Goal: Information Seeking & Learning: Find specific fact

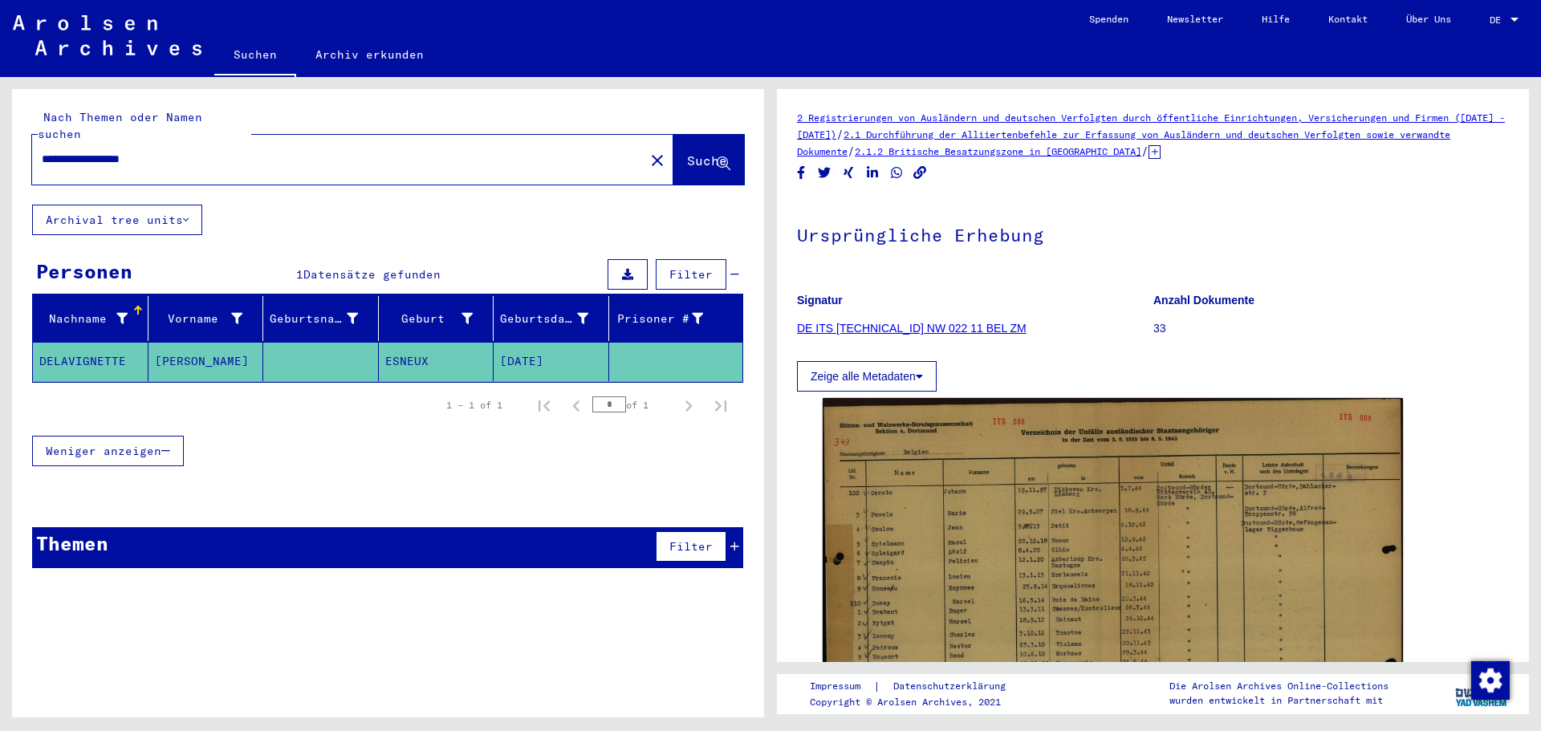
click at [218, 151] on input "**********" at bounding box center [338, 159] width 593 height 17
drag, startPoint x: 218, startPoint y: 135, endPoint x: 0, endPoint y: 140, distance: 217.6
click at [0, 140] on div "**********" at bounding box center [385, 397] width 771 height 640
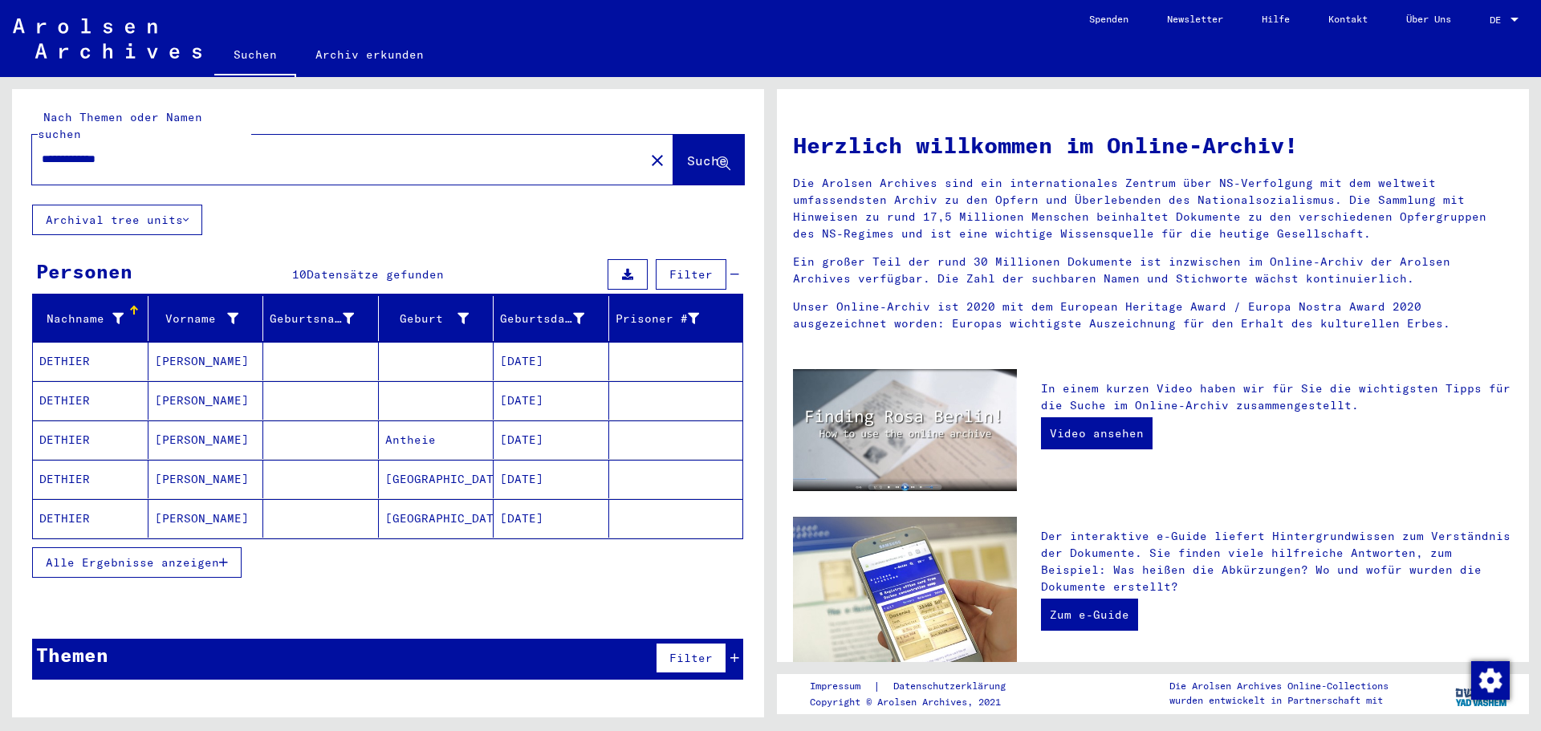
click at [230, 547] on button "Alle Ergebnisse anzeigen" at bounding box center [136, 562] width 209 height 30
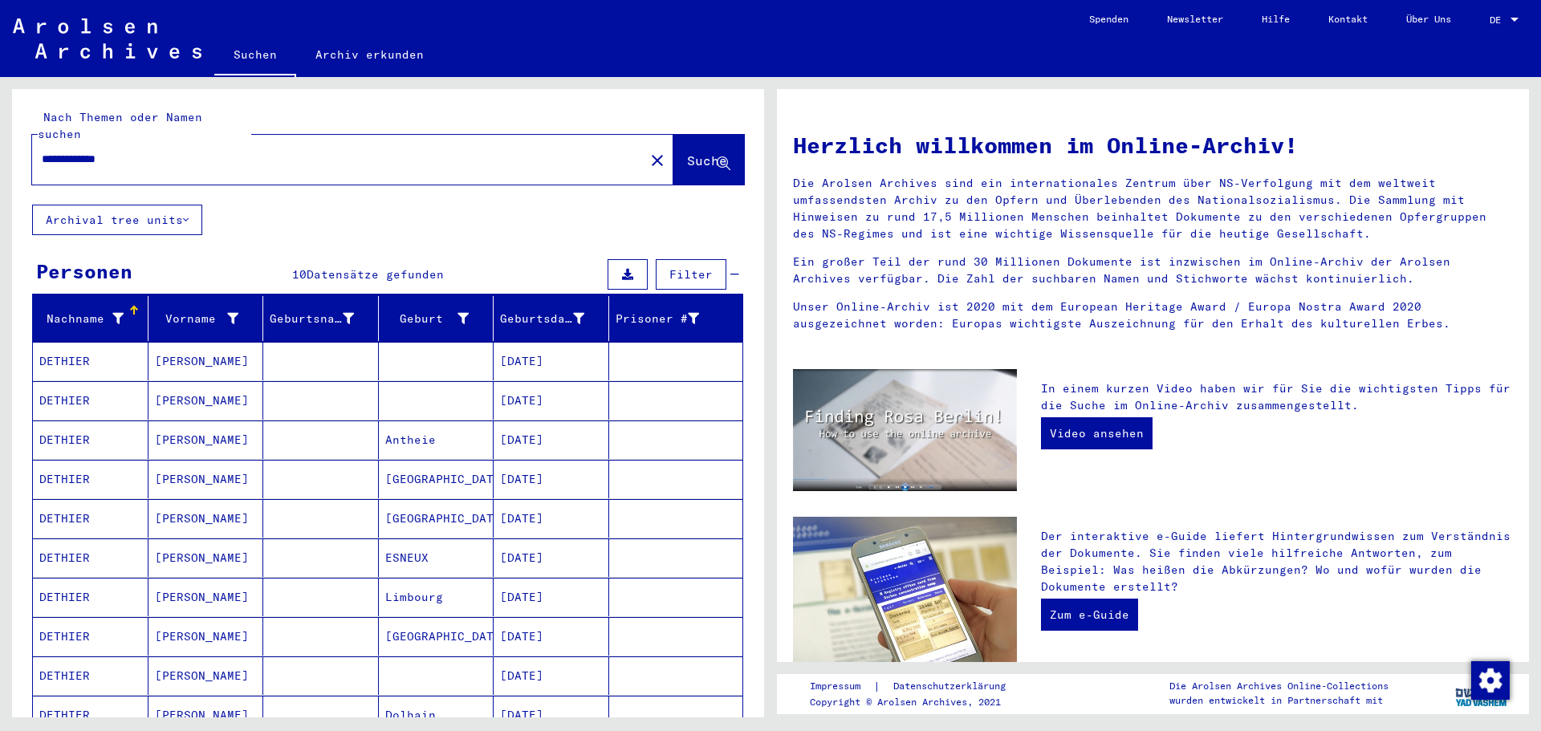
click at [423, 388] on mat-cell at bounding box center [437, 400] width 116 height 39
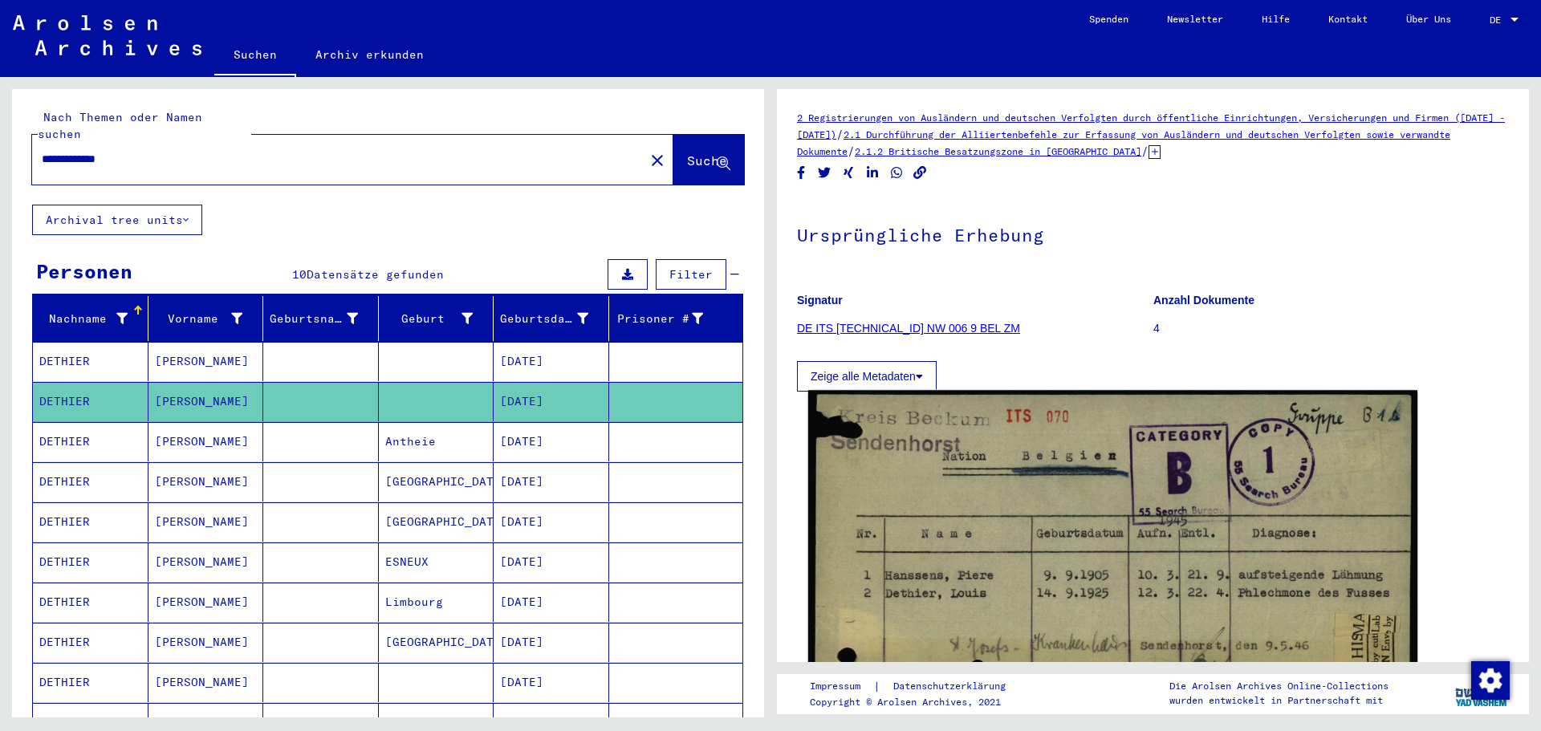
click at [1067, 486] on img at bounding box center [1112, 547] width 609 height 315
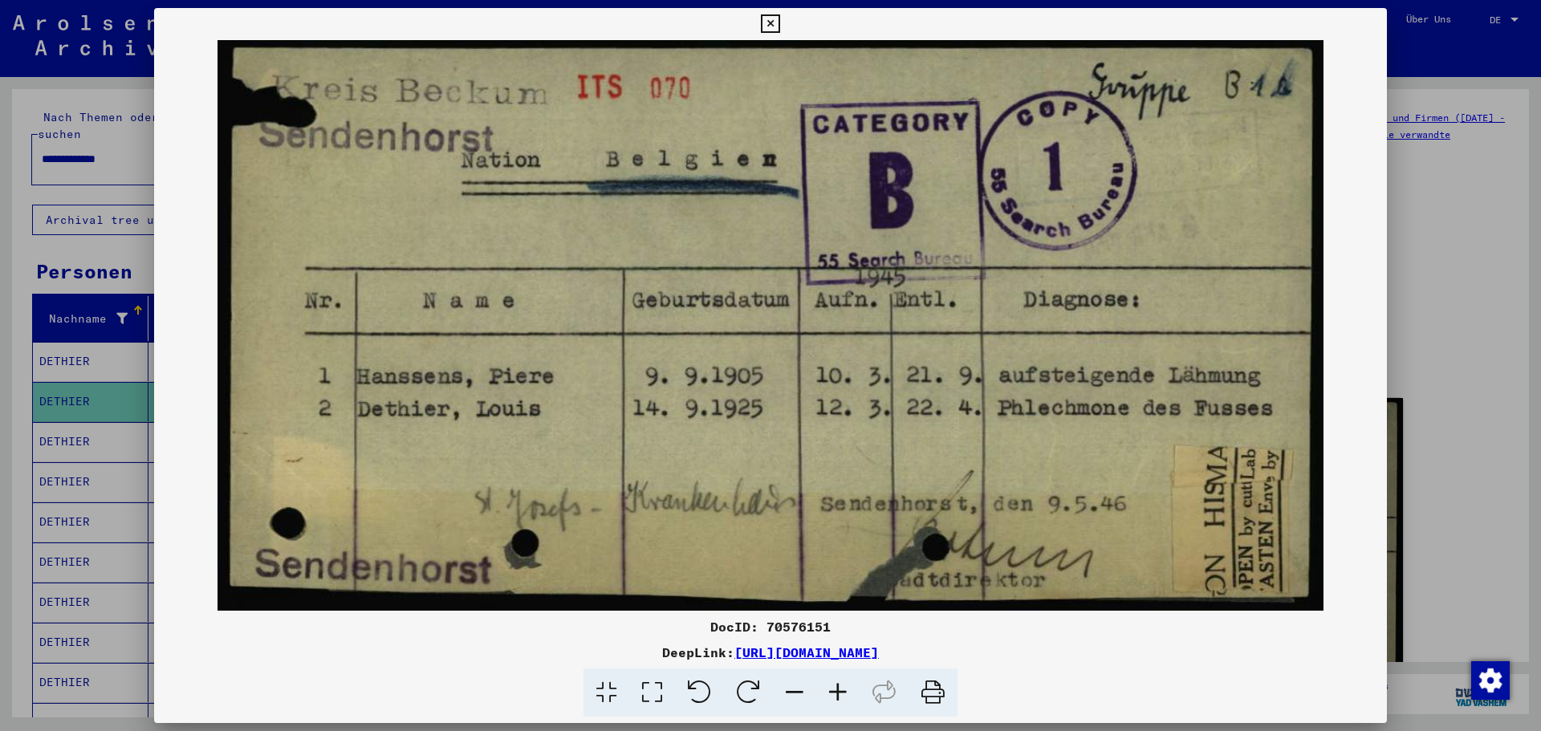
click at [795, 693] on icon at bounding box center [794, 693] width 43 height 49
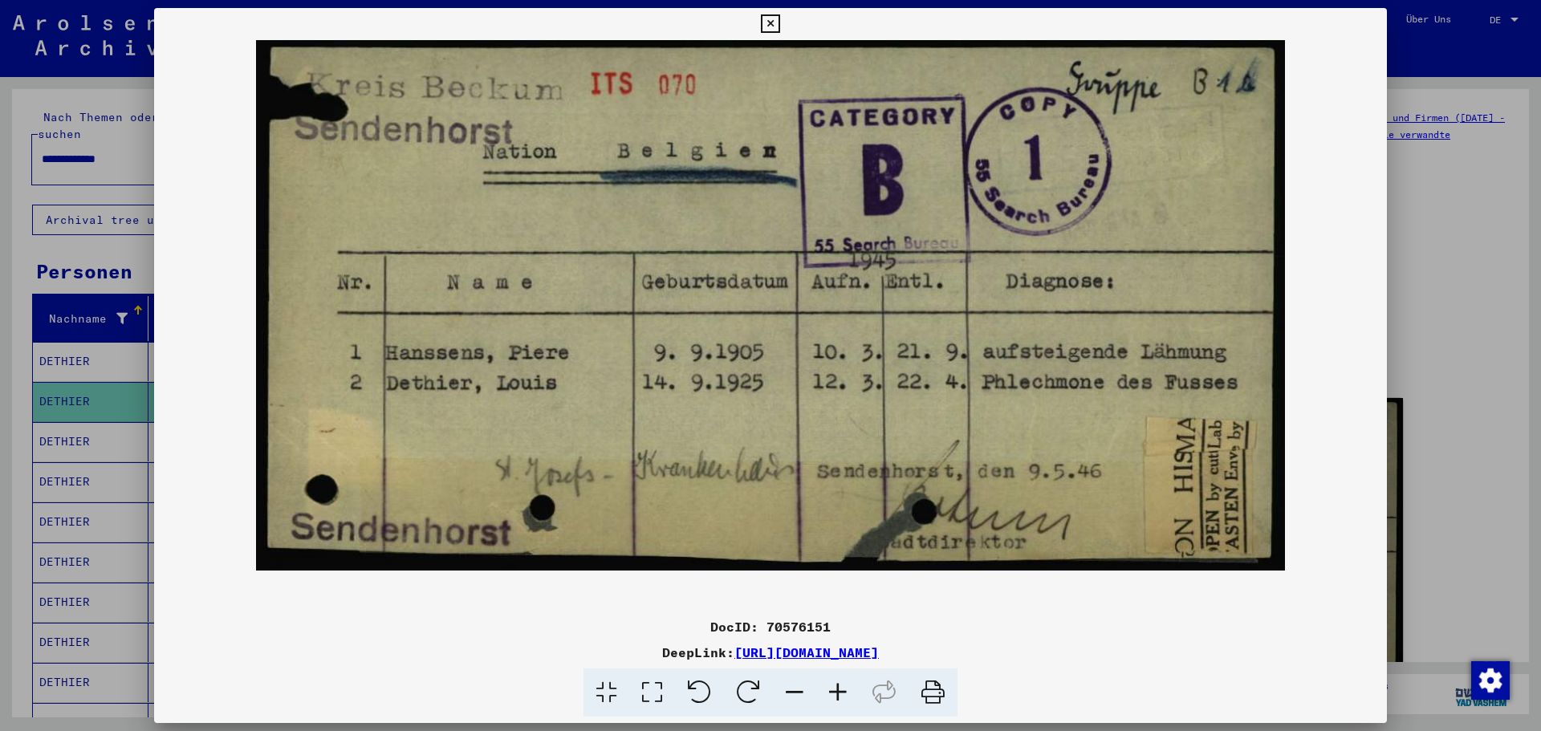
click at [795, 693] on icon at bounding box center [794, 693] width 43 height 49
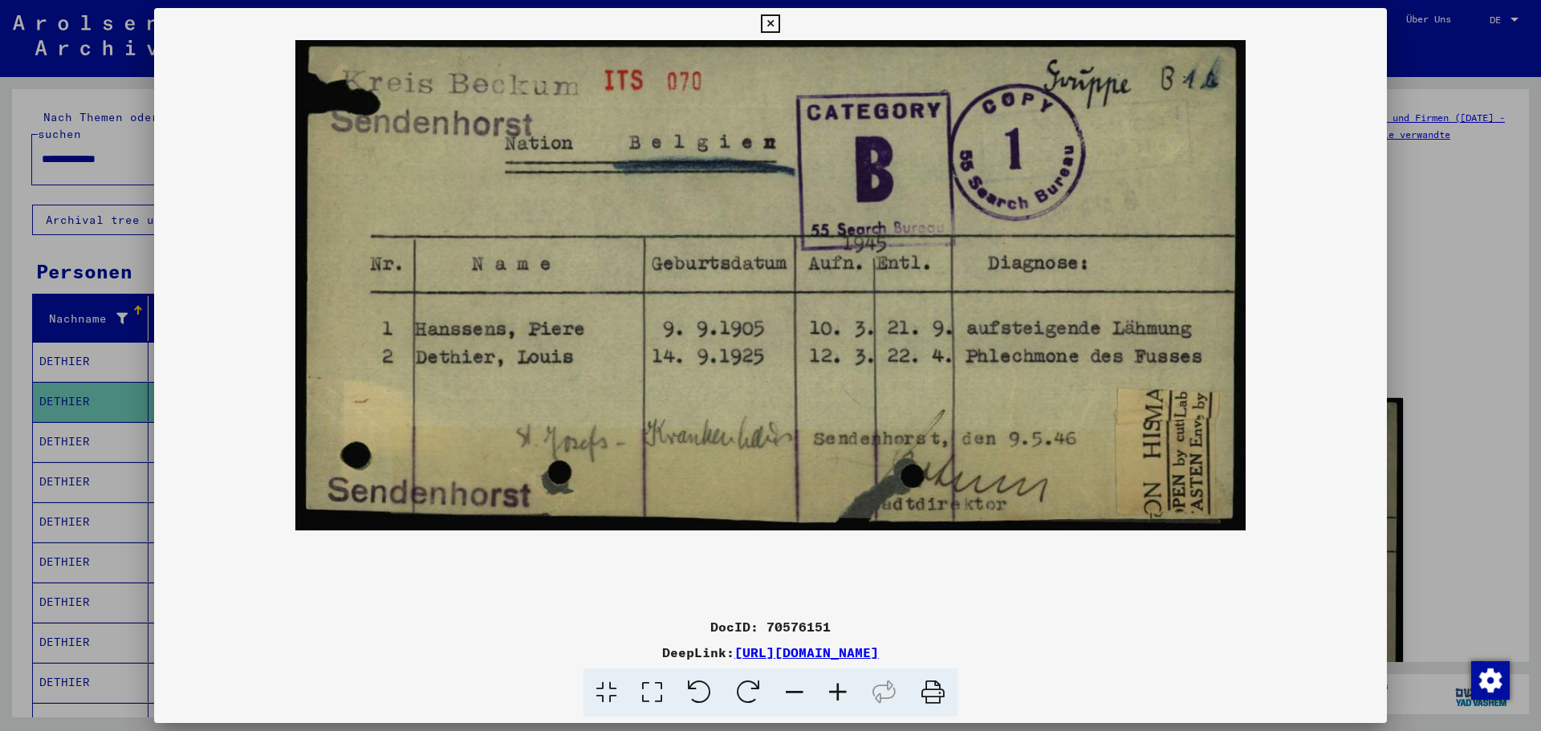
click at [795, 693] on icon at bounding box center [794, 693] width 43 height 49
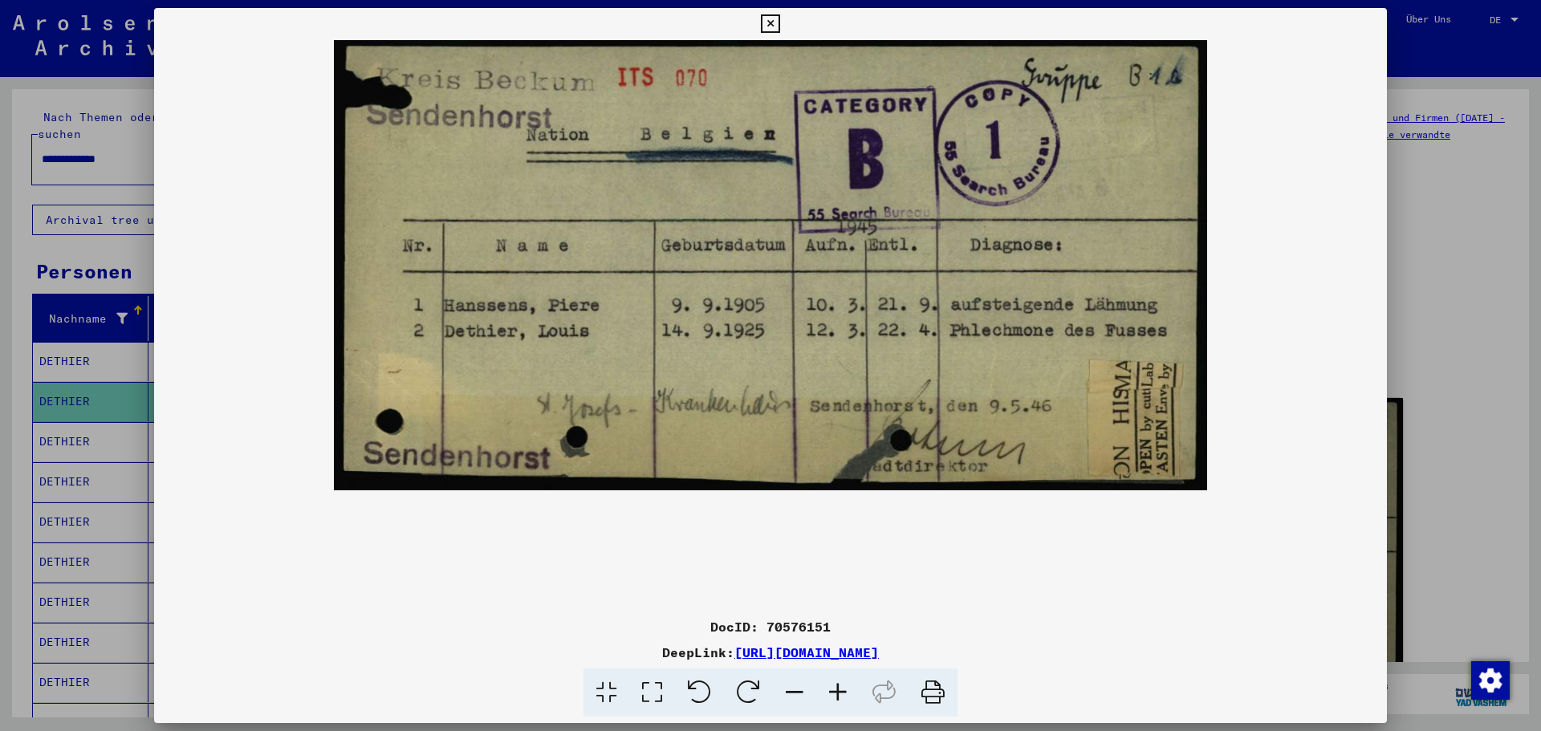
click at [795, 693] on icon at bounding box center [794, 693] width 43 height 49
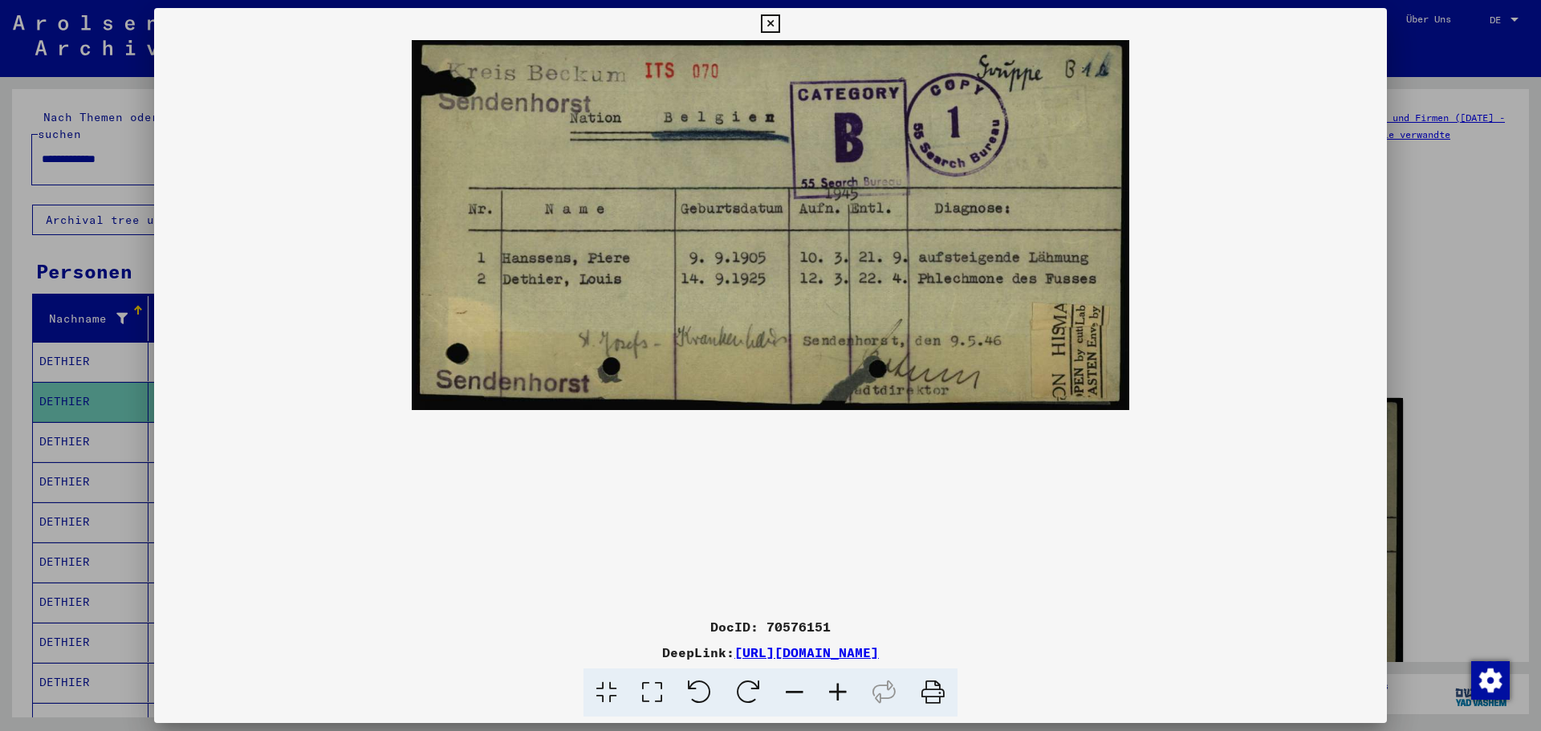
click at [795, 693] on icon at bounding box center [794, 693] width 43 height 49
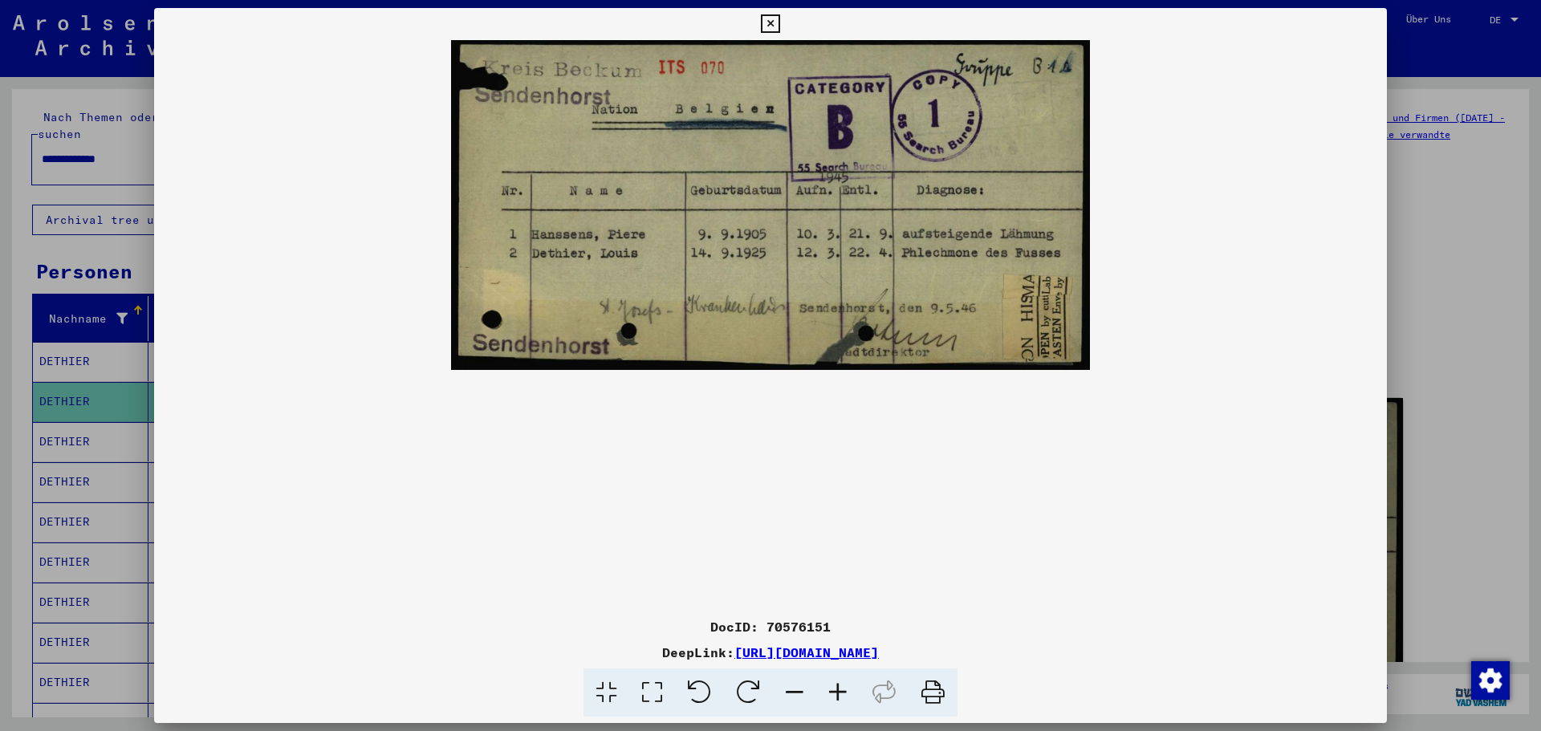
click at [773, 22] on icon at bounding box center [770, 23] width 18 height 19
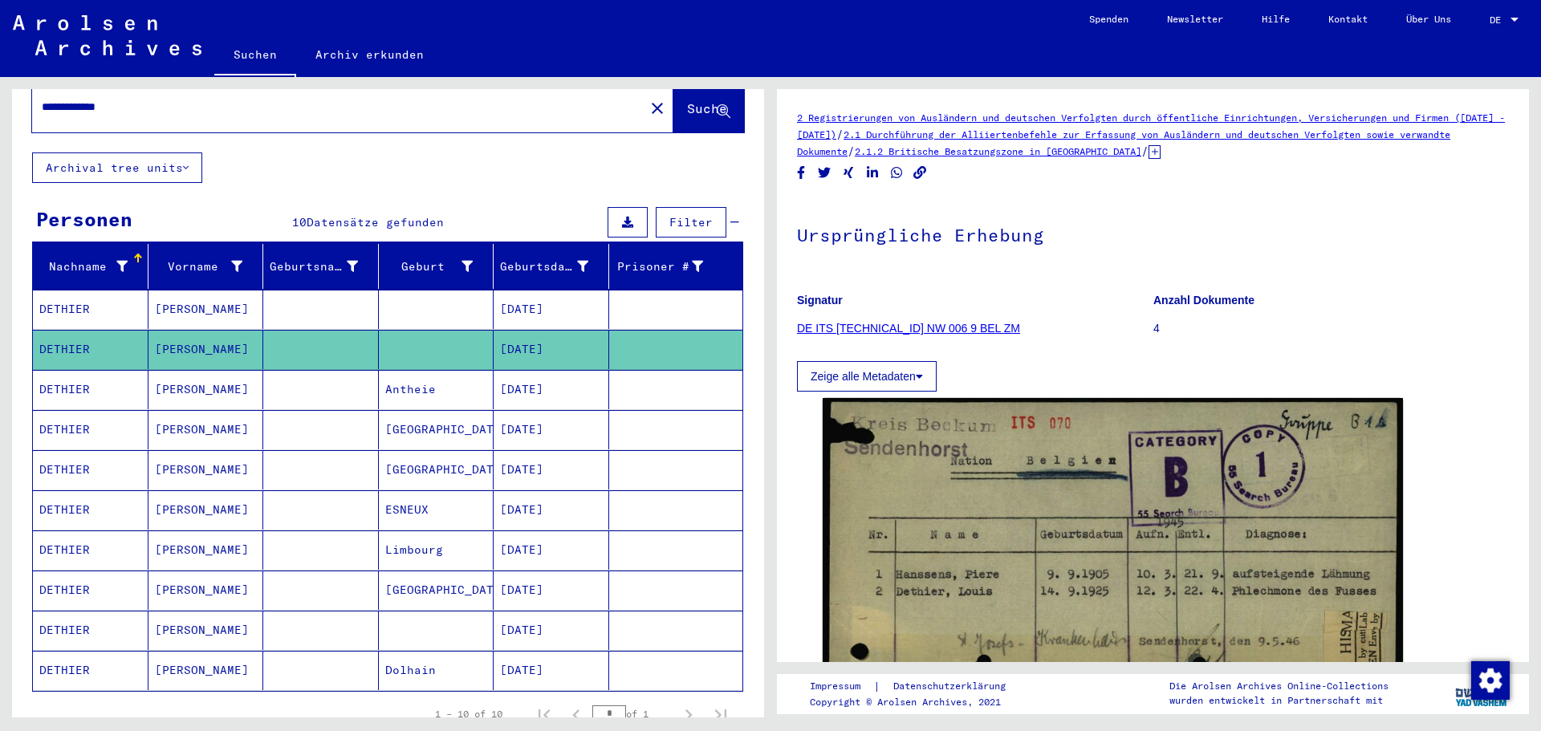
scroll to position [80, 0]
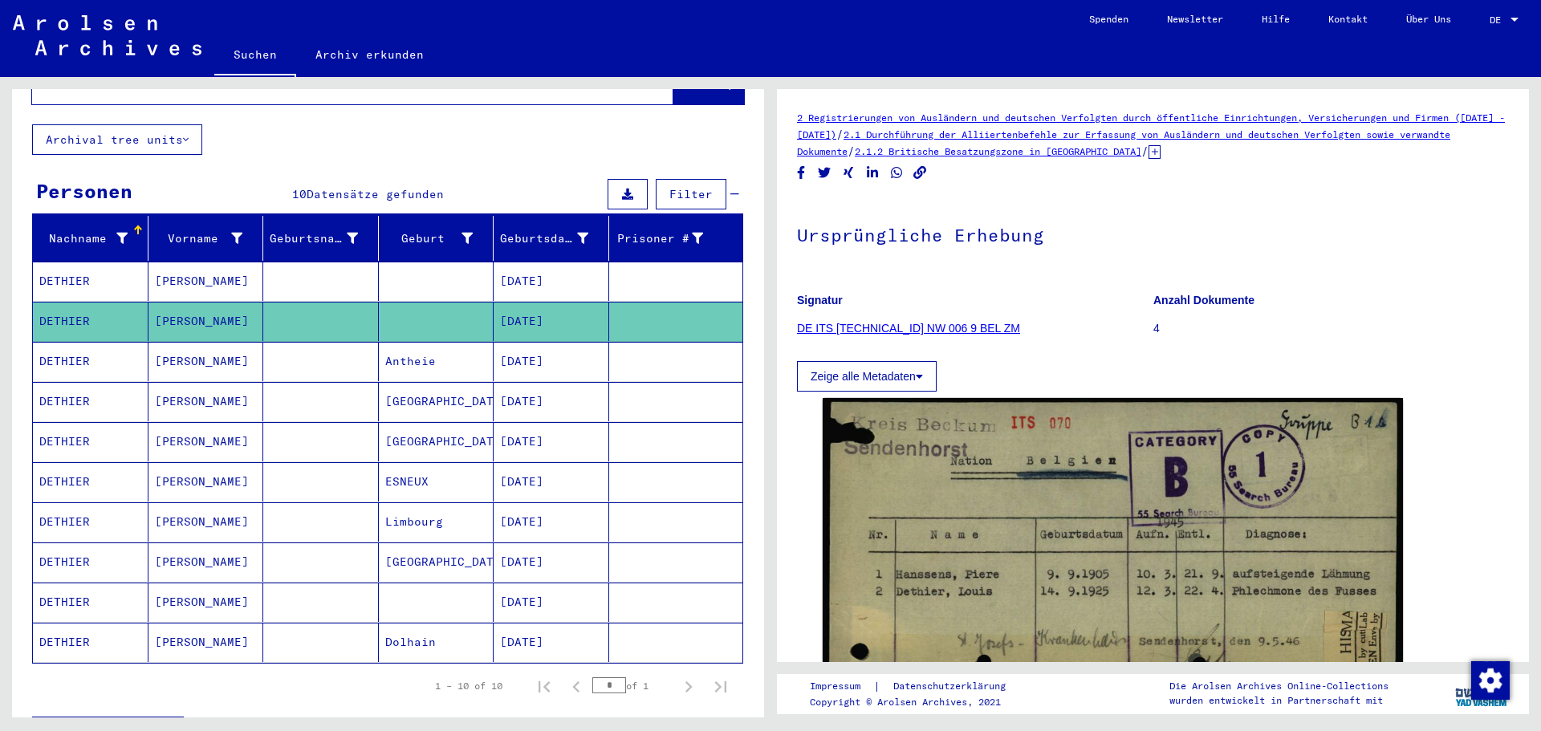
click at [314, 468] on mat-cell at bounding box center [321, 481] width 116 height 39
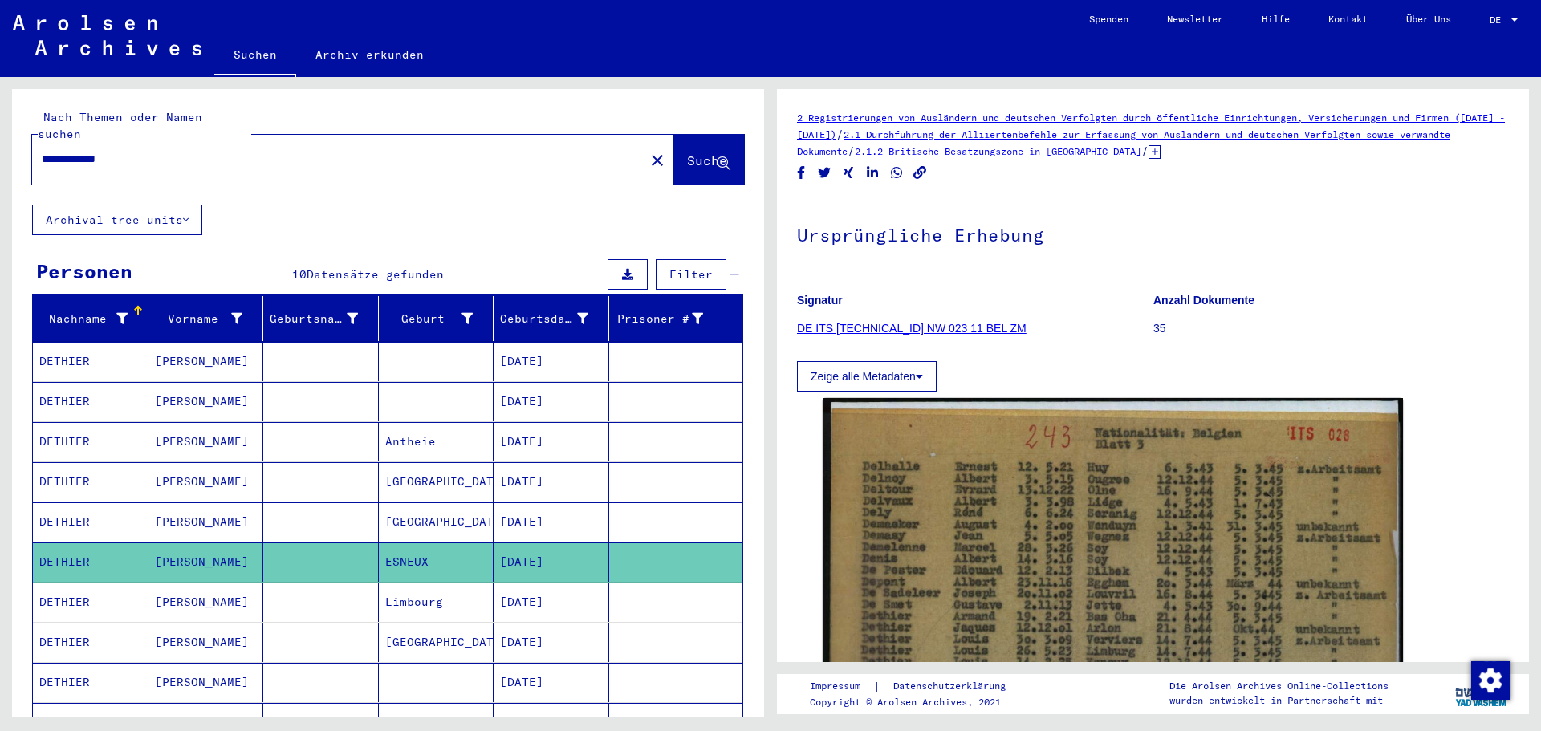
drag, startPoint x: 131, startPoint y: 138, endPoint x: 0, endPoint y: 138, distance: 130.8
click at [0, 138] on div "**********" at bounding box center [385, 397] width 771 height 640
type input "**********"
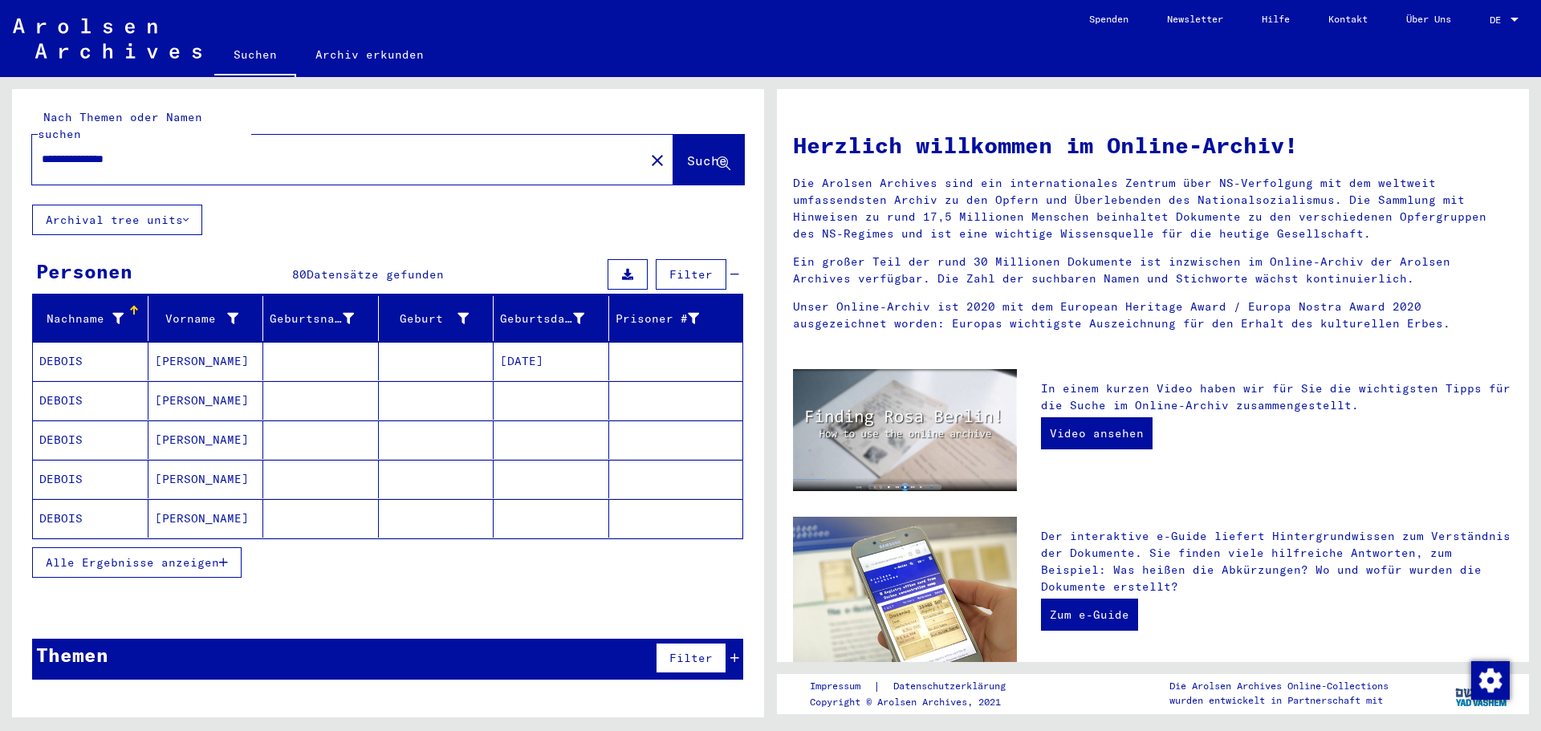
click at [223, 557] on icon "button" at bounding box center [223, 562] width 9 height 11
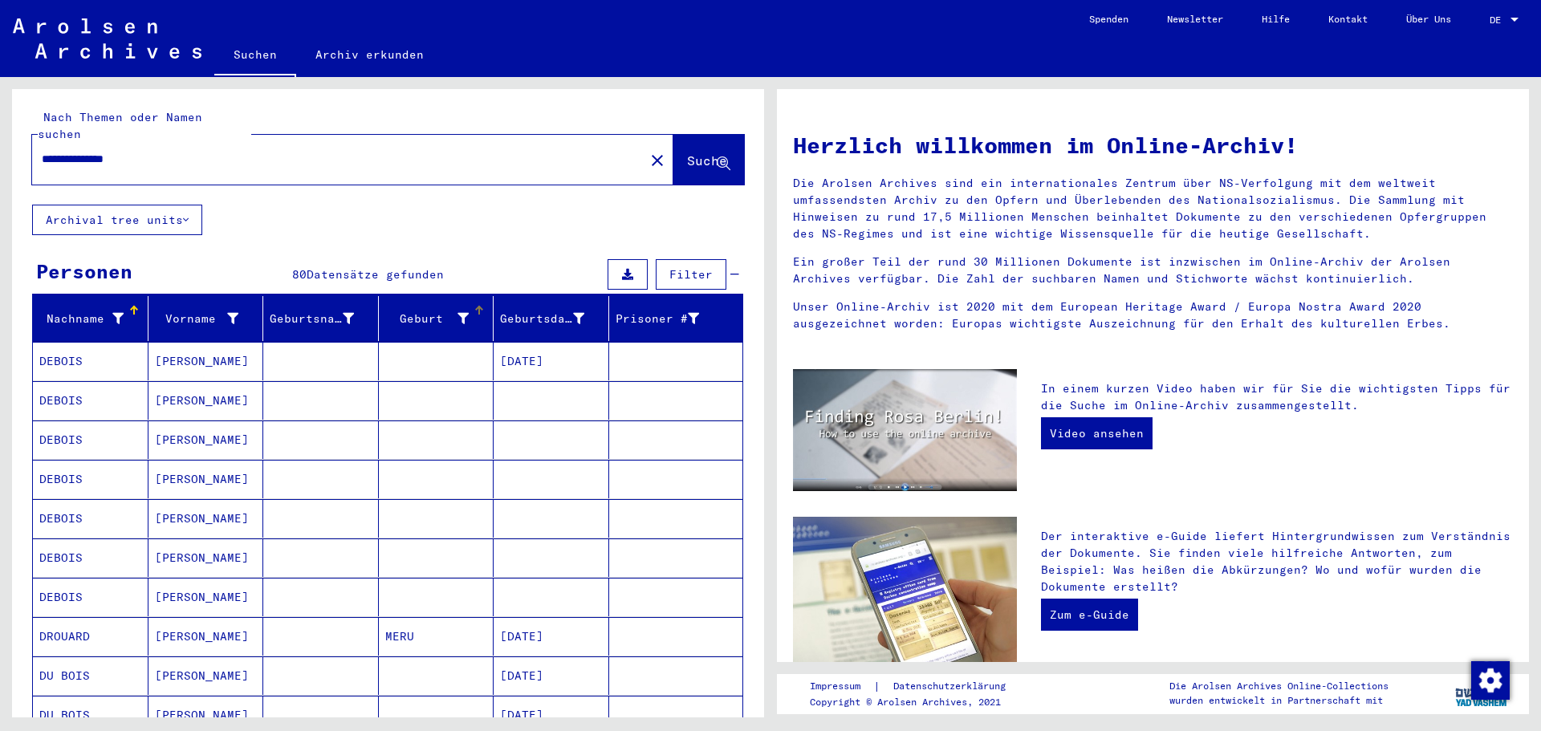
click at [457, 313] on icon at bounding box center [462, 318] width 11 height 11
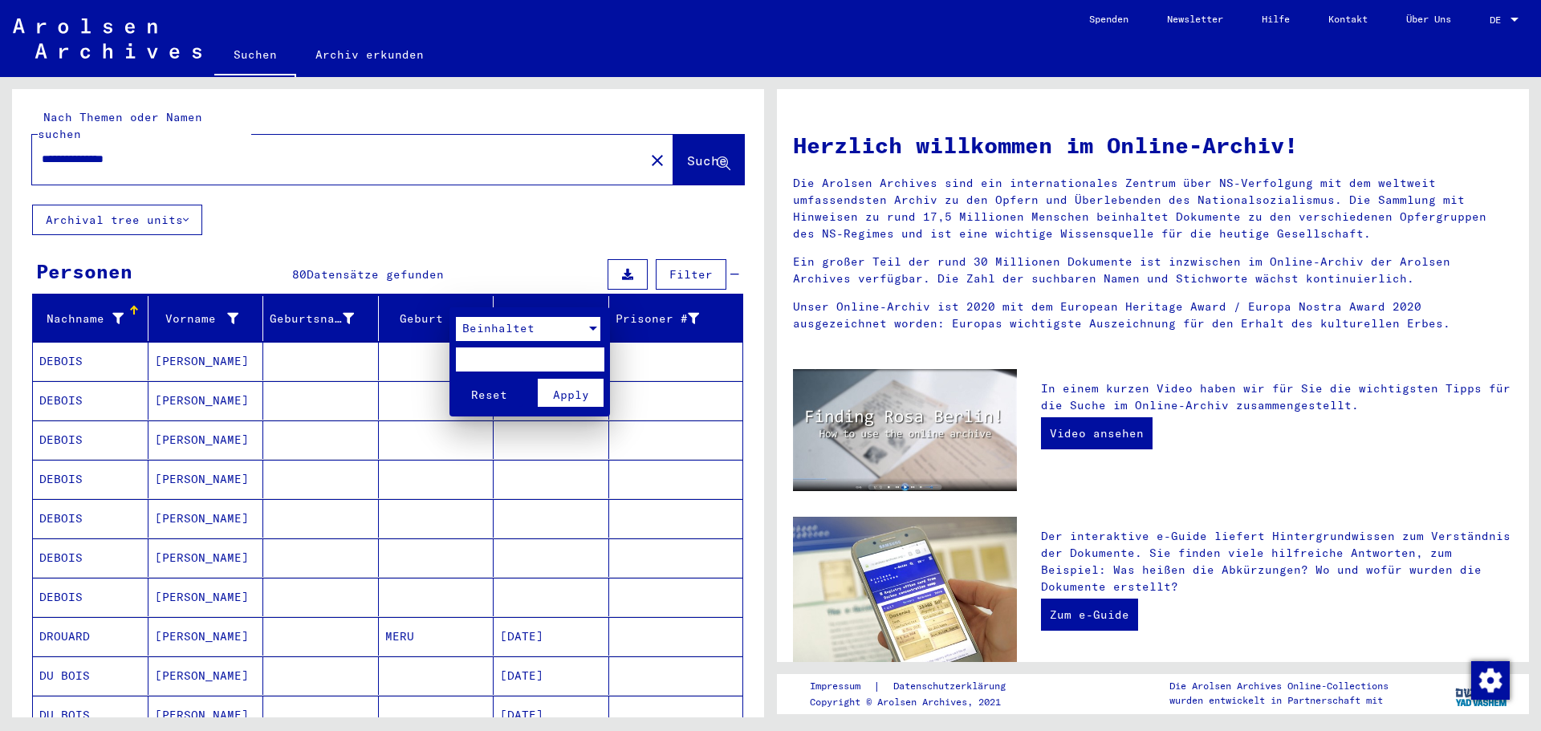
click at [520, 331] on span "Beinhaltet" at bounding box center [498, 328] width 72 height 14
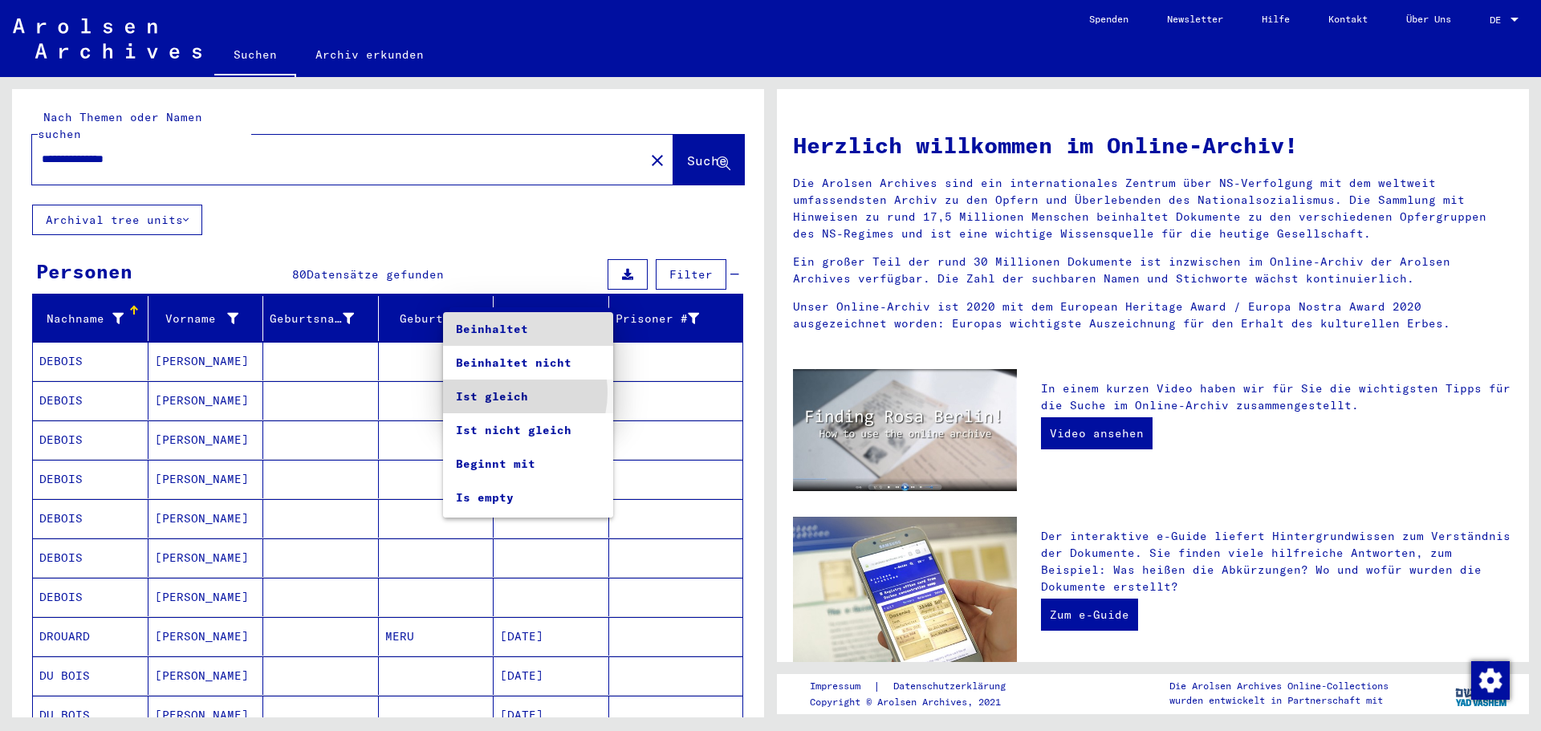
click at [504, 392] on span "Ist gleich" at bounding box center [528, 397] width 144 height 34
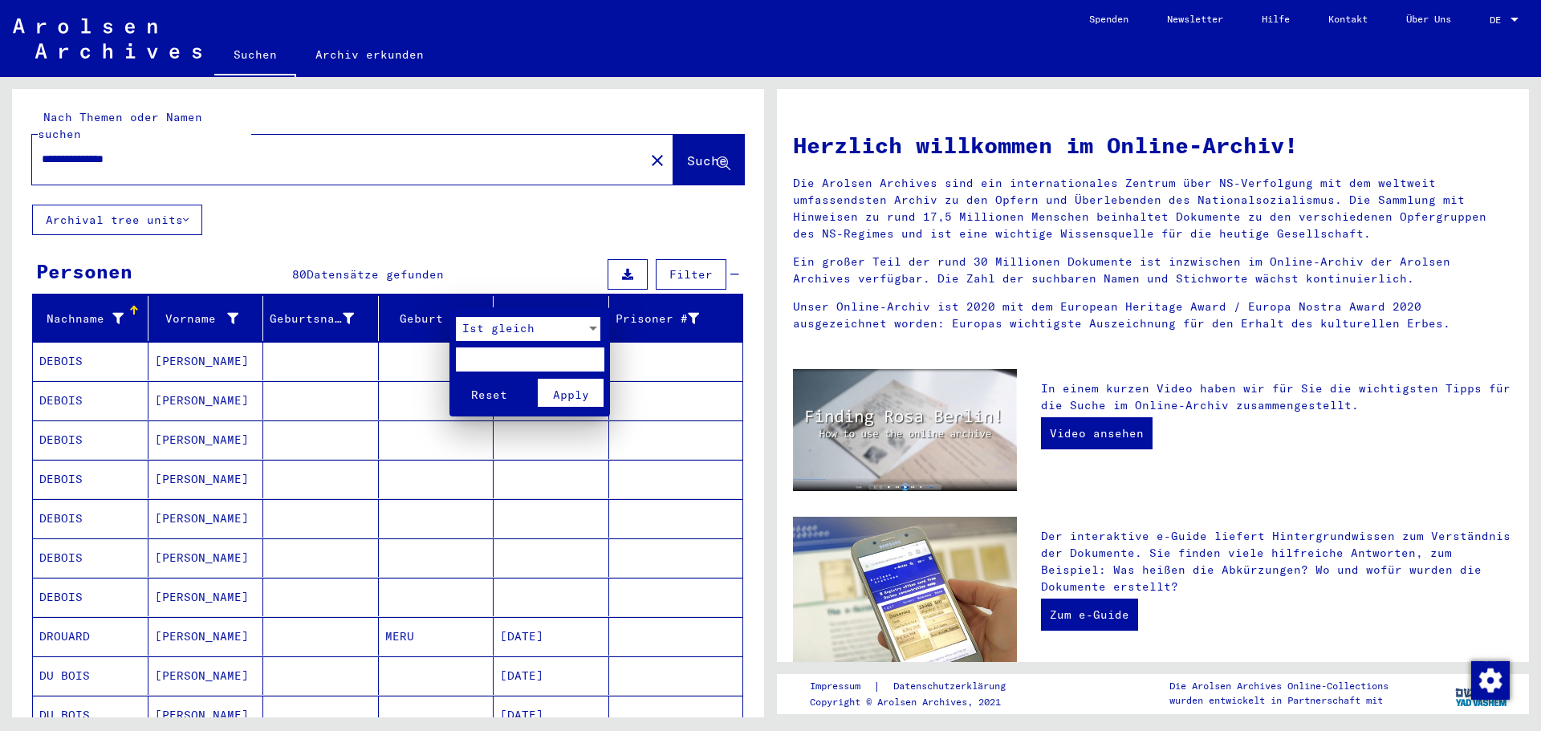
click at [498, 353] on input "text" at bounding box center [530, 360] width 148 height 24
type input "******"
click at [456, 379] on button "Reset" at bounding box center [489, 393] width 67 height 28
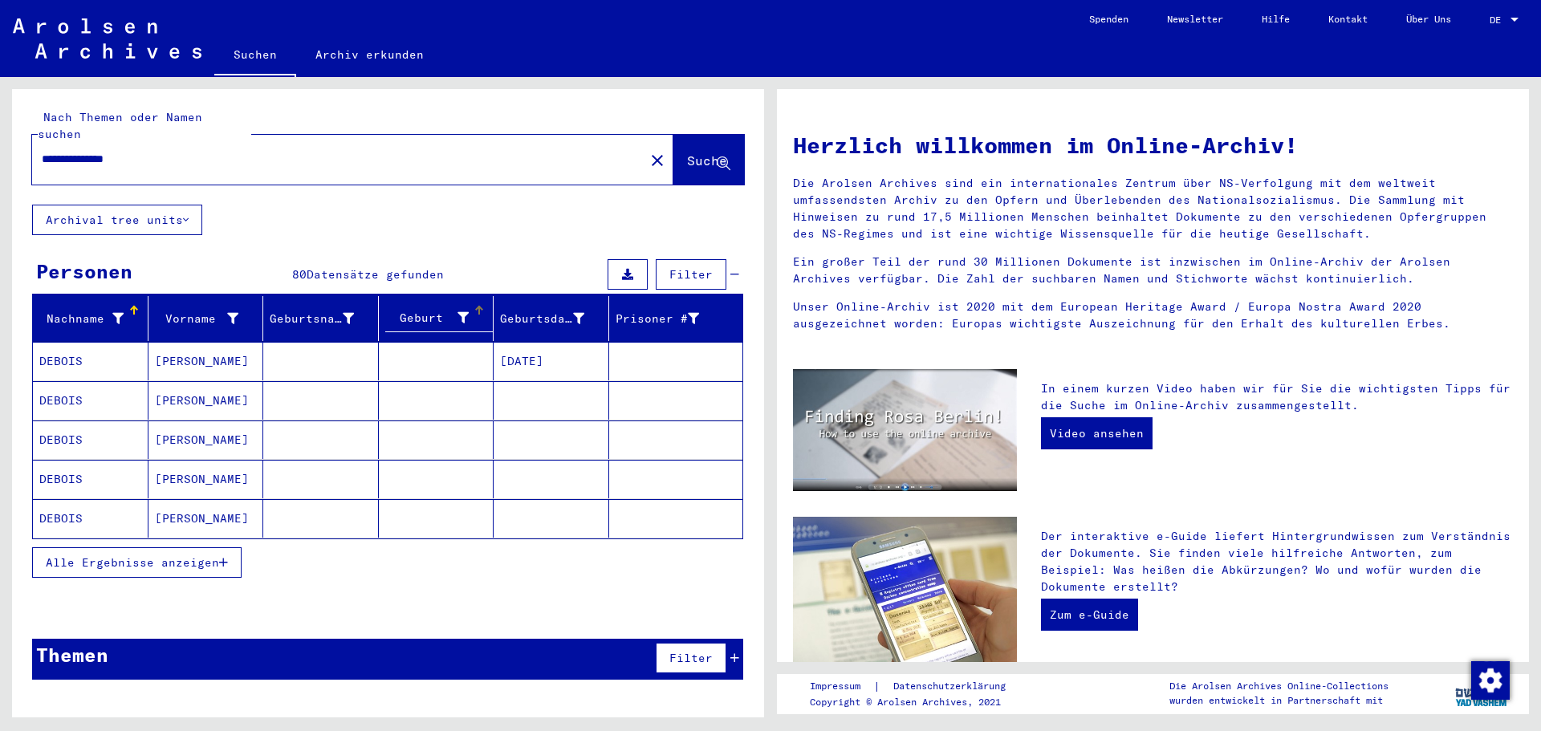
click at [463, 312] on icon at bounding box center [462, 317] width 11 height 11
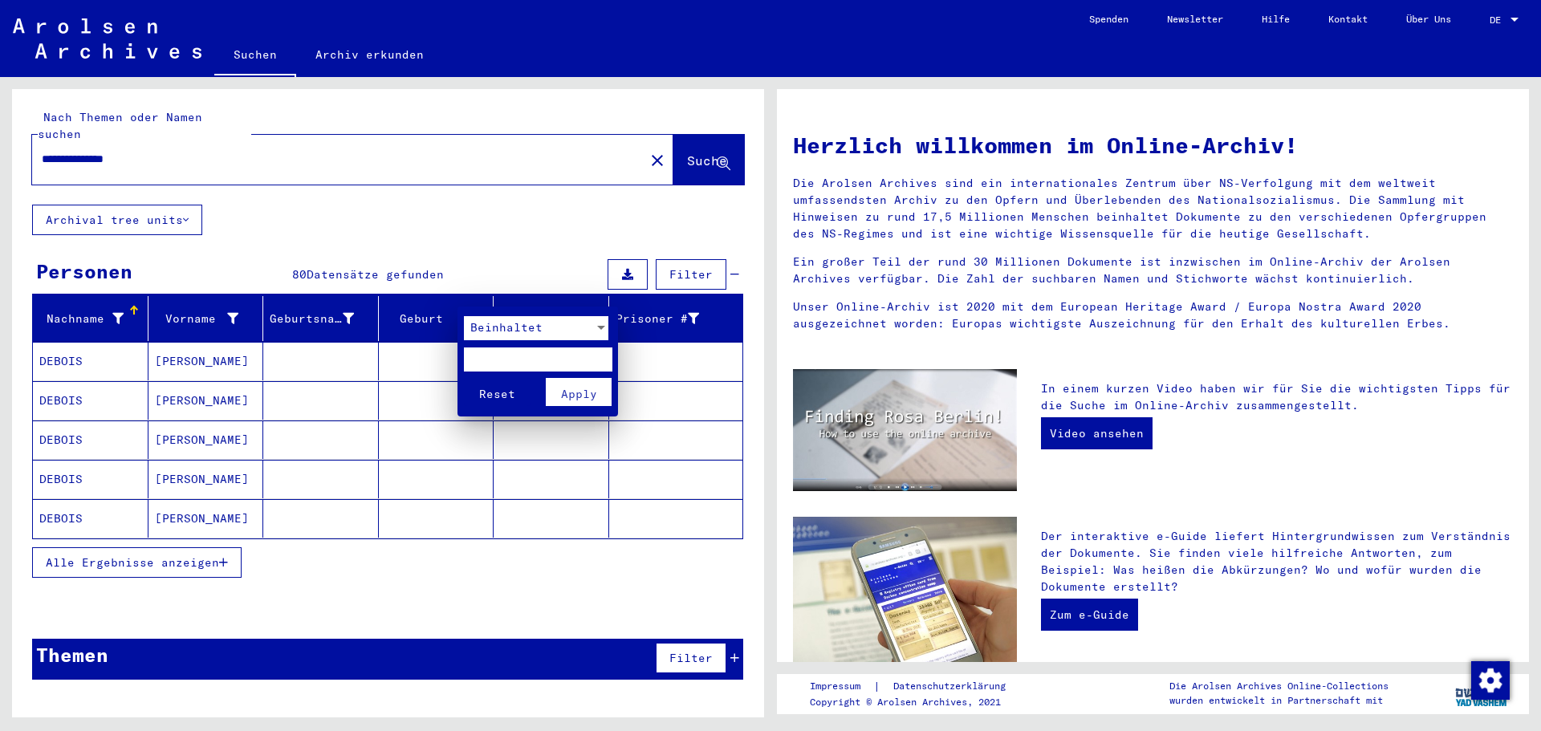
click at [500, 395] on span "Reset" at bounding box center [497, 394] width 36 height 14
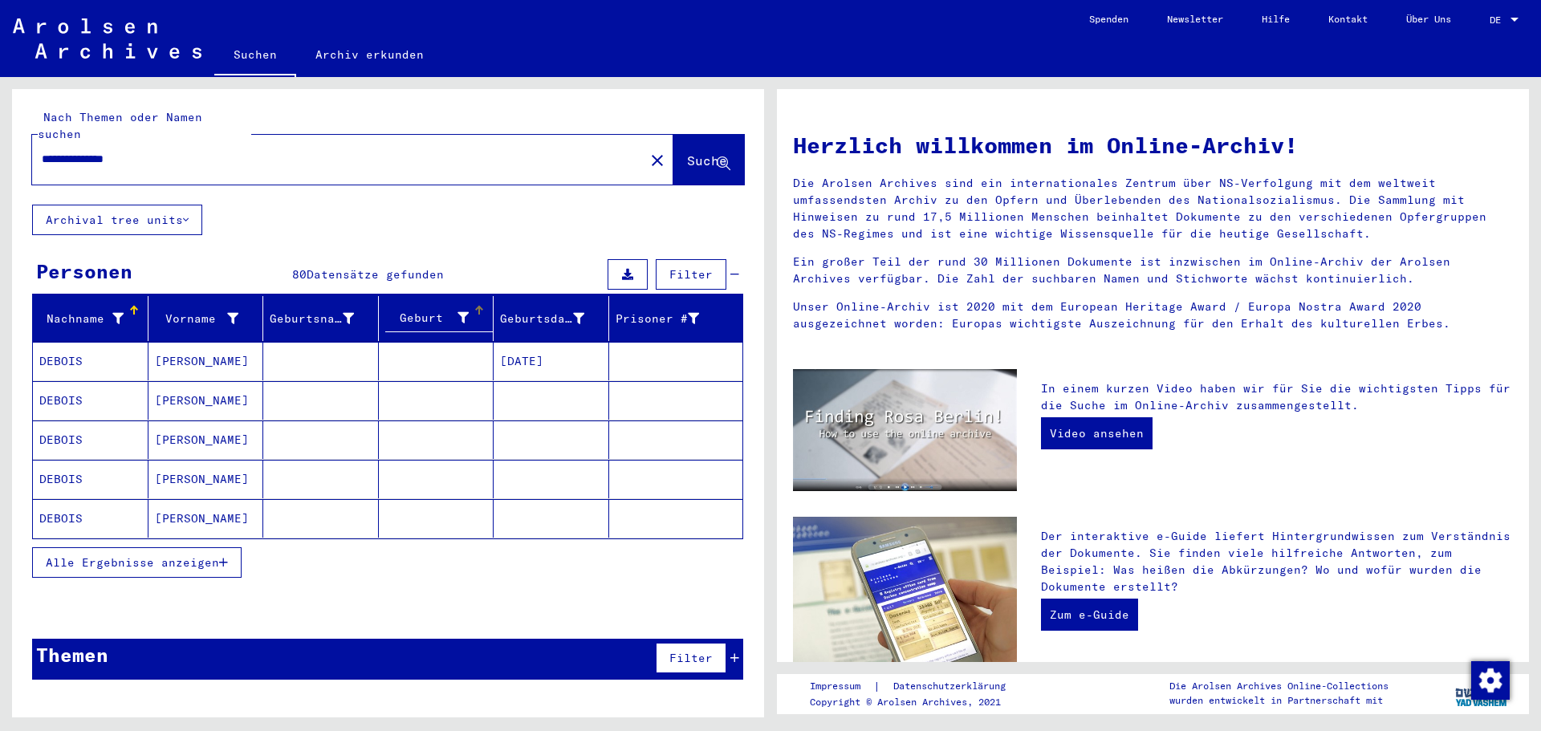
click at [462, 312] on icon at bounding box center [462, 317] width 11 height 11
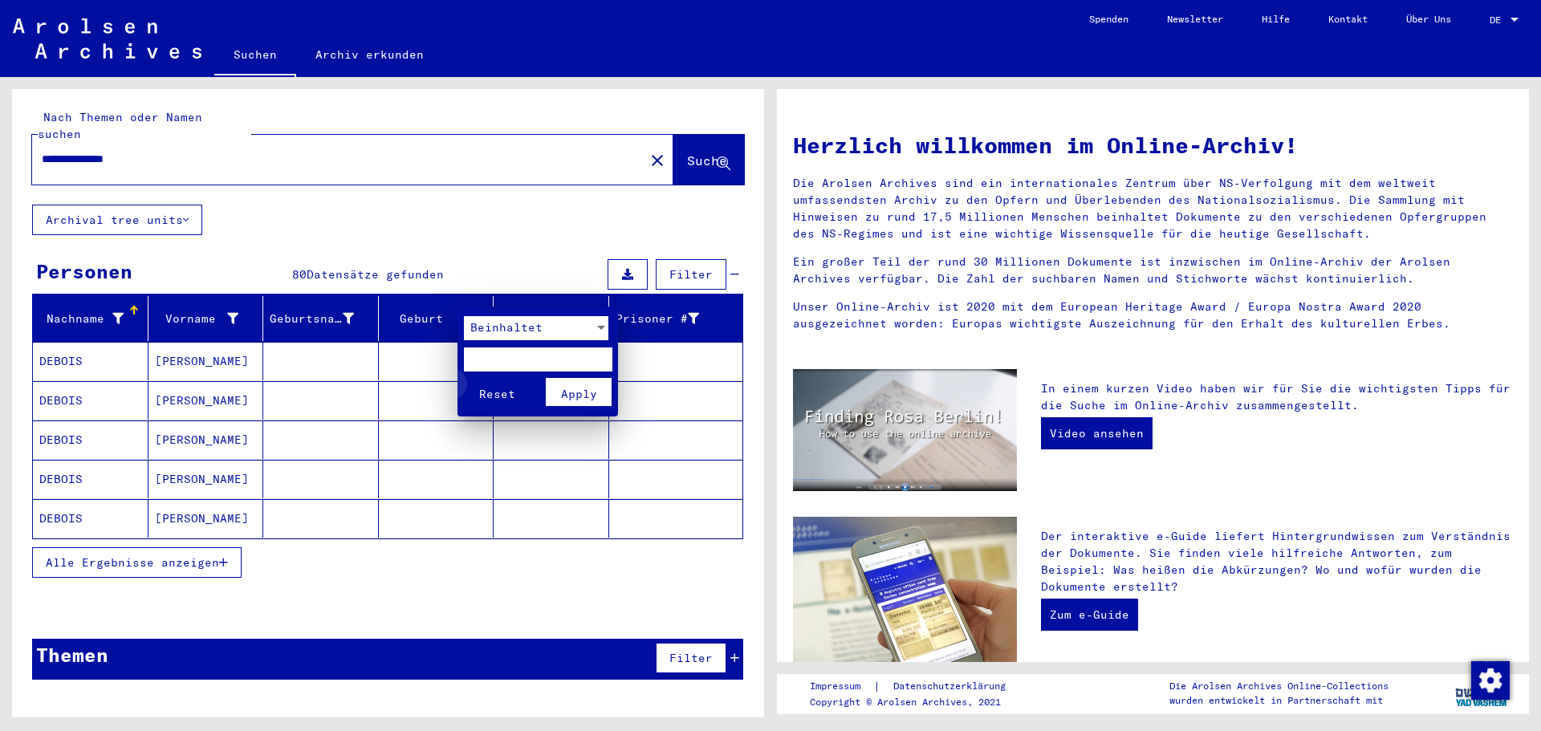
click at [502, 392] on span "Reset" at bounding box center [497, 394] width 36 height 14
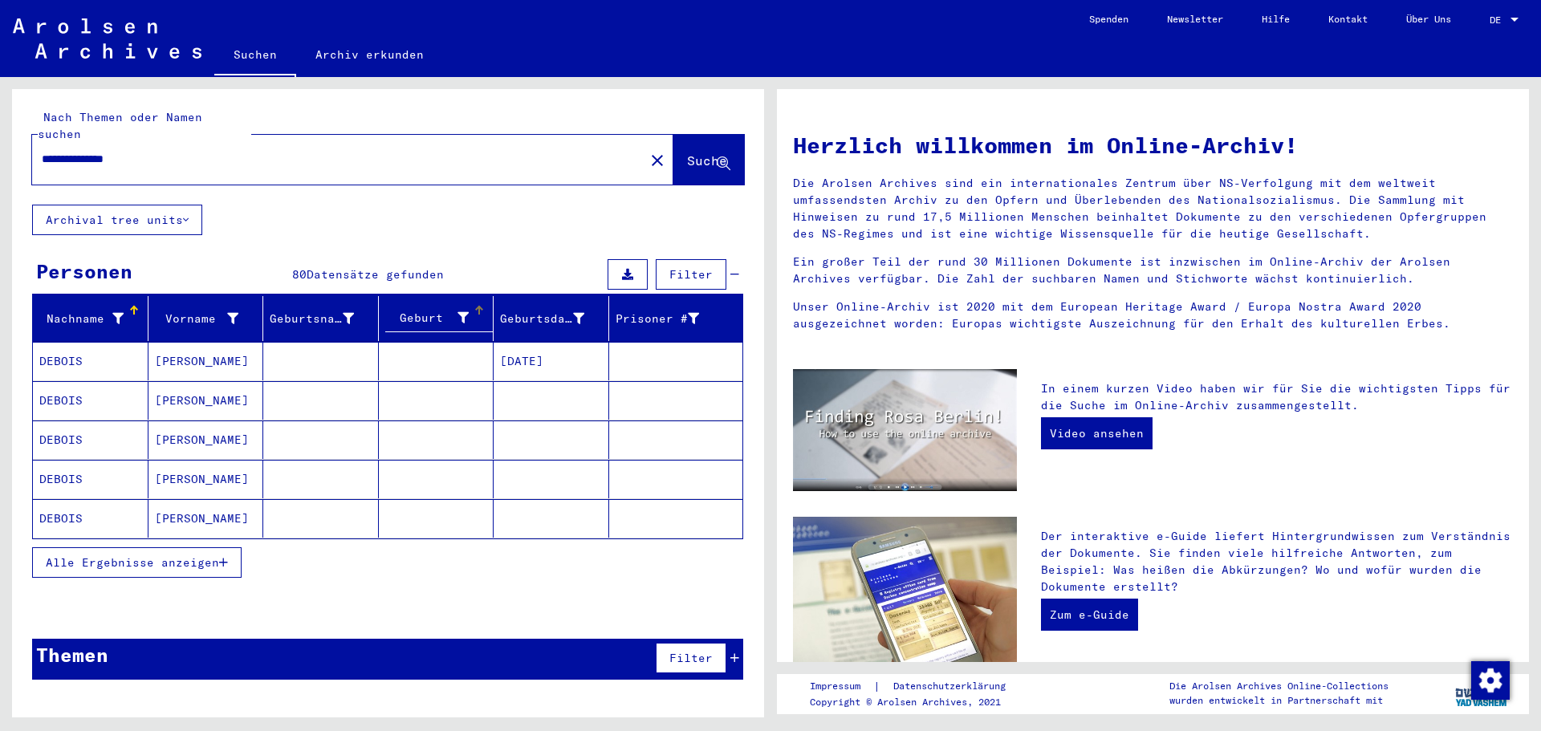
click at [479, 307] on div at bounding box center [479, 311] width 2 height 8
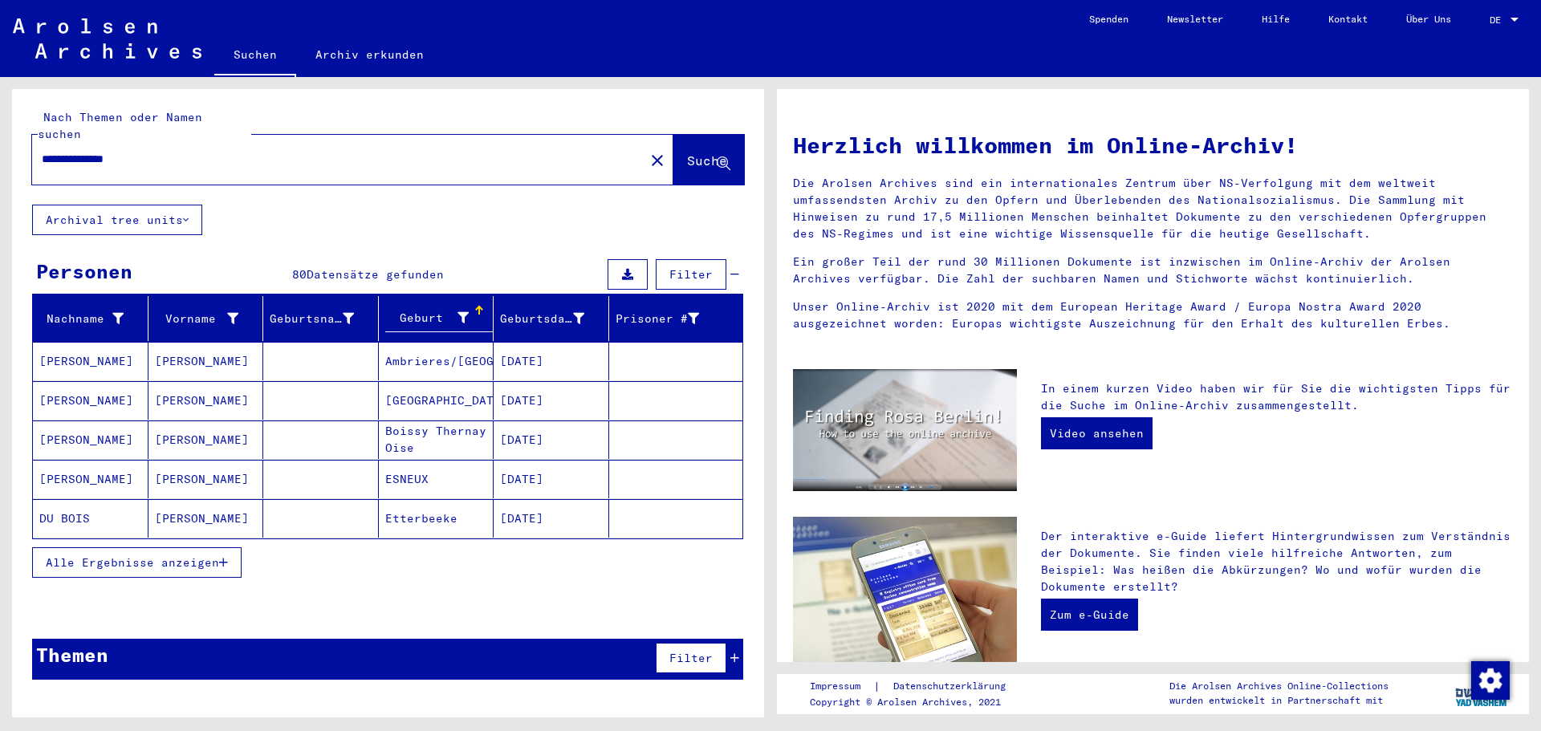
click at [735, 269] on icon at bounding box center [734, 274] width 9 height 11
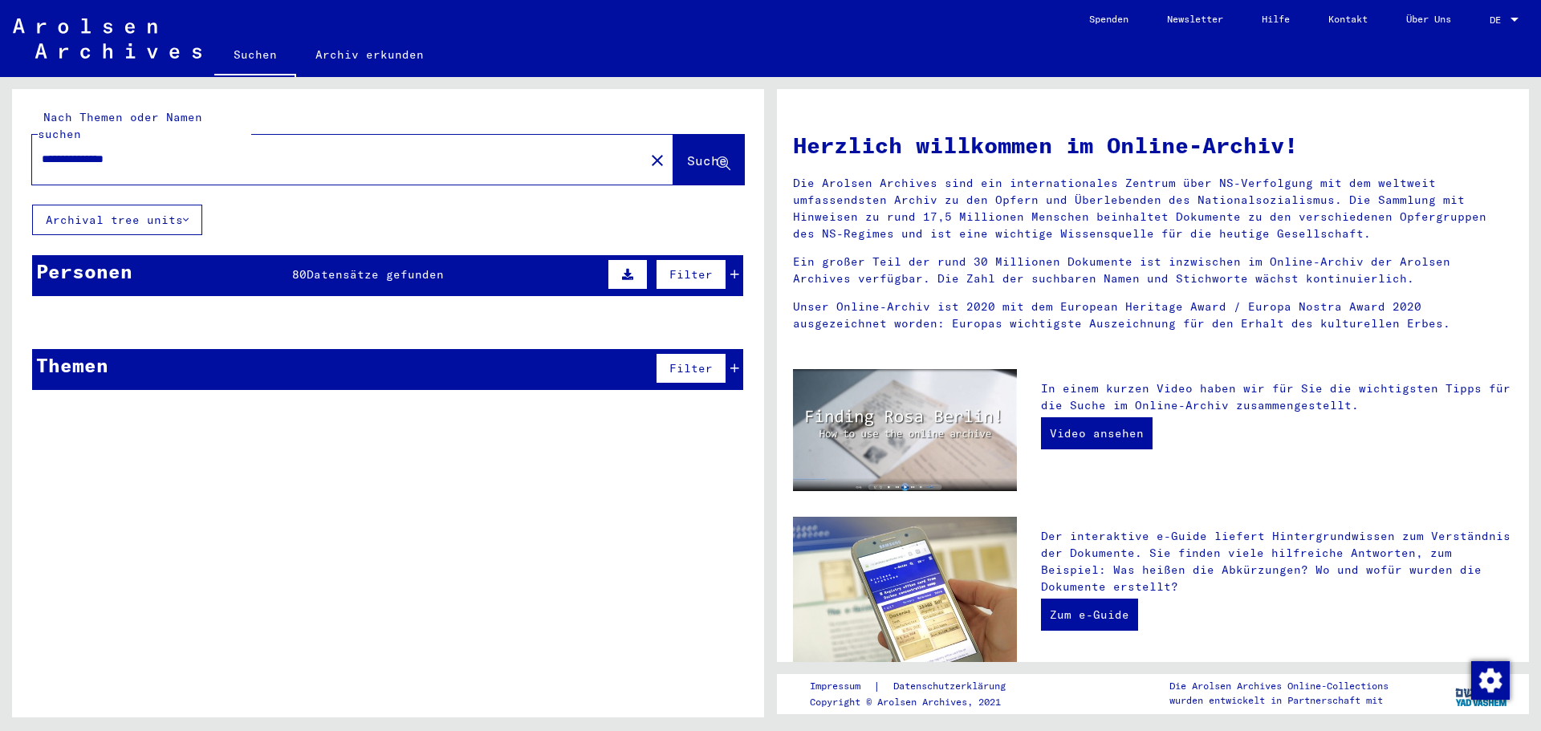
click at [735, 269] on icon at bounding box center [734, 274] width 9 height 11
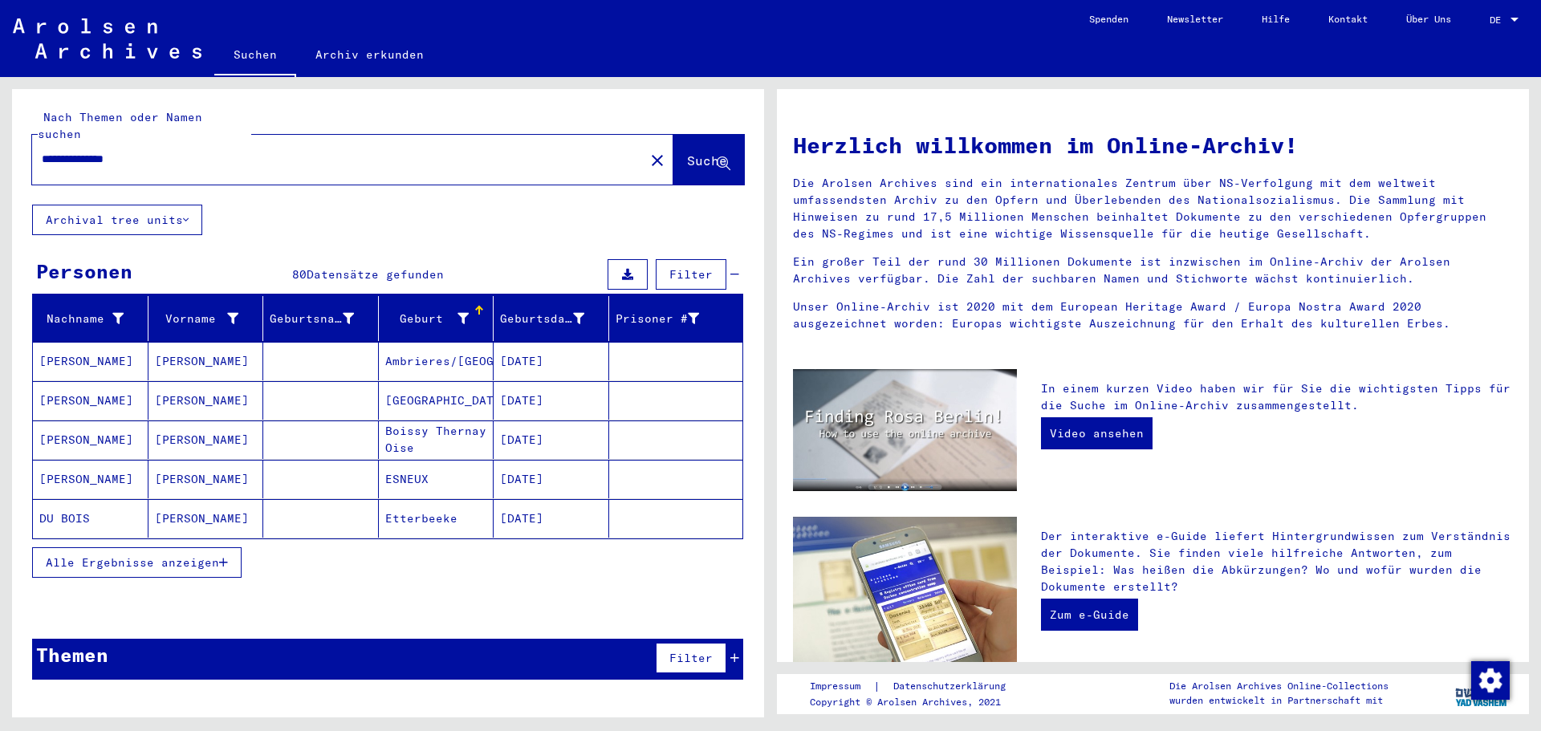
click at [310, 464] on mat-cell at bounding box center [321, 479] width 116 height 39
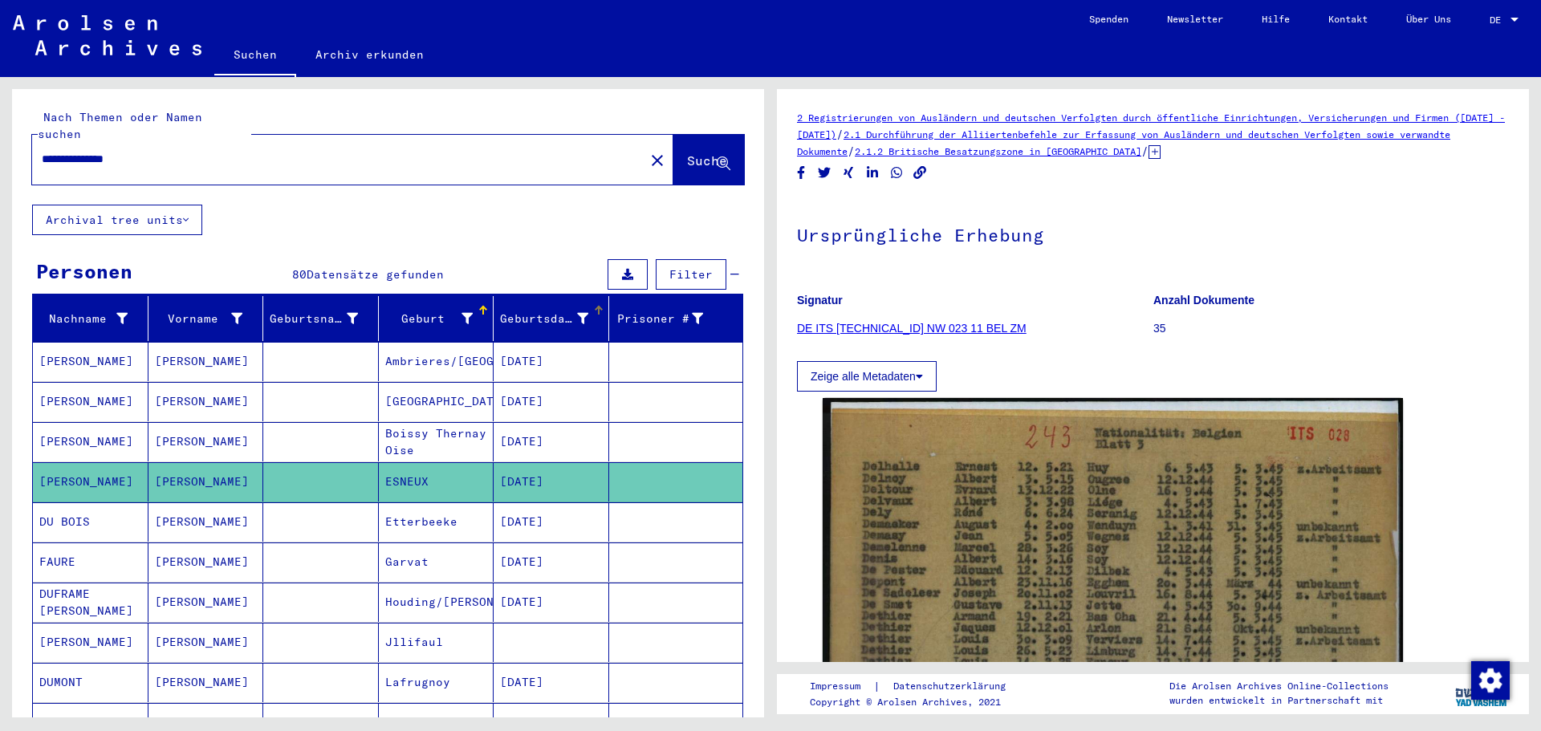
click at [577, 313] on icon at bounding box center [582, 318] width 11 height 11
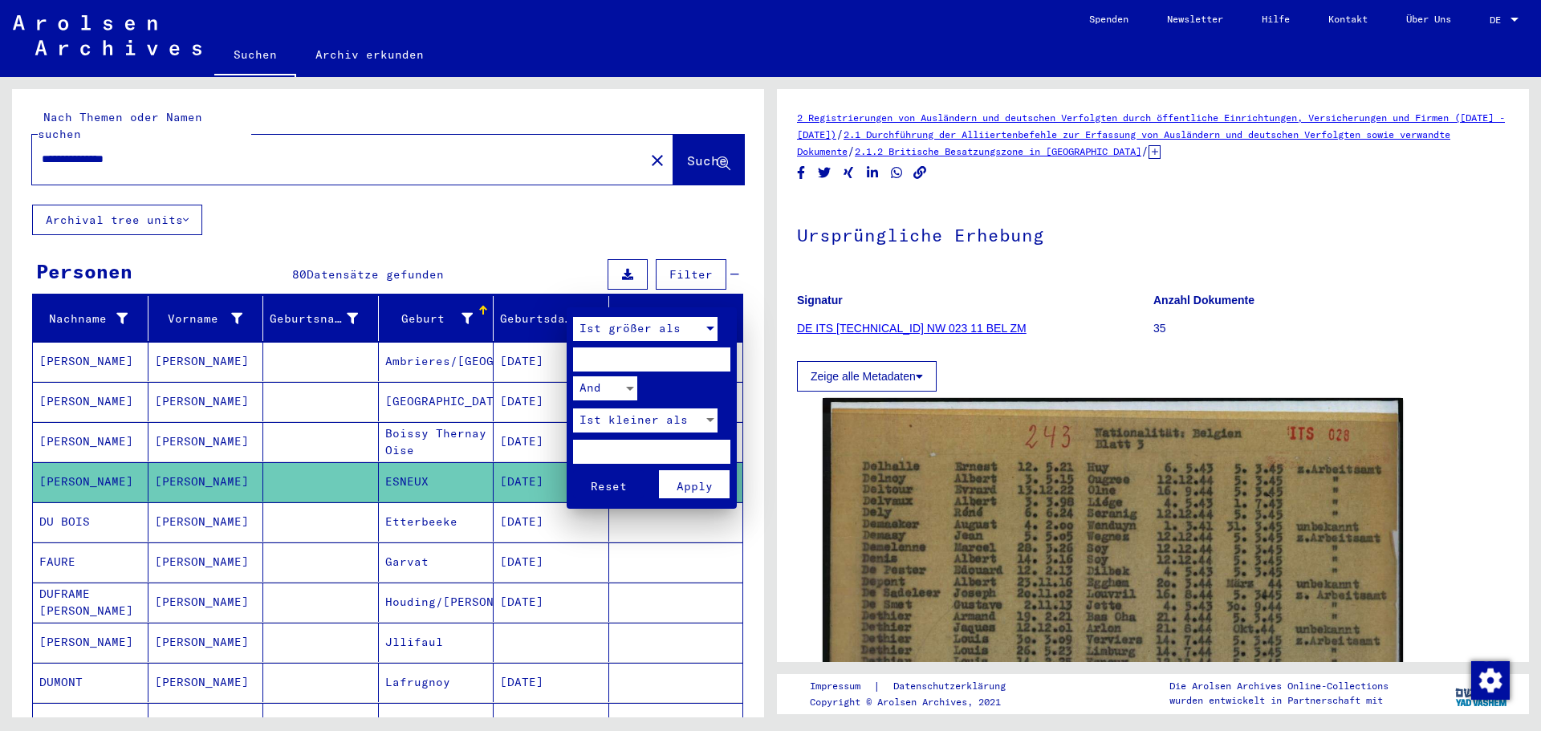
click at [709, 327] on div at bounding box center [710, 329] width 8 height 4
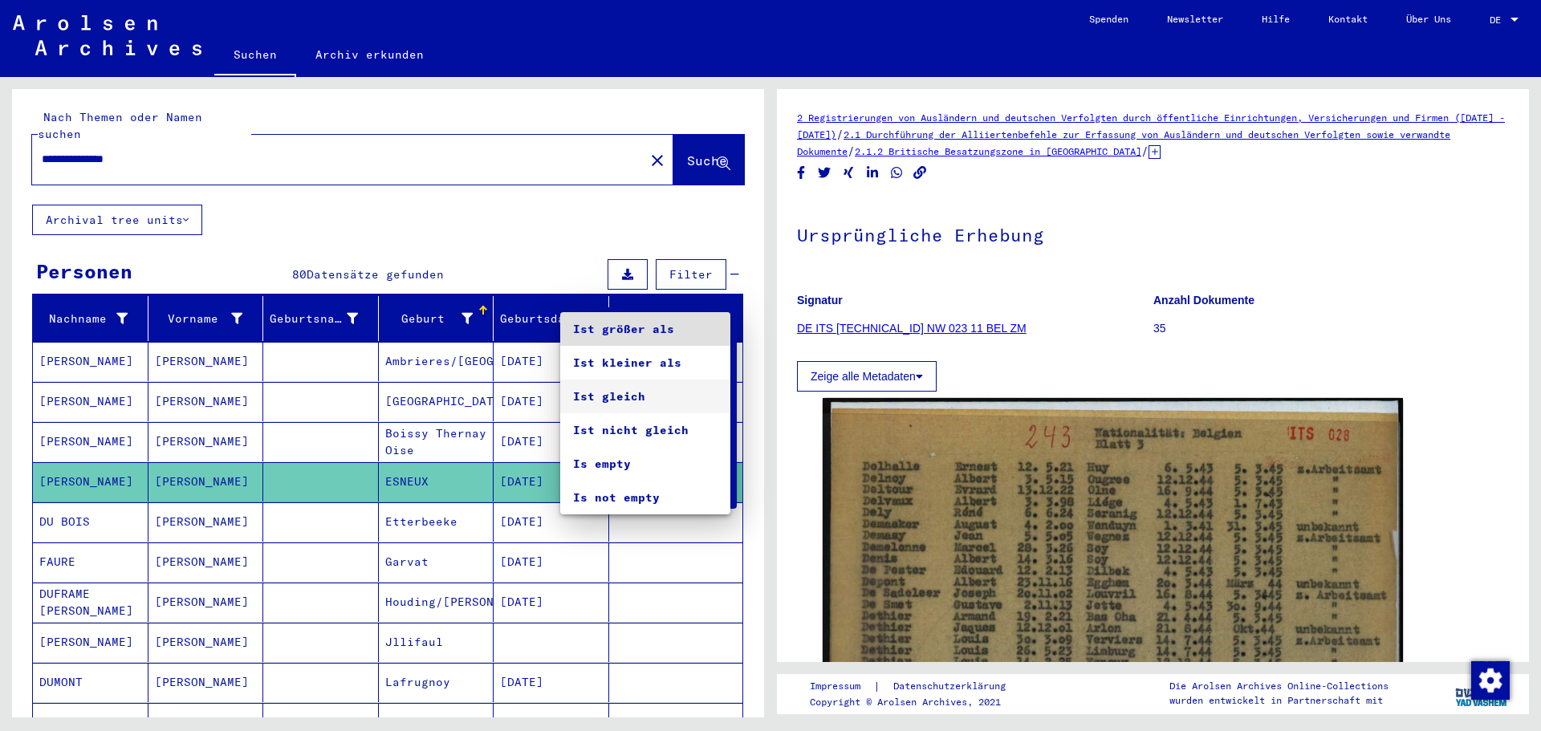
click at [604, 394] on span "Ist gleich" at bounding box center [645, 397] width 144 height 34
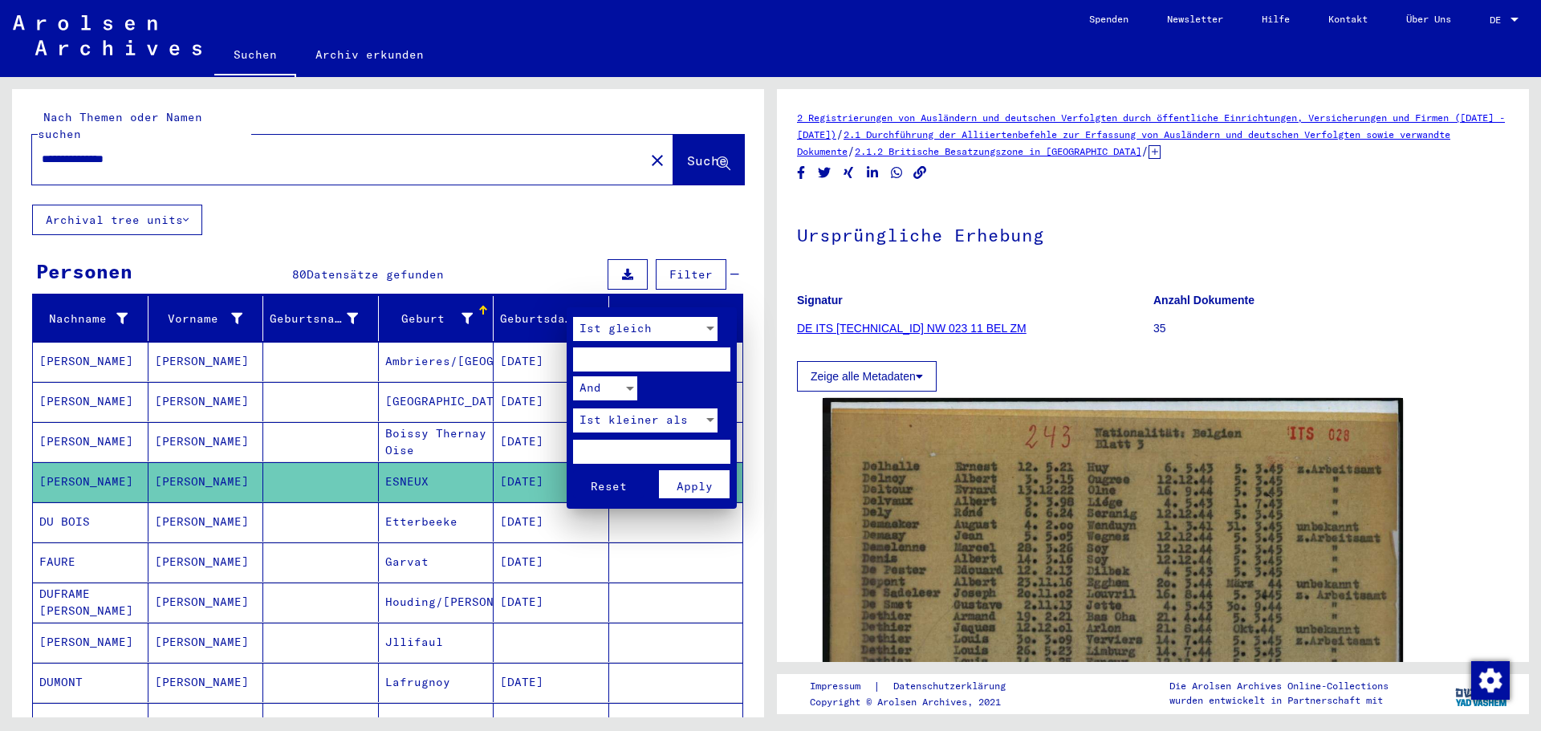
click at [607, 353] on input "number" at bounding box center [651, 360] width 157 height 24
type input "****"
click at [690, 488] on span "Apply" at bounding box center [695, 486] width 36 height 14
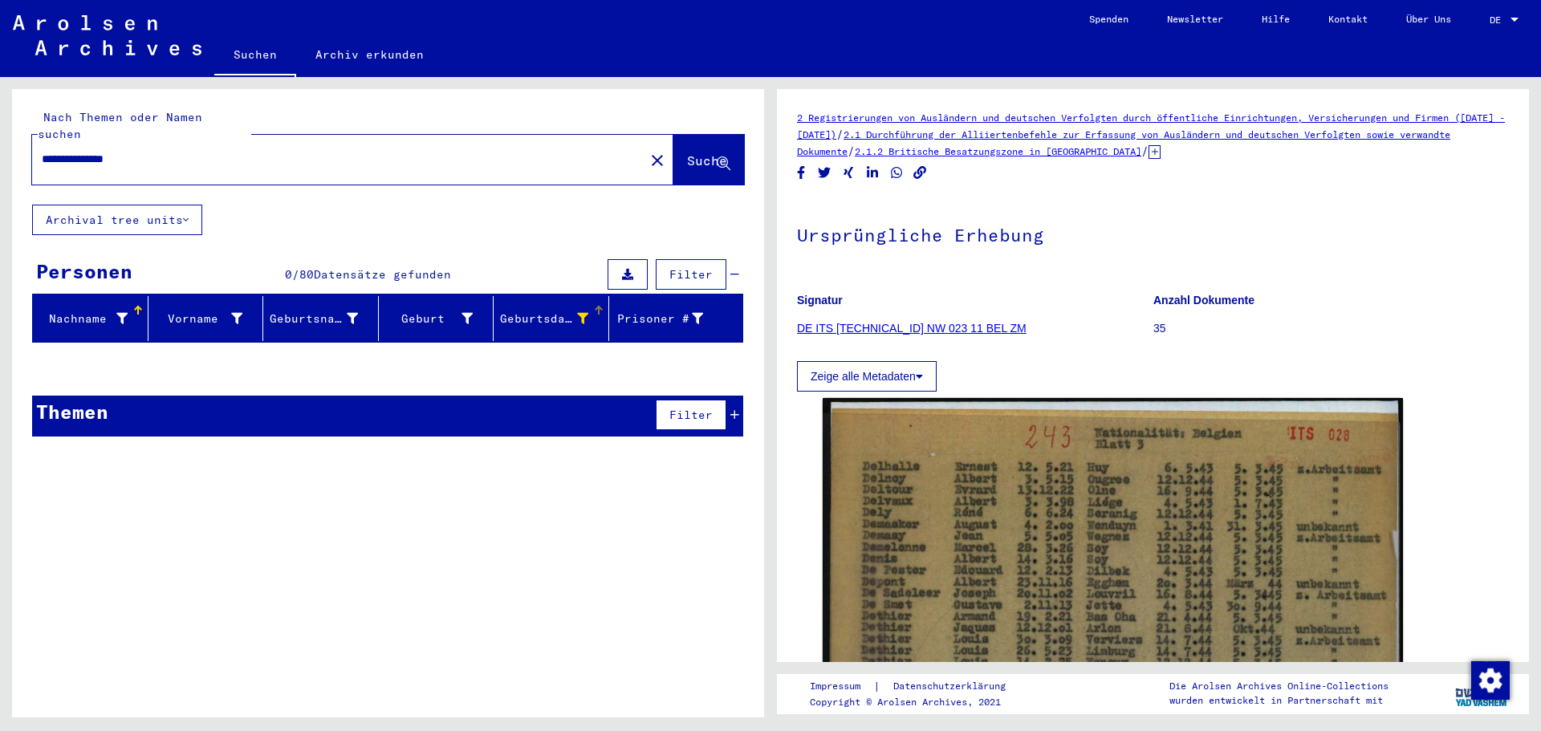
click at [584, 313] on icon at bounding box center [582, 318] width 11 height 11
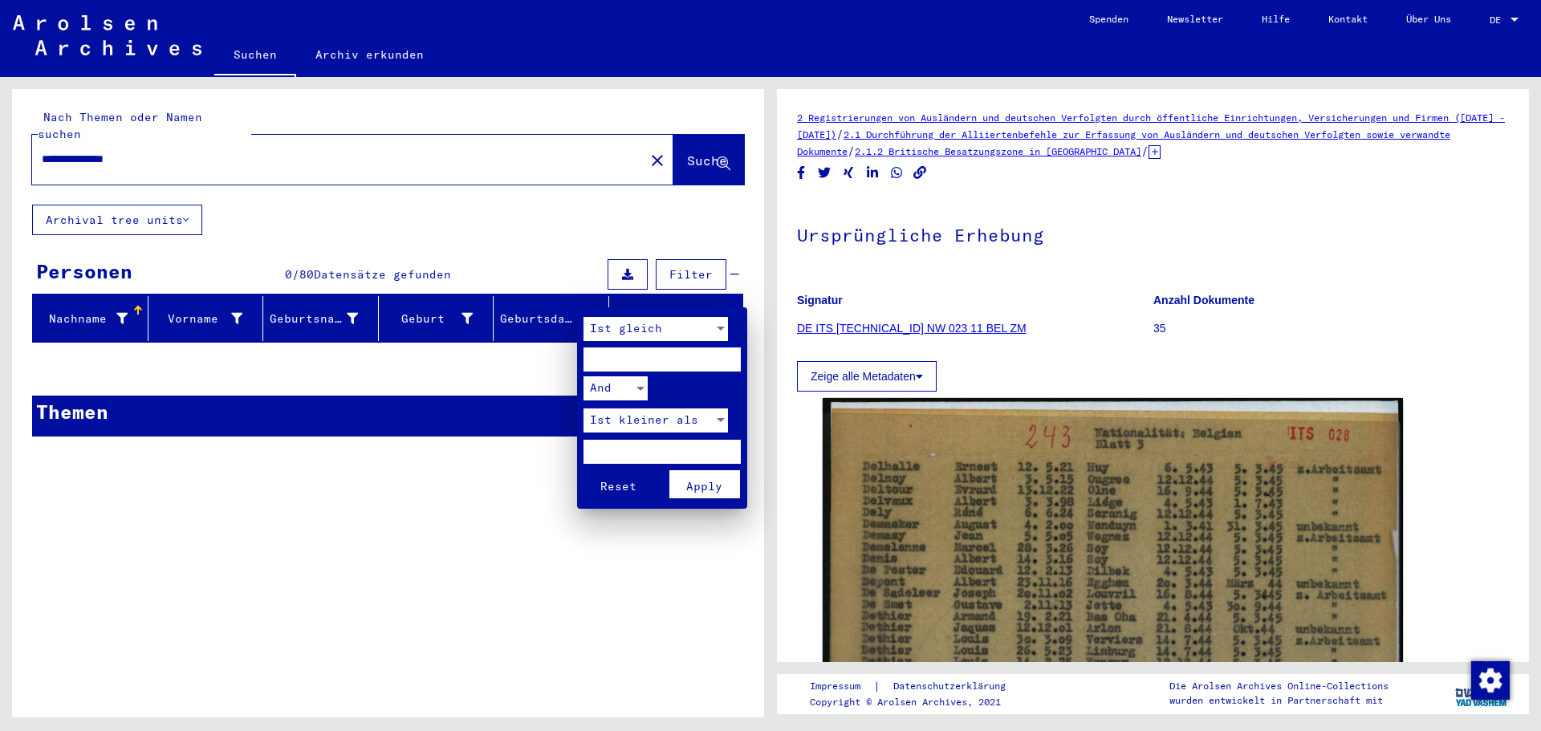
click at [630, 357] on input "****" at bounding box center [662, 360] width 157 height 24
click at [722, 327] on div at bounding box center [721, 329] width 8 height 4
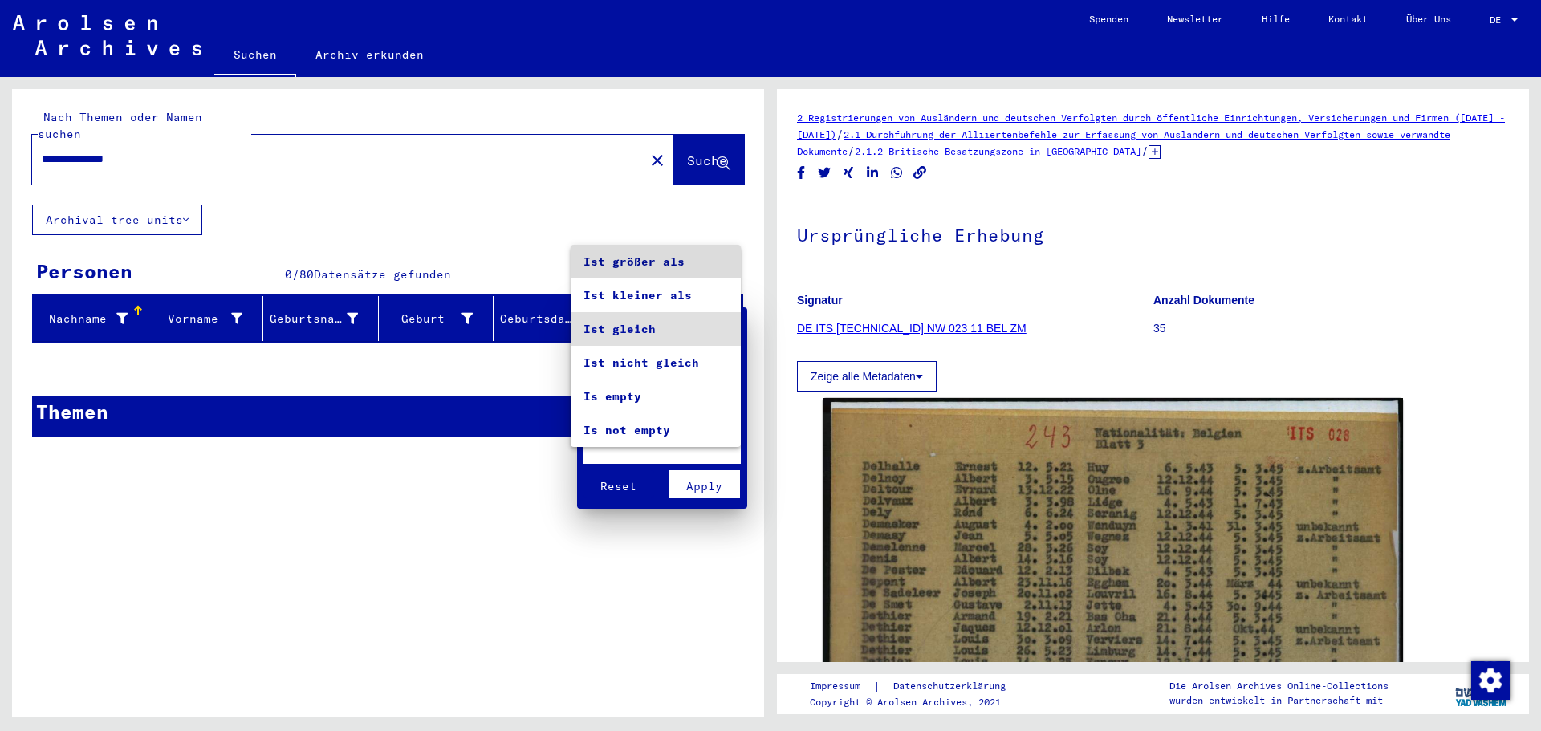
click at [677, 260] on span "Ist größer als" at bounding box center [656, 262] width 144 height 34
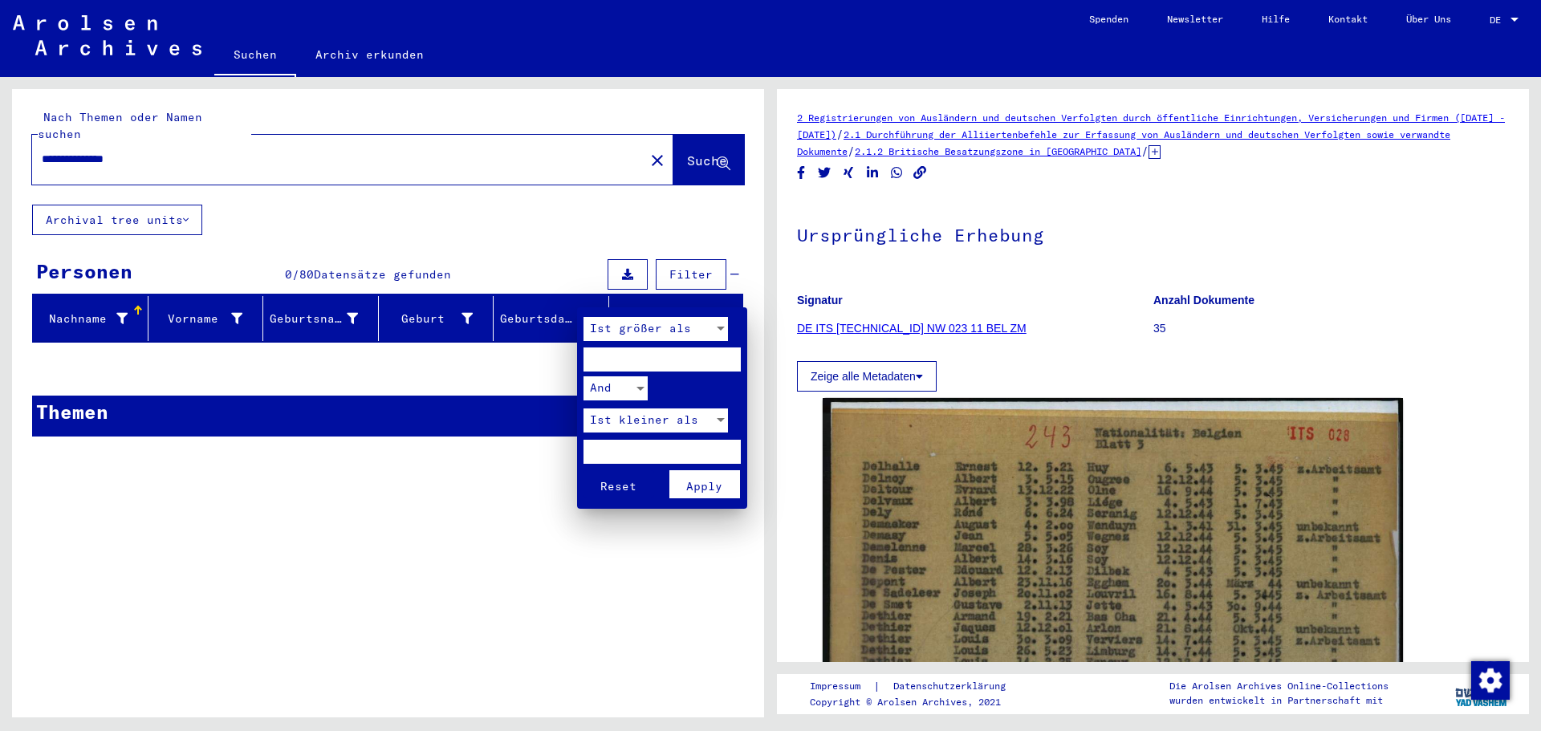
drag, startPoint x: 640, startPoint y: 356, endPoint x: 396, endPoint y: 355, distance: 244.0
click at [396, 355] on div "Ist größer als **** And Ist kleiner als Reset Apply" at bounding box center [770, 365] width 1541 height 731
type input "****"
click at [700, 489] on span "Apply" at bounding box center [704, 486] width 36 height 14
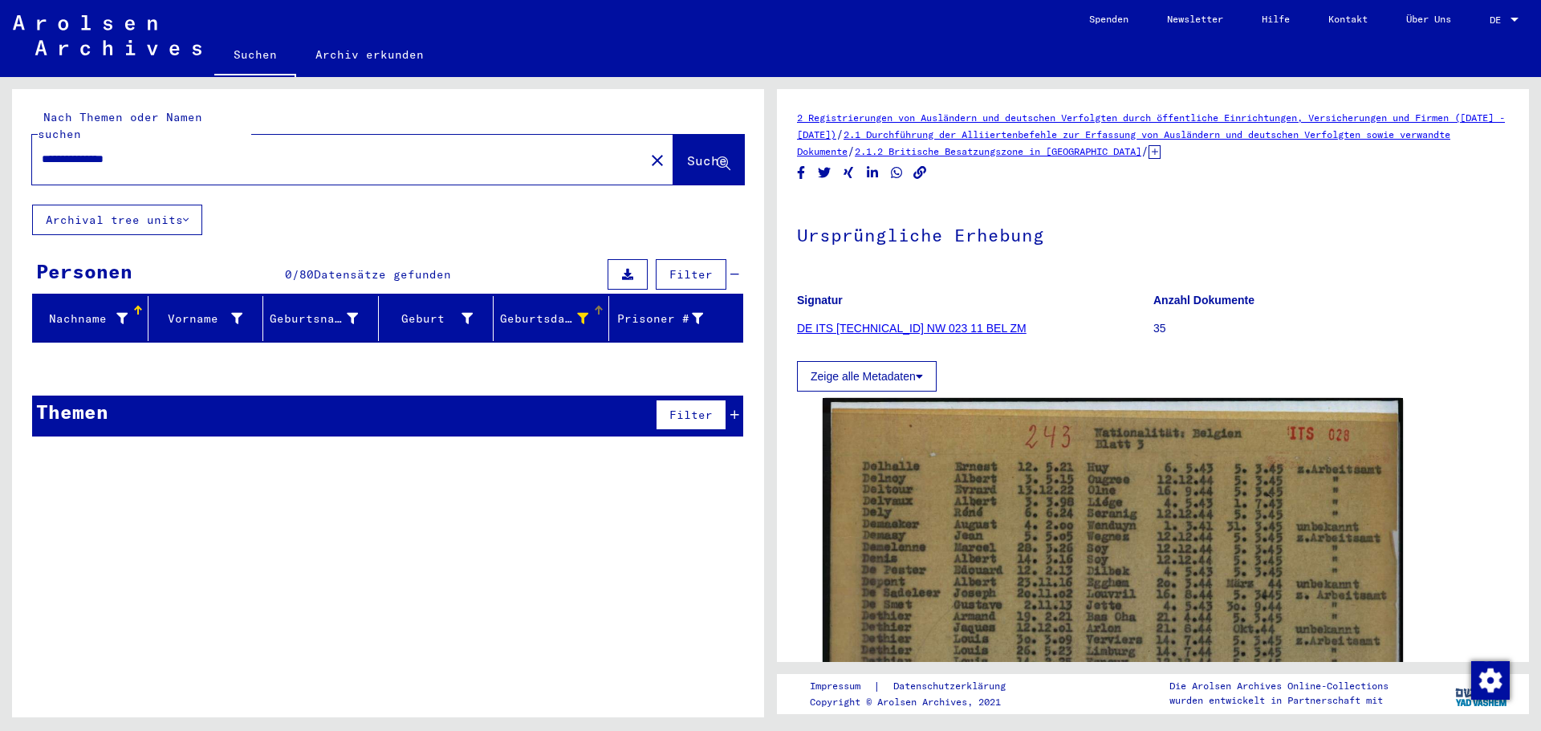
click at [582, 313] on icon at bounding box center [582, 318] width 11 height 11
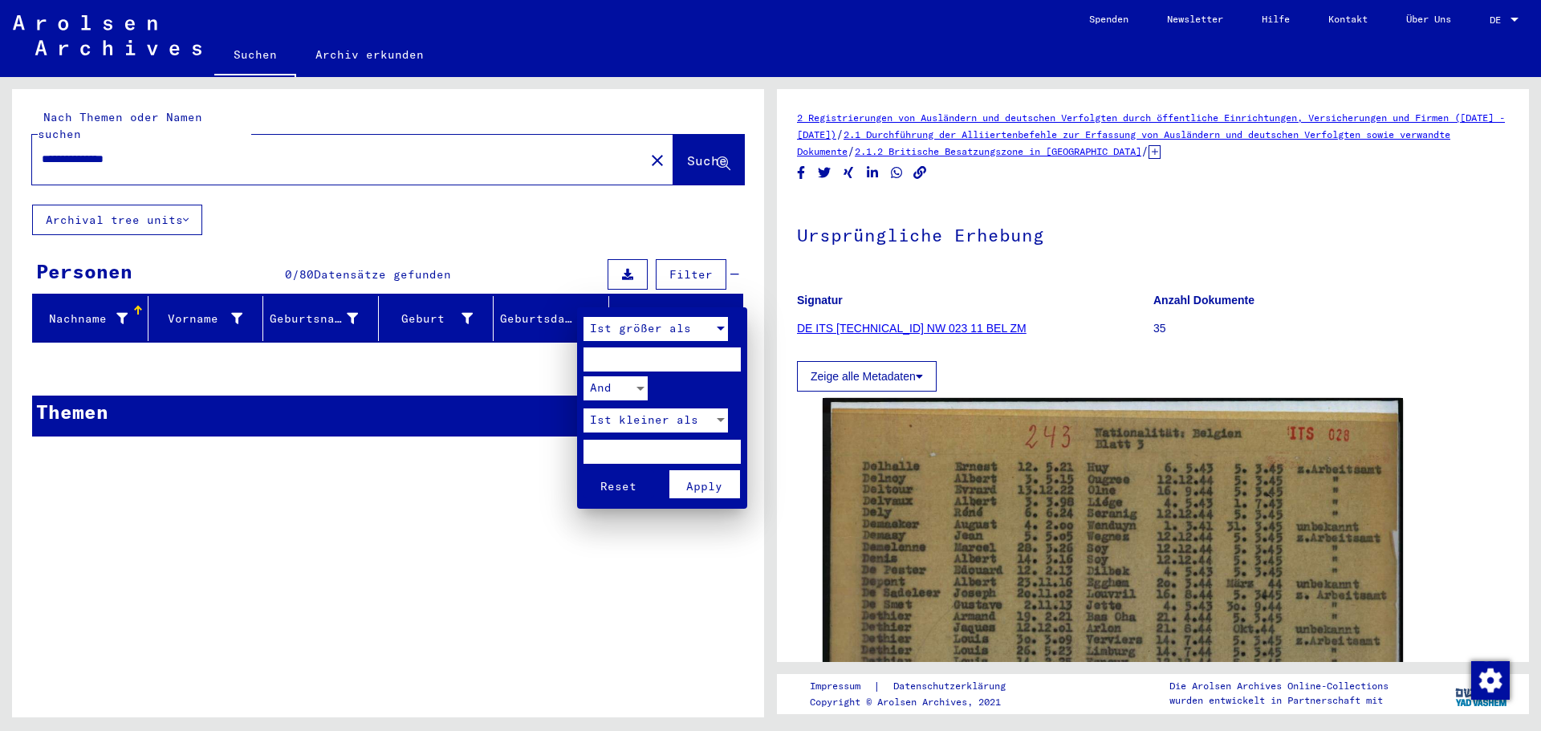
click at [682, 331] on span "Ist größer als" at bounding box center [640, 328] width 101 height 14
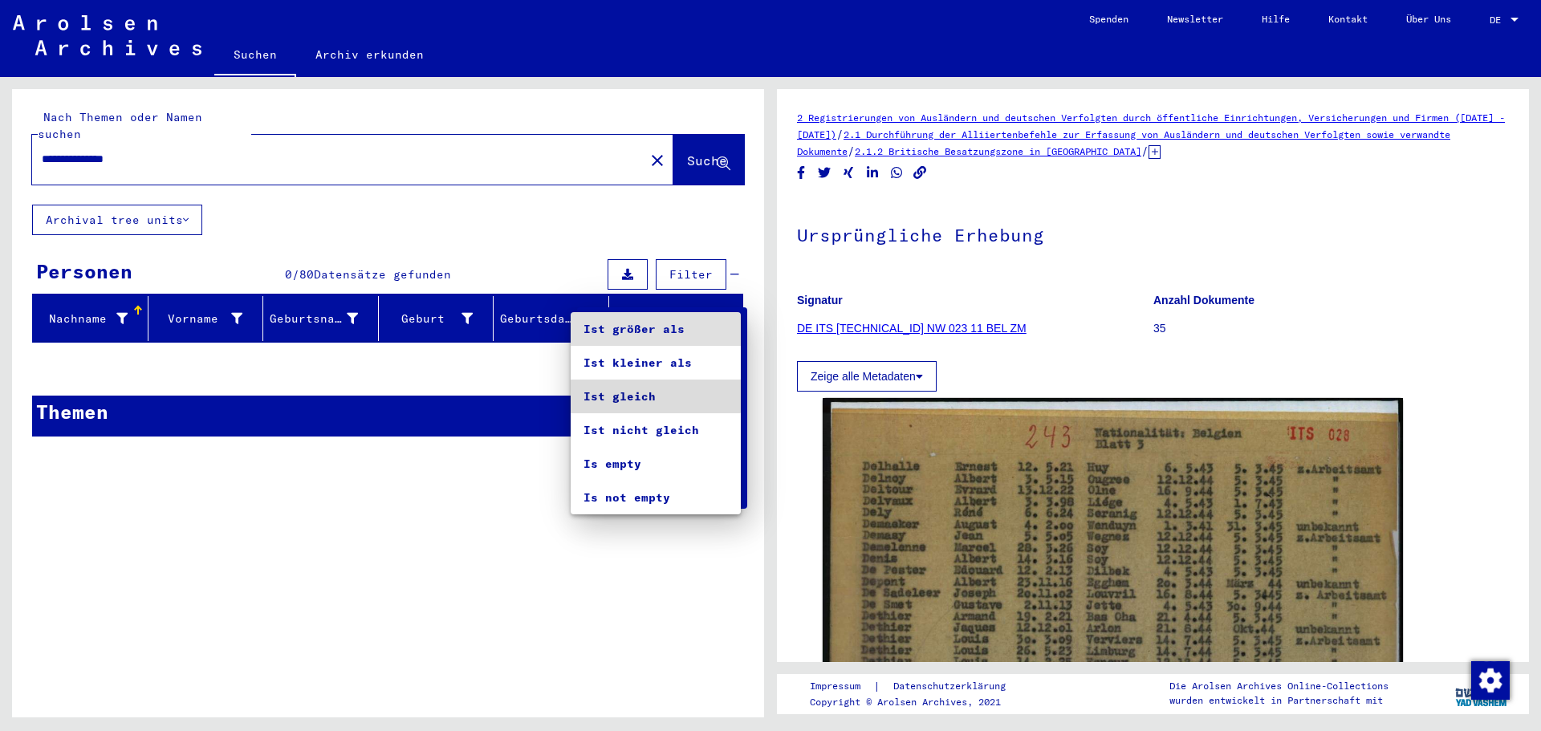
click at [641, 393] on span "Ist gleich" at bounding box center [656, 397] width 144 height 34
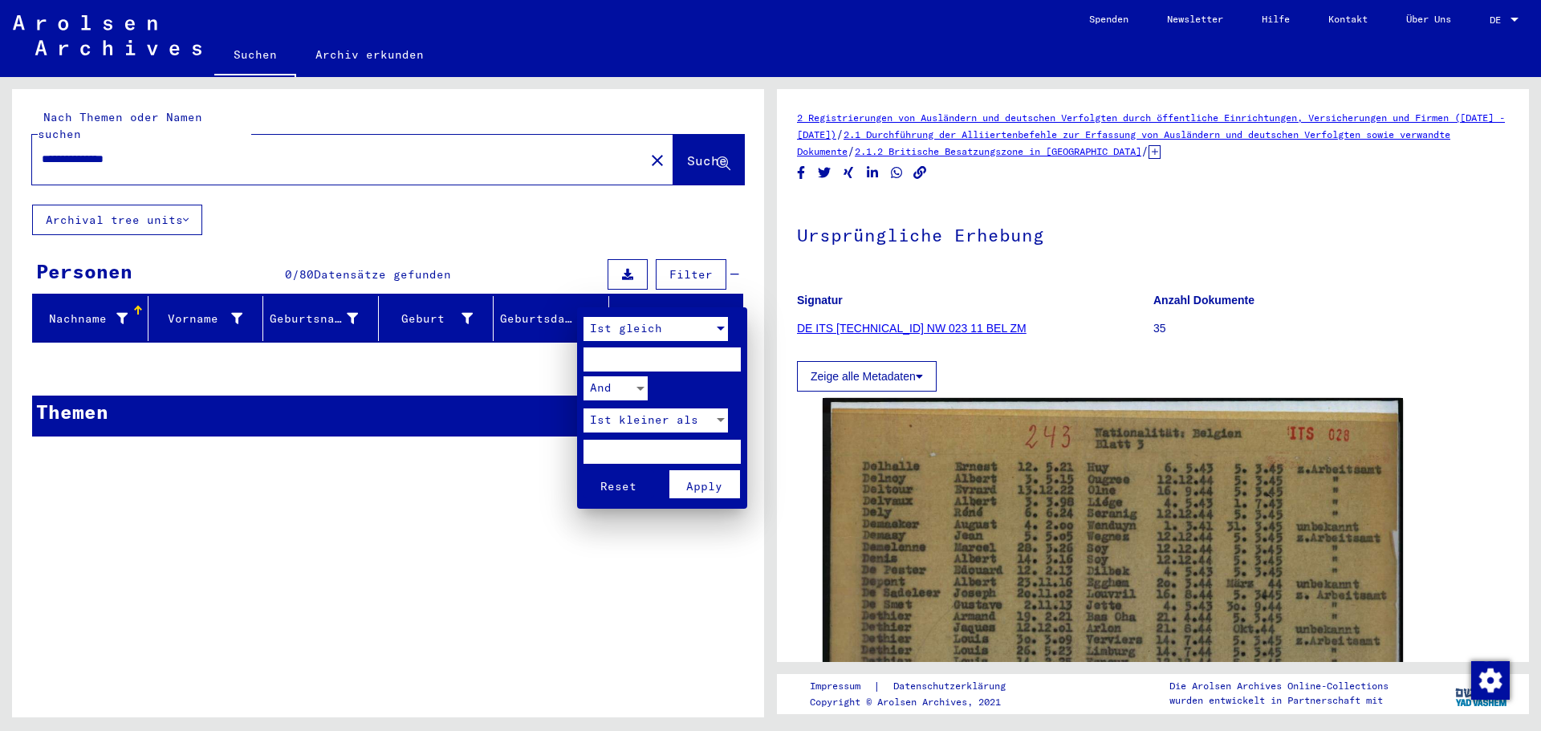
click at [613, 489] on span "Reset" at bounding box center [618, 486] width 36 height 14
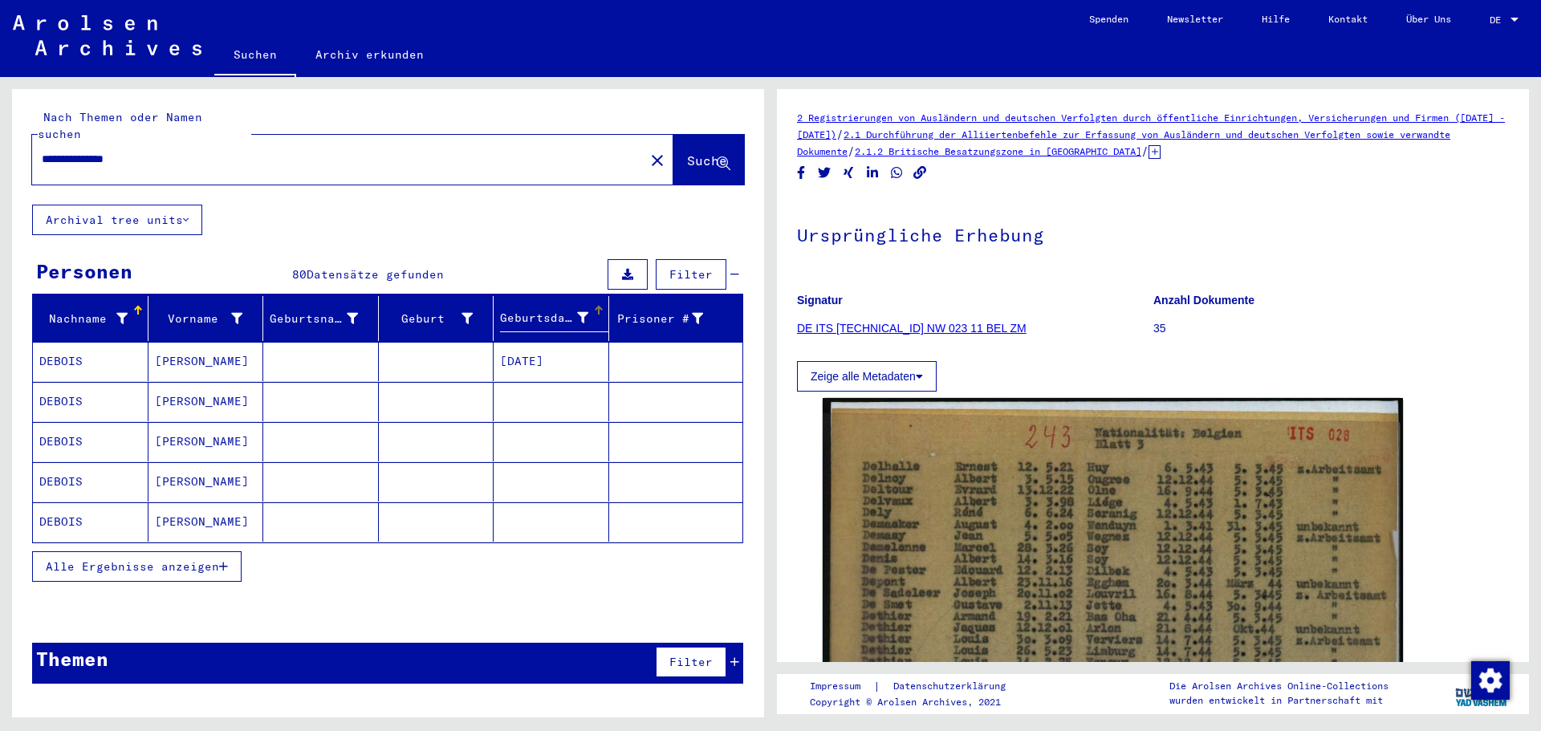
click at [221, 561] on icon "button" at bounding box center [223, 566] width 9 height 11
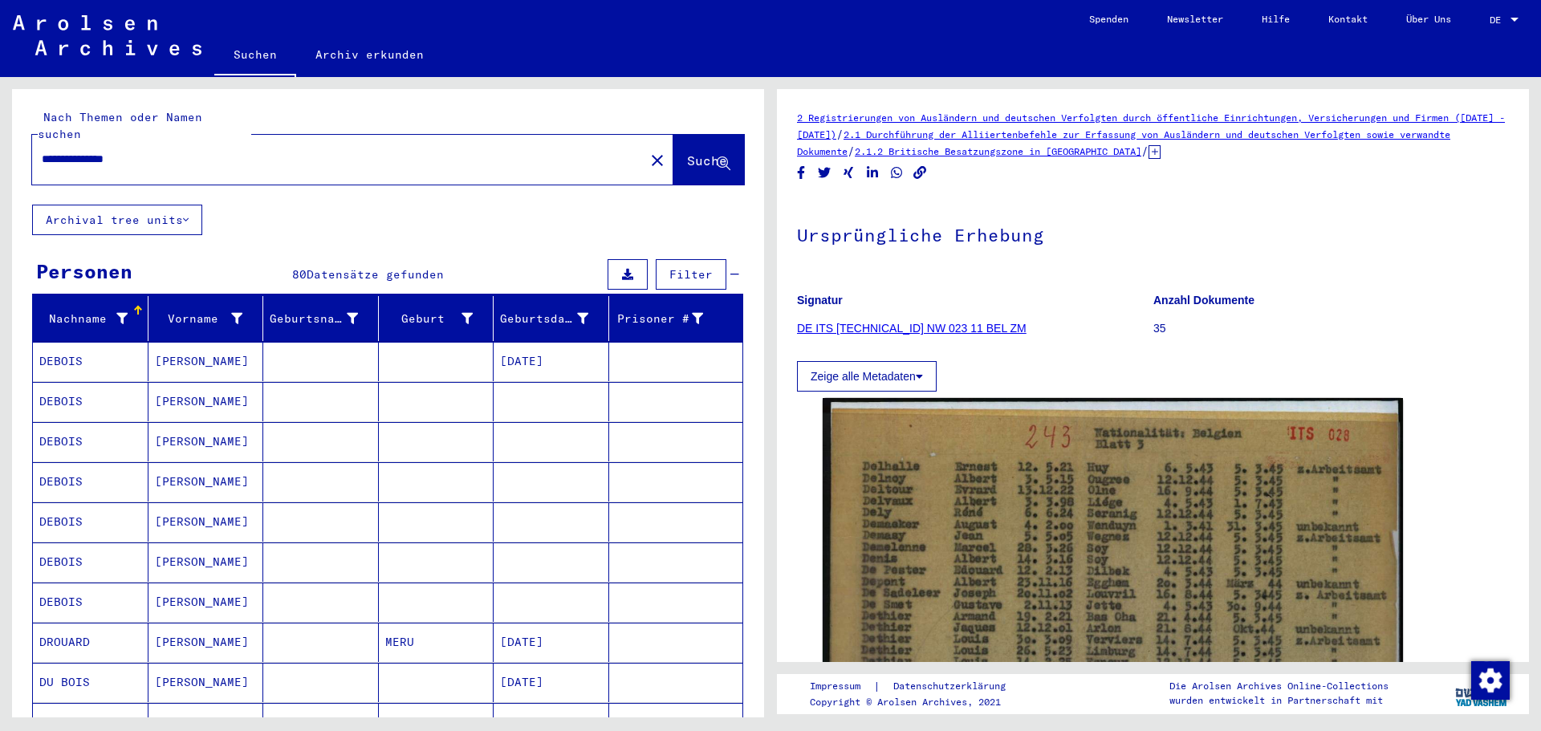
click at [295, 384] on mat-cell at bounding box center [321, 401] width 116 height 39
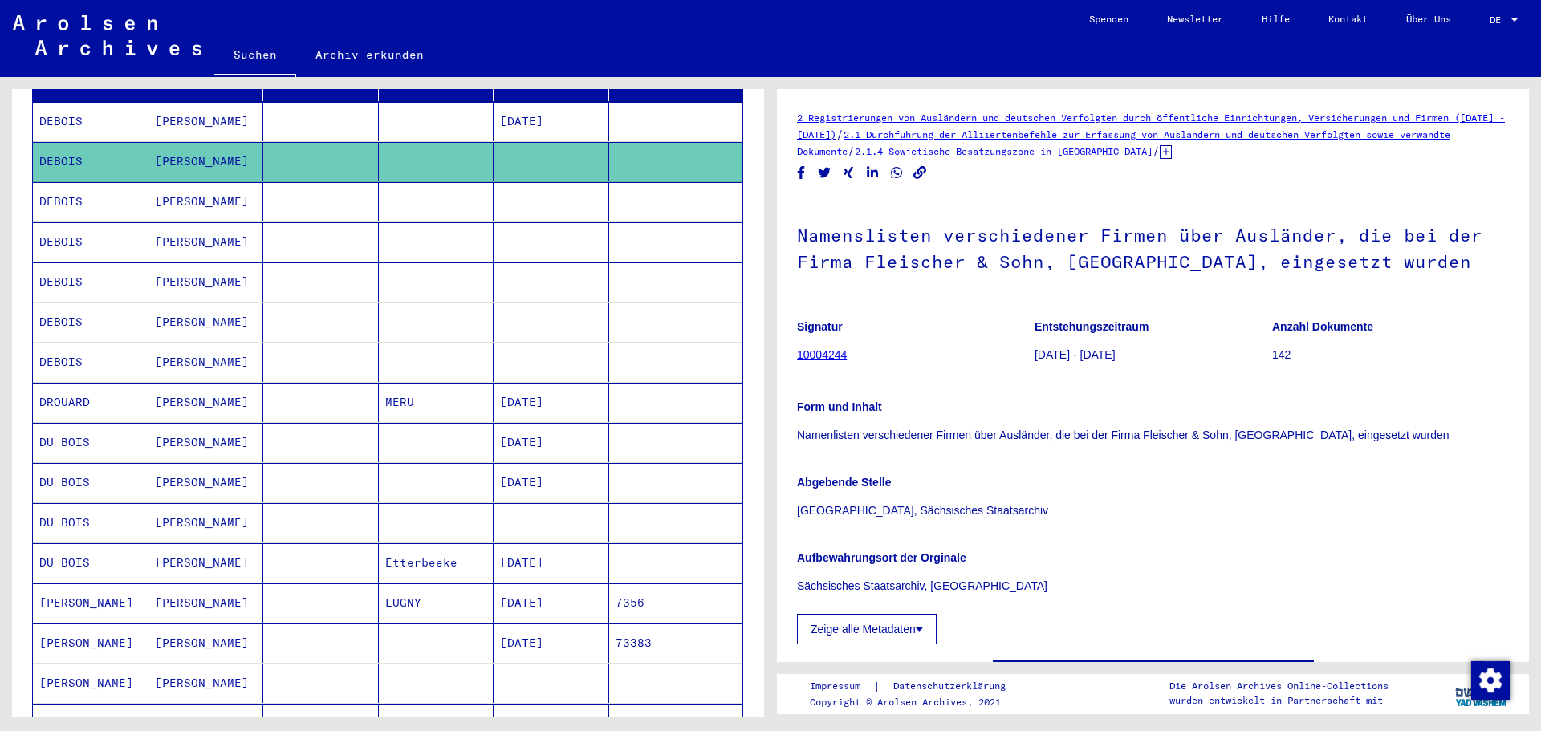
scroll to position [241, 0]
click at [306, 509] on mat-cell at bounding box center [321, 521] width 116 height 39
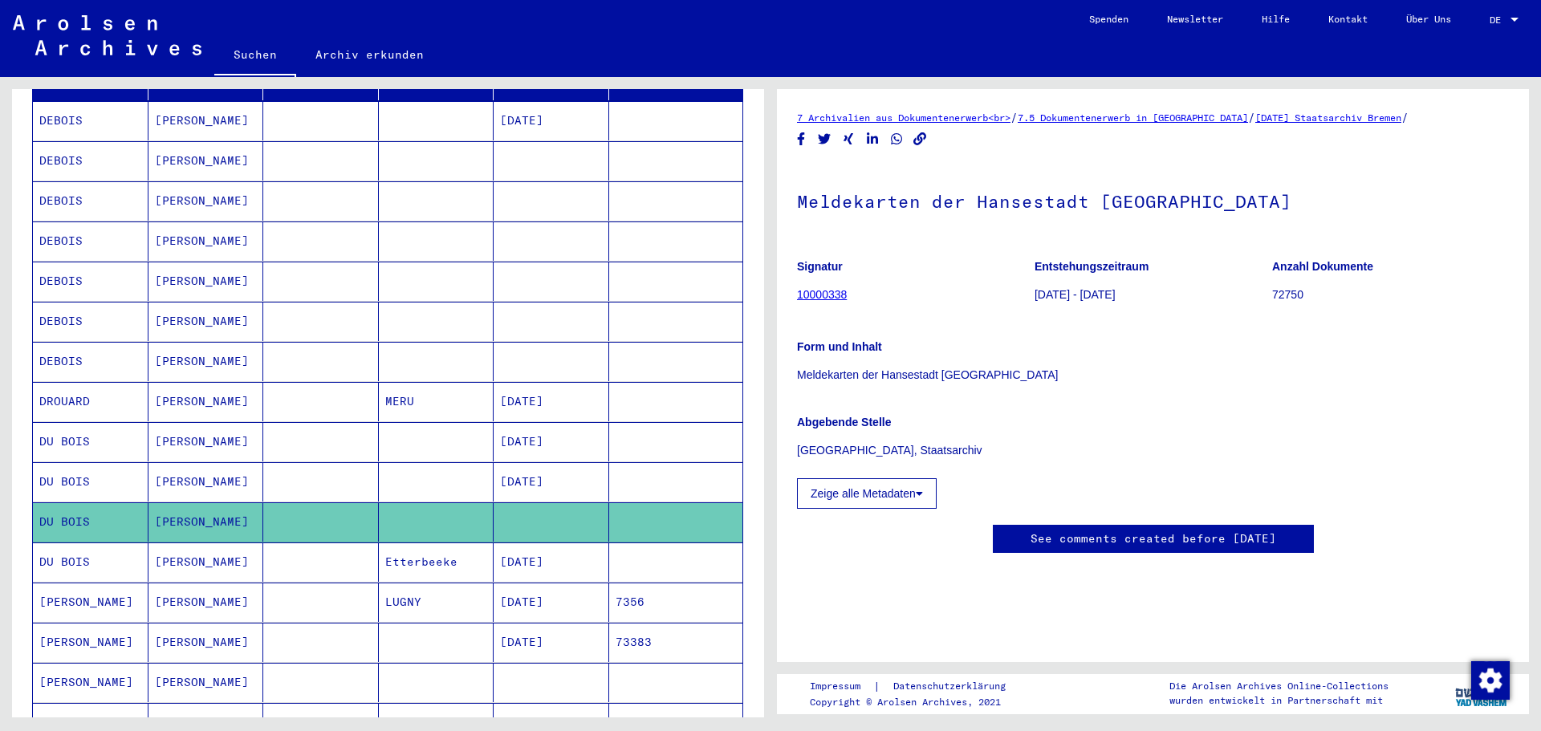
scroll to position [241, 0]
click at [311, 665] on mat-cell at bounding box center [321, 682] width 116 height 39
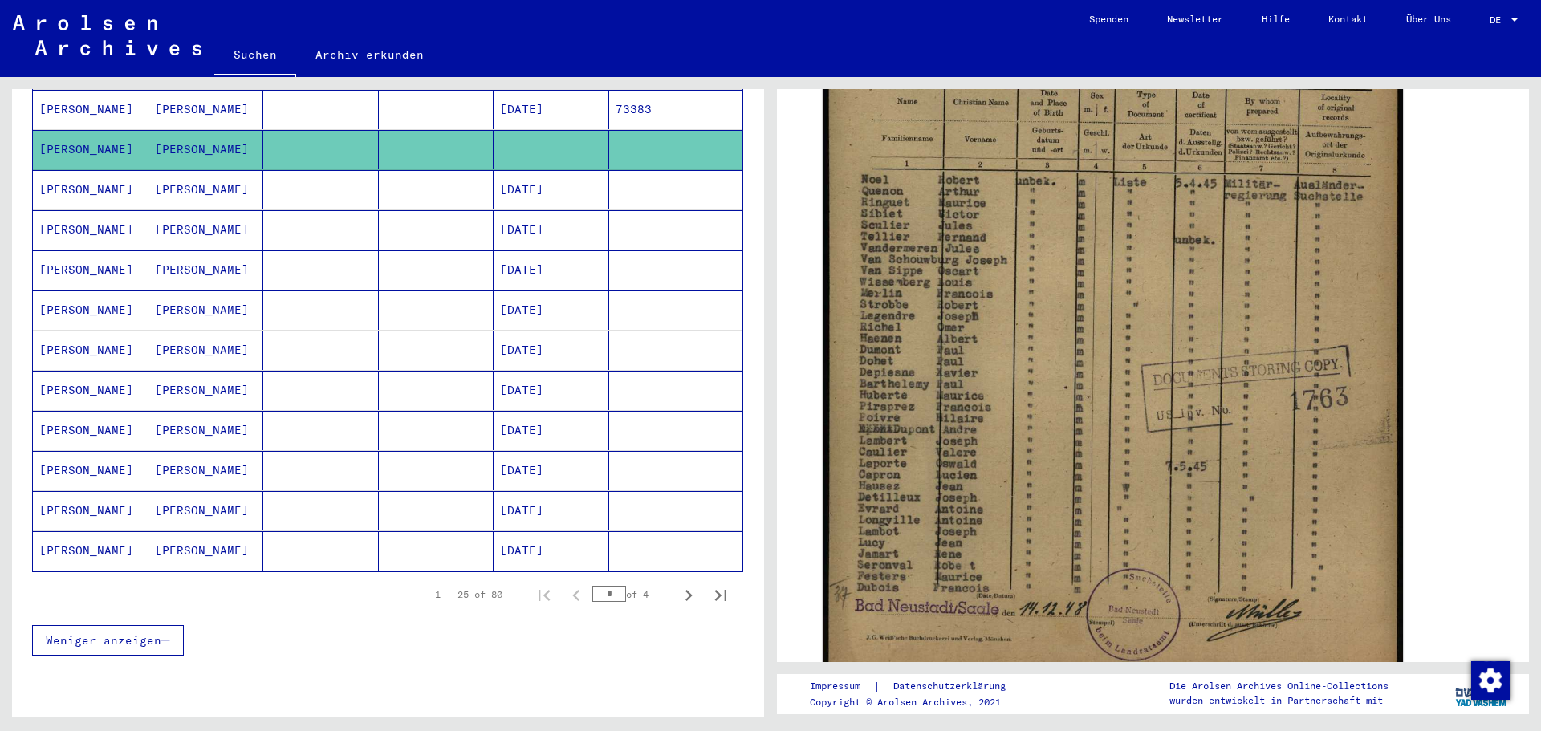
scroll to position [803, 0]
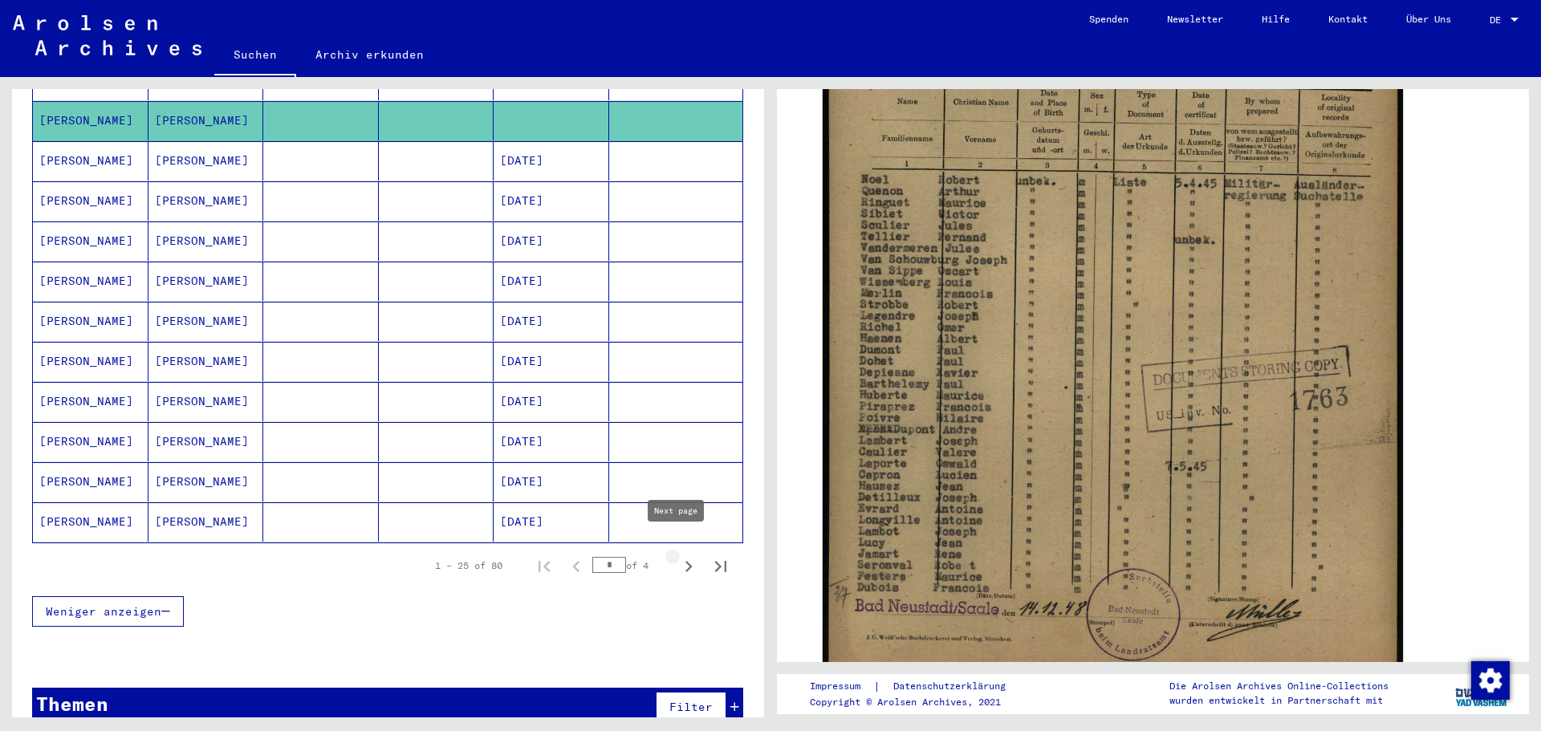
click at [685, 561] on icon "Next page" at bounding box center [688, 566] width 7 height 11
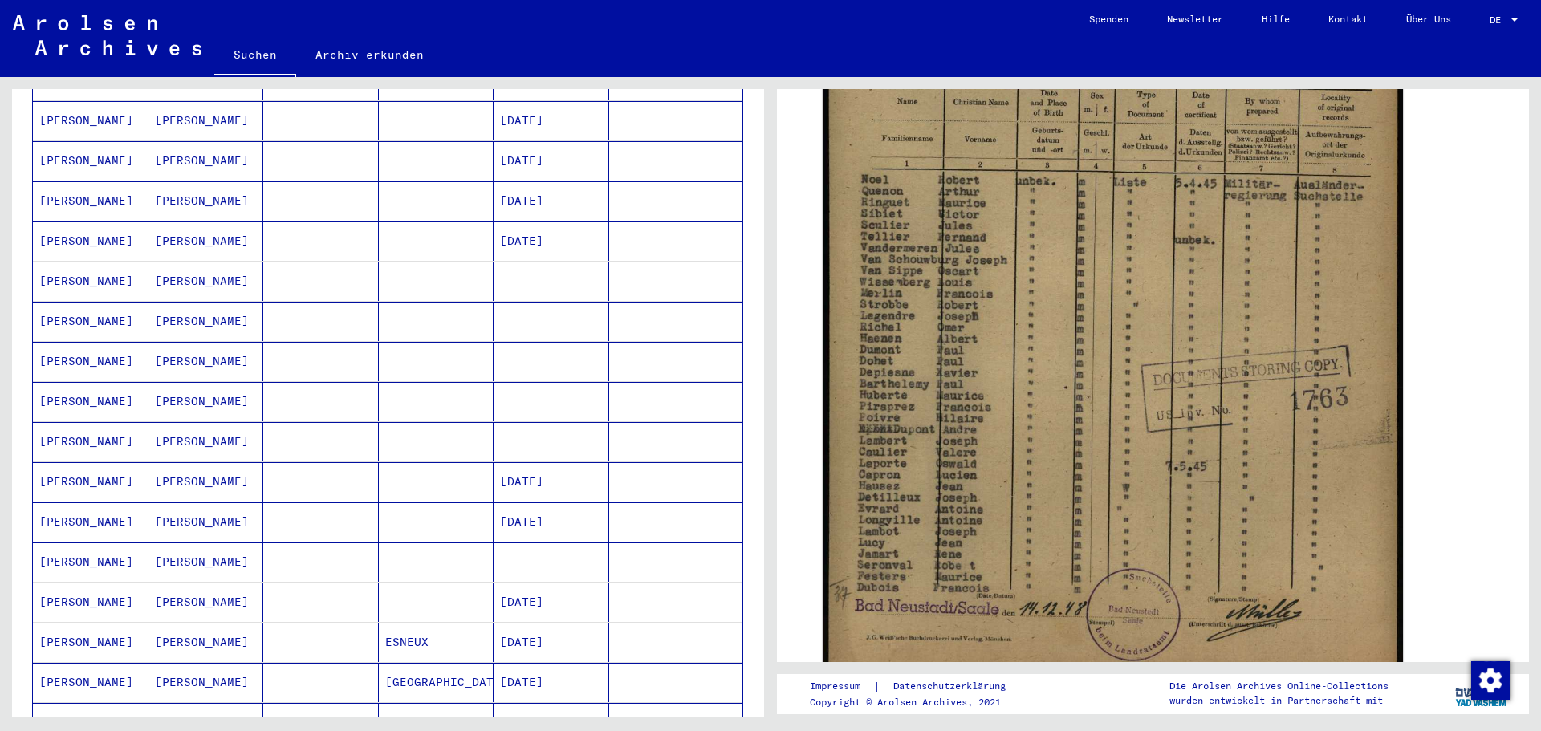
scroll to position [161, 0]
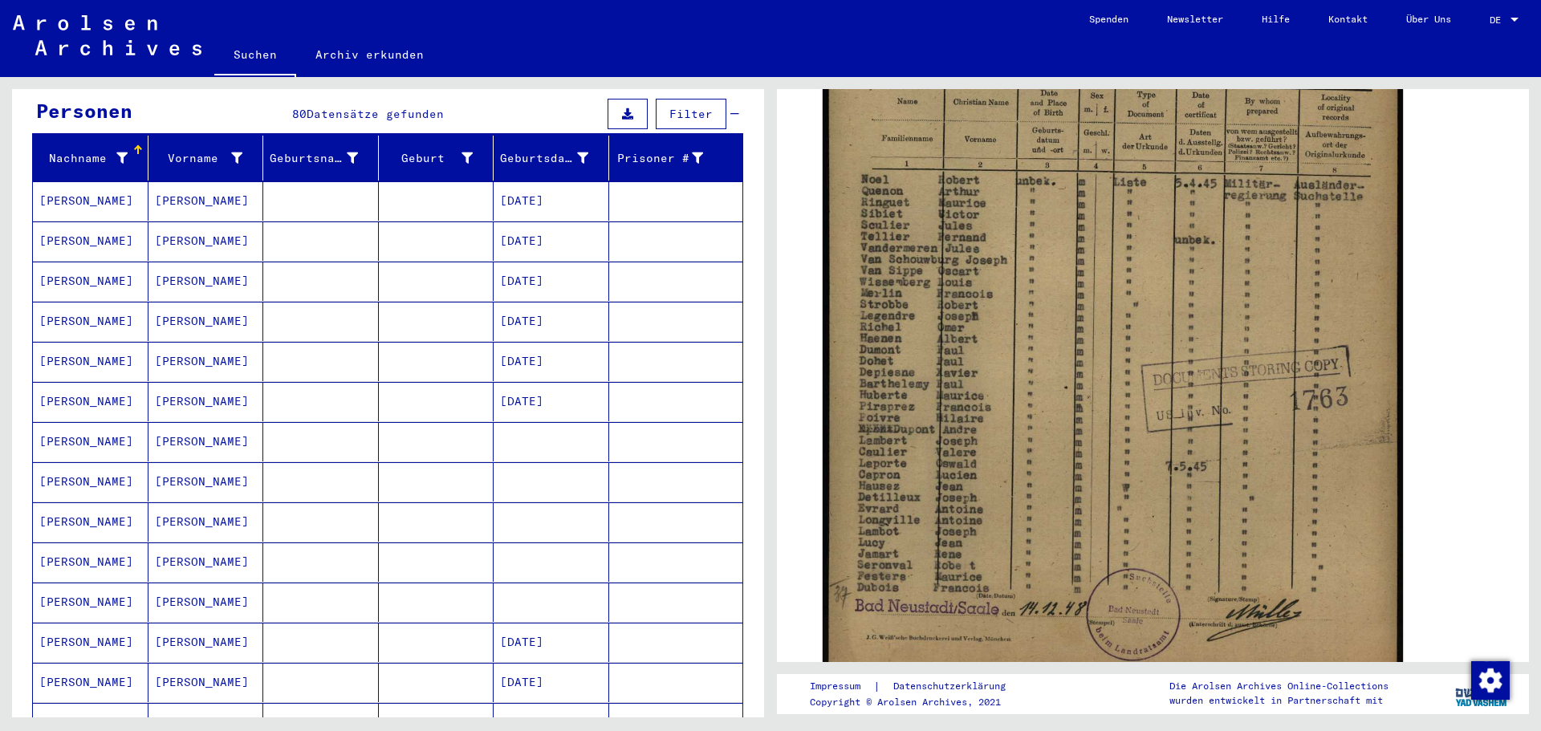
click at [532, 424] on mat-cell at bounding box center [552, 441] width 116 height 39
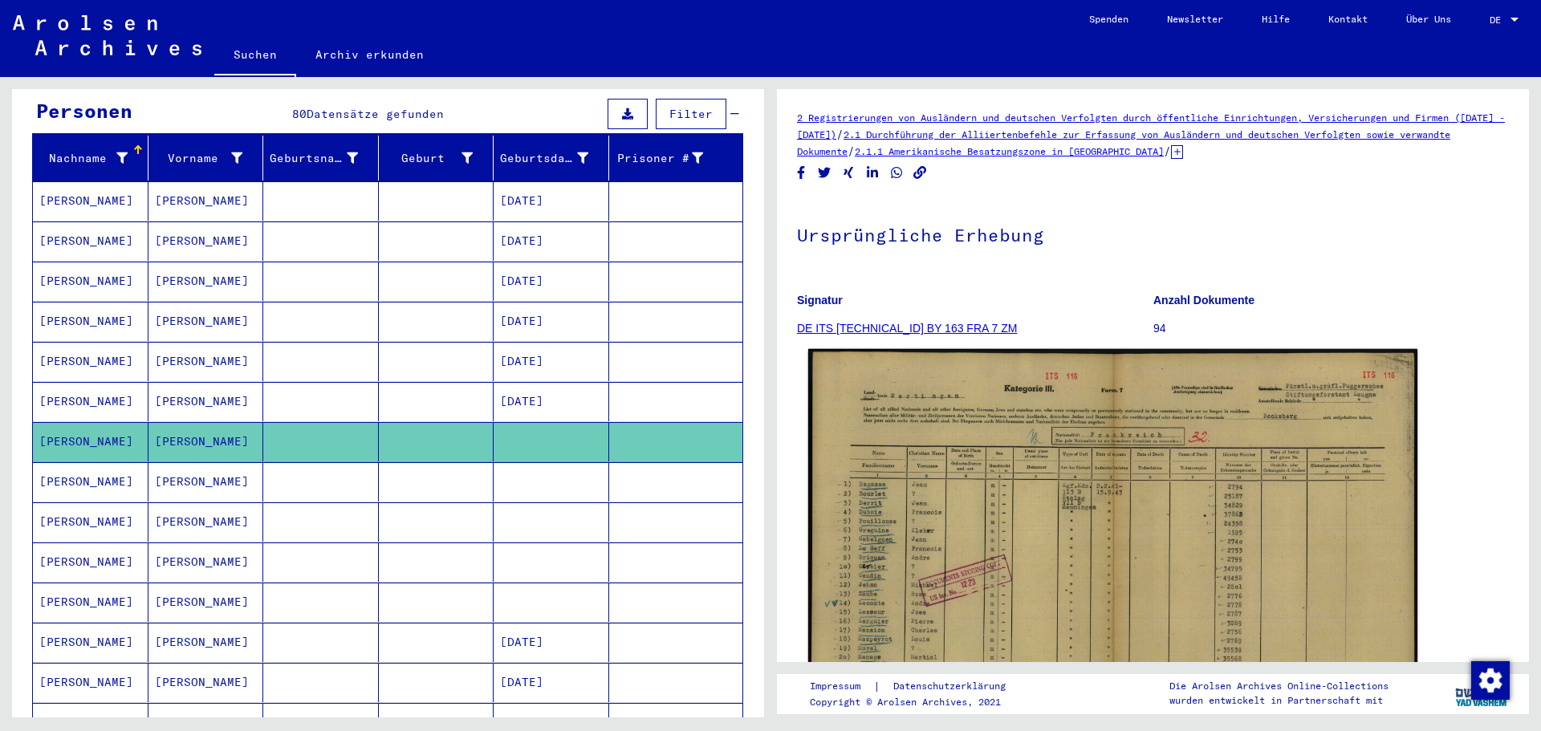
click at [1002, 561] on img at bounding box center [1112, 565] width 609 height 433
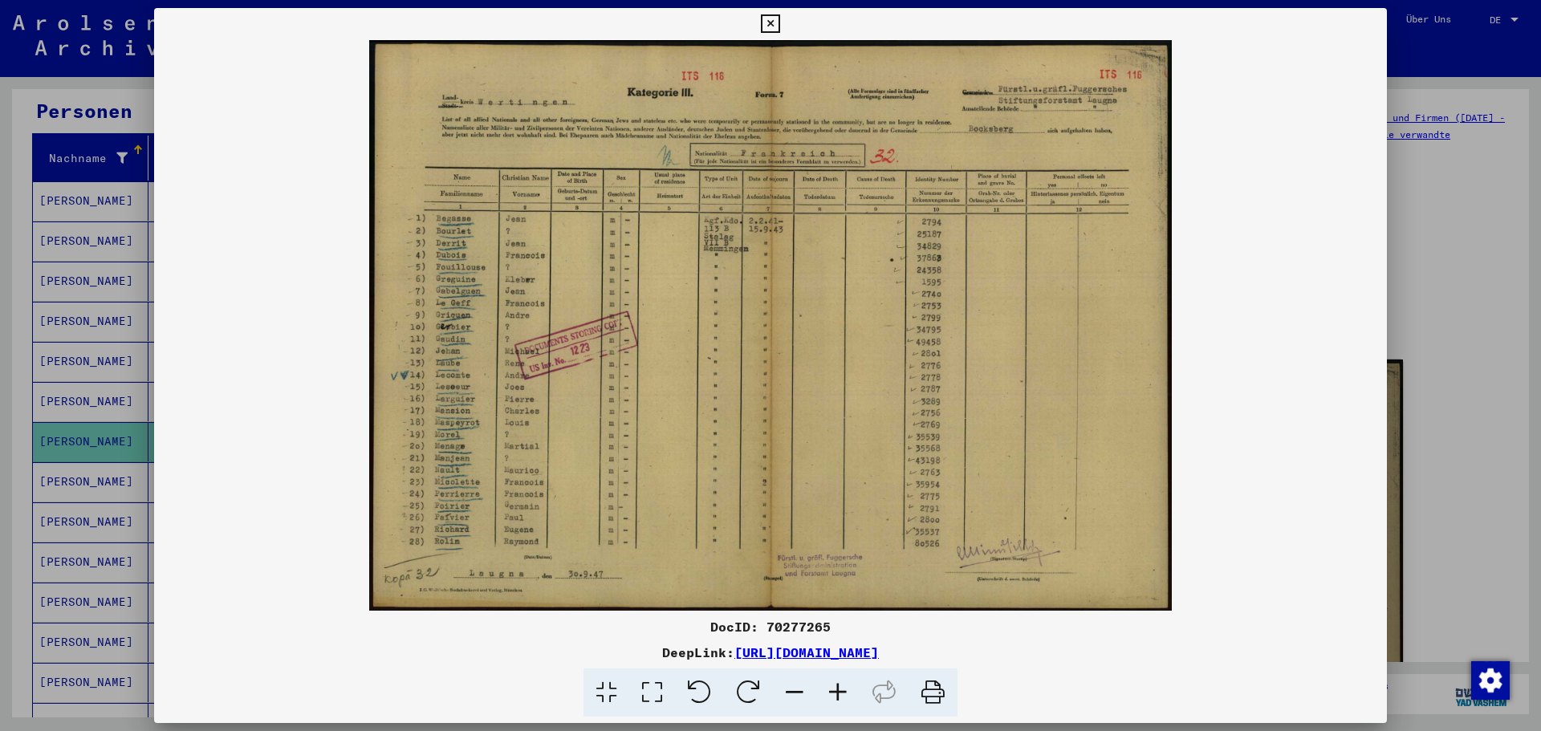
click at [775, 26] on icon at bounding box center [770, 23] width 18 height 19
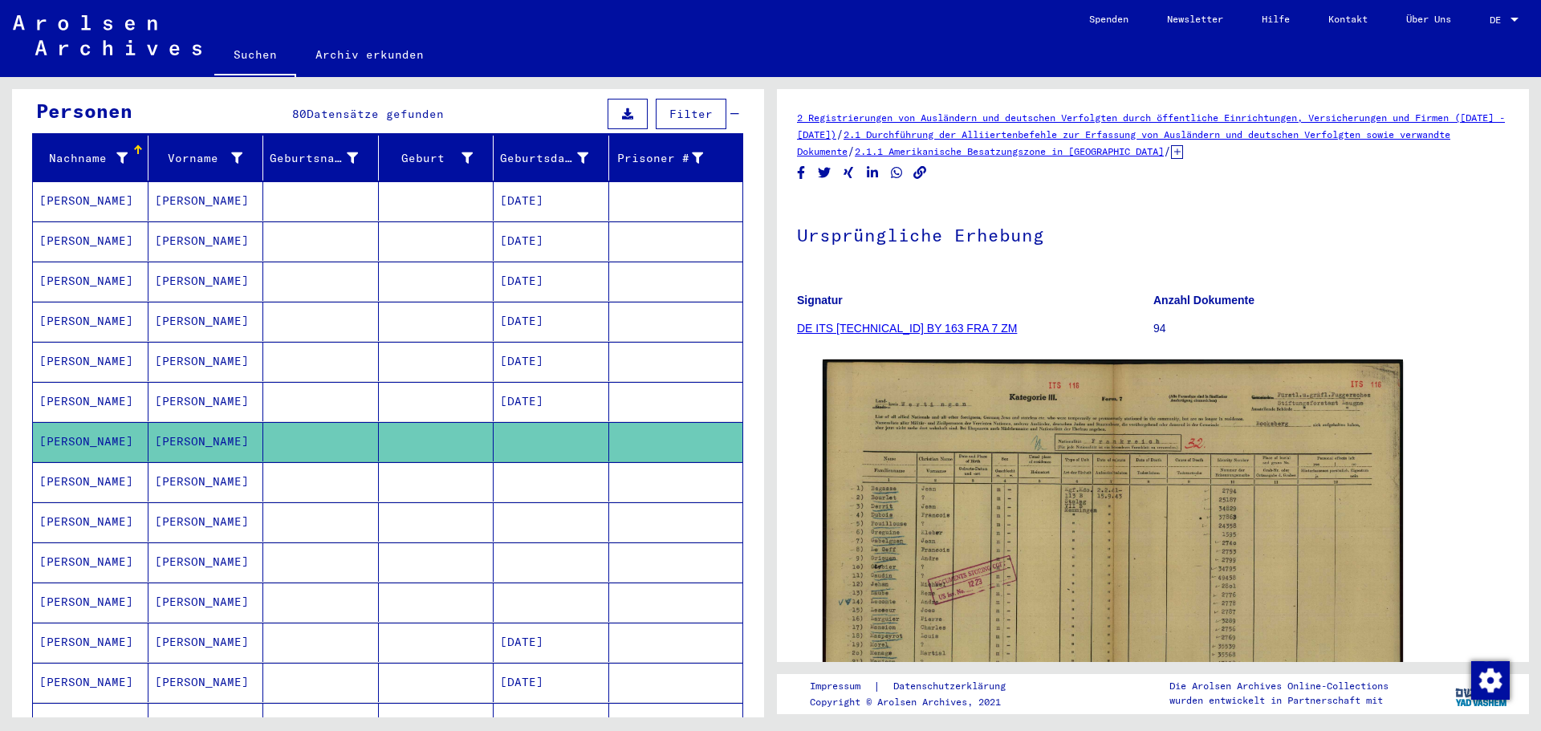
click at [334, 473] on mat-cell at bounding box center [321, 481] width 116 height 39
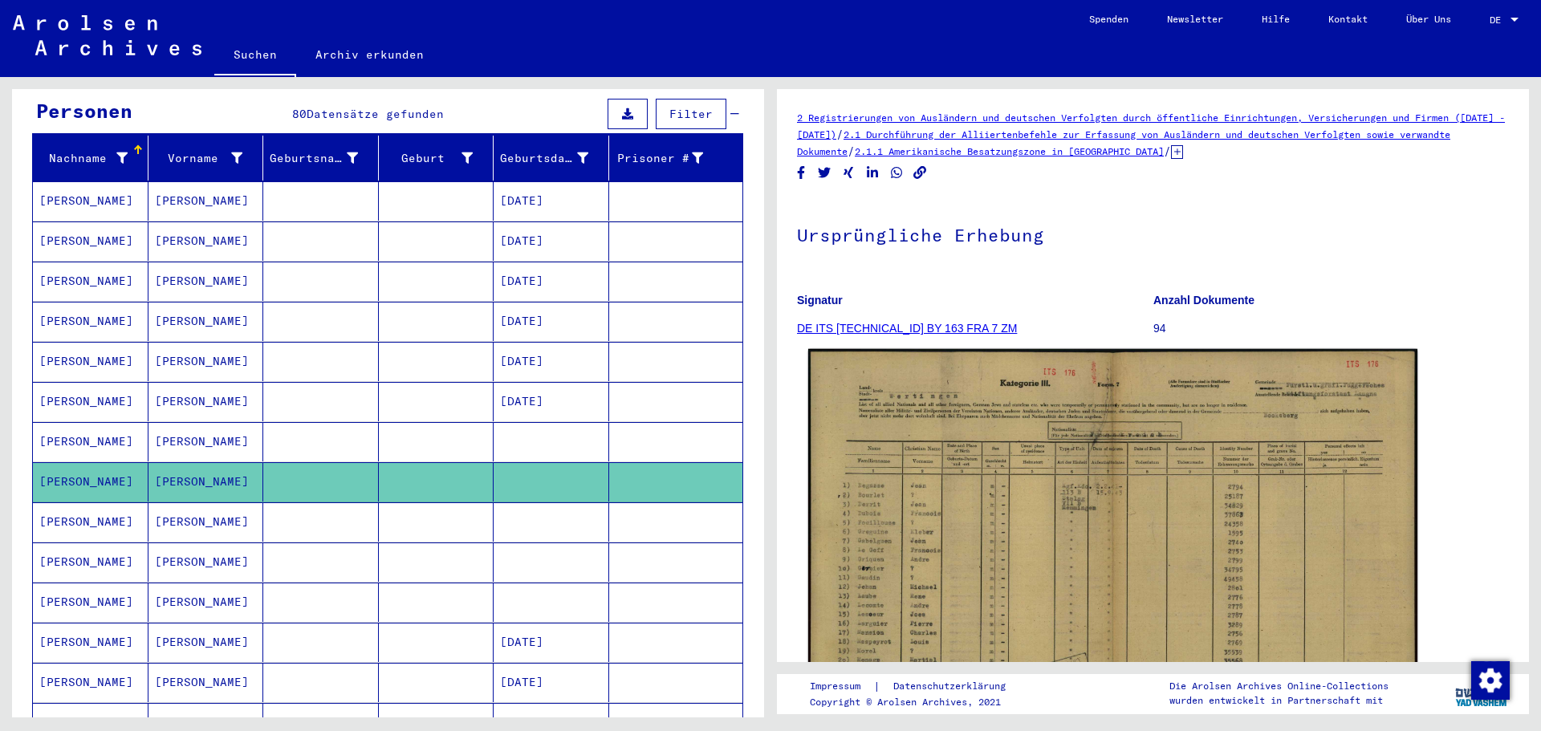
click at [939, 551] on img at bounding box center [1112, 566] width 609 height 435
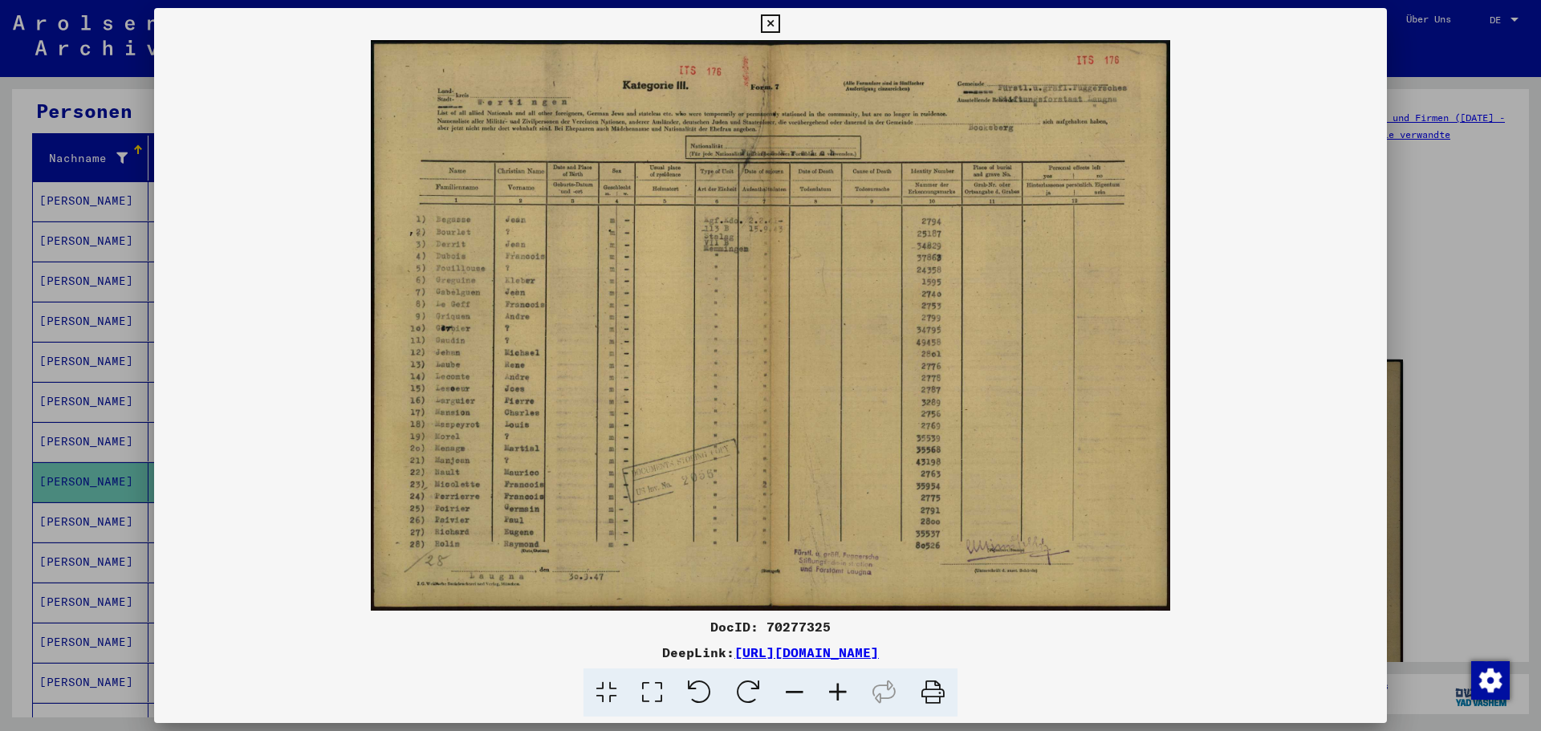
click at [775, 22] on icon at bounding box center [770, 23] width 18 height 19
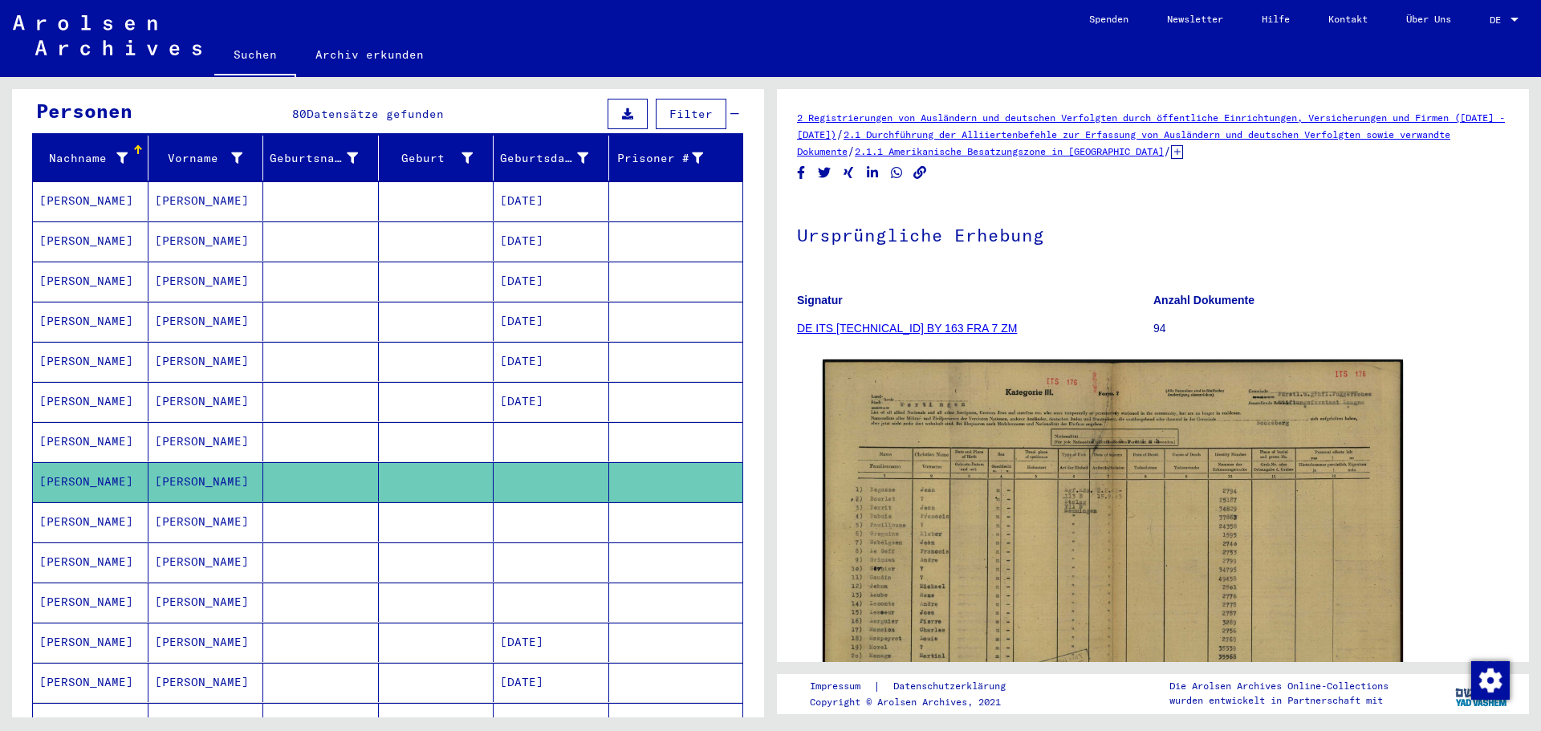
click at [402, 505] on mat-cell at bounding box center [437, 521] width 116 height 39
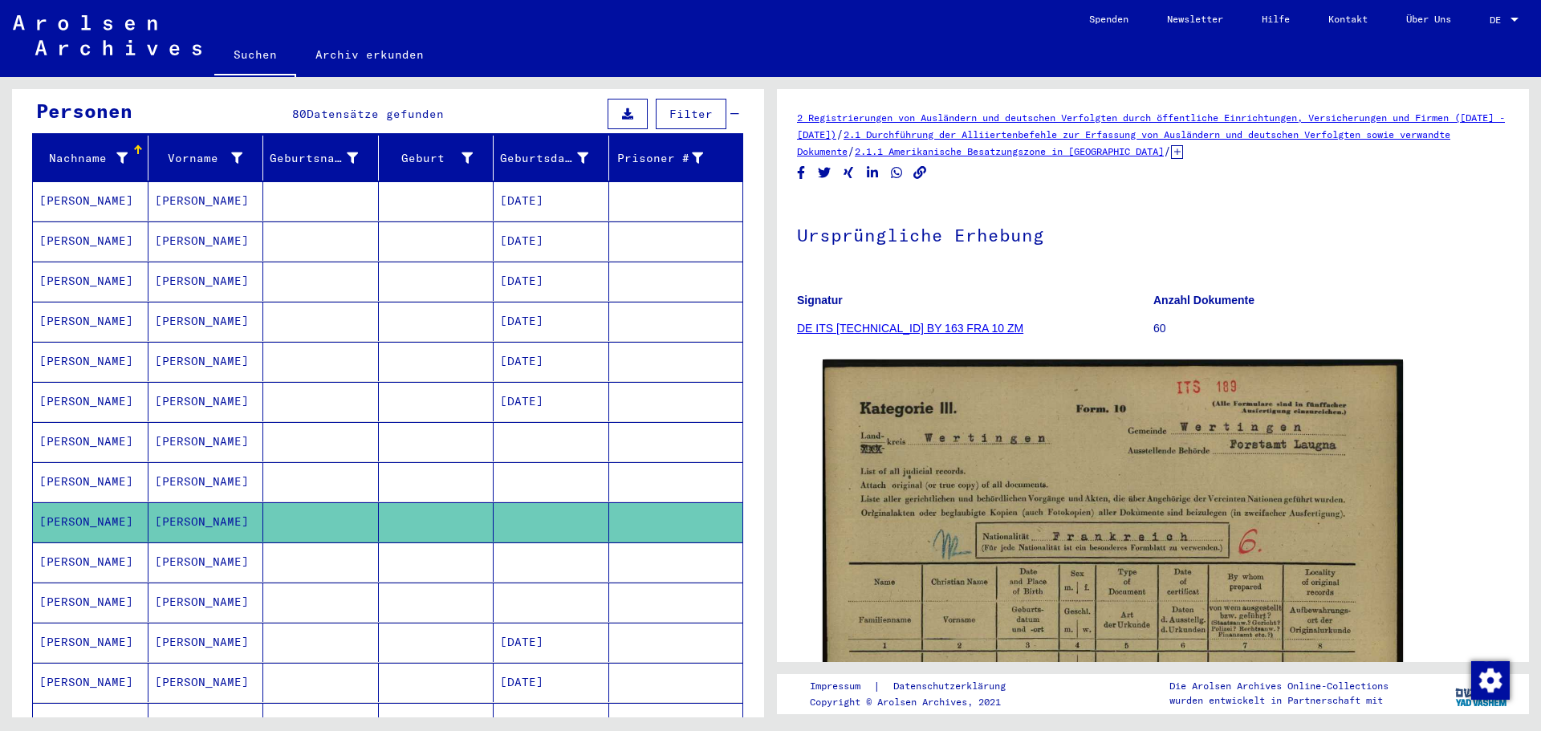
click at [402, 546] on mat-cell at bounding box center [437, 562] width 116 height 39
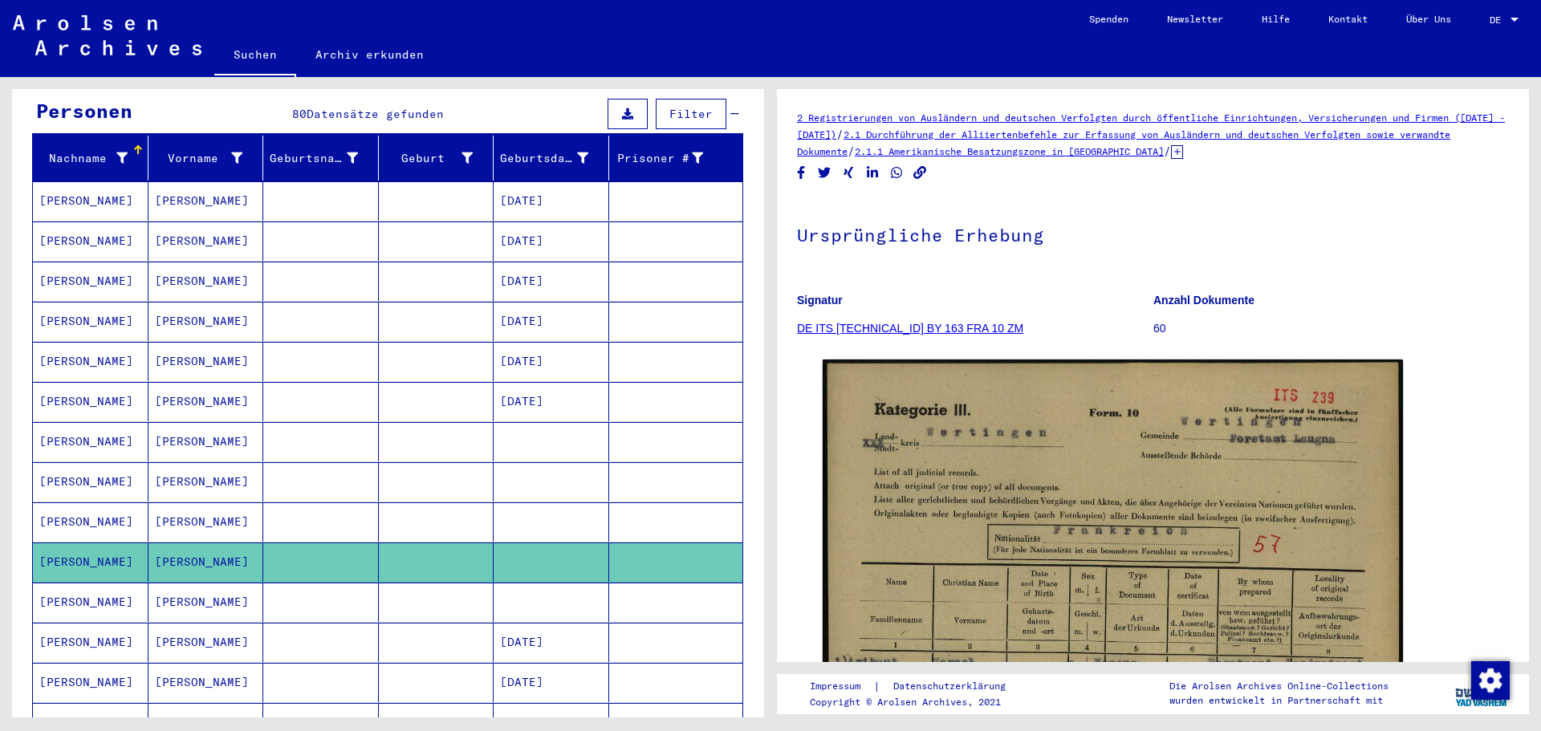
click at [401, 583] on mat-cell at bounding box center [437, 602] width 116 height 39
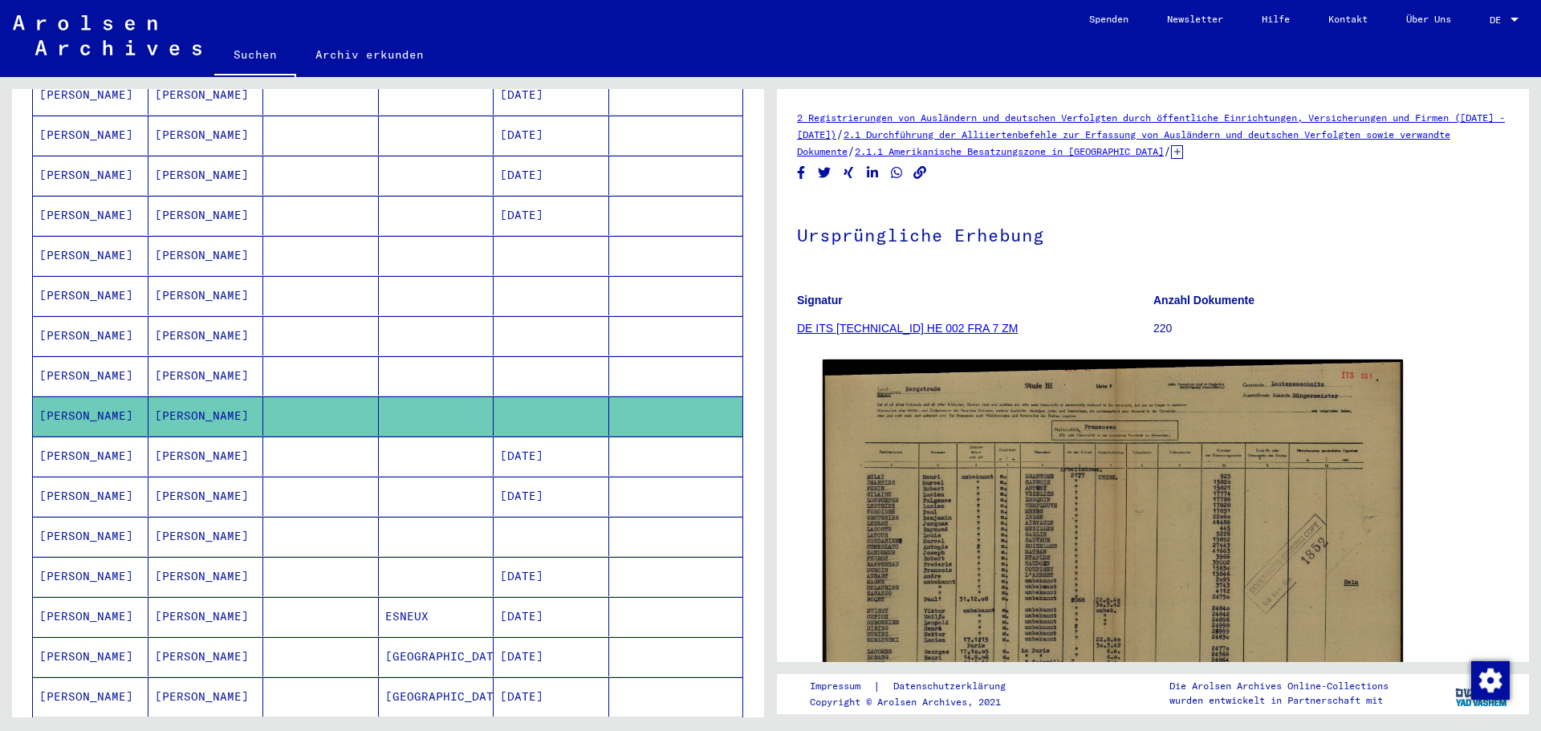
scroll to position [401, 0]
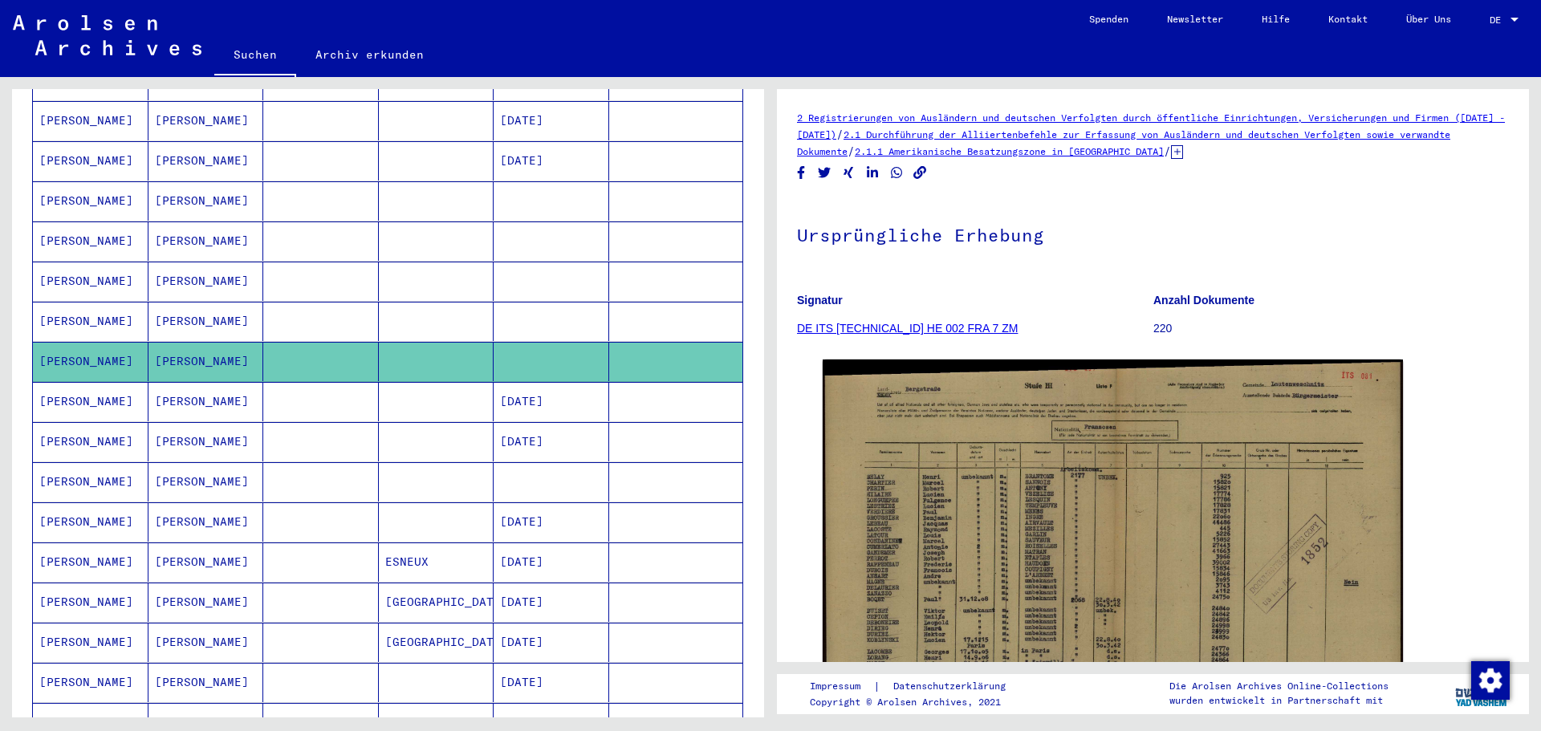
click at [312, 463] on mat-cell at bounding box center [321, 481] width 116 height 39
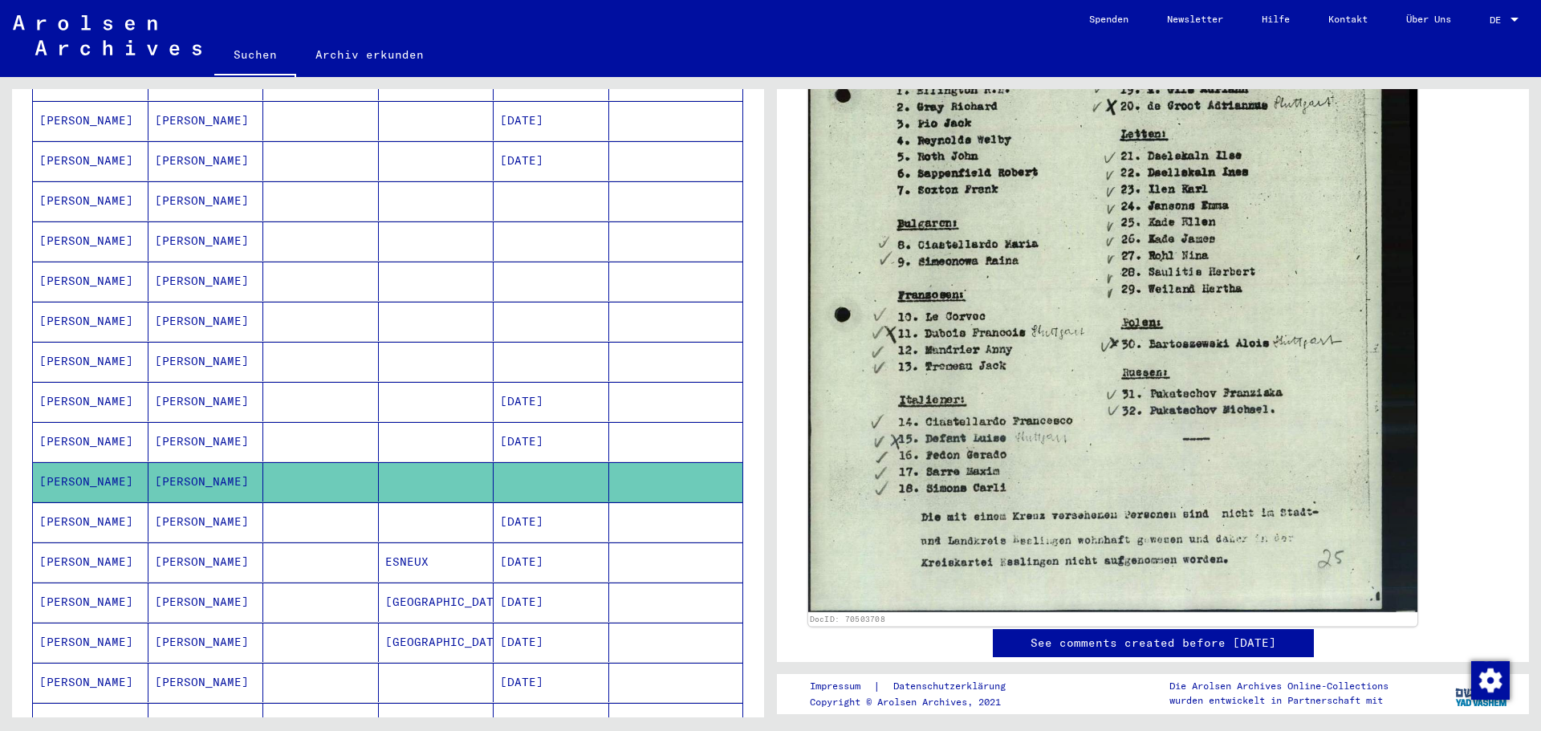
scroll to position [1043, 0]
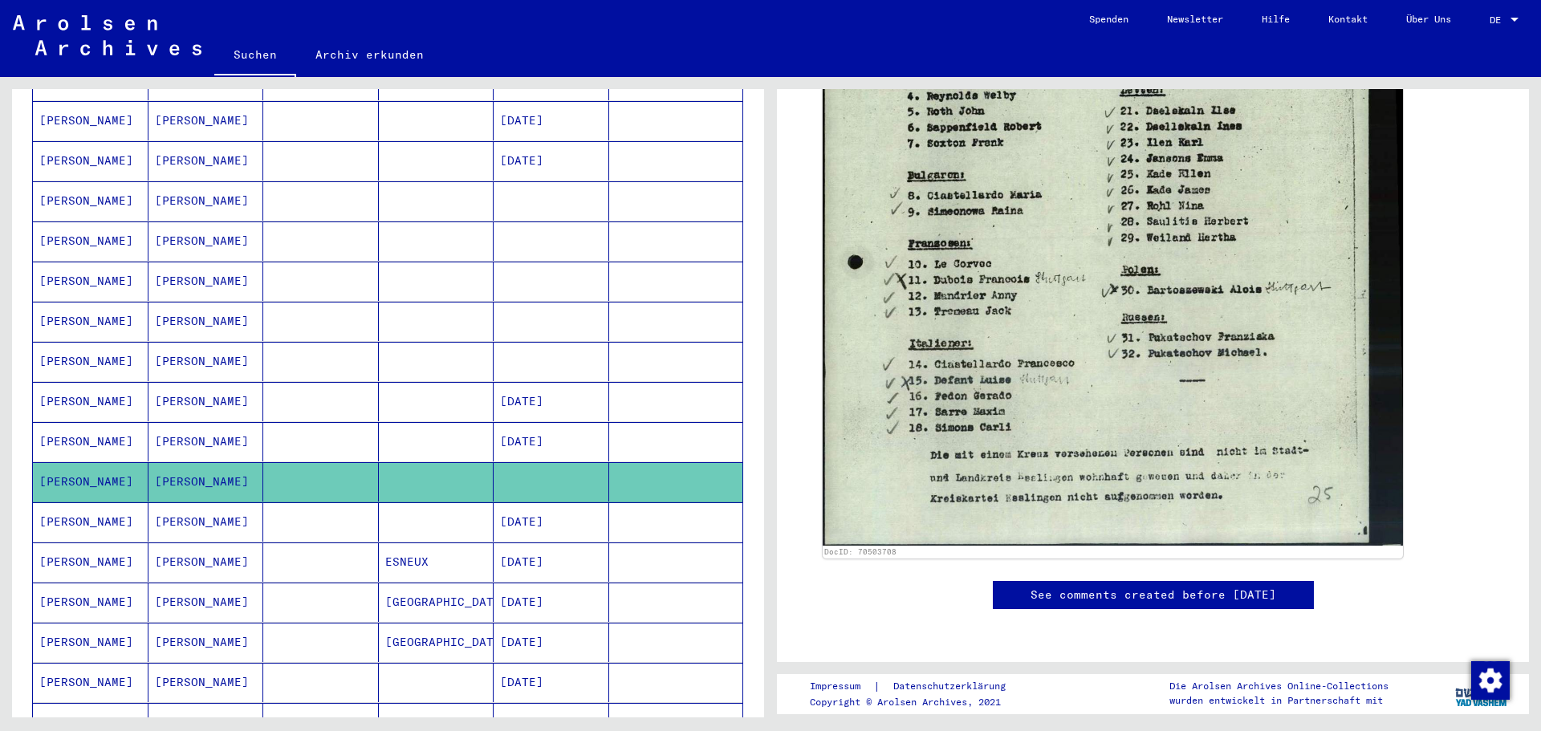
click at [391, 543] on mat-cell "ESNEUX" at bounding box center [437, 562] width 116 height 39
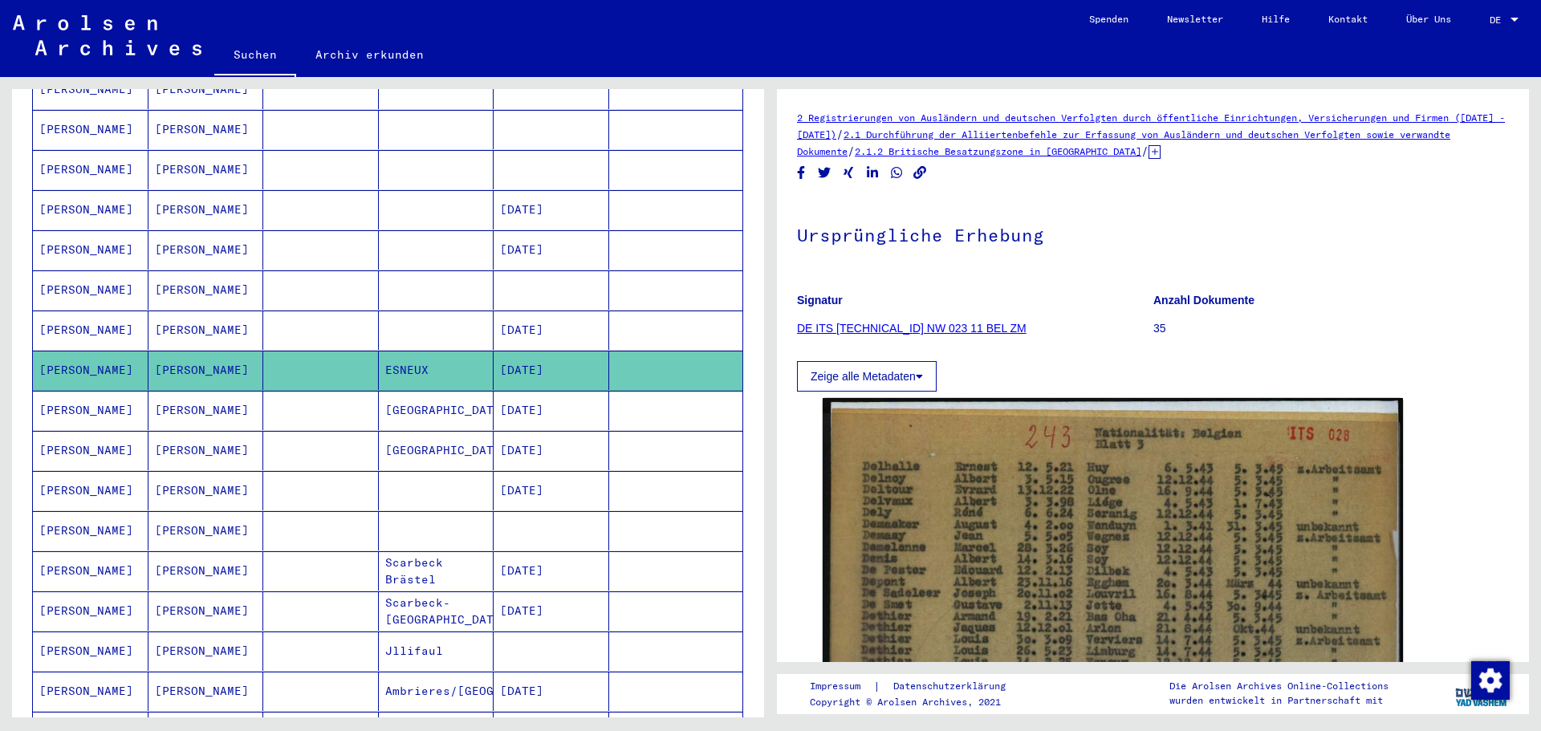
scroll to position [642, 0]
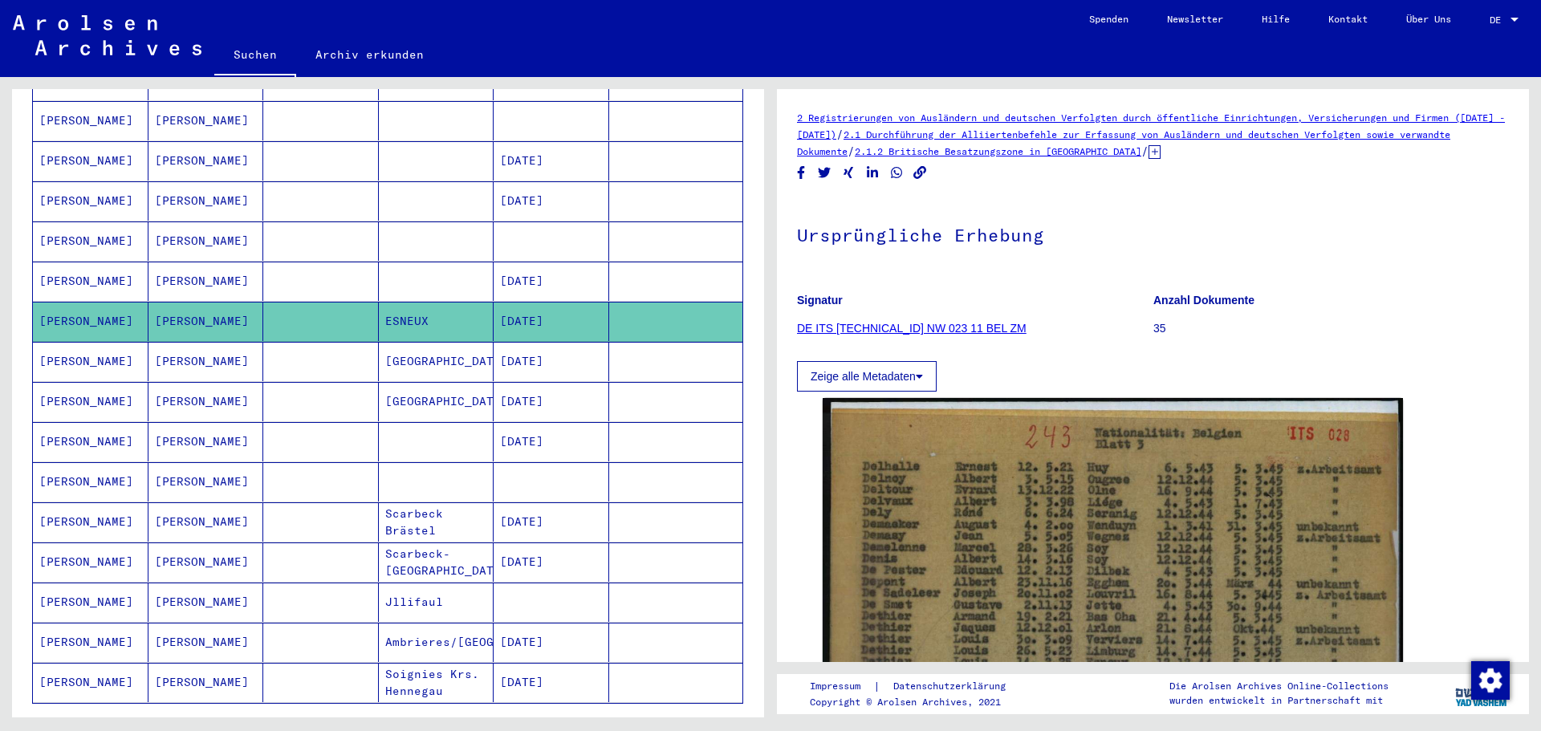
click at [310, 469] on mat-cell at bounding box center [321, 481] width 116 height 39
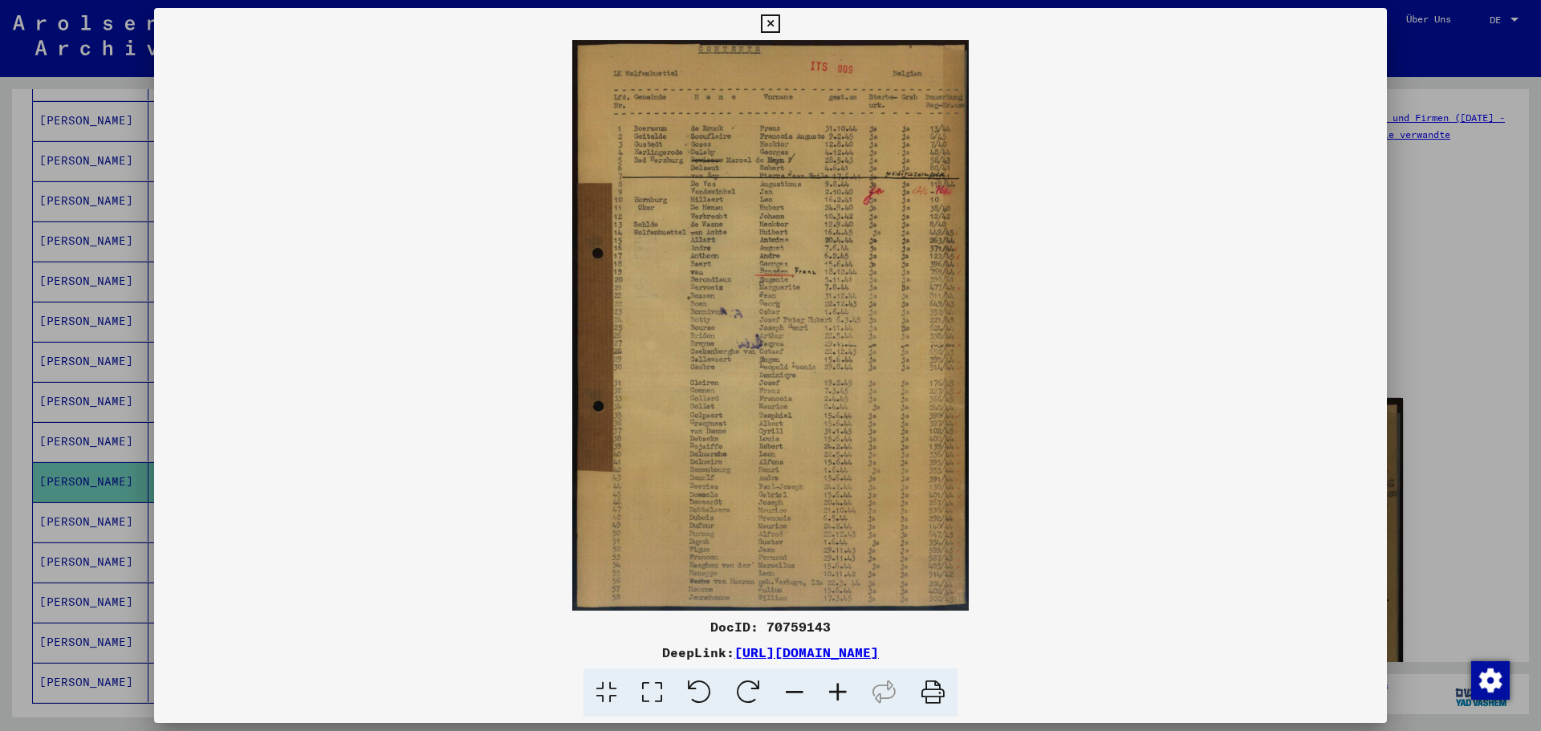
click at [836, 691] on icon at bounding box center [837, 693] width 43 height 49
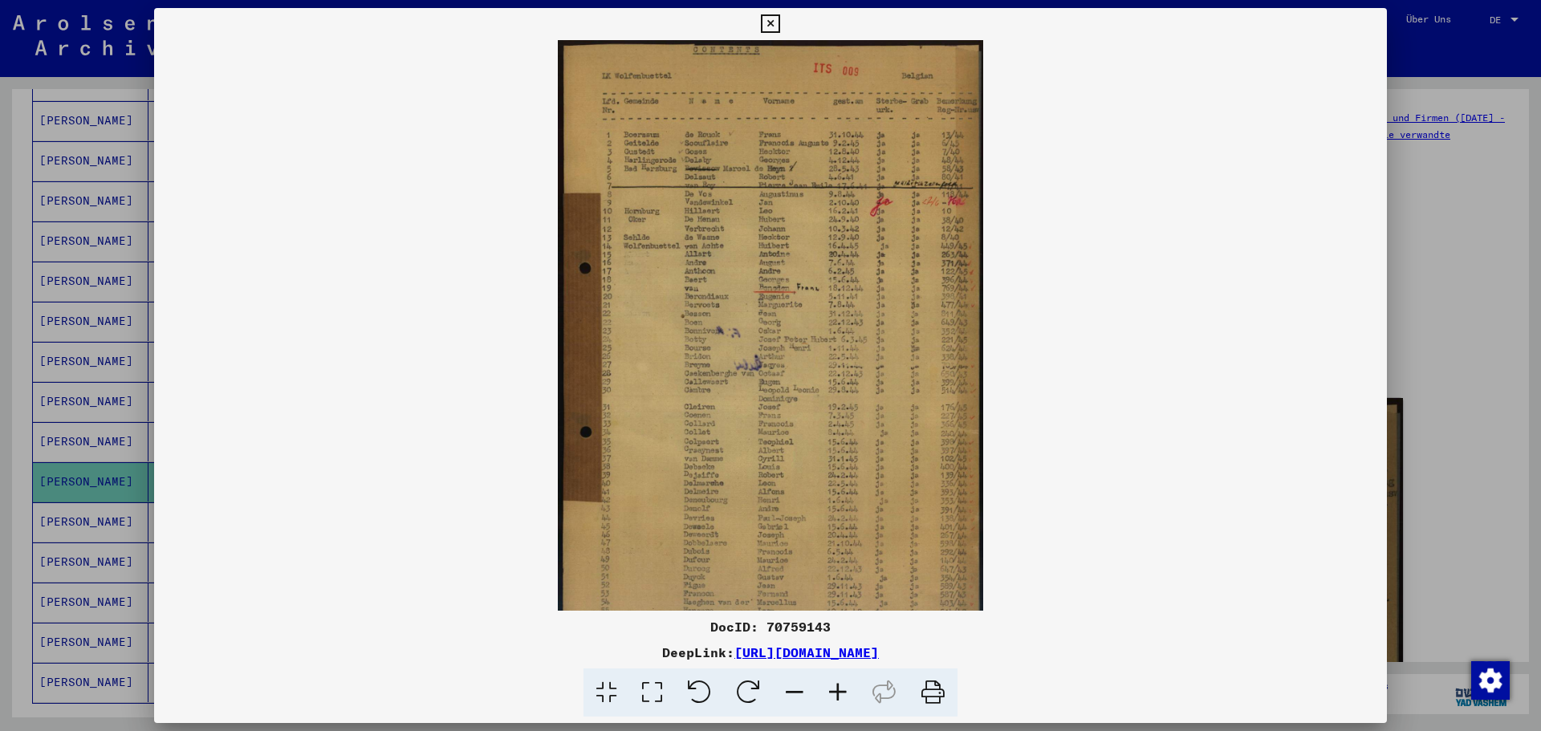
click at [836, 691] on icon at bounding box center [837, 693] width 43 height 49
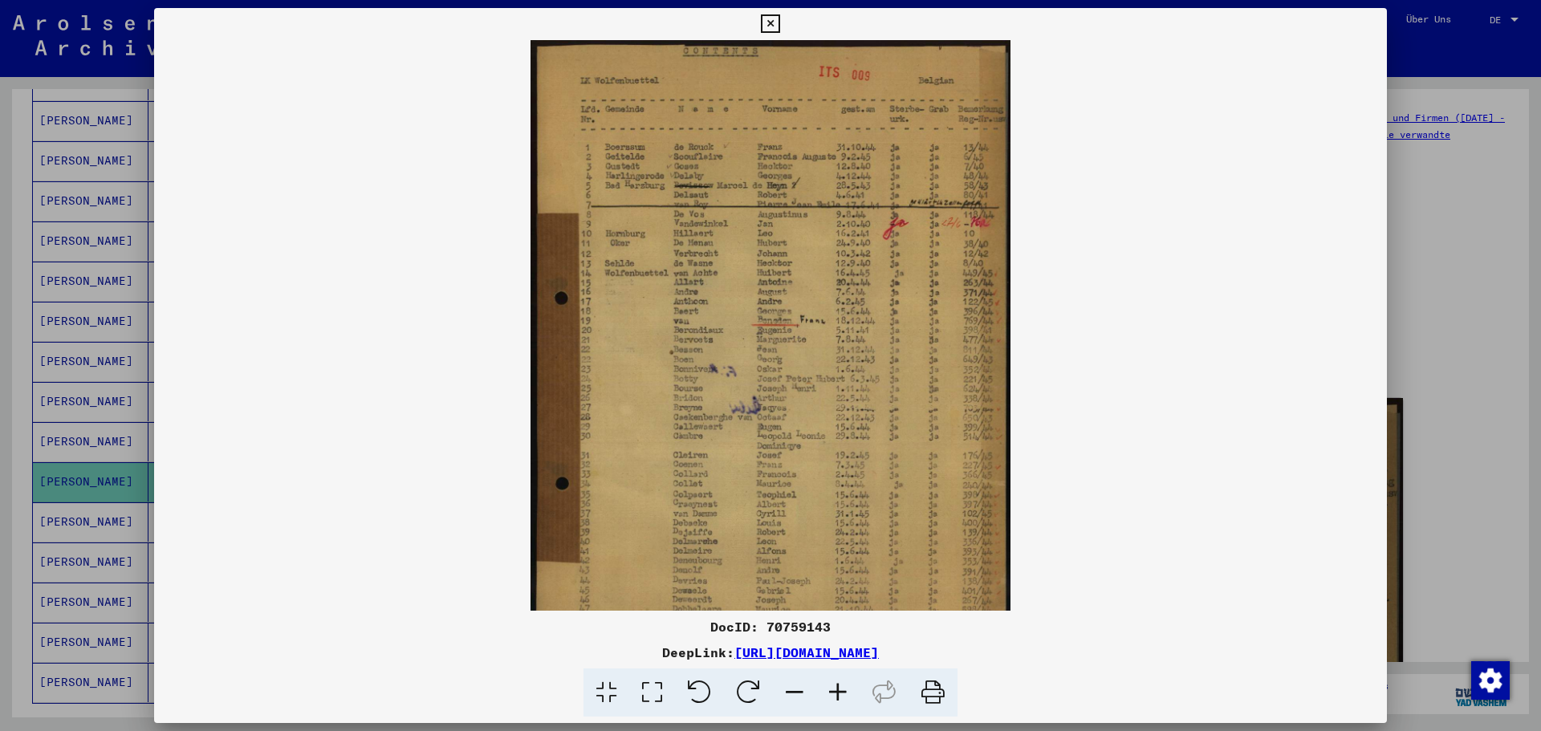
click at [836, 691] on icon at bounding box center [837, 693] width 43 height 49
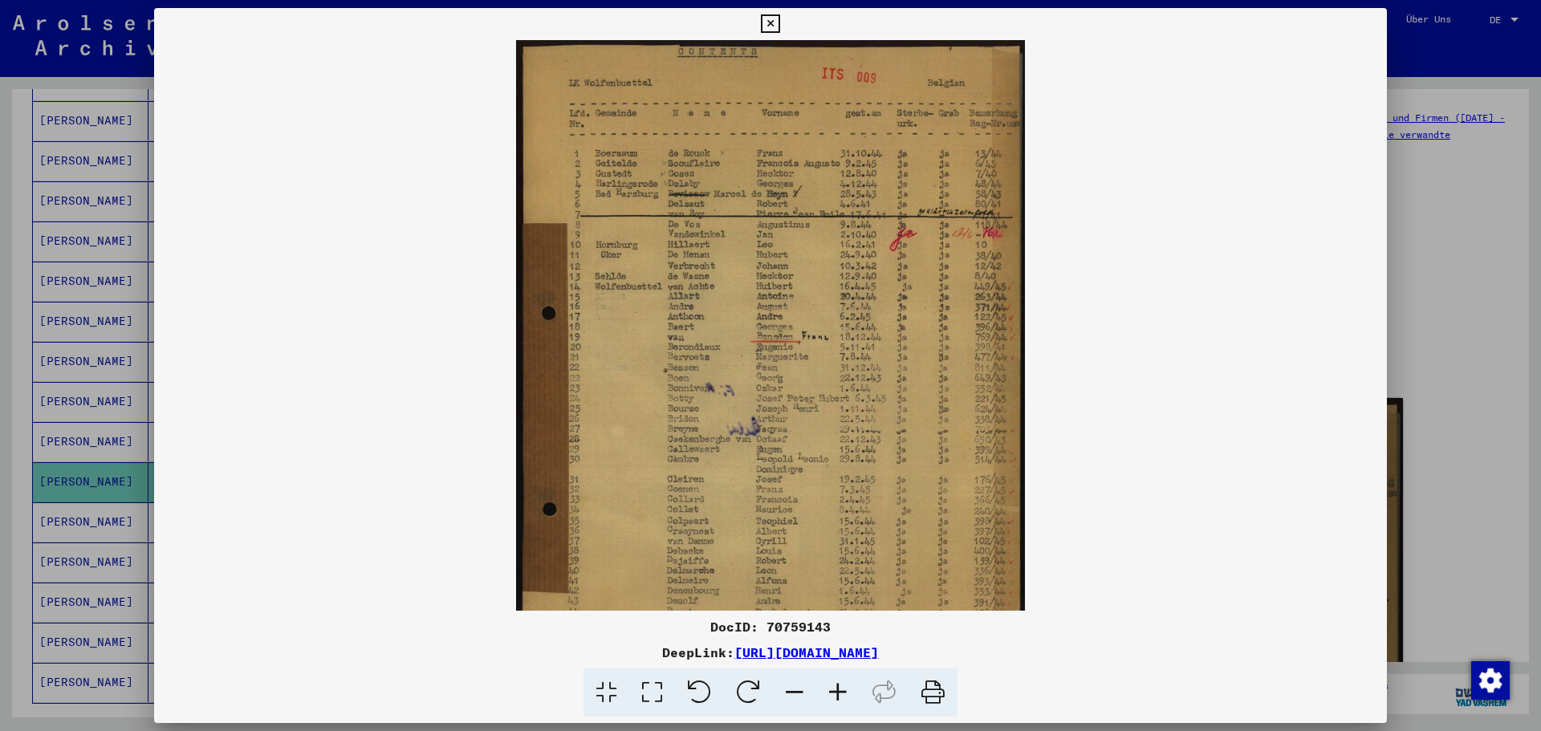
click at [836, 691] on icon at bounding box center [837, 693] width 43 height 49
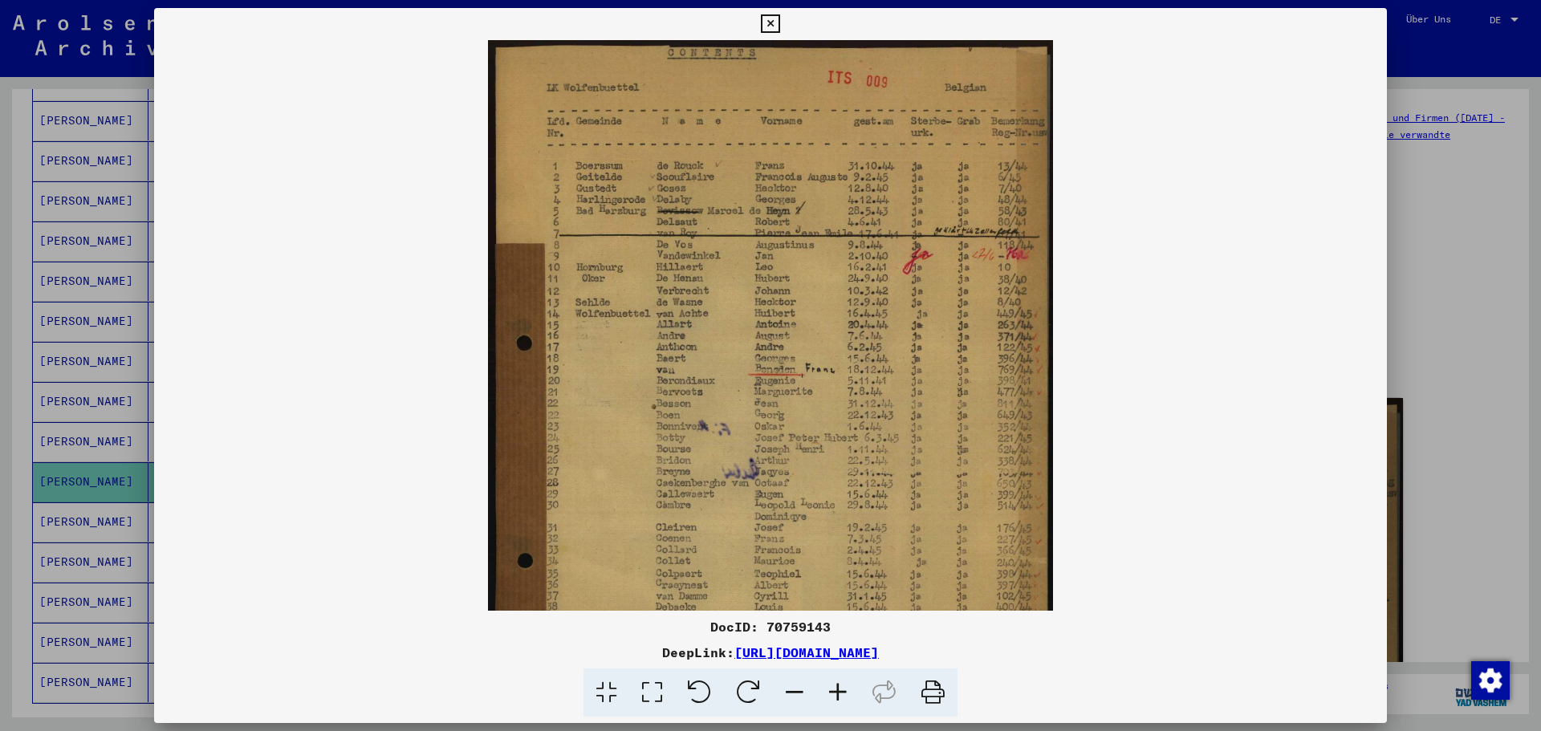
click at [836, 691] on icon at bounding box center [837, 693] width 43 height 49
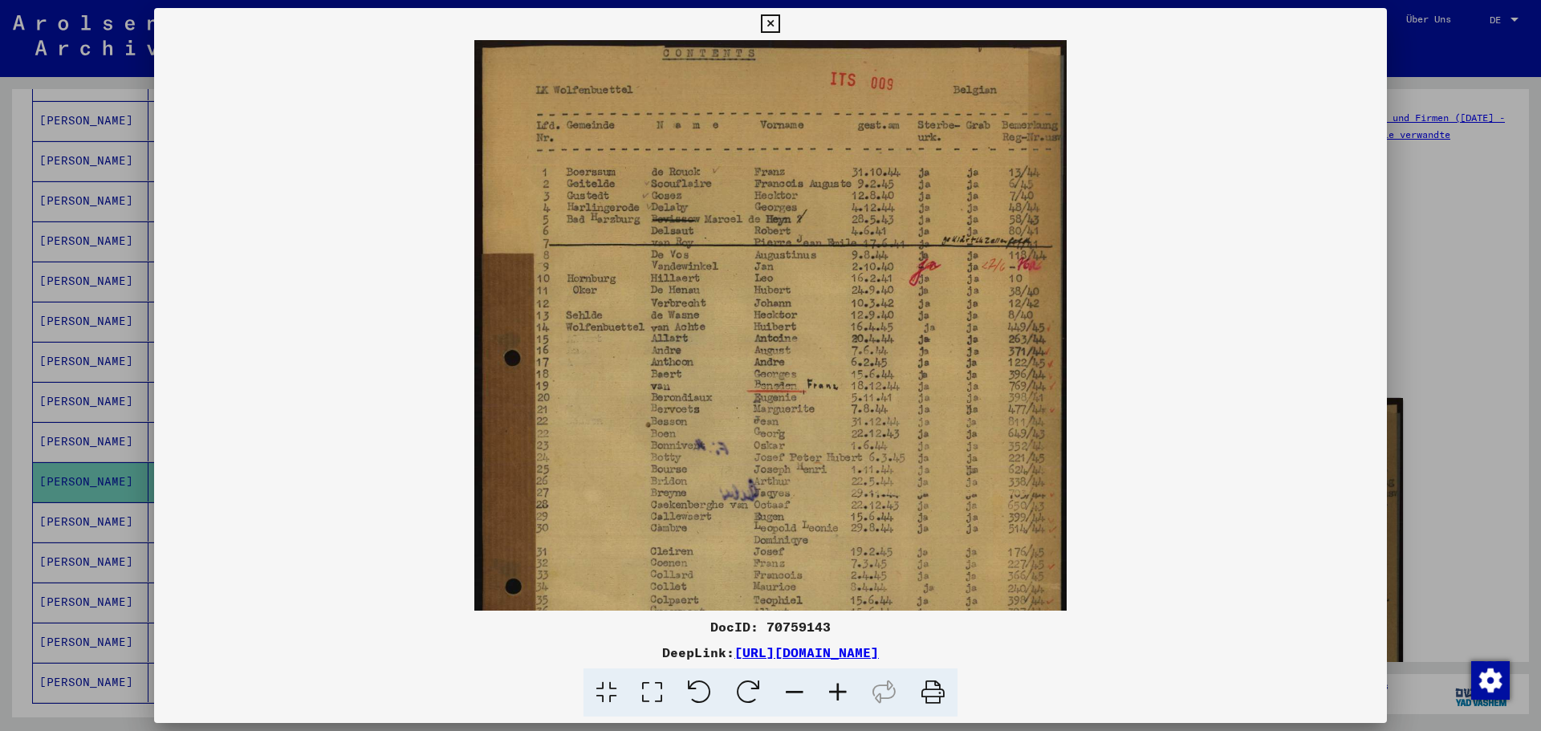
click at [836, 691] on icon at bounding box center [837, 693] width 43 height 49
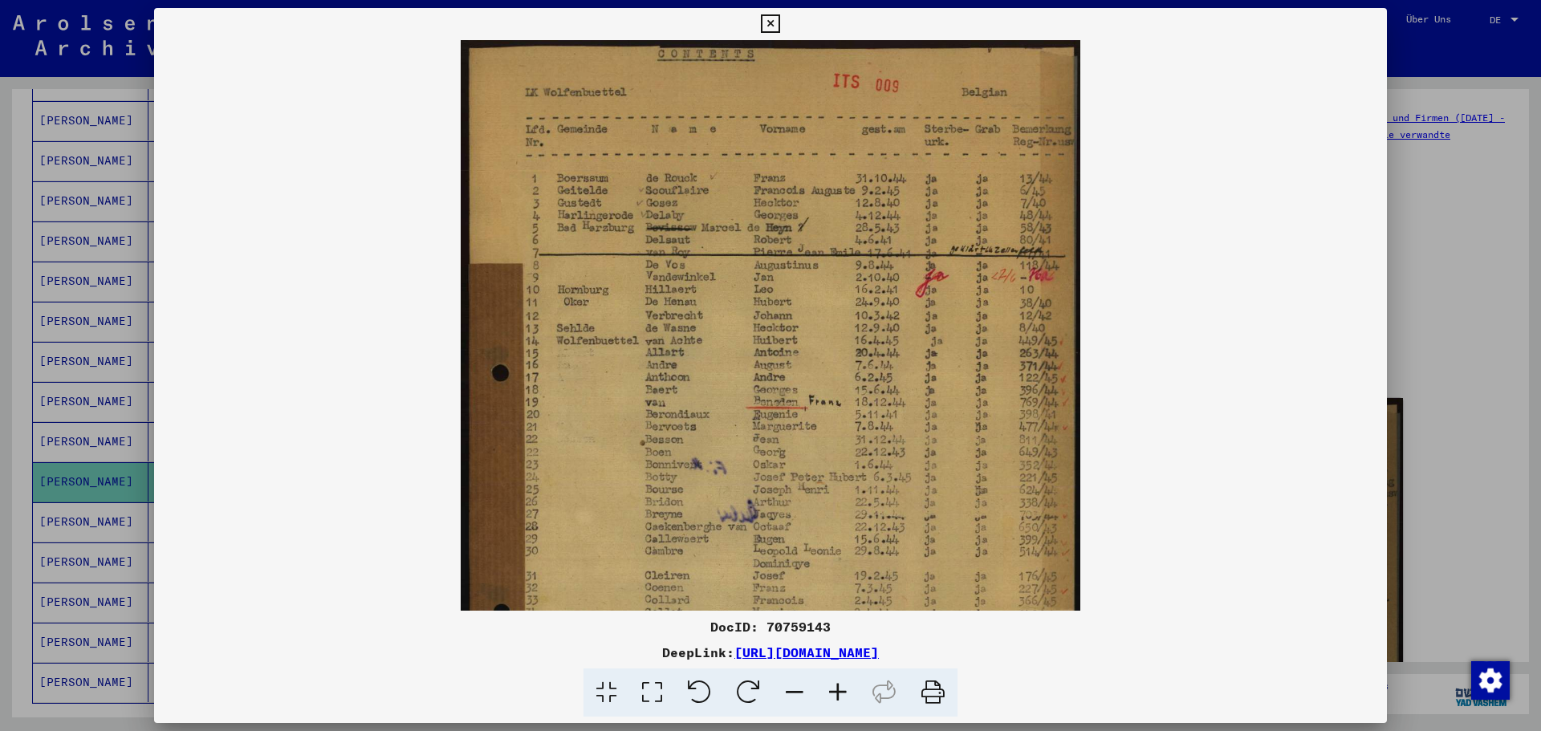
click at [836, 691] on icon at bounding box center [837, 693] width 43 height 49
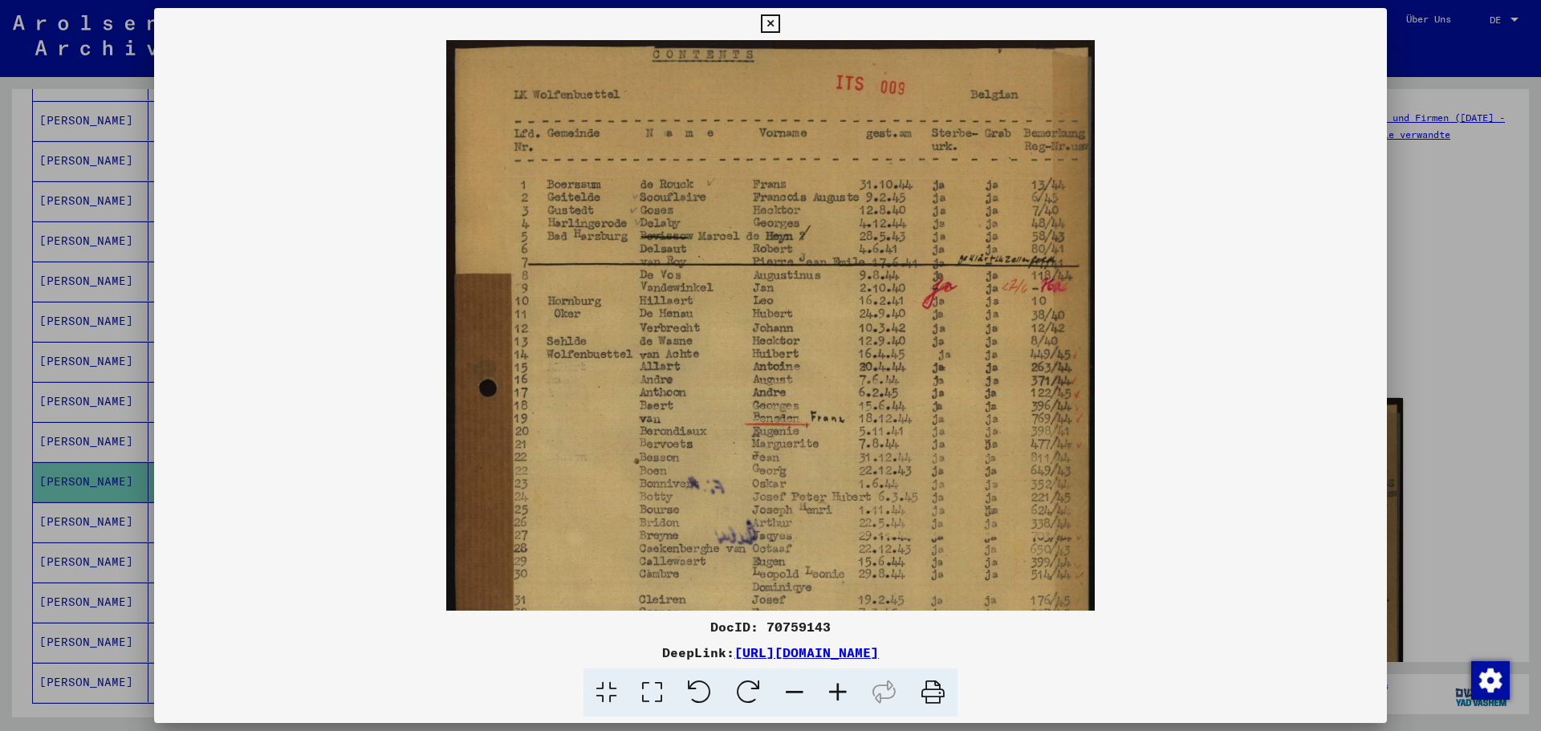
click at [837, 691] on icon at bounding box center [837, 693] width 43 height 49
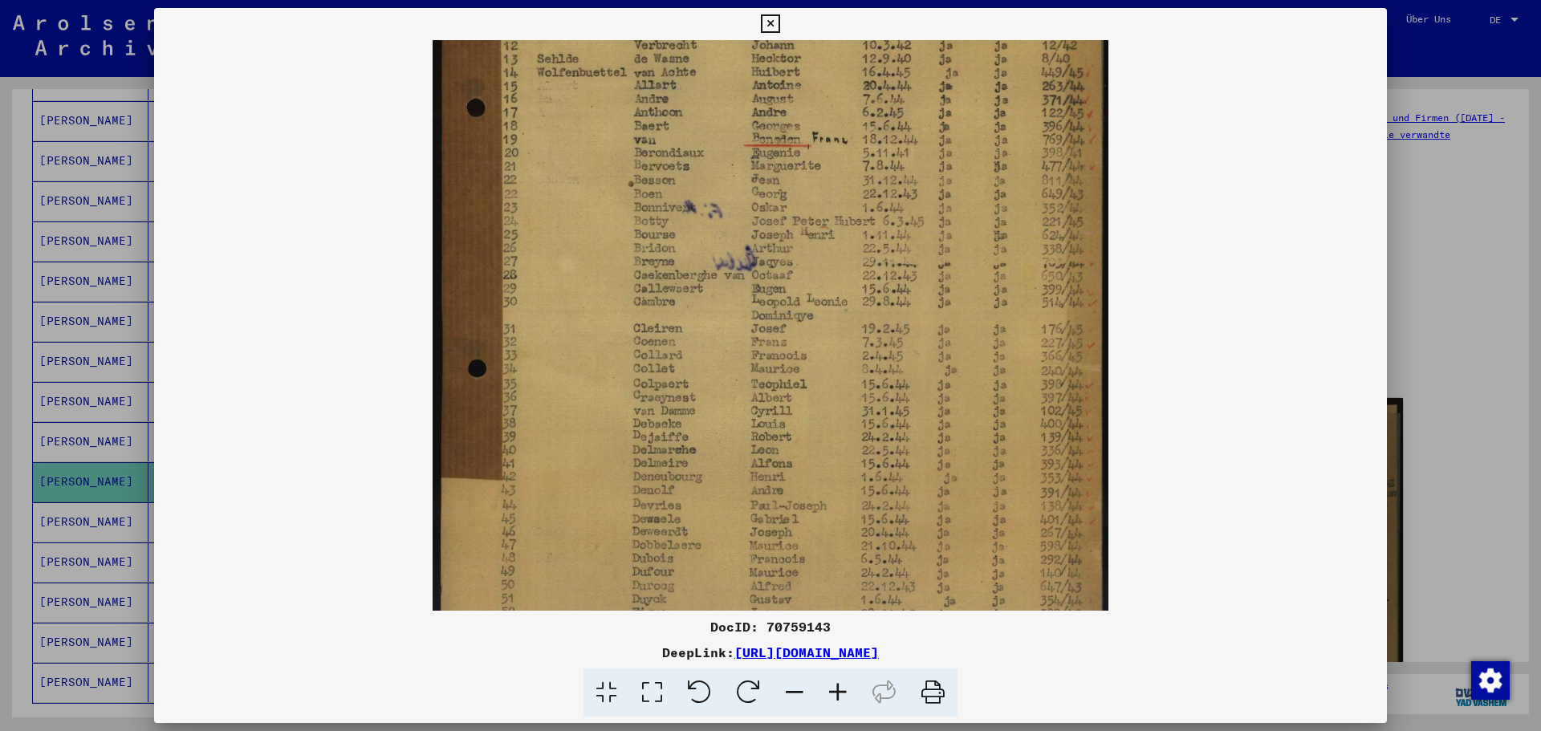
scroll to position [296, 0]
drag, startPoint x: 718, startPoint y: 531, endPoint x: 724, endPoint y: 235, distance: 296.2
click at [724, 235] on img at bounding box center [771, 230] width 676 height 972
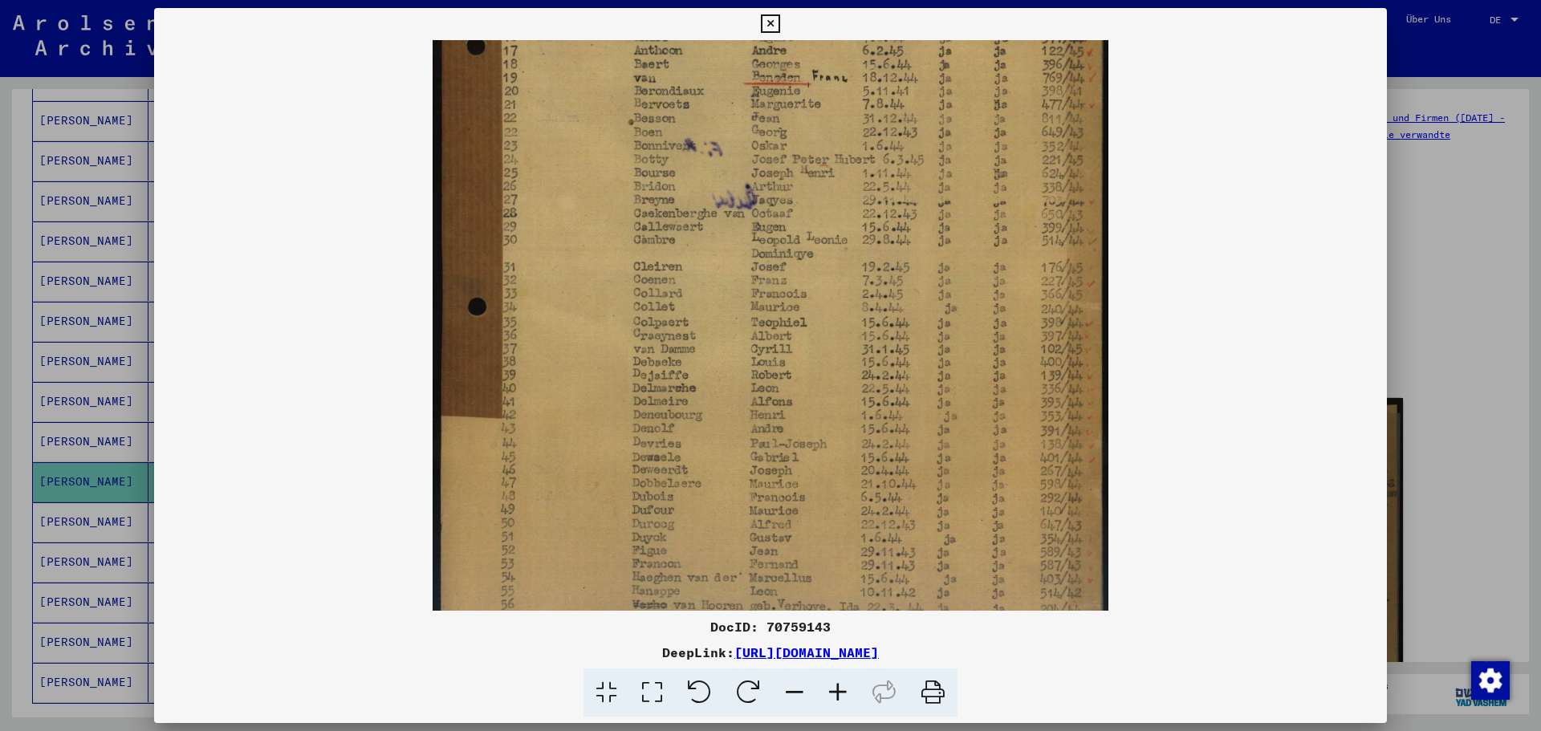
scroll to position [401, 0]
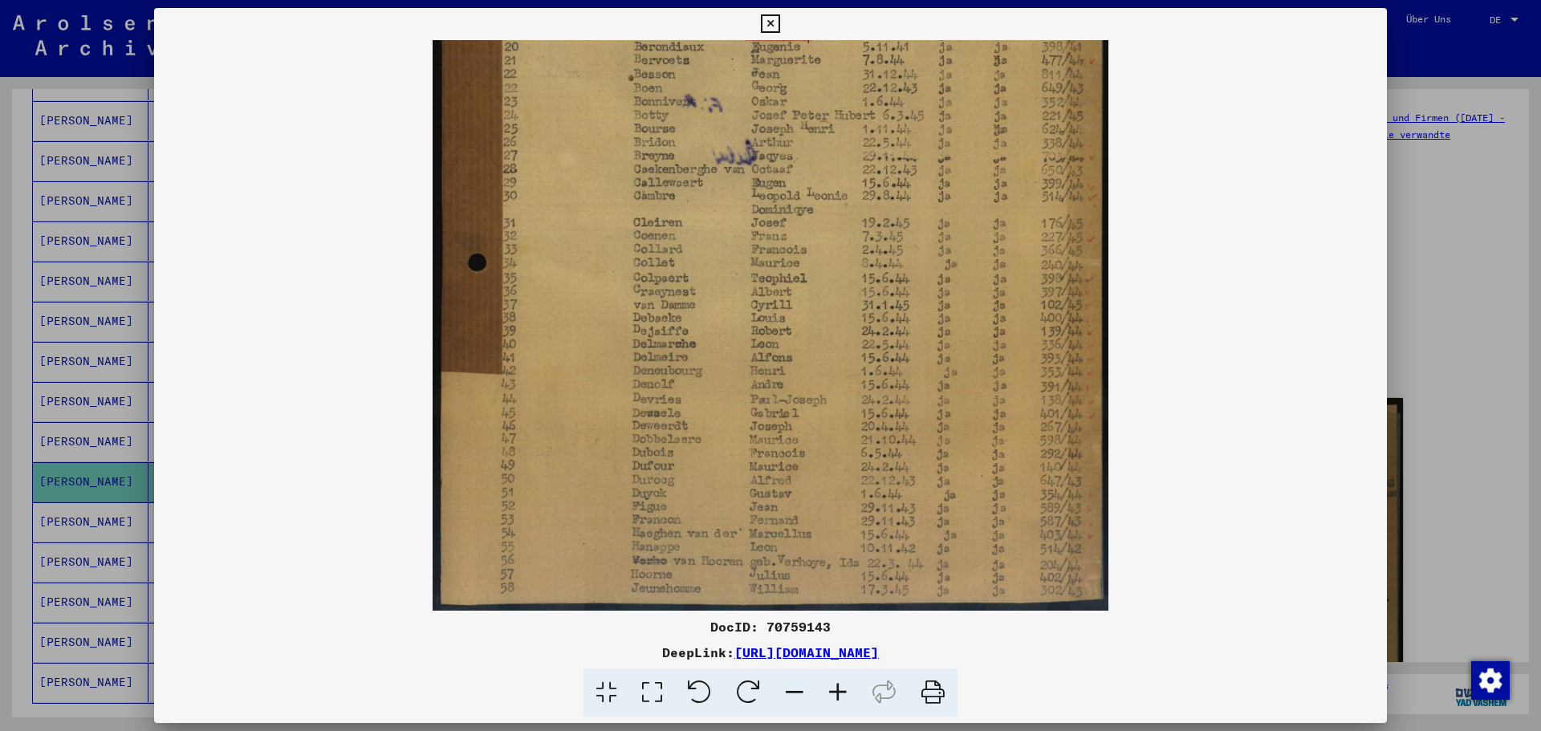
drag, startPoint x: 721, startPoint y: 519, endPoint x: 716, endPoint y: 370, distance: 149.4
click at [716, 370] on img at bounding box center [771, 125] width 676 height 972
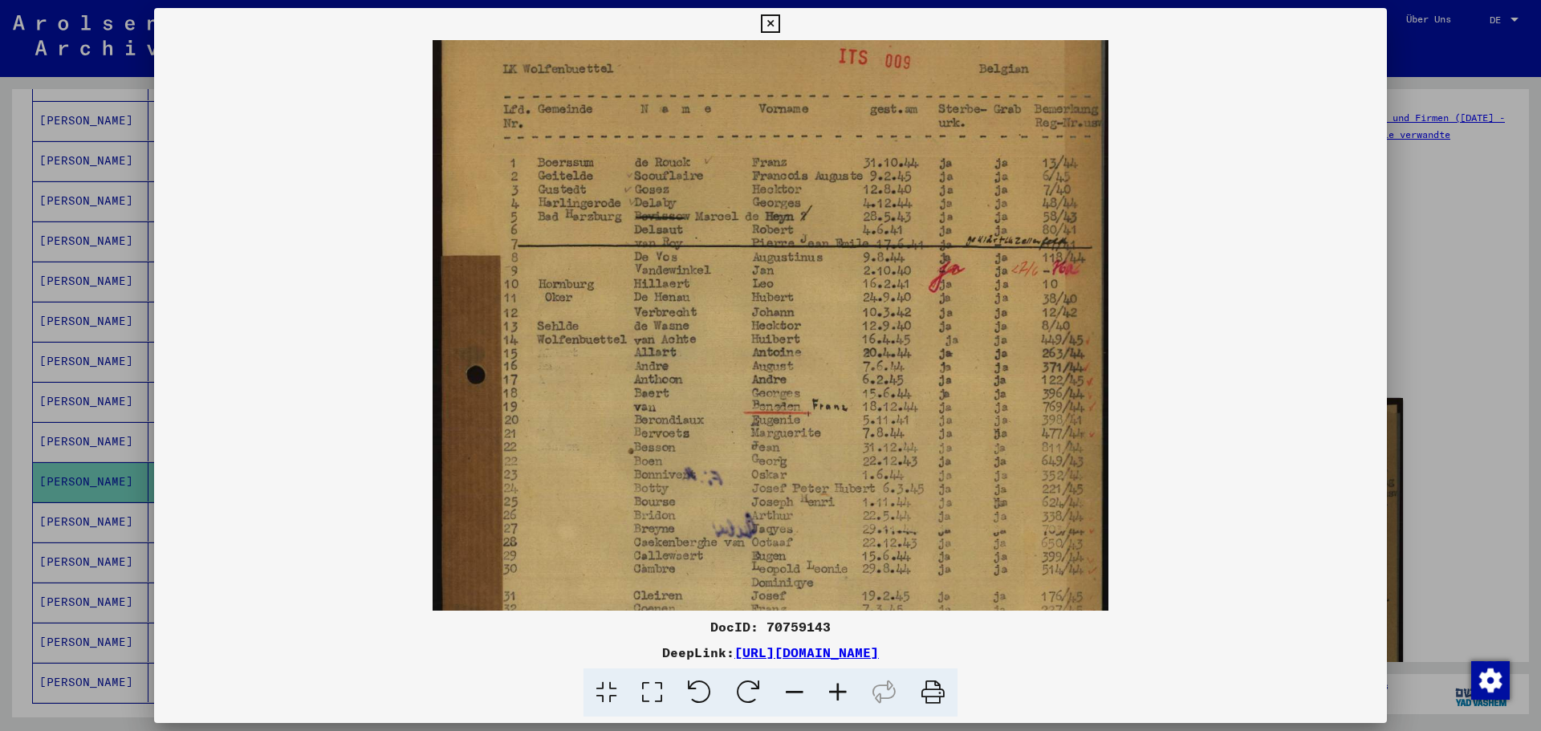
scroll to position [0, 0]
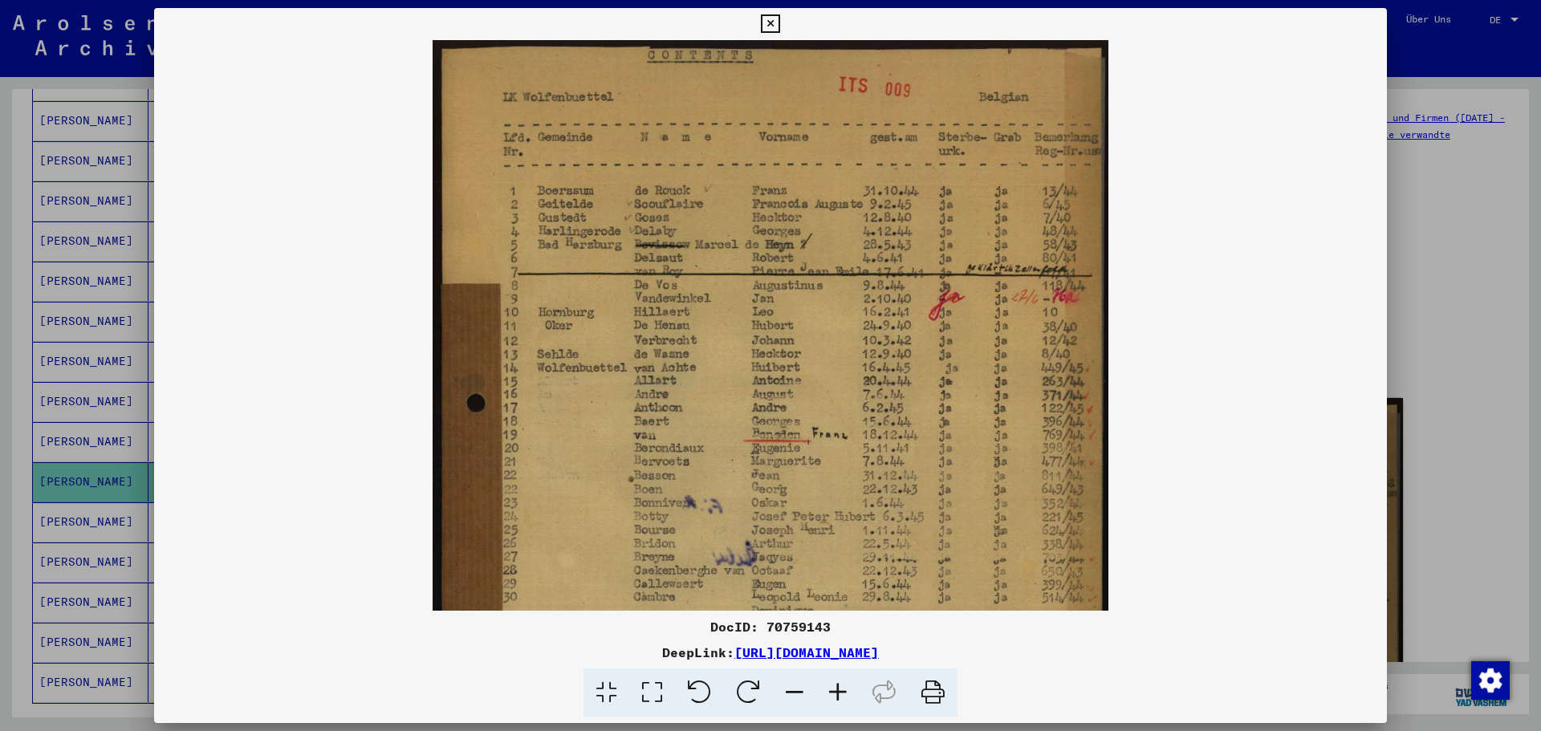
drag, startPoint x: 751, startPoint y: 196, endPoint x: 766, endPoint y: 604, distance: 408.0
click at [766, 615] on div "DocID: 70759143 DeepLink: [URL][DOMAIN_NAME]" at bounding box center [770, 363] width 1233 height 710
click at [773, 23] on icon at bounding box center [770, 23] width 18 height 19
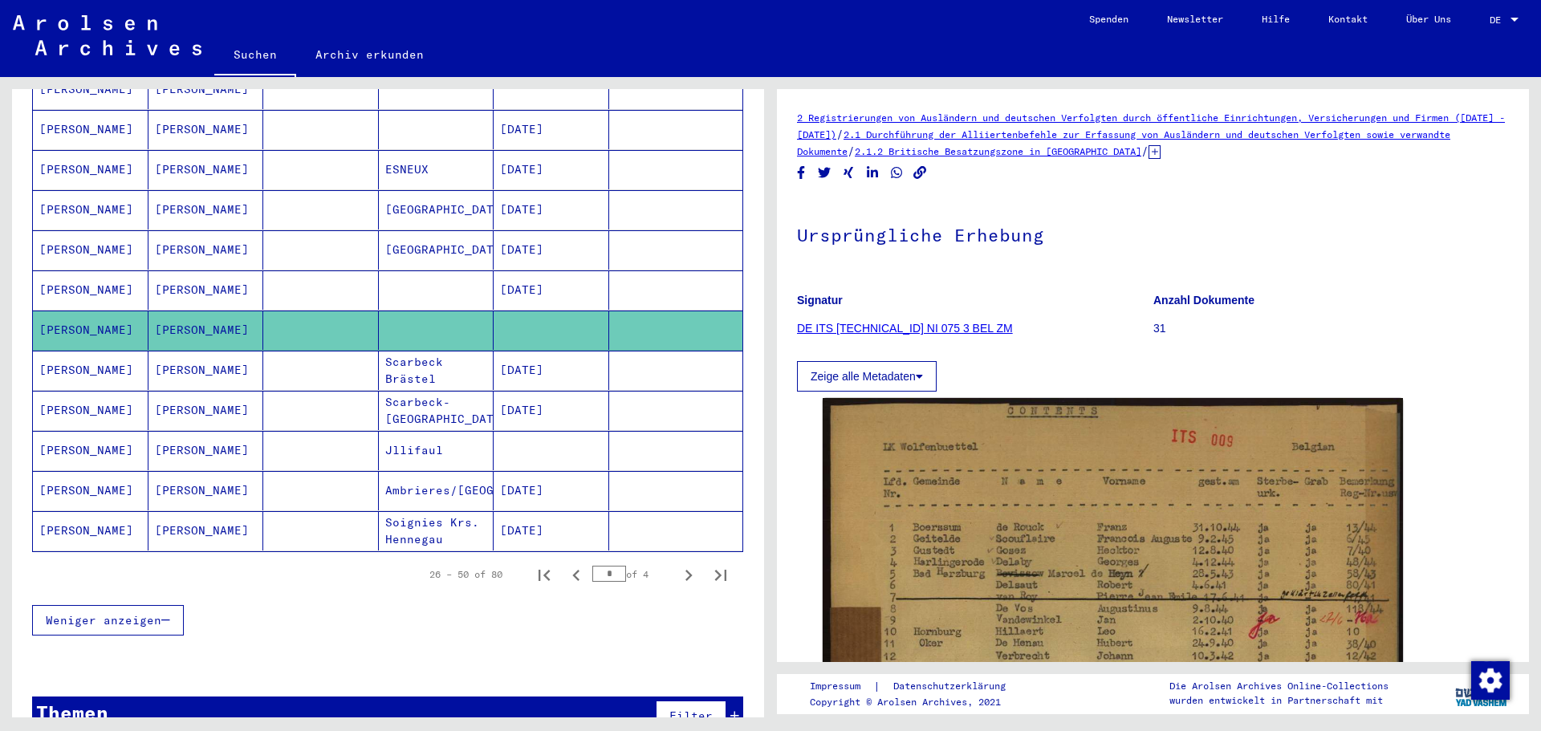
scroll to position [815, 0]
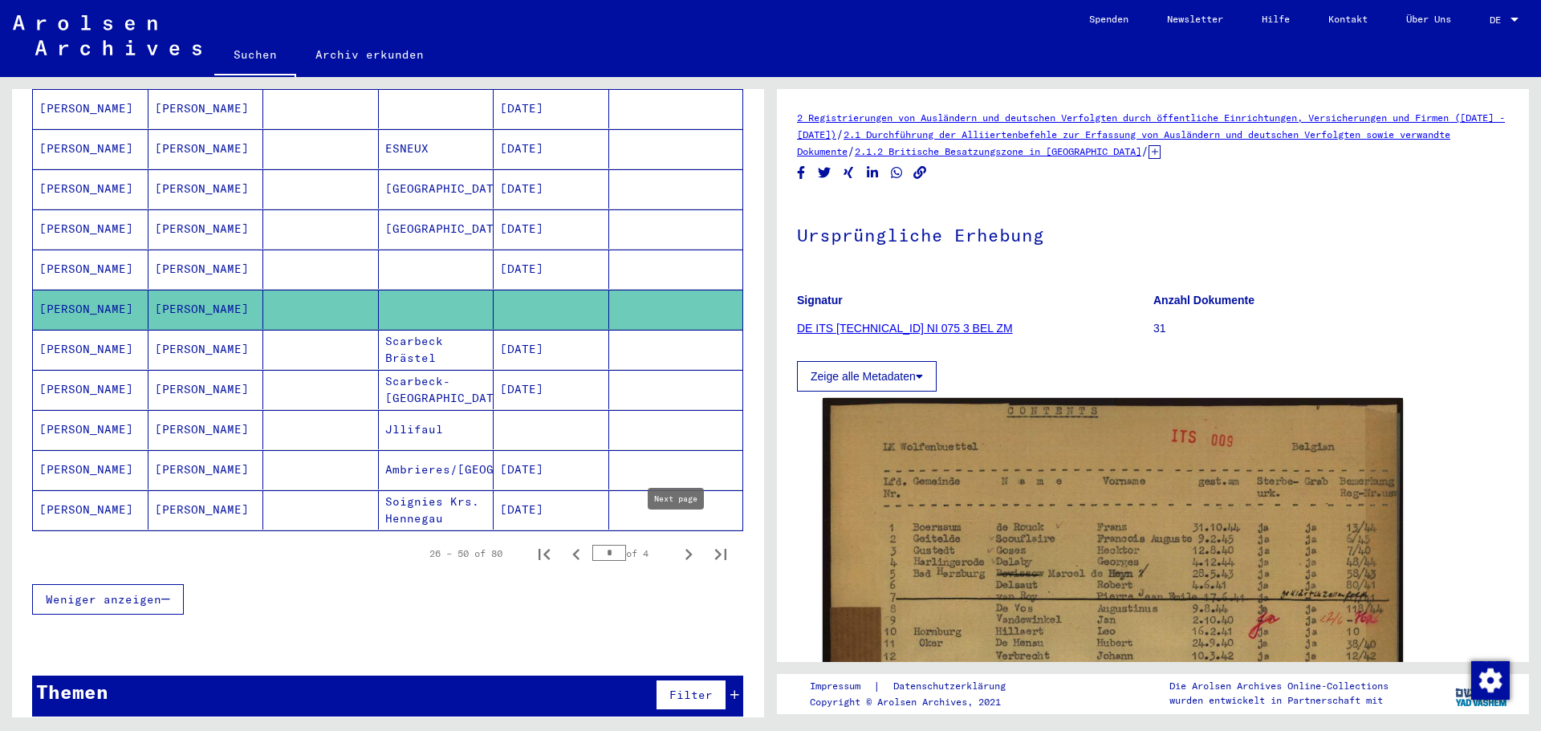
click at [677, 543] on icon "Next page" at bounding box center [688, 554] width 22 height 22
type input "*"
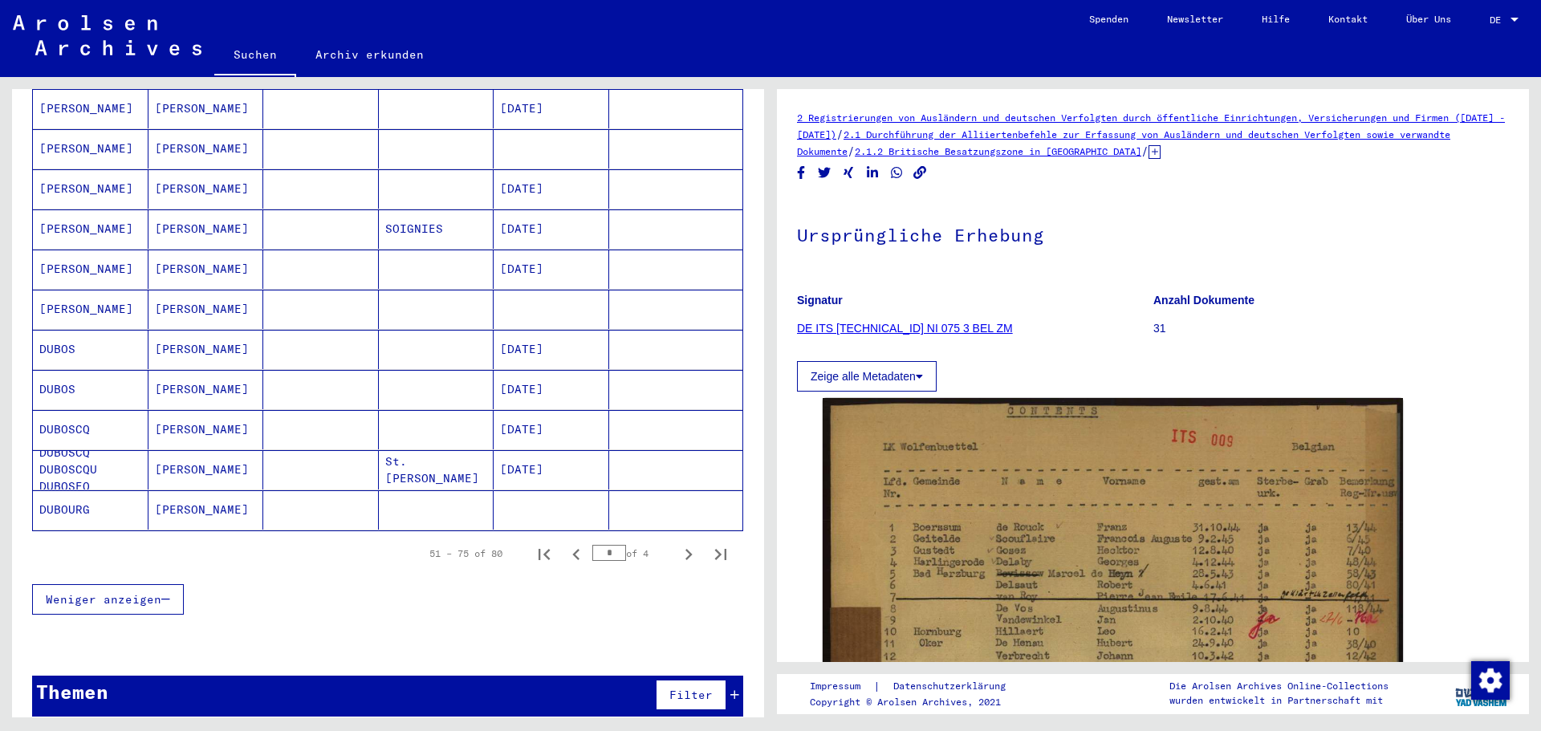
click at [335, 290] on mat-cell at bounding box center [321, 309] width 116 height 39
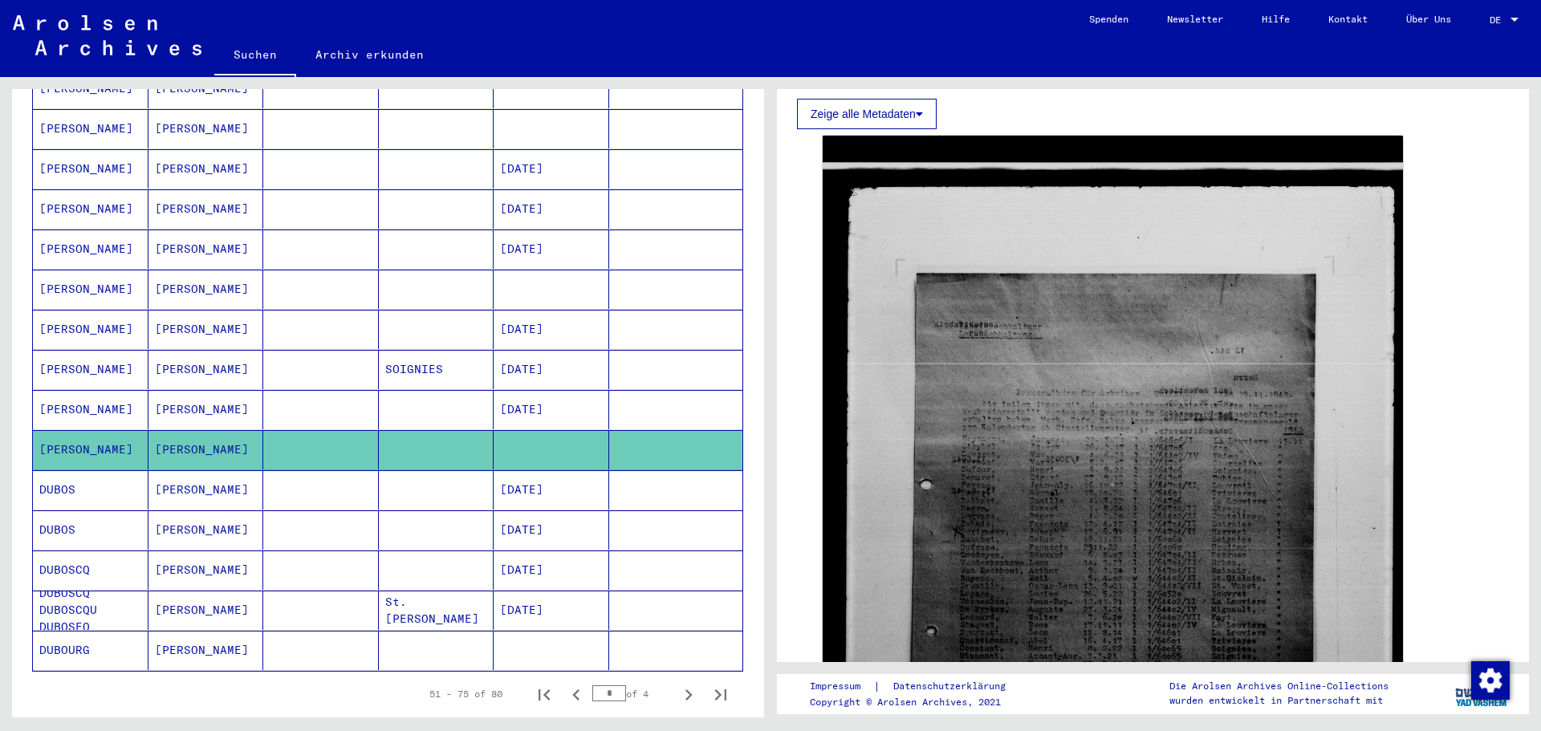
scroll to position [654, 0]
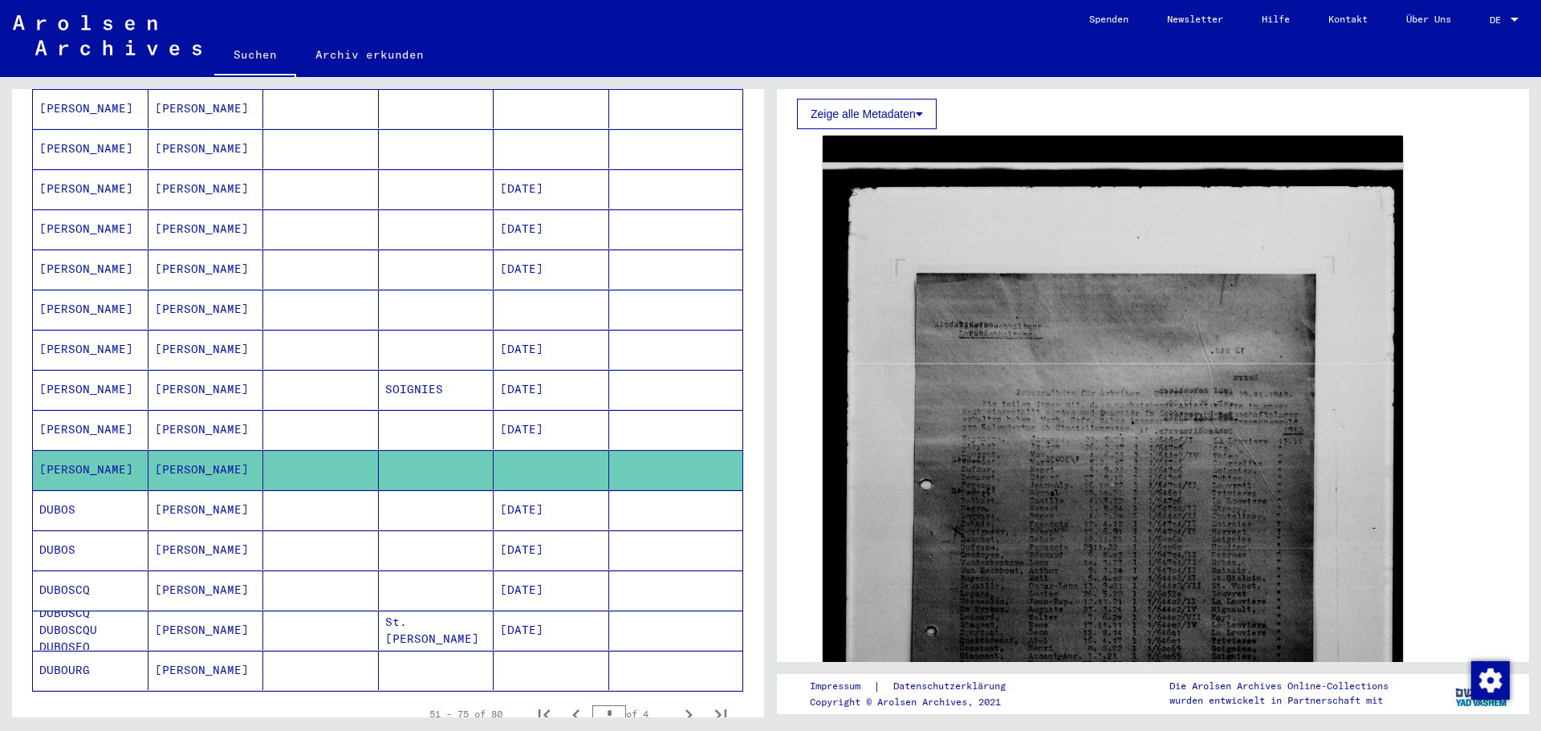
click at [299, 291] on mat-cell at bounding box center [321, 309] width 116 height 39
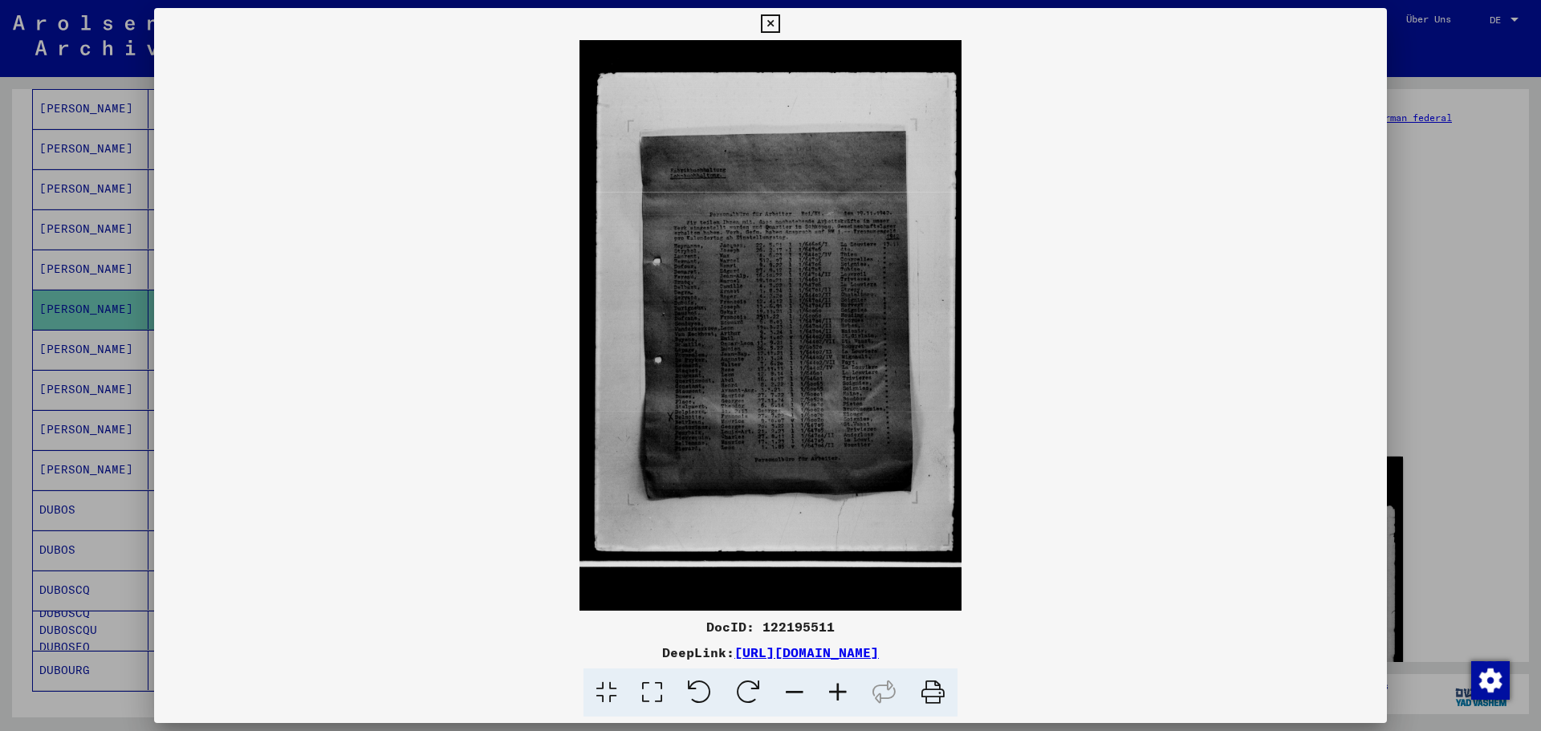
click at [769, 24] on icon at bounding box center [770, 23] width 18 height 19
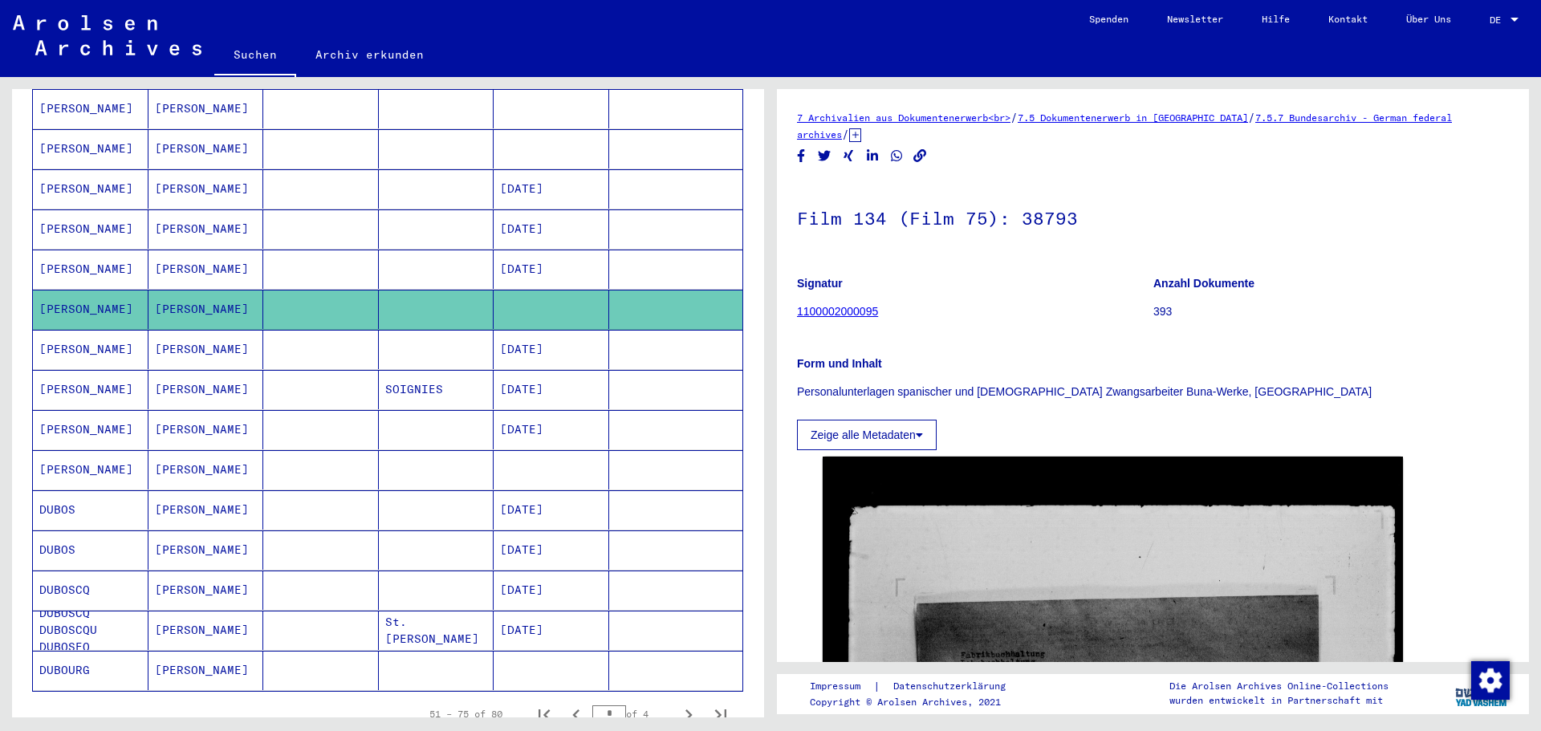
click at [342, 132] on mat-cell at bounding box center [321, 148] width 116 height 39
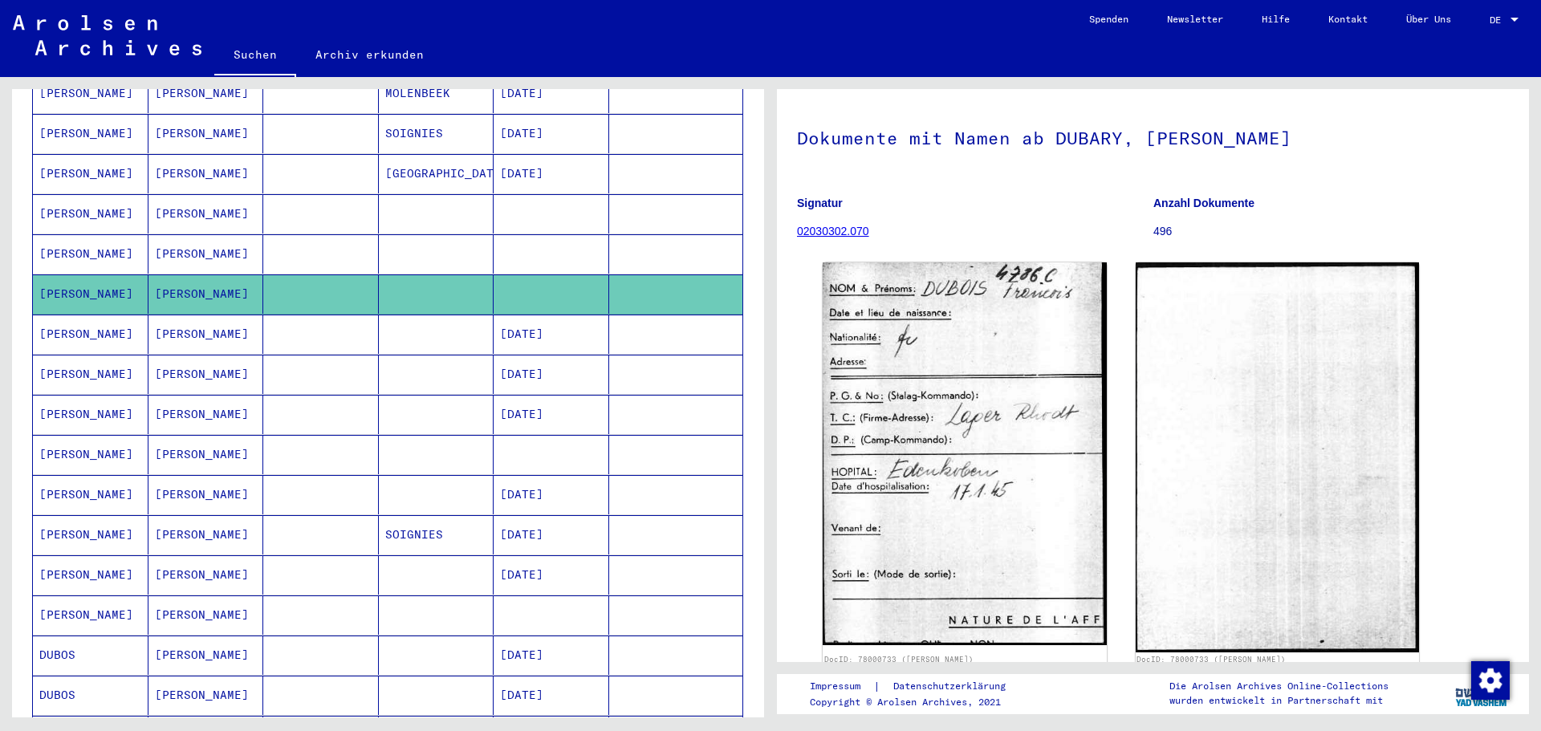
scroll to position [494, 0]
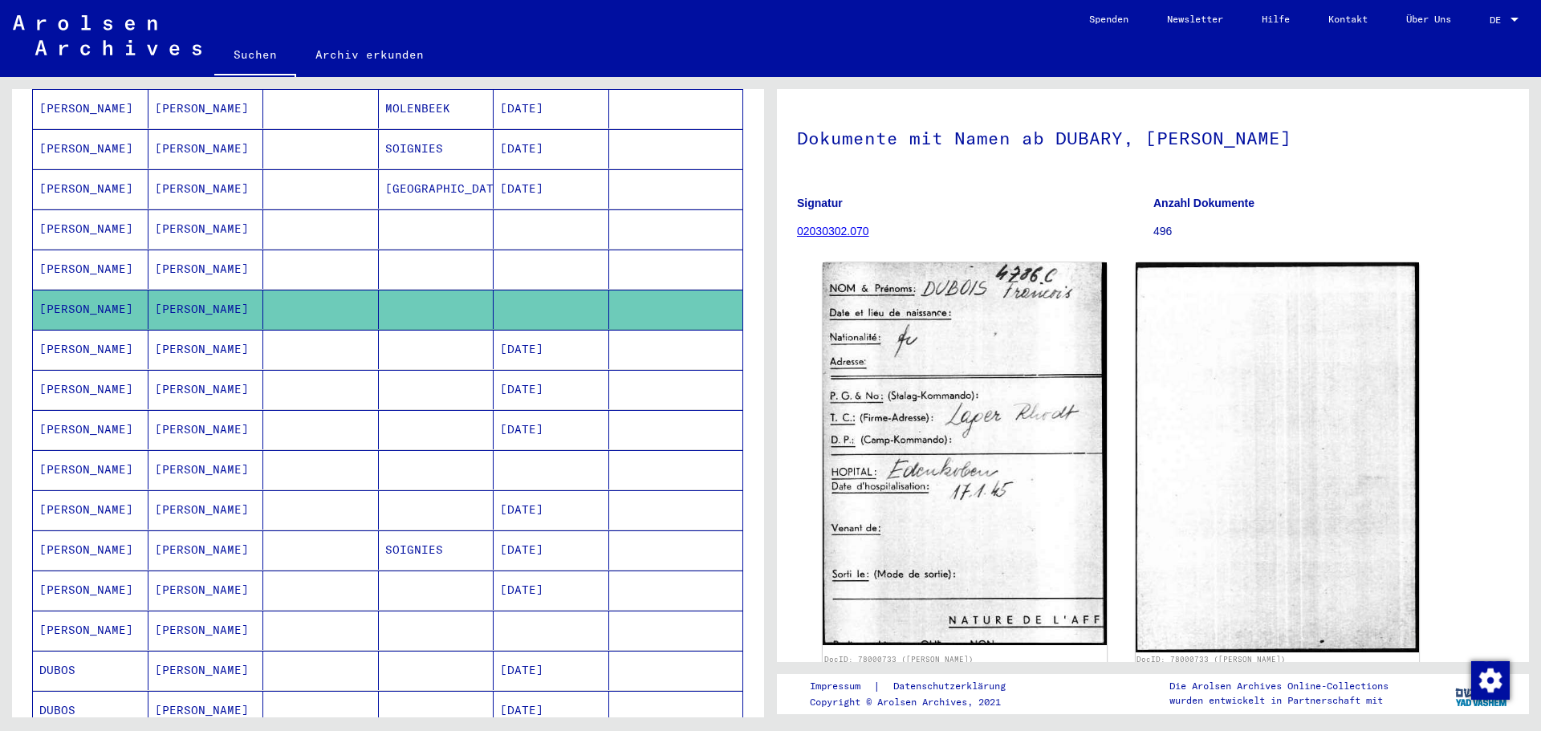
click at [299, 253] on mat-cell at bounding box center [321, 269] width 116 height 39
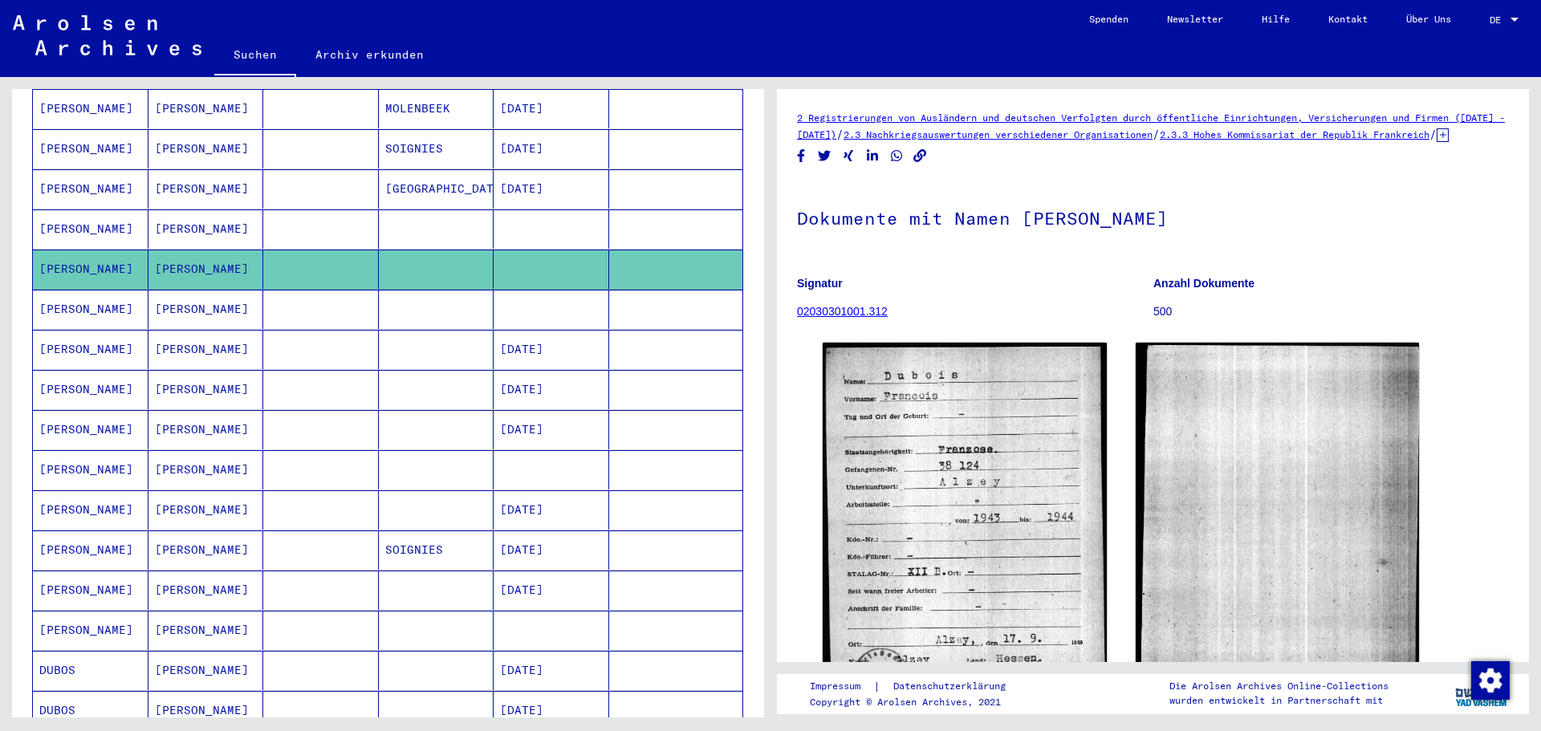
click at [379, 209] on mat-cell at bounding box center [437, 228] width 116 height 39
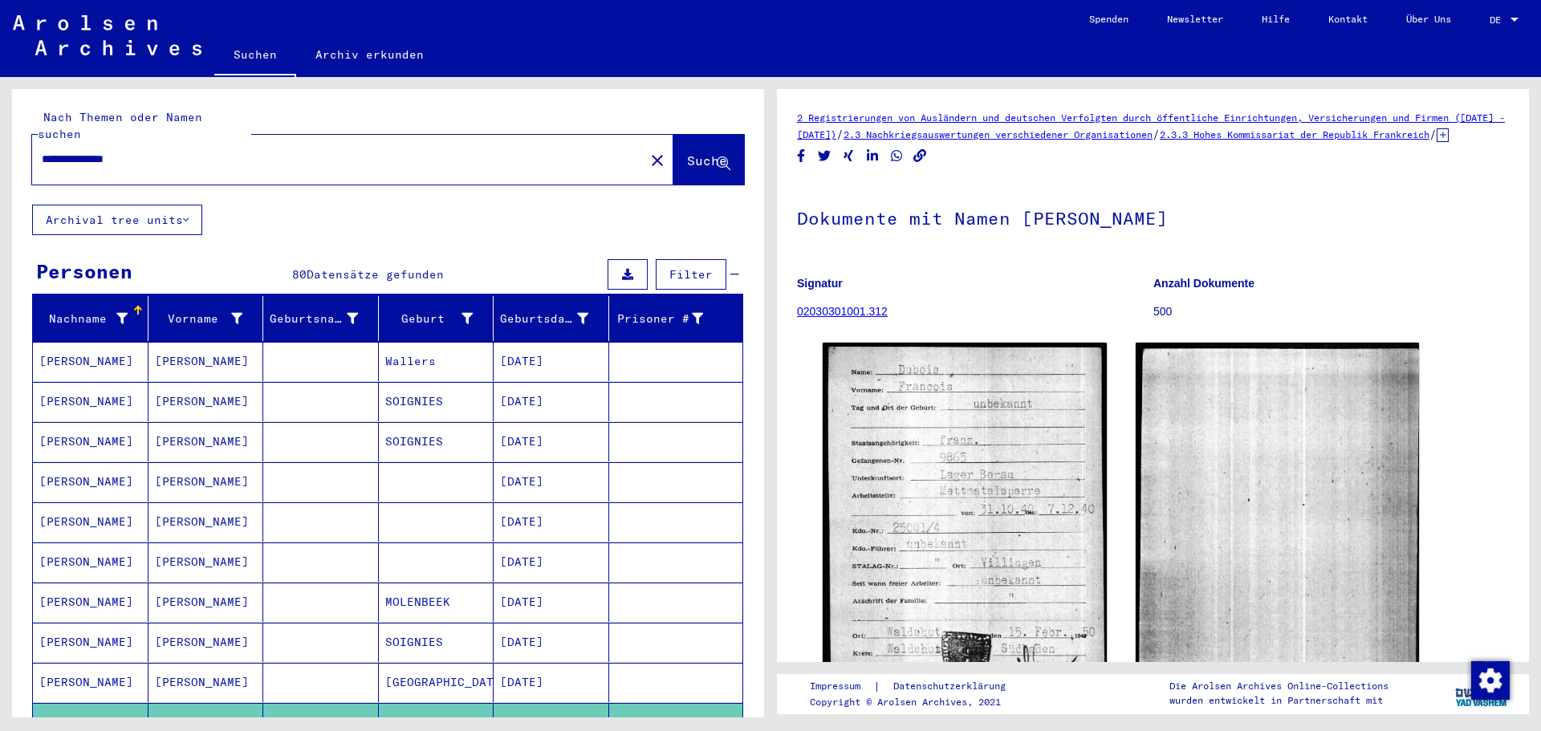
drag, startPoint x: 189, startPoint y: 139, endPoint x: 0, endPoint y: 131, distance: 189.6
click at [0, 131] on div "**********" at bounding box center [385, 397] width 771 height 640
type input "**********"
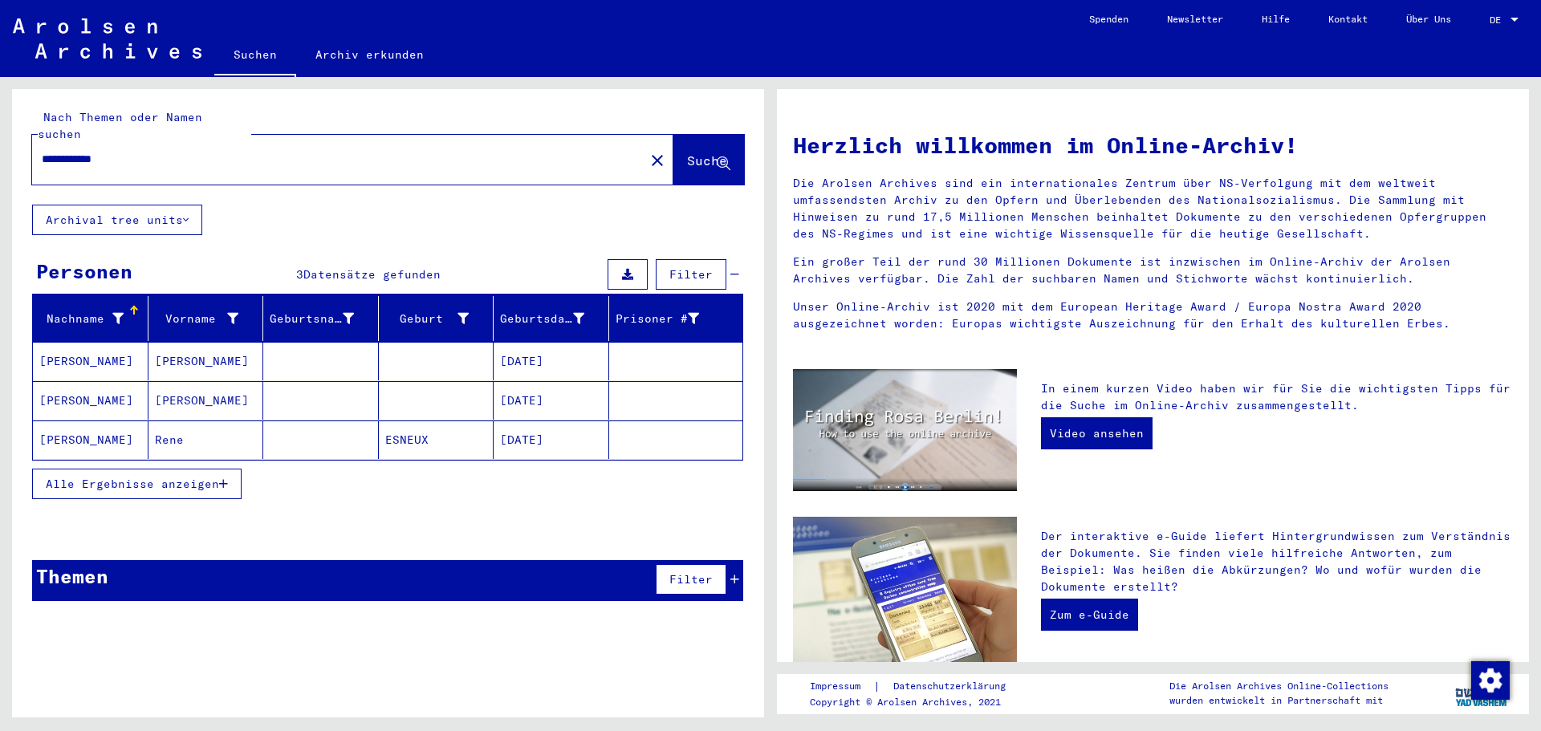
click at [410, 431] on mat-cell "ESNEUX" at bounding box center [437, 440] width 116 height 39
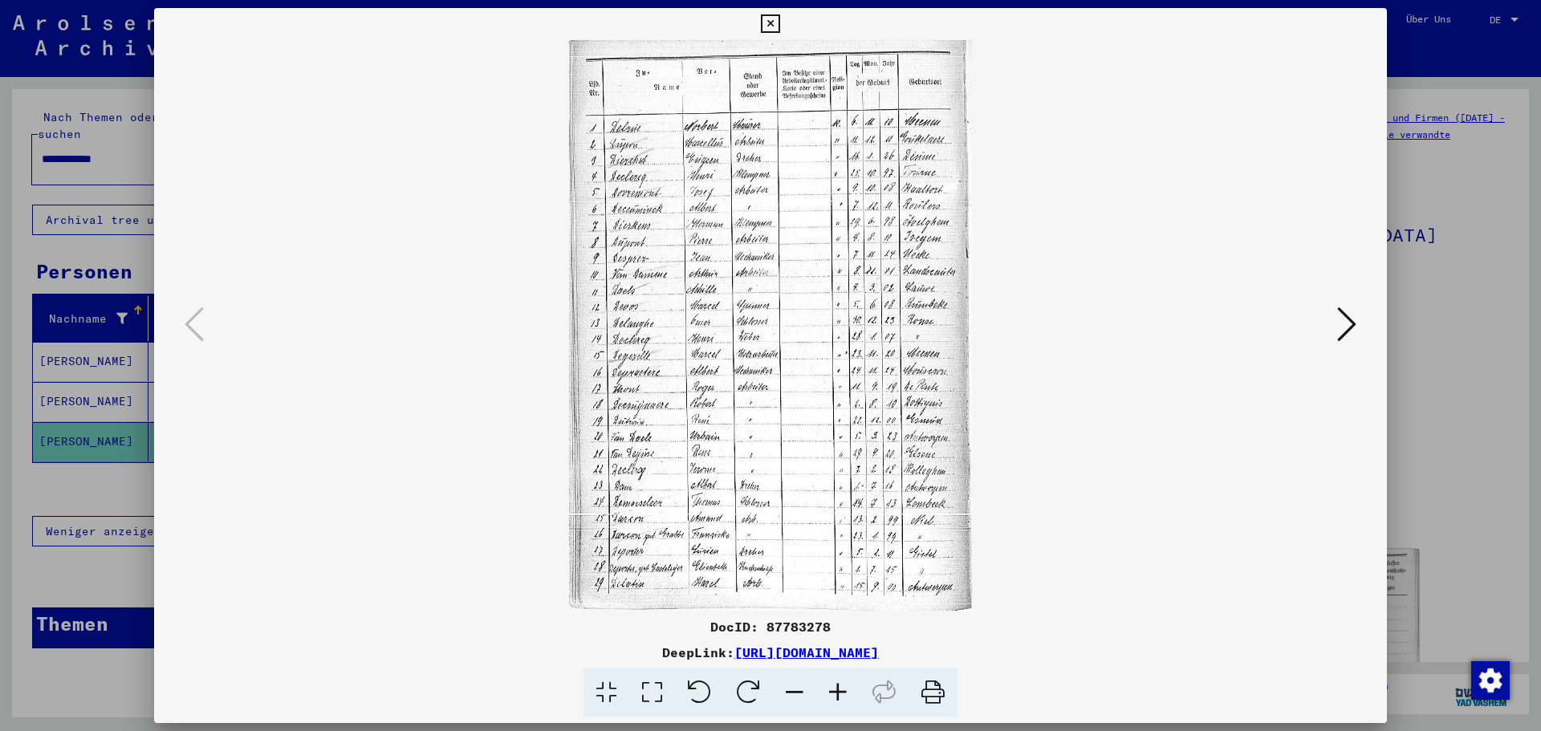
click at [839, 694] on icon at bounding box center [837, 693] width 43 height 49
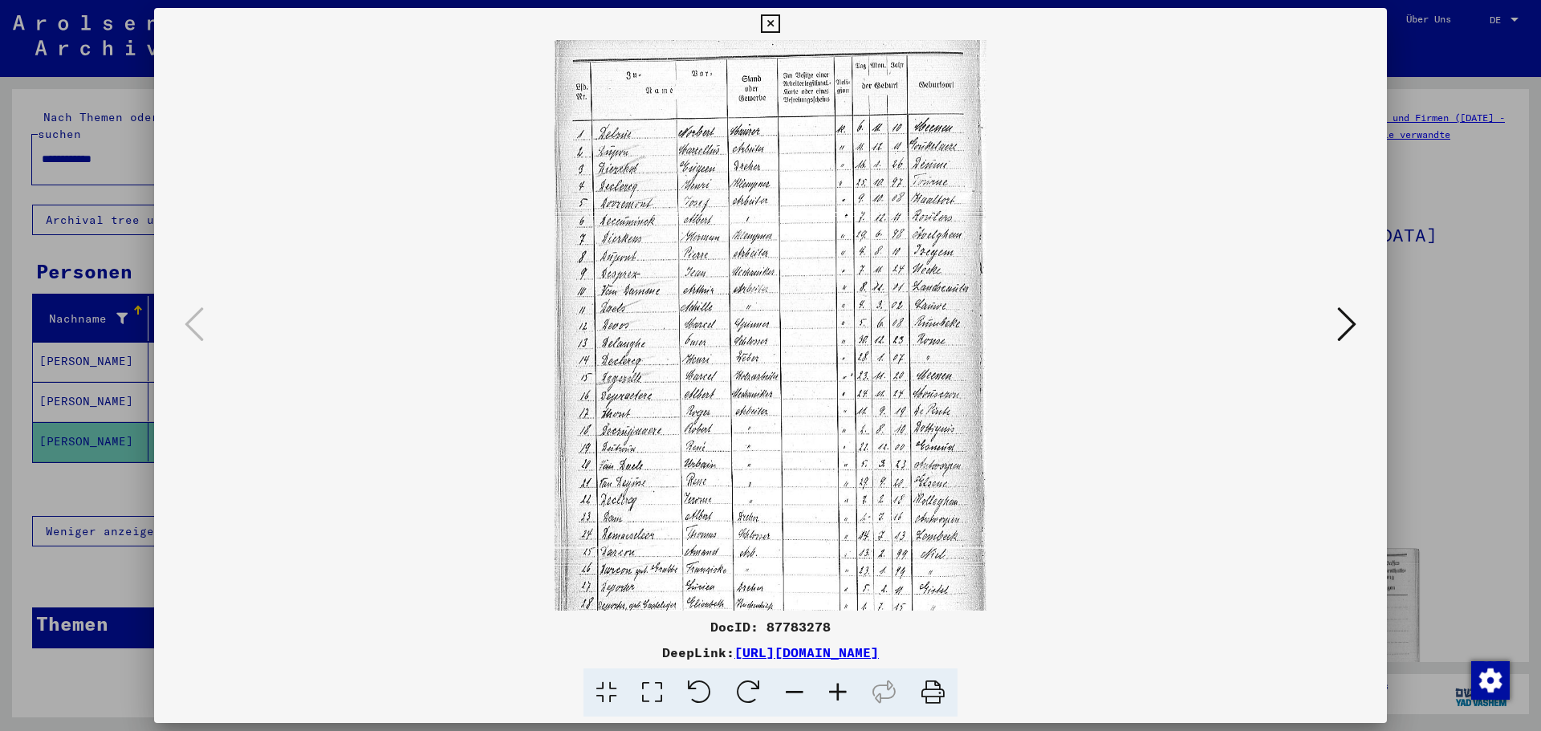
click at [839, 694] on icon at bounding box center [837, 693] width 43 height 49
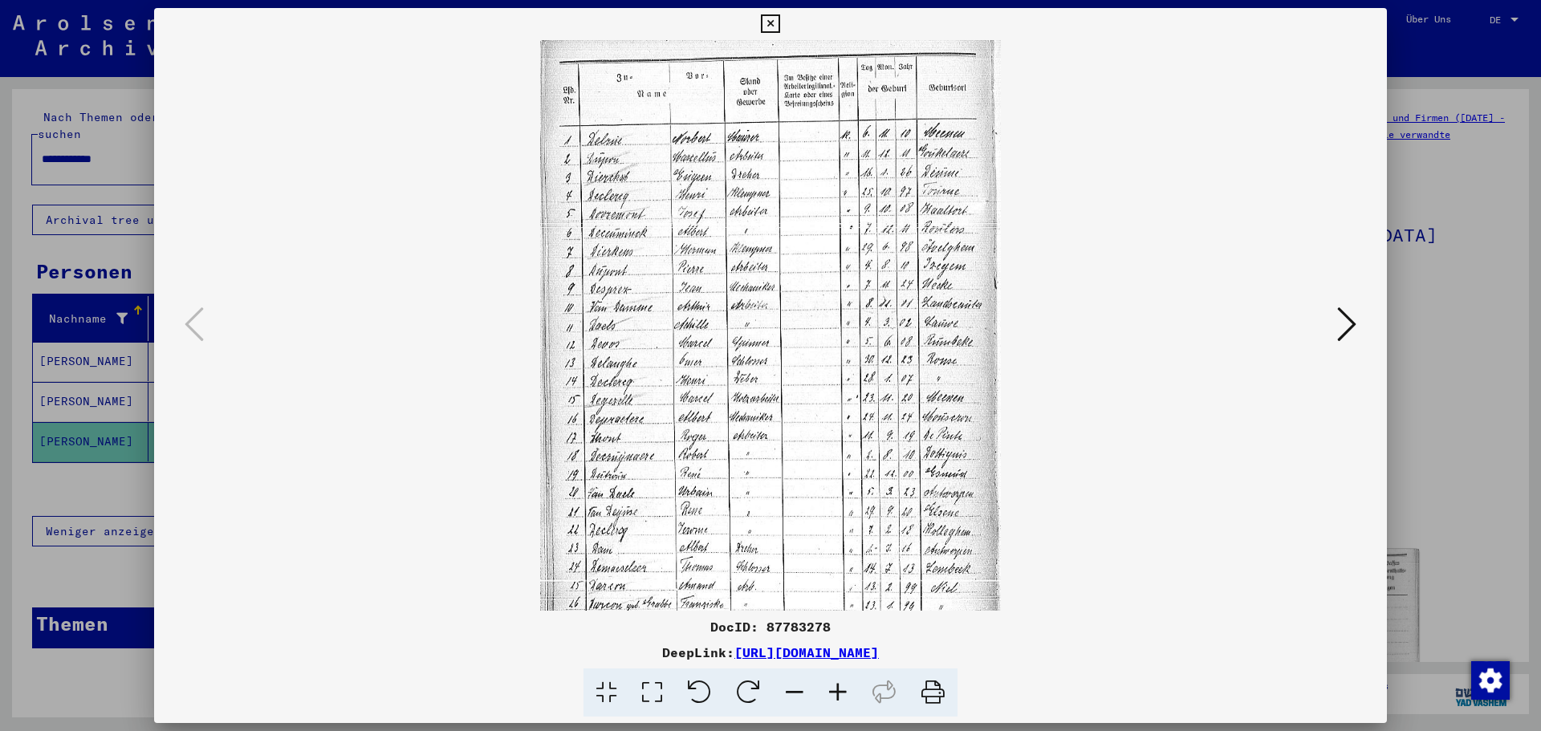
click at [839, 694] on icon at bounding box center [837, 693] width 43 height 49
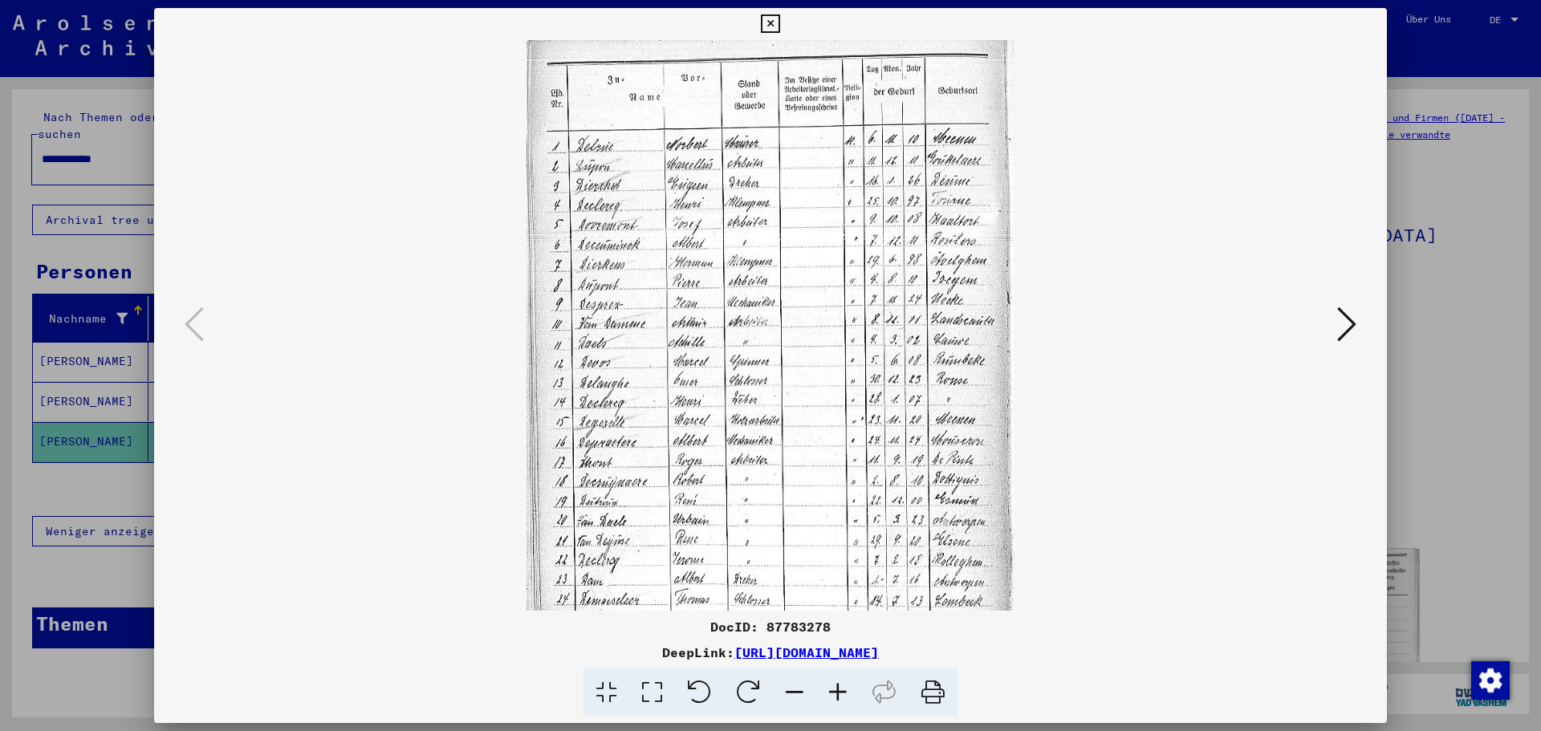
click at [839, 694] on icon at bounding box center [837, 693] width 43 height 49
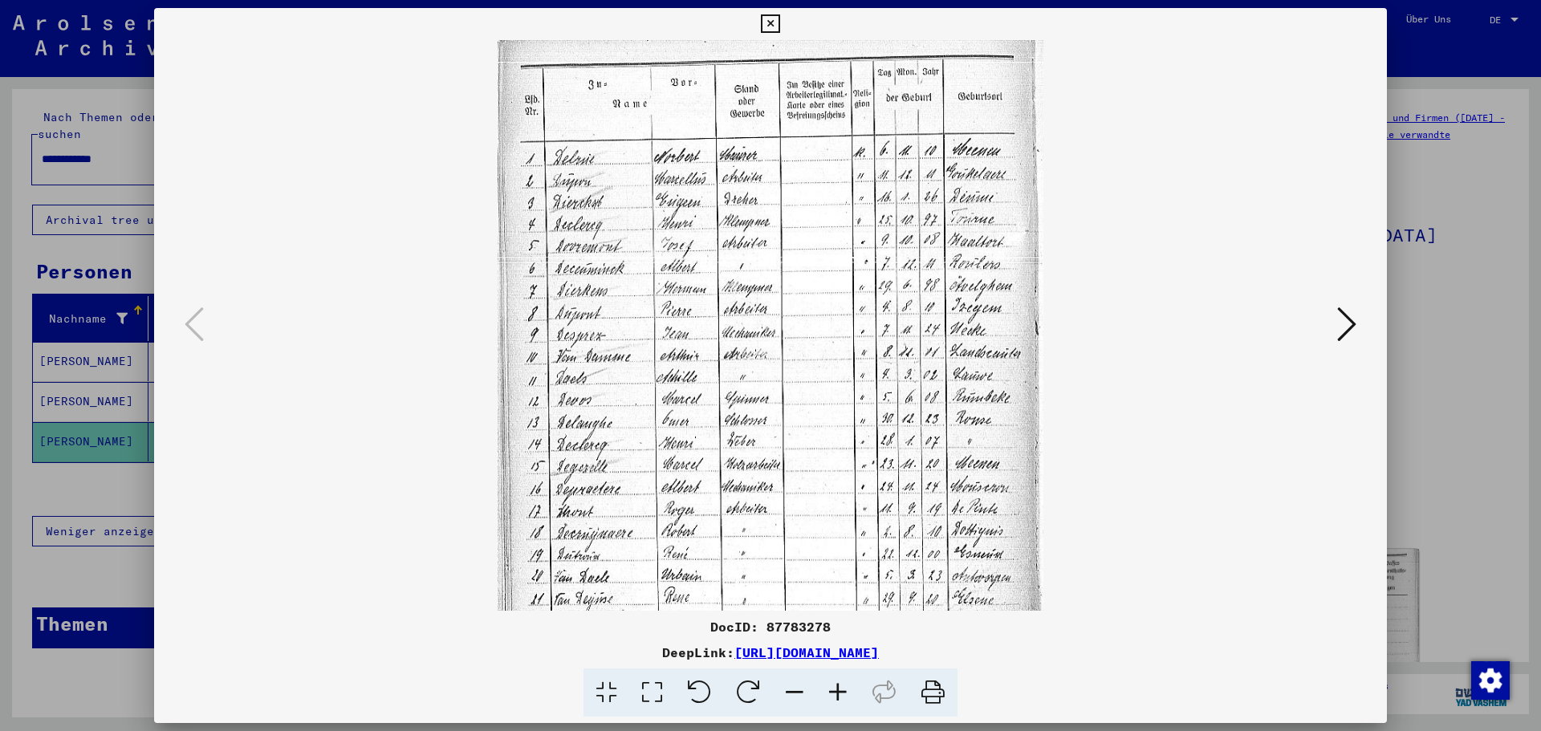
click at [839, 694] on icon at bounding box center [837, 693] width 43 height 49
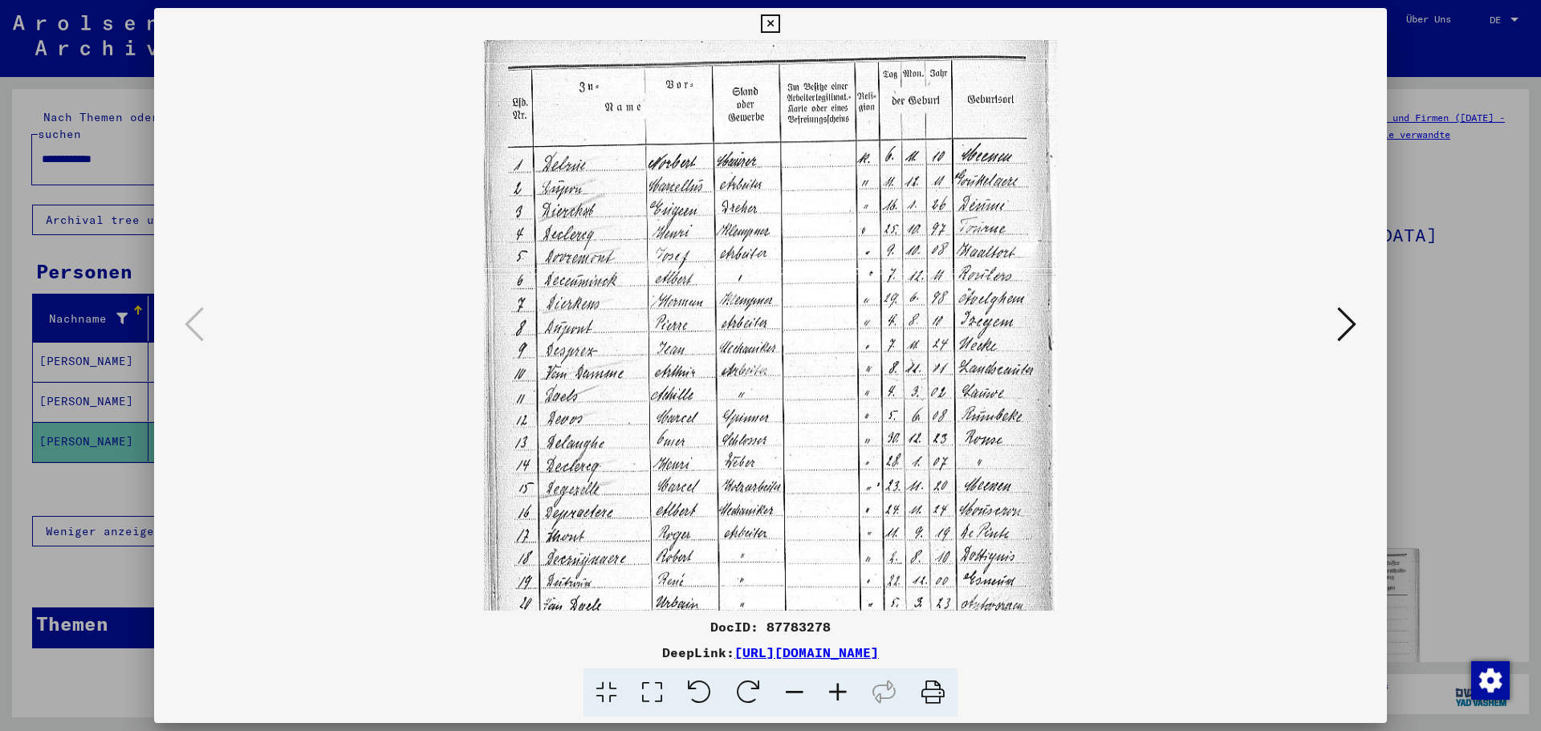
click at [839, 694] on icon at bounding box center [837, 693] width 43 height 49
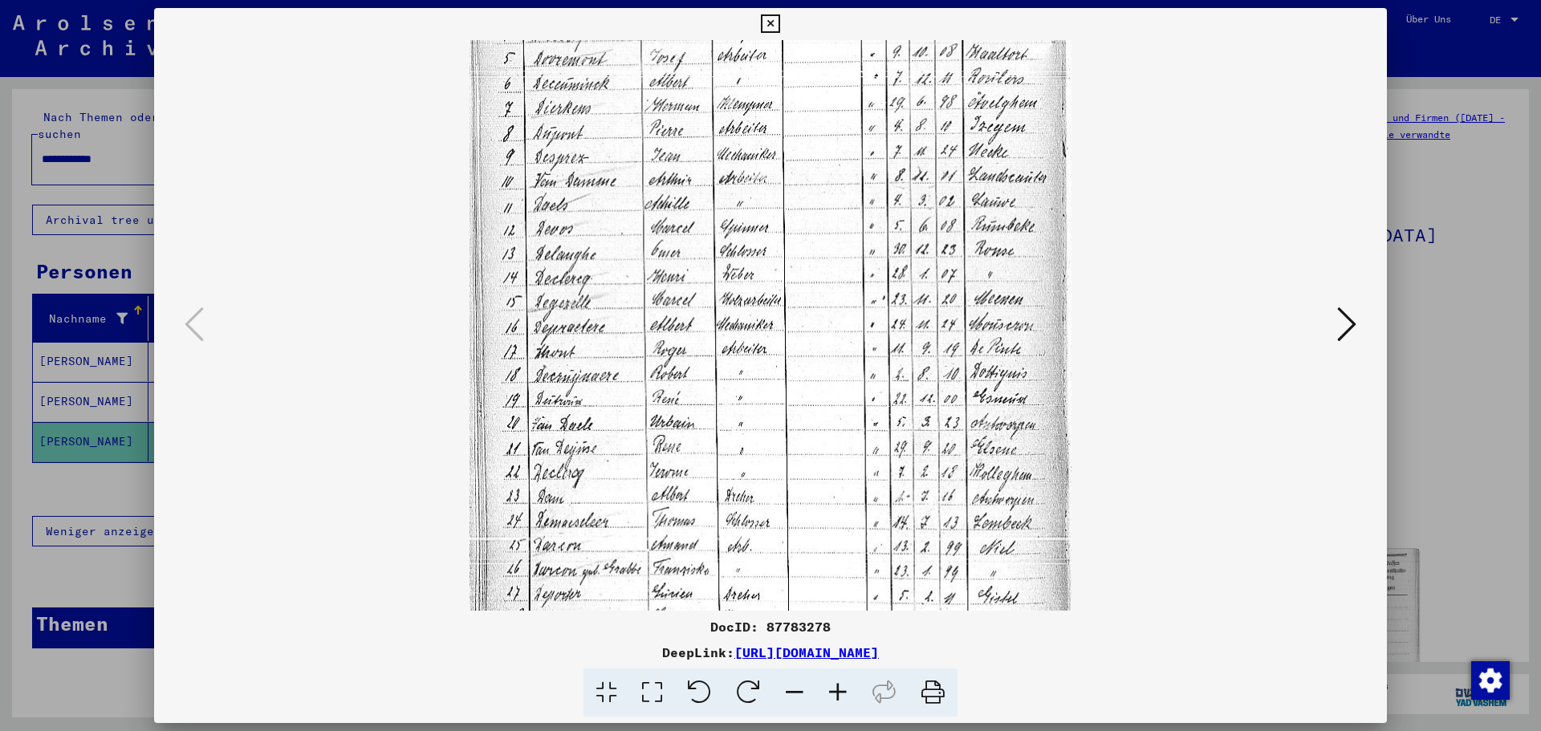
drag, startPoint x: 620, startPoint y: 504, endPoint x: 631, endPoint y: 294, distance: 210.5
click at [631, 294] on img at bounding box center [771, 257] width 602 height 852
click at [1347, 328] on icon at bounding box center [1346, 324] width 19 height 39
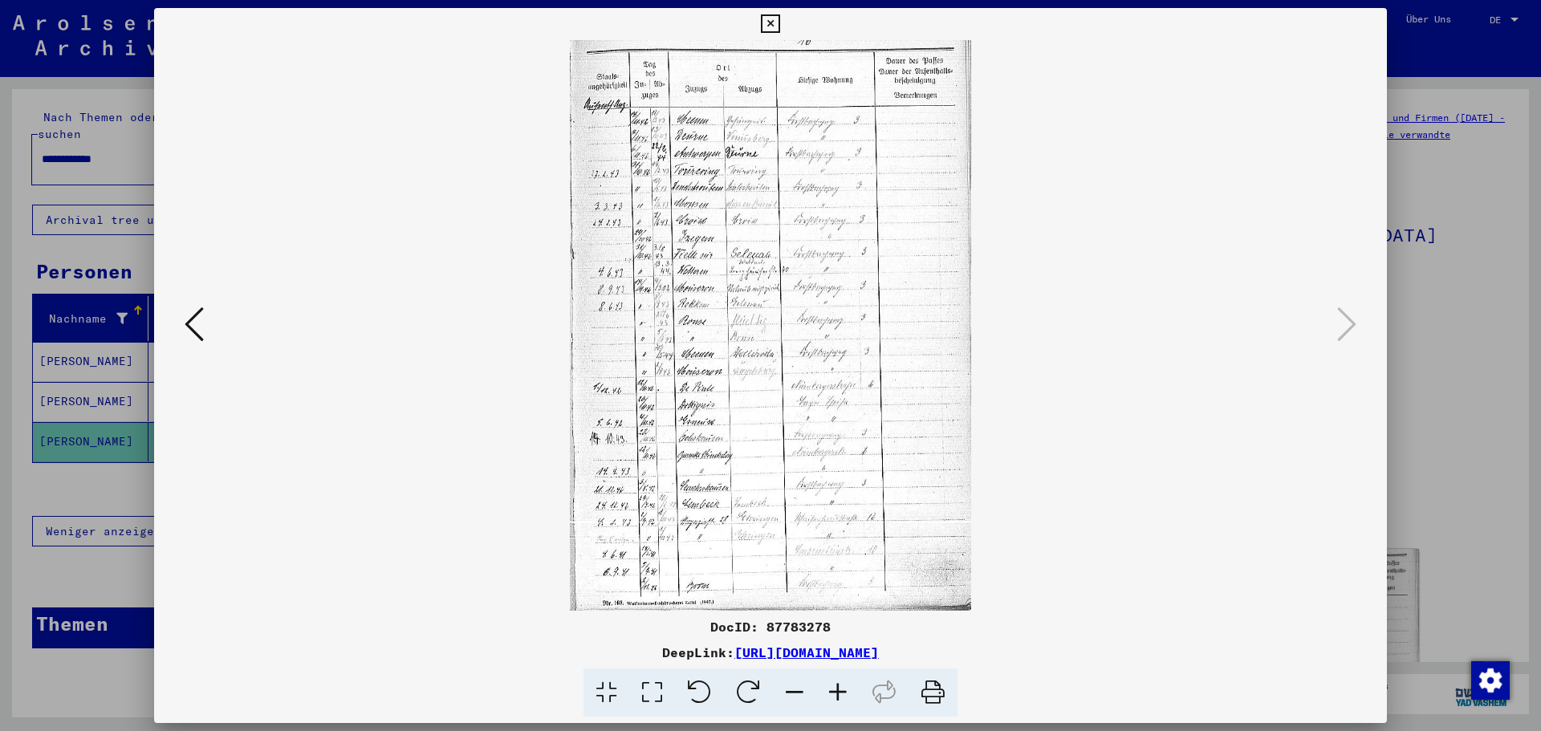
scroll to position [0, 0]
click at [196, 336] on icon at bounding box center [194, 324] width 19 height 39
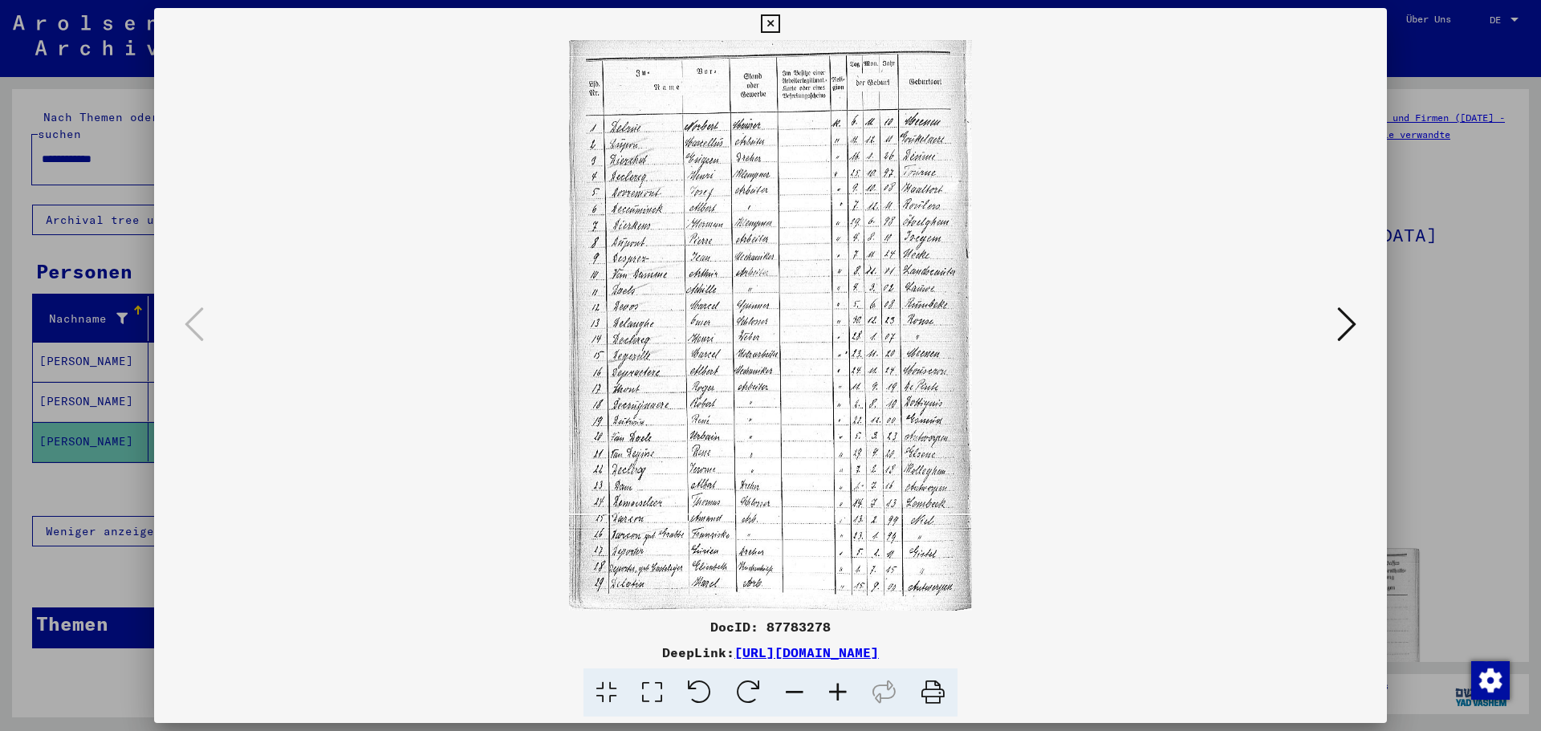
click at [597, 421] on img at bounding box center [771, 325] width 404 height 571
click at [1351, 327] on icon at bounding box center [1346, 324] width 19 height 39
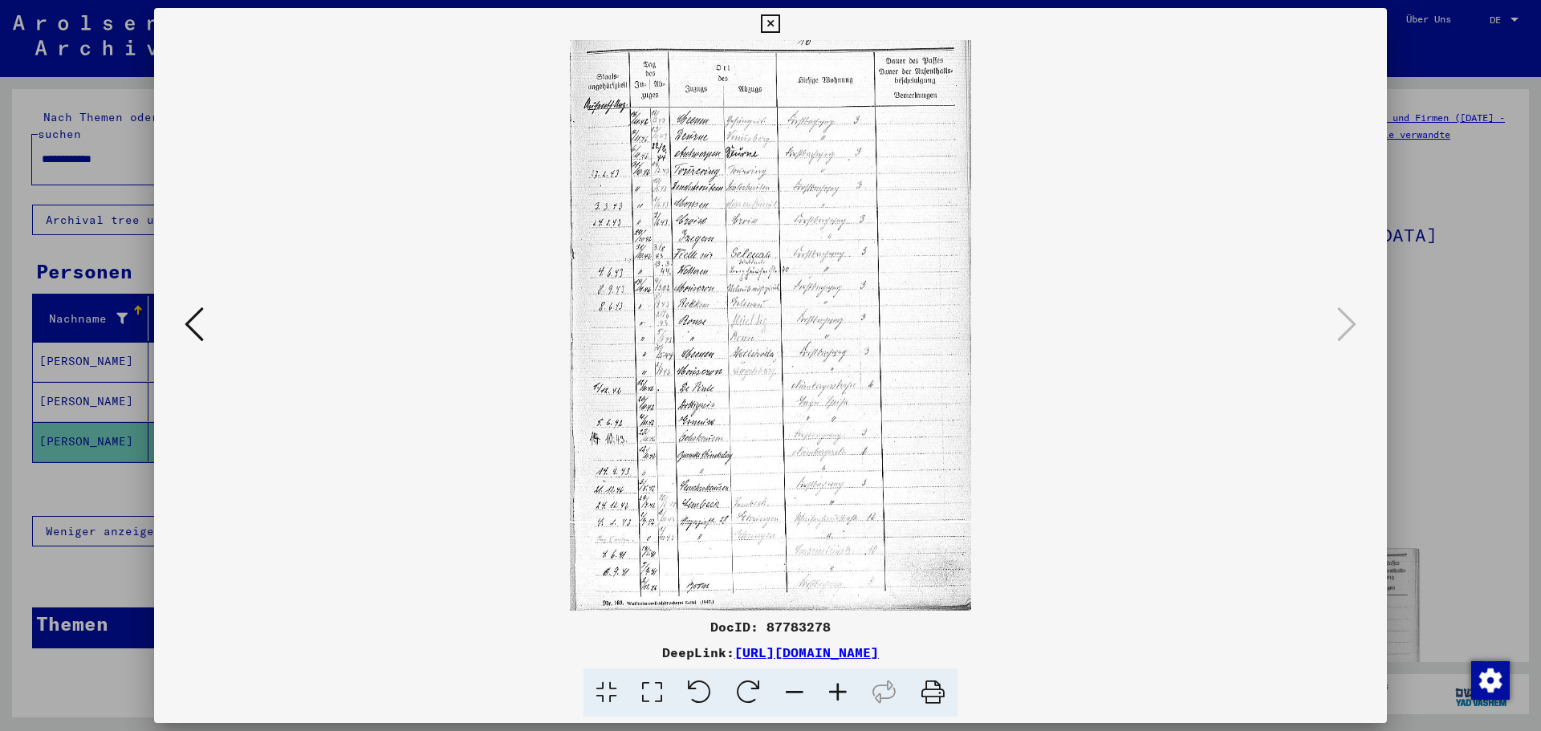
click at [701, 419] on img at bounding box center [771, 325] width 402 height 571
click at [837, 689] on icon at bounding box center [837, 693] width 43 height 49
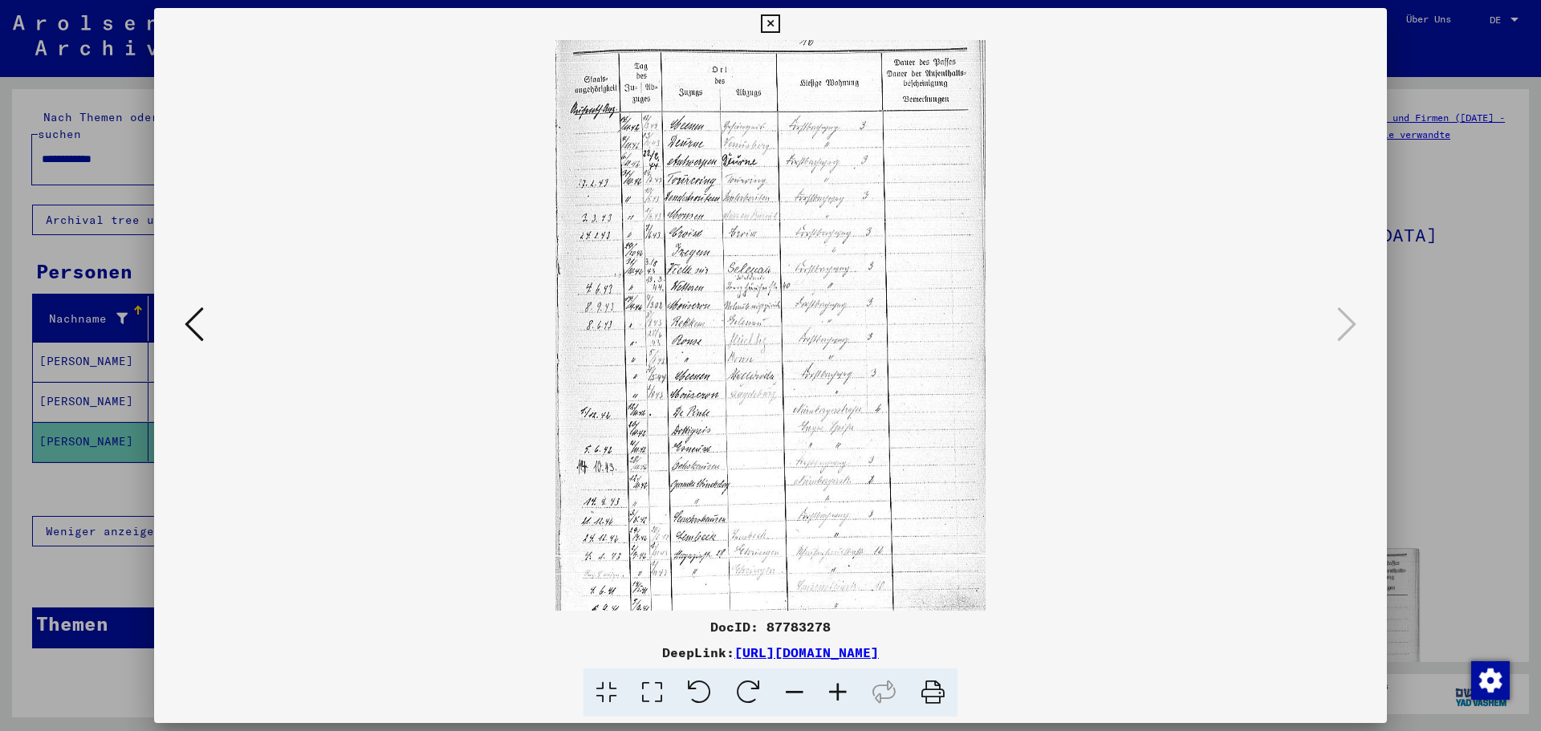
click at [837, 689] on icon at bounding box center [837, 693] width 43 height 49
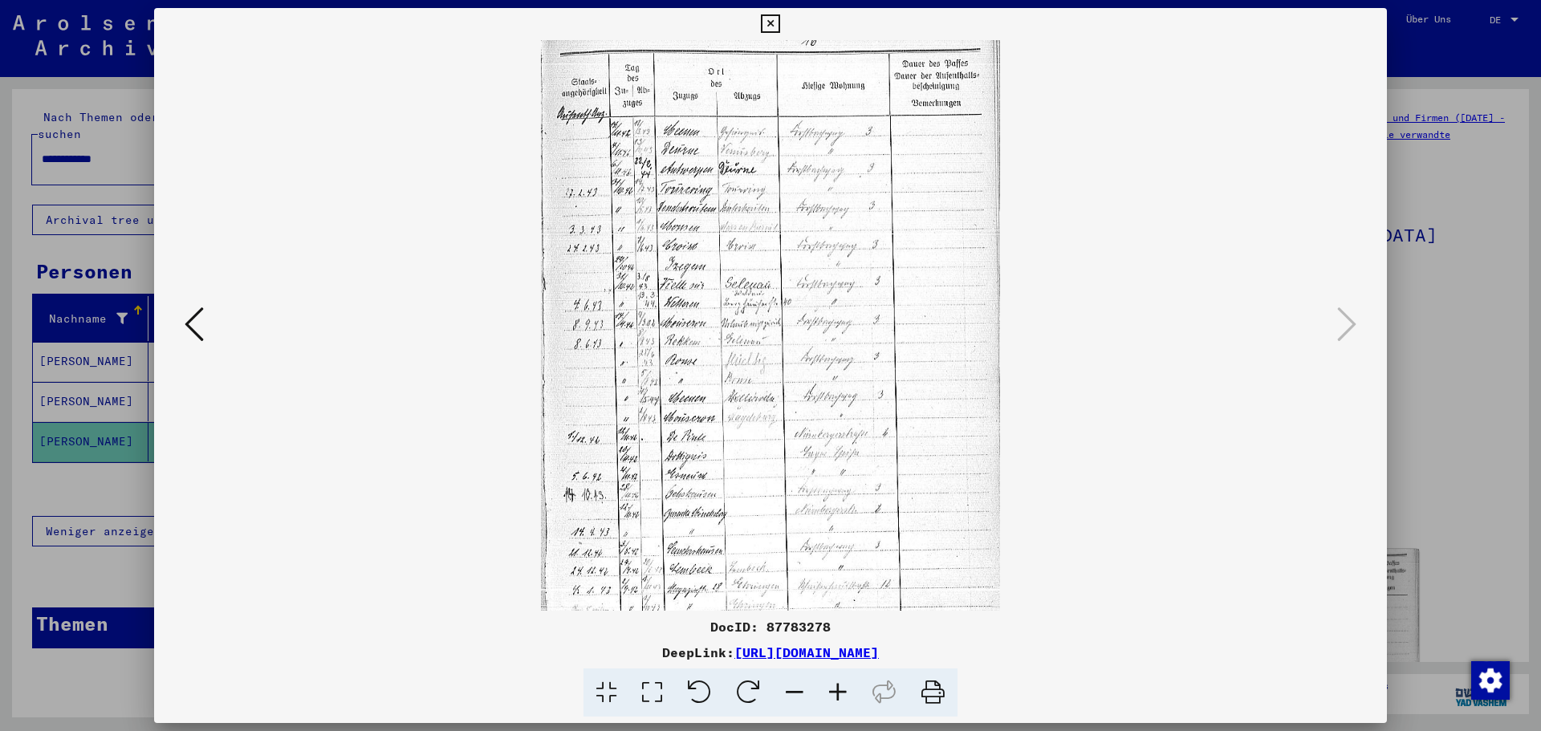
click at [837, 689] on icon at bounding box center [837, 693] width 43 height 49
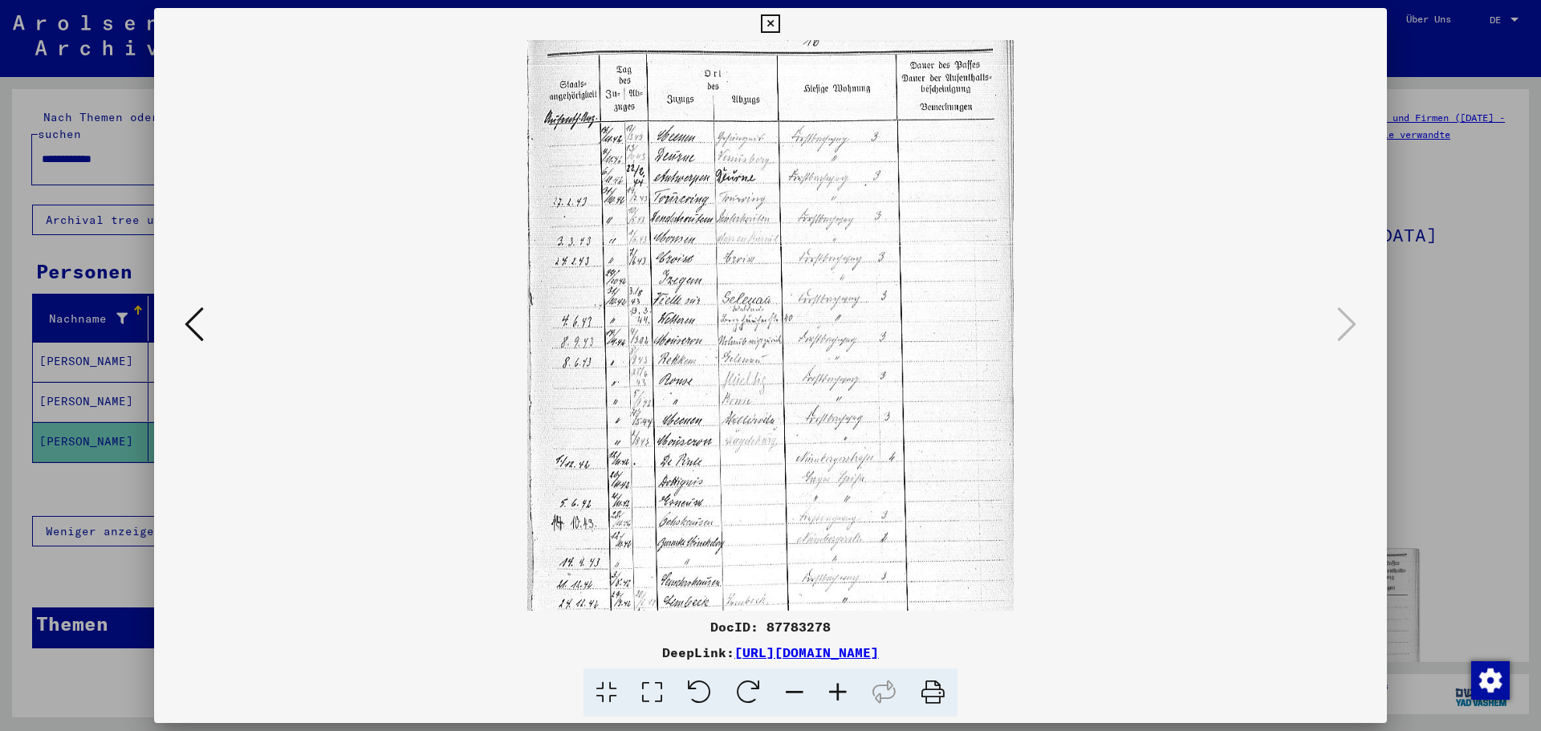
click at [837, 689] on icon at bounding box center [837, 693] width 43 height 49
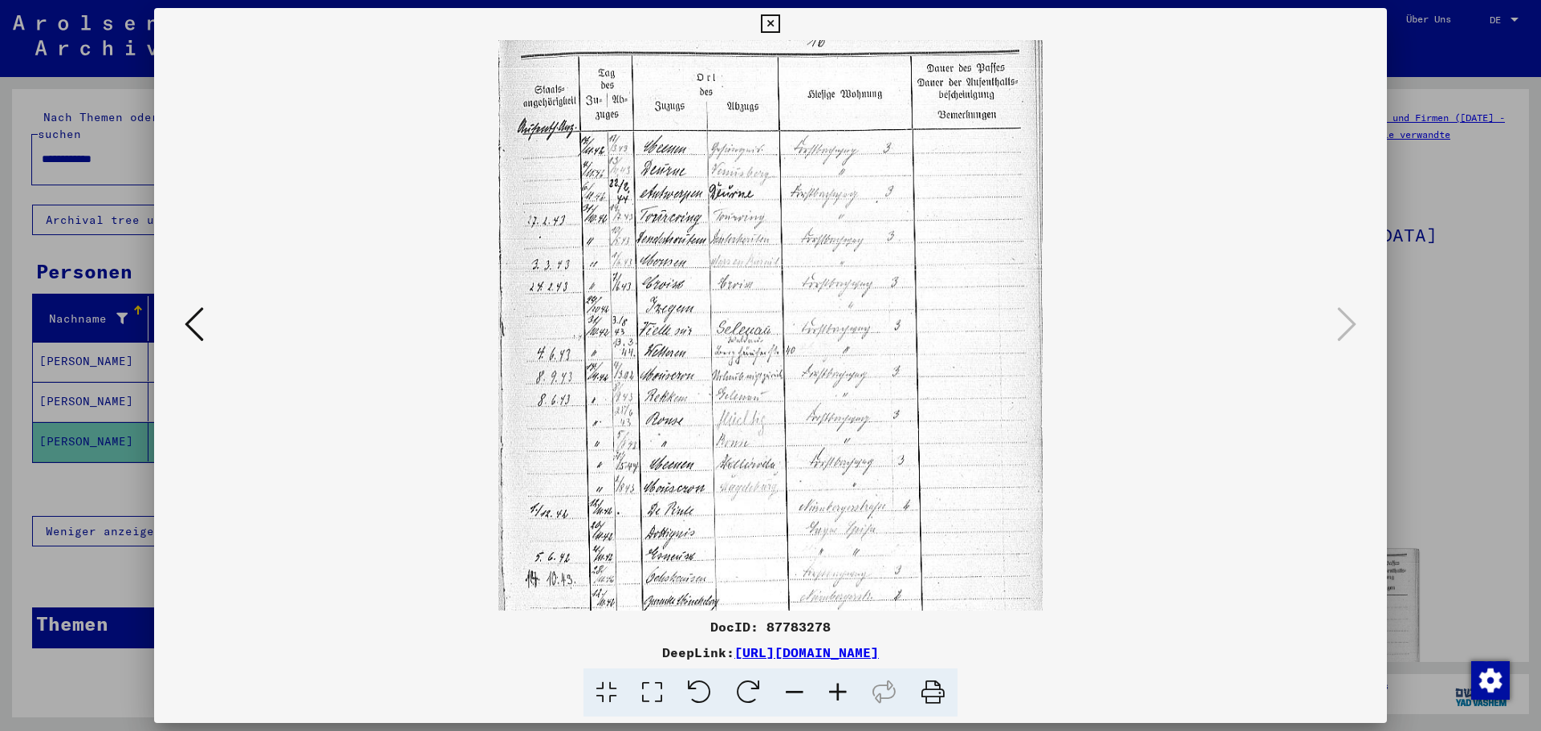
click at [837, 689] on icon at bounding box center [837, 693] width 43 height 49
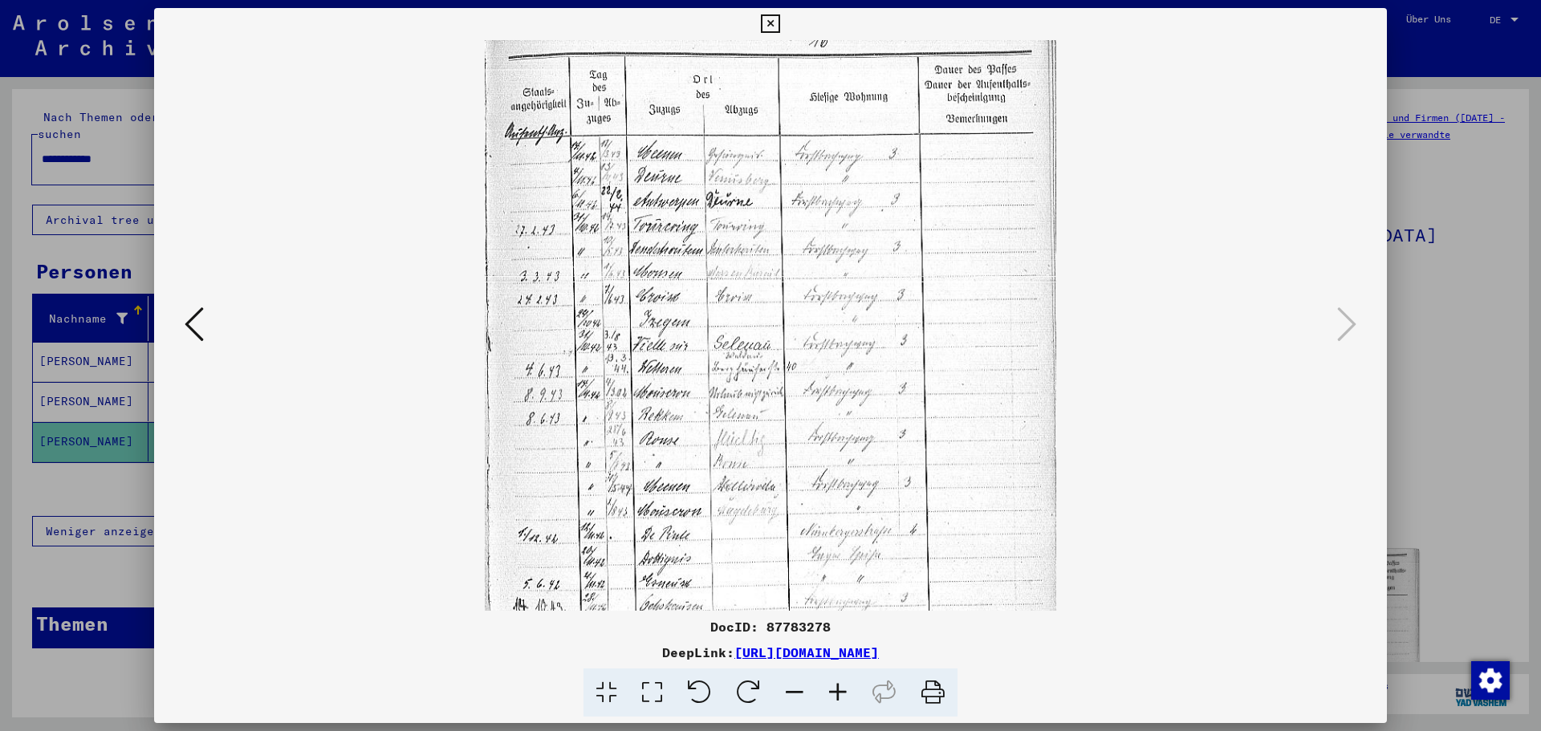
click at [837, 689] on icon at bounding box center [837, 693] width 43 height 49
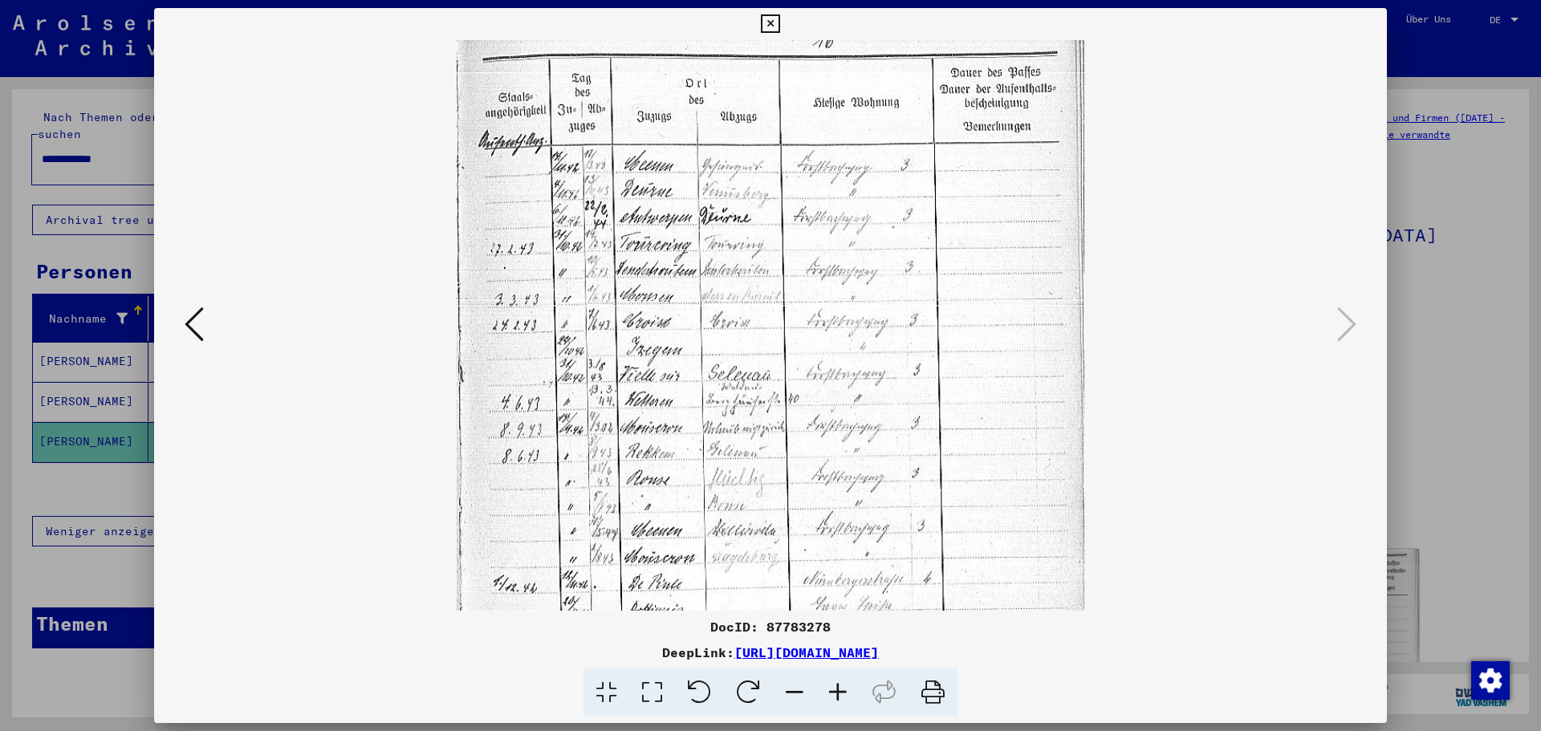
click at [837, 689] on icon at bounding box center [837, 693] width 43 height 49
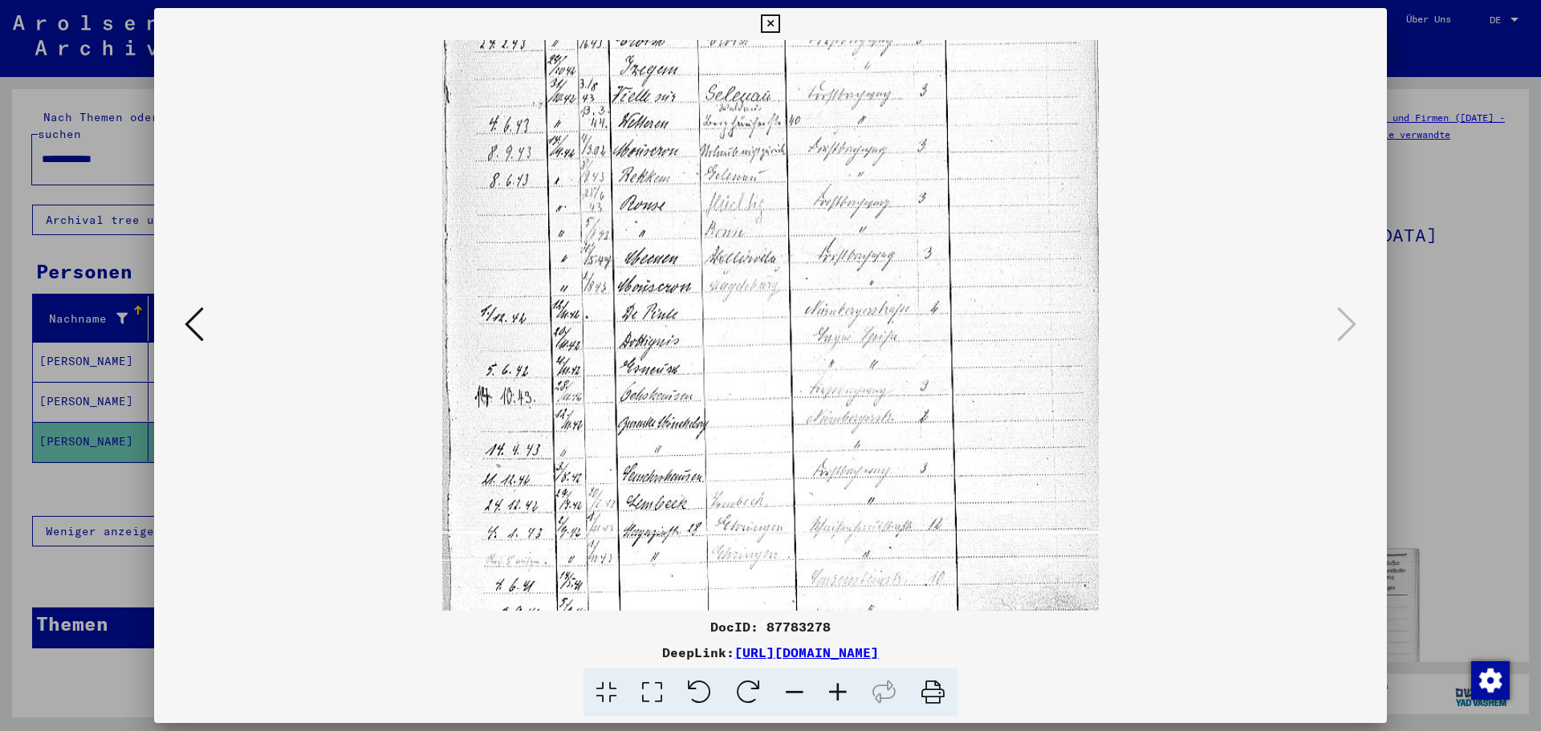
scroll to position [298, 0]
drag, startPoint x: 724, startPoint y: 453, endPoint x: 746, endPoint y: 156, distance: 298.6
click at [746, 156] on img at bounding box center [770, 208] width 657 height 932
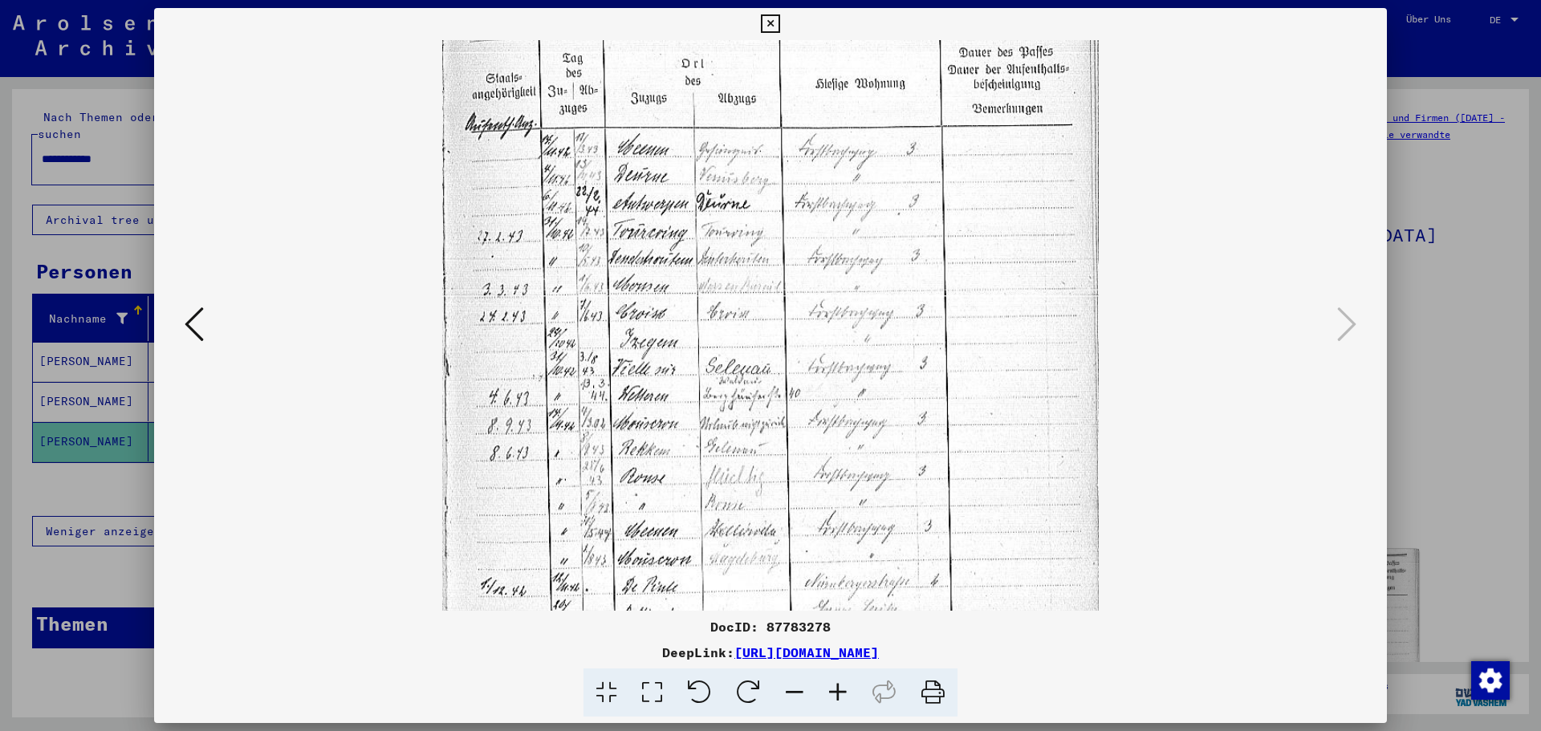
scroll to position [20, 0]
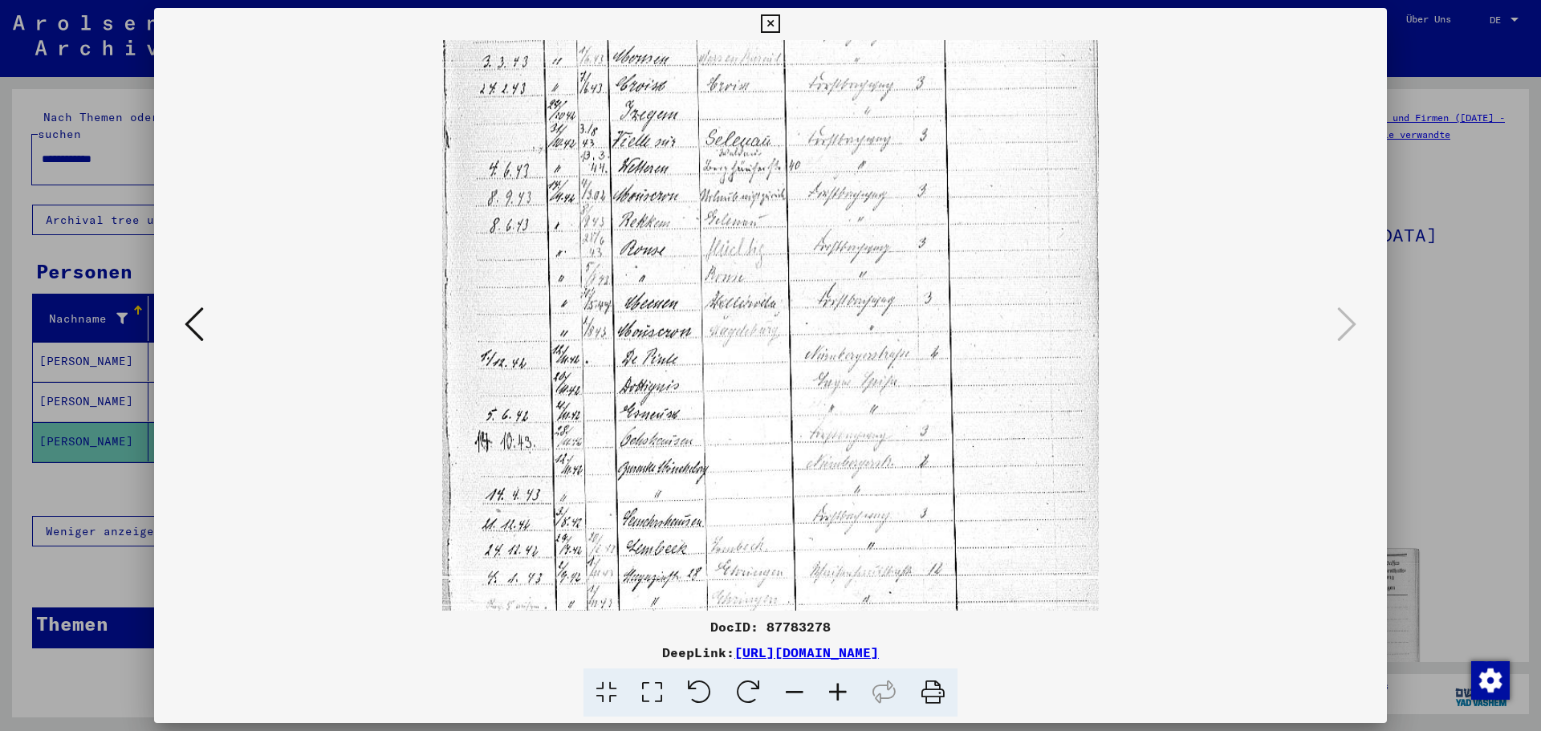
drag, startPoint x: 519, startPoint y: 132, endPoint x: 600, endPoint y: 179, distance: 92.8
click at [600, 179] on img at bounding box center [770, 257] width 657 height 932
click at [195, 329] on icon at bounding box center [194, 324] width 19 height 39
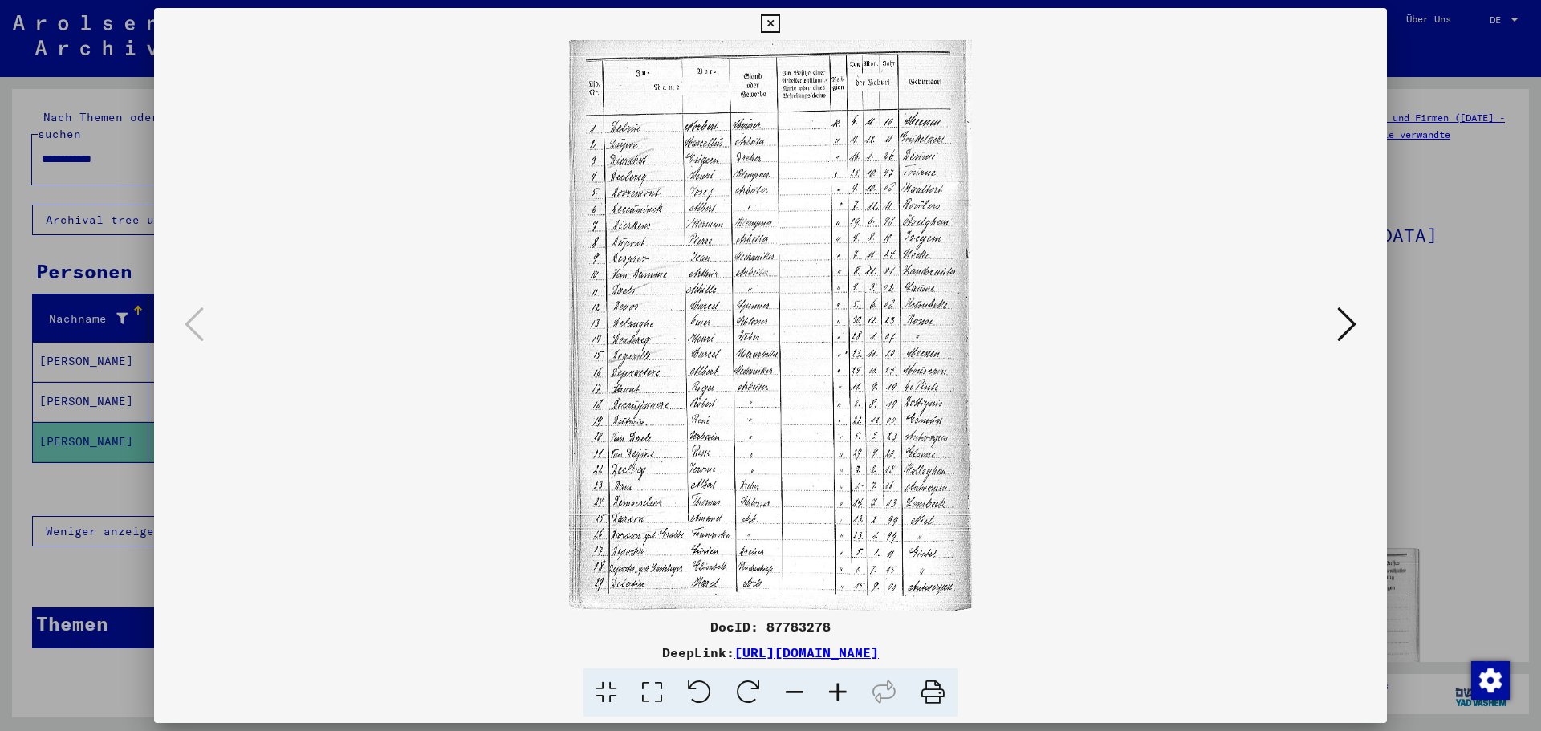
click at [1151, 498] on viewer-one-image at bounding box center [771, 325] width 1124 height 571
click at [1343, 327] on icon at bounding box center [1346, 324] width 19 height 39
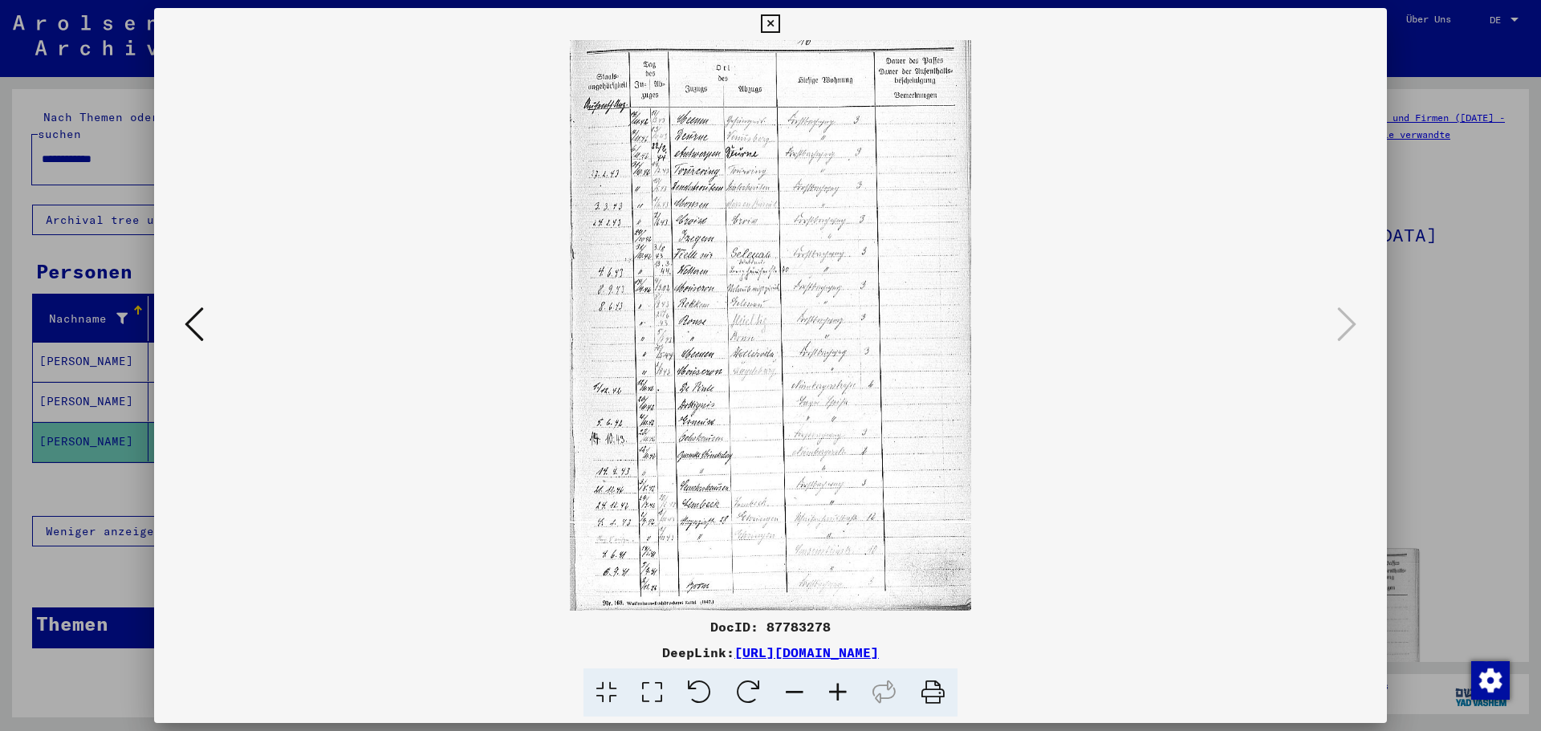
click at [774, 26] on icon at bounding box center [770, 23] width 18 height 19
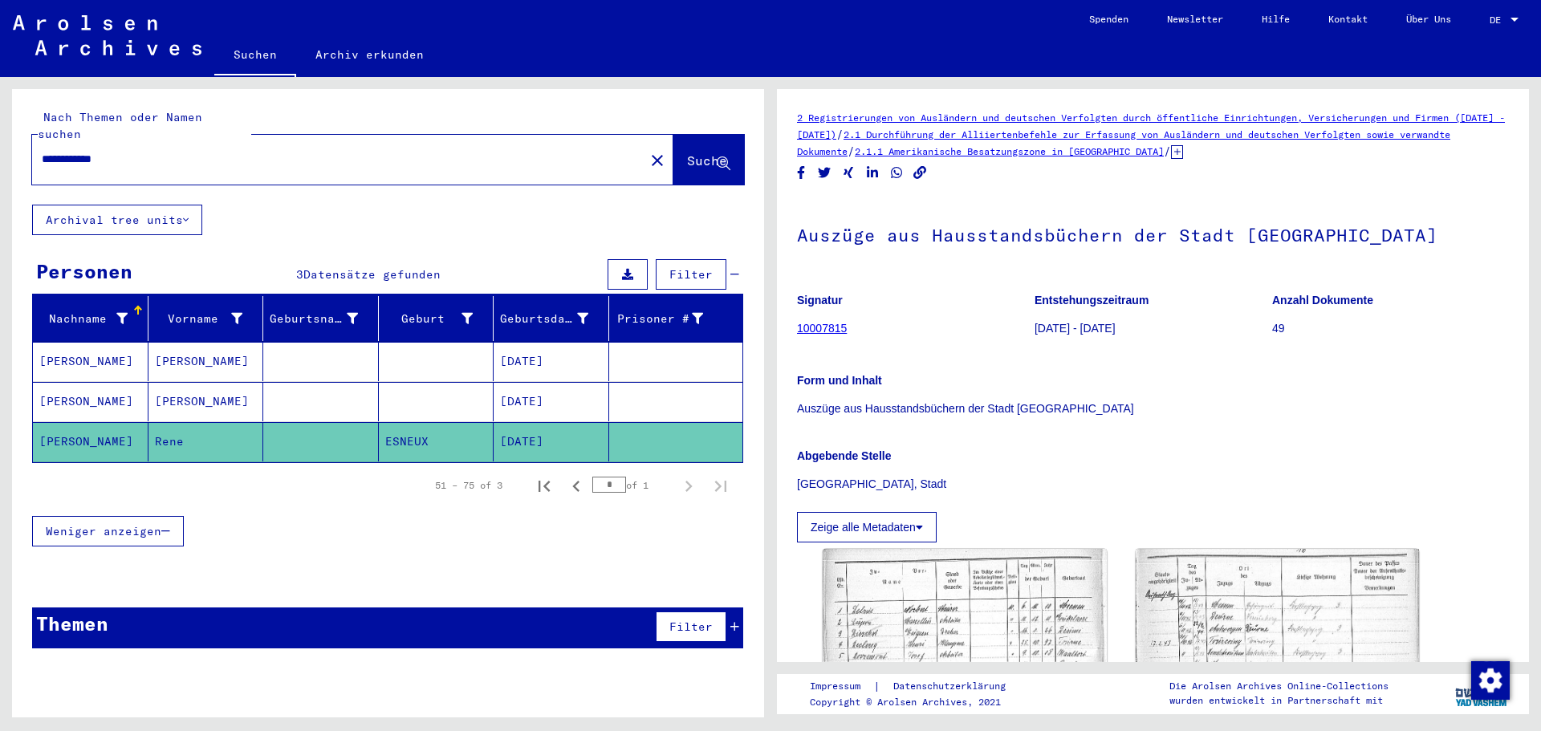
click at [412, 382] on mat-cell at bounding box center [437, 401] width 116 height 39
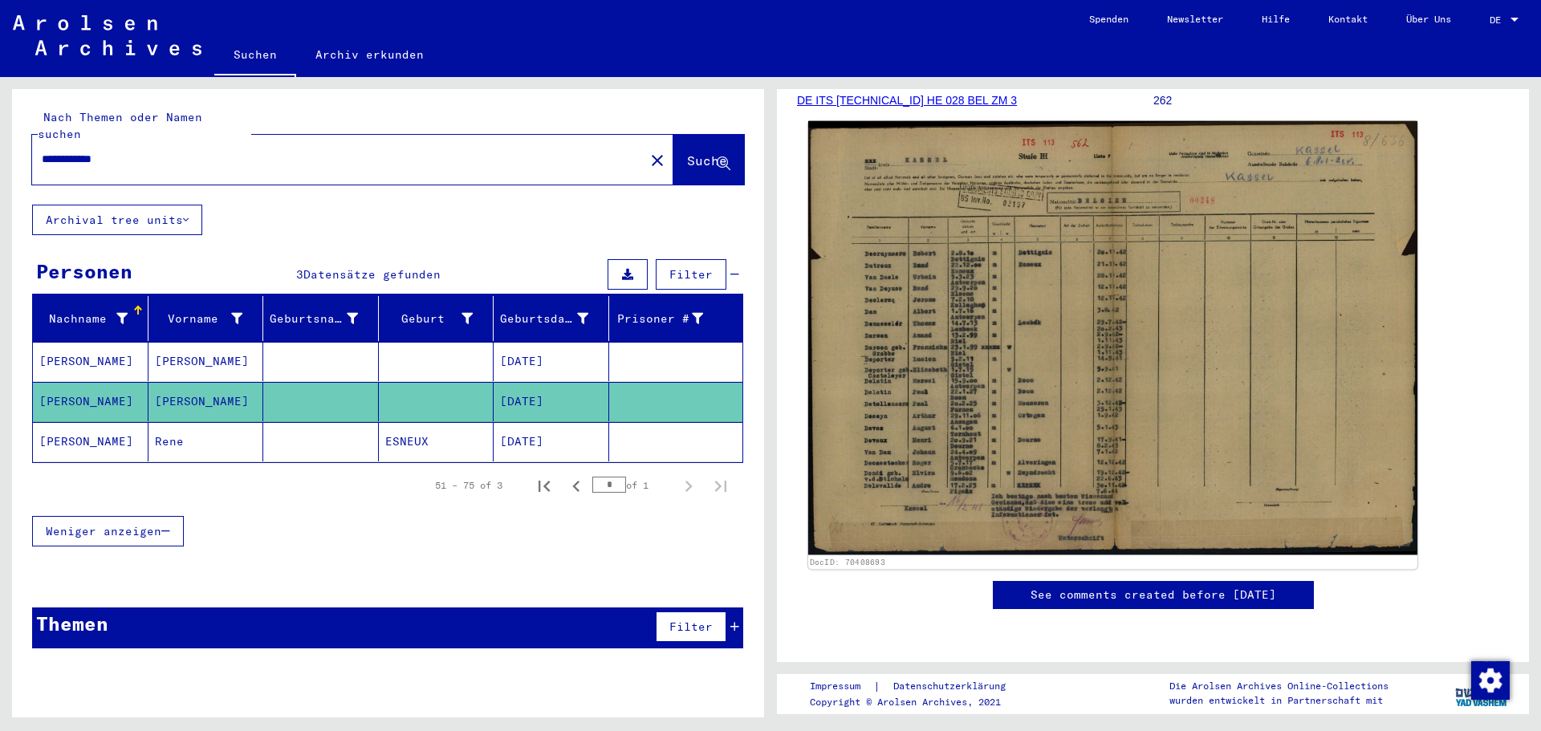
scroll to position [192, 0]
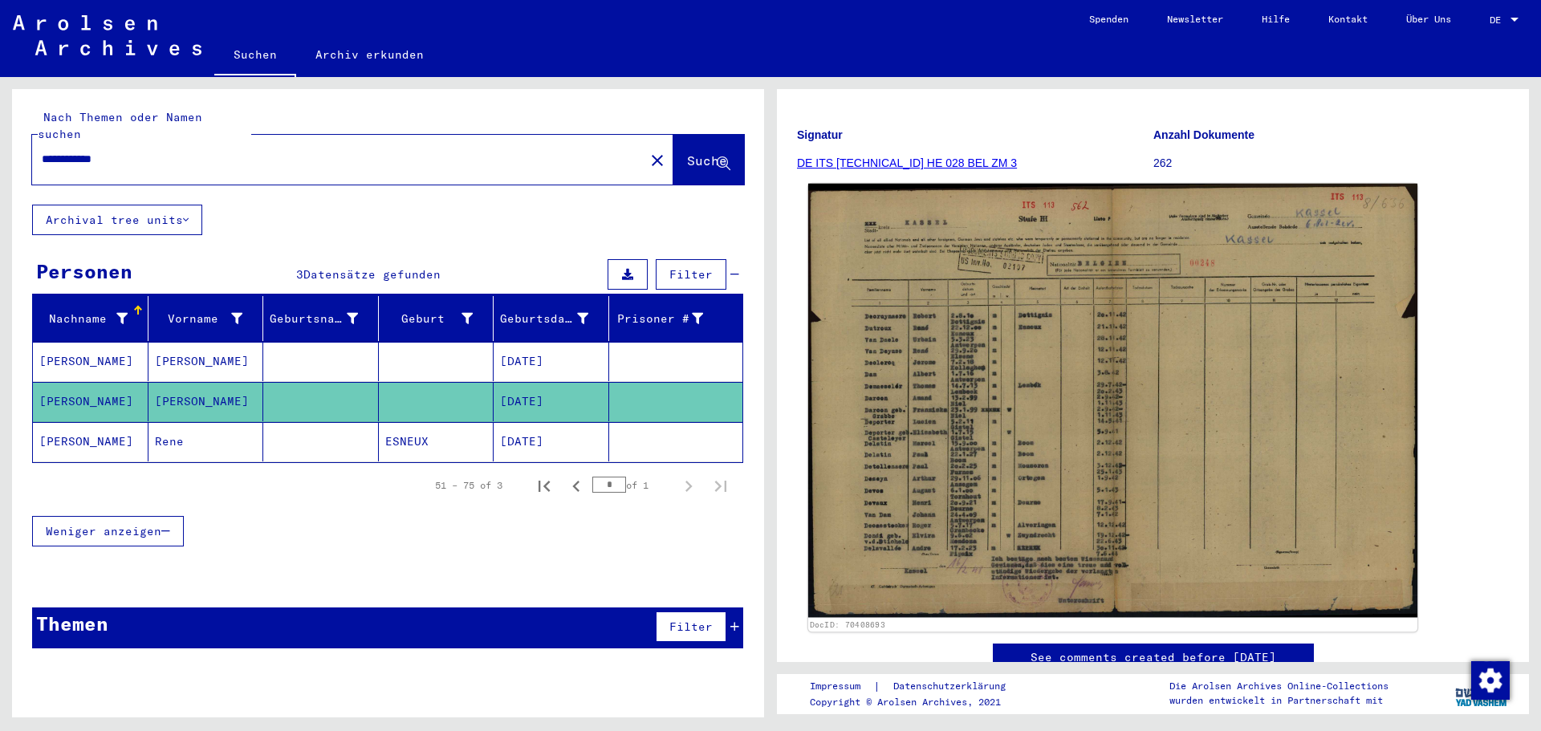
click at [1007, 439] on img at bounding box center [1112, 401] width 609 height 434
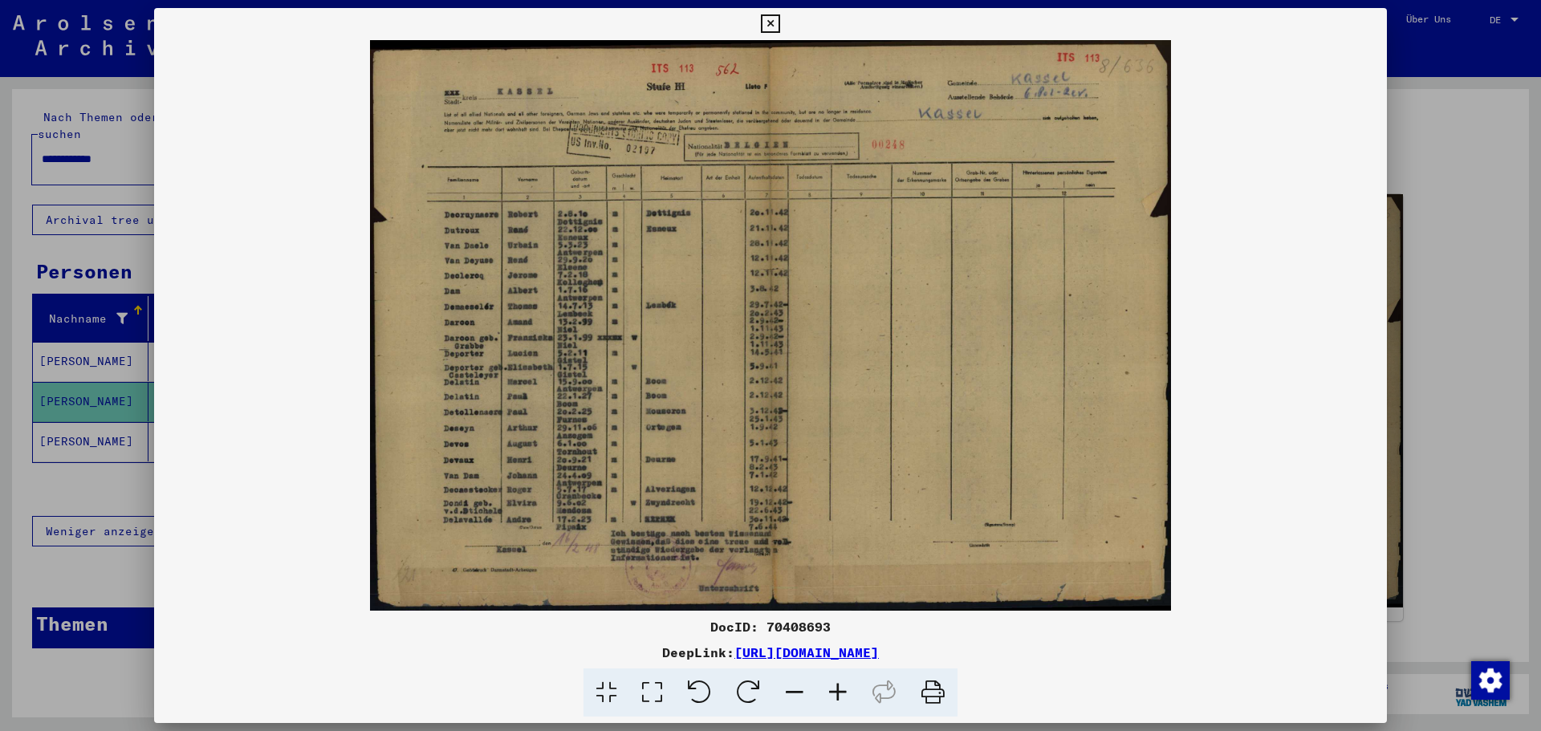
click at [841, 693] on icon at bounding box center [837, 693] width 43 height 49
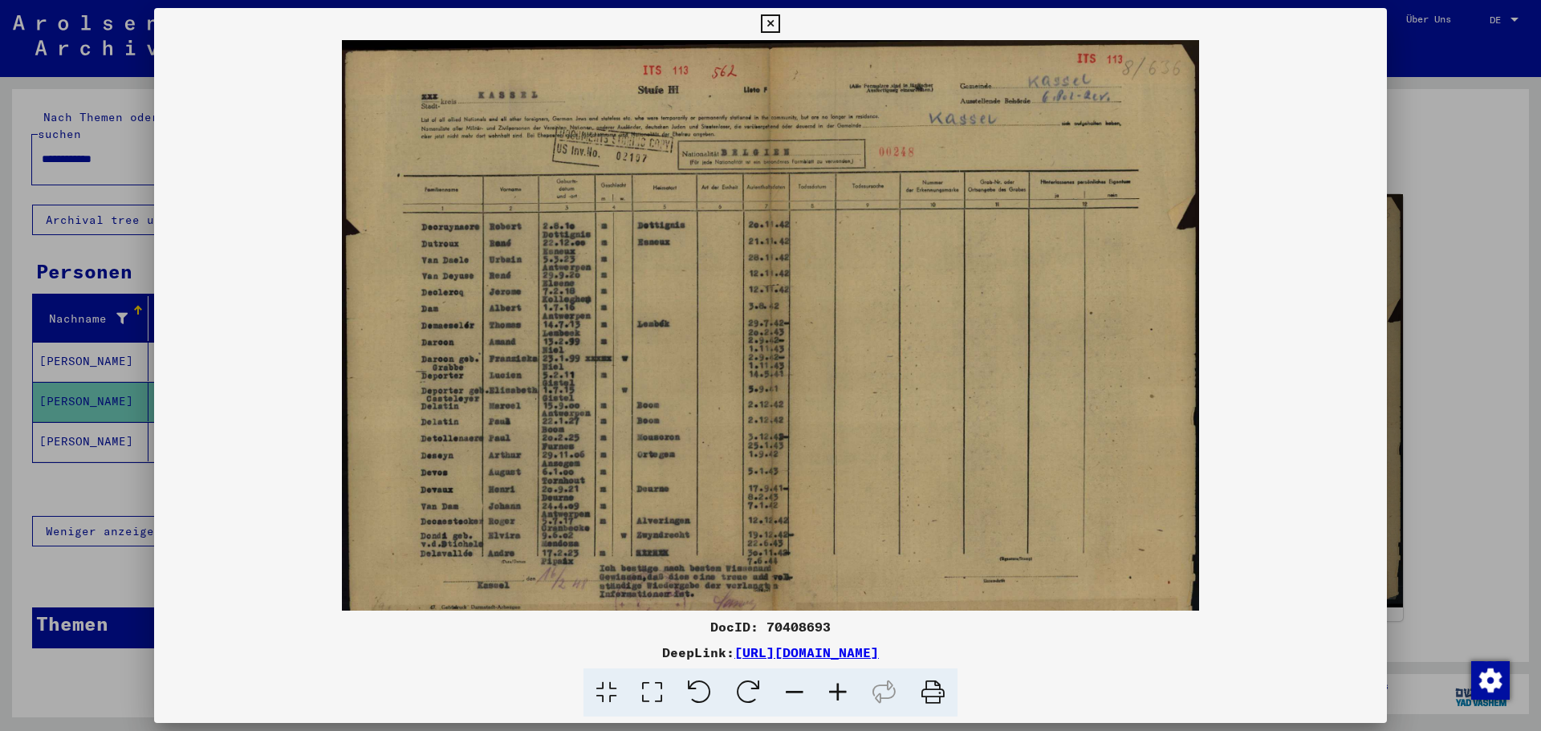
click at [841, 692] on icon at bounding box center [837, 693] width 43 height 49
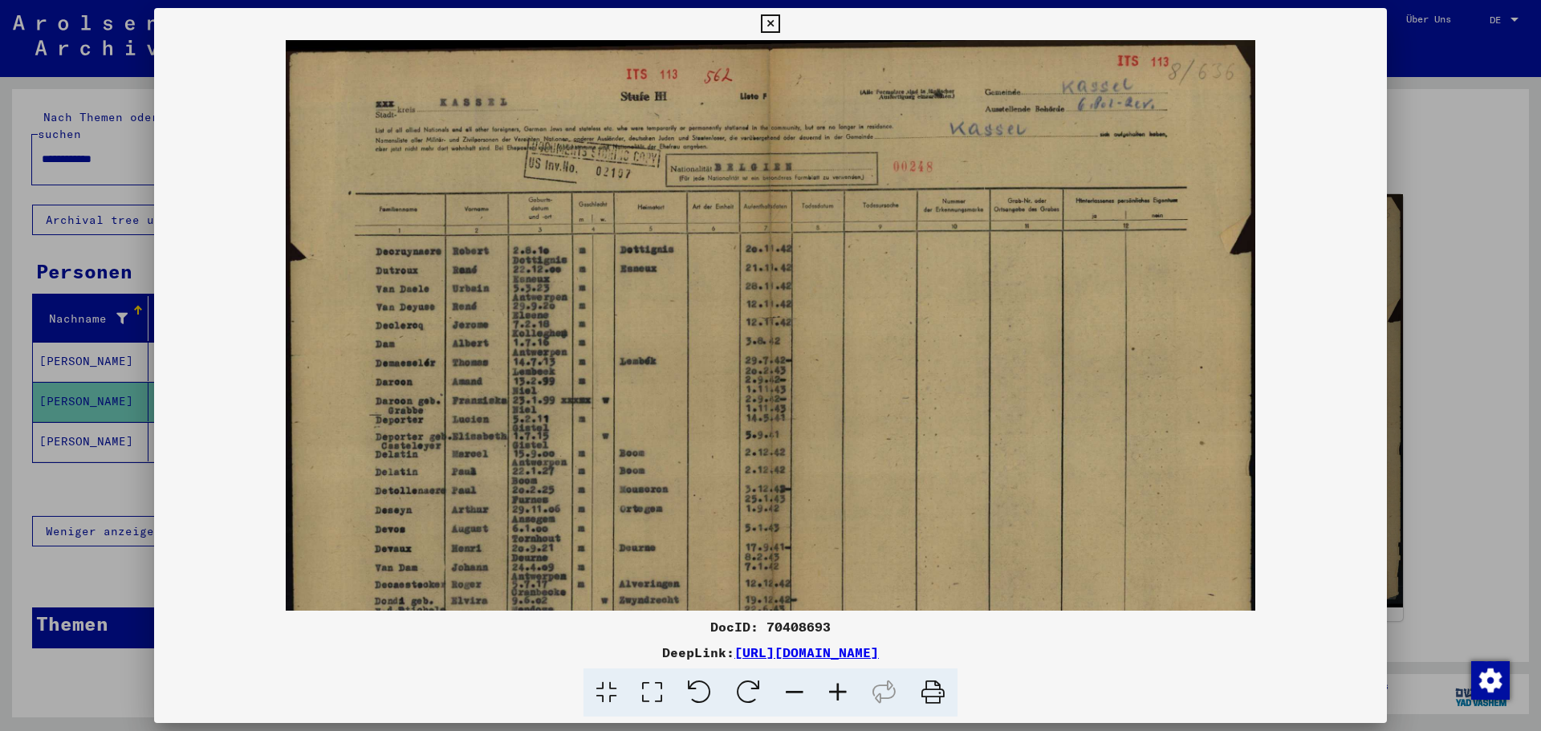
click at [841, 692] on icon at bounding box center [837, 693] width 43 height 49
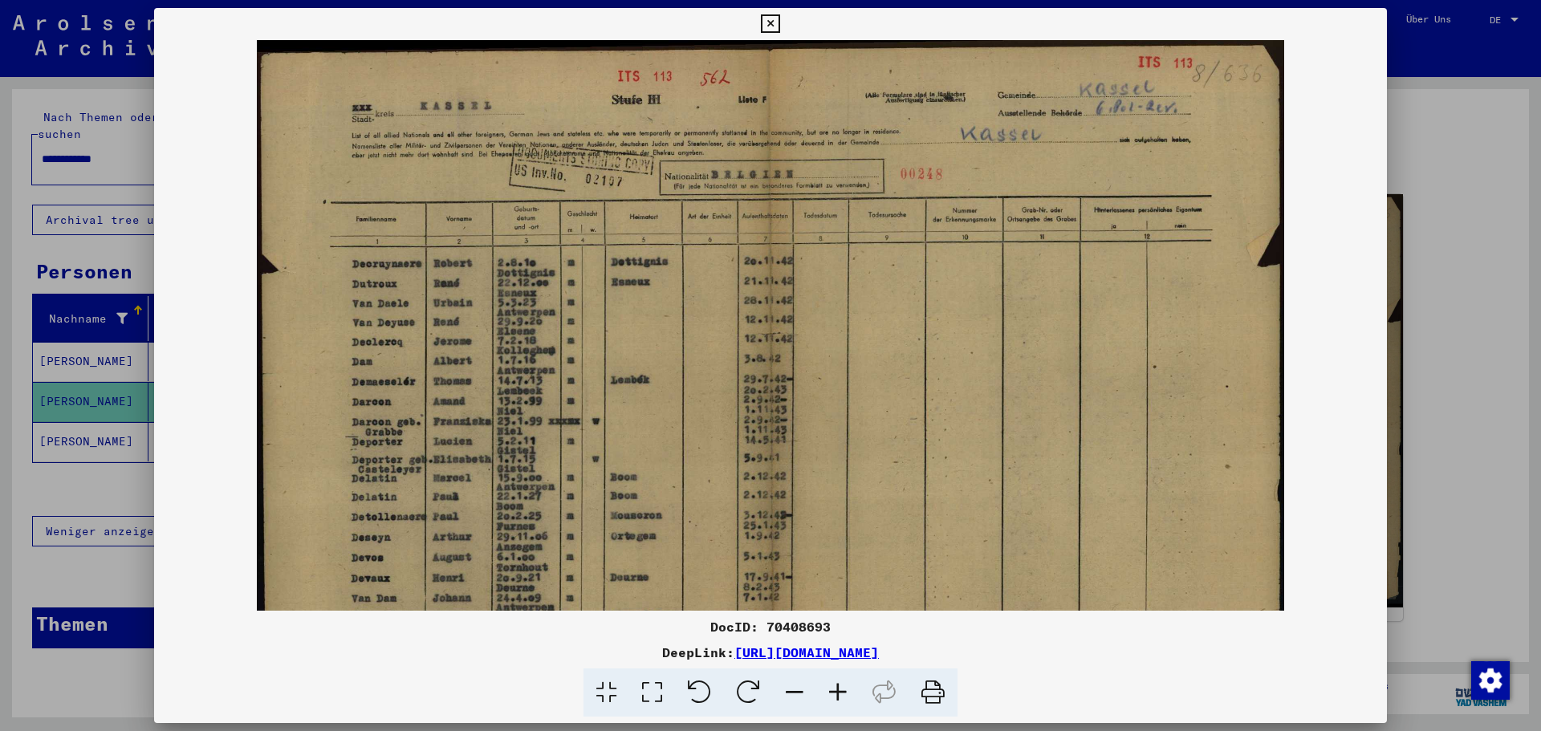
click at [841, 692] on icon at bounding box center [837, 693] width 43 height 49
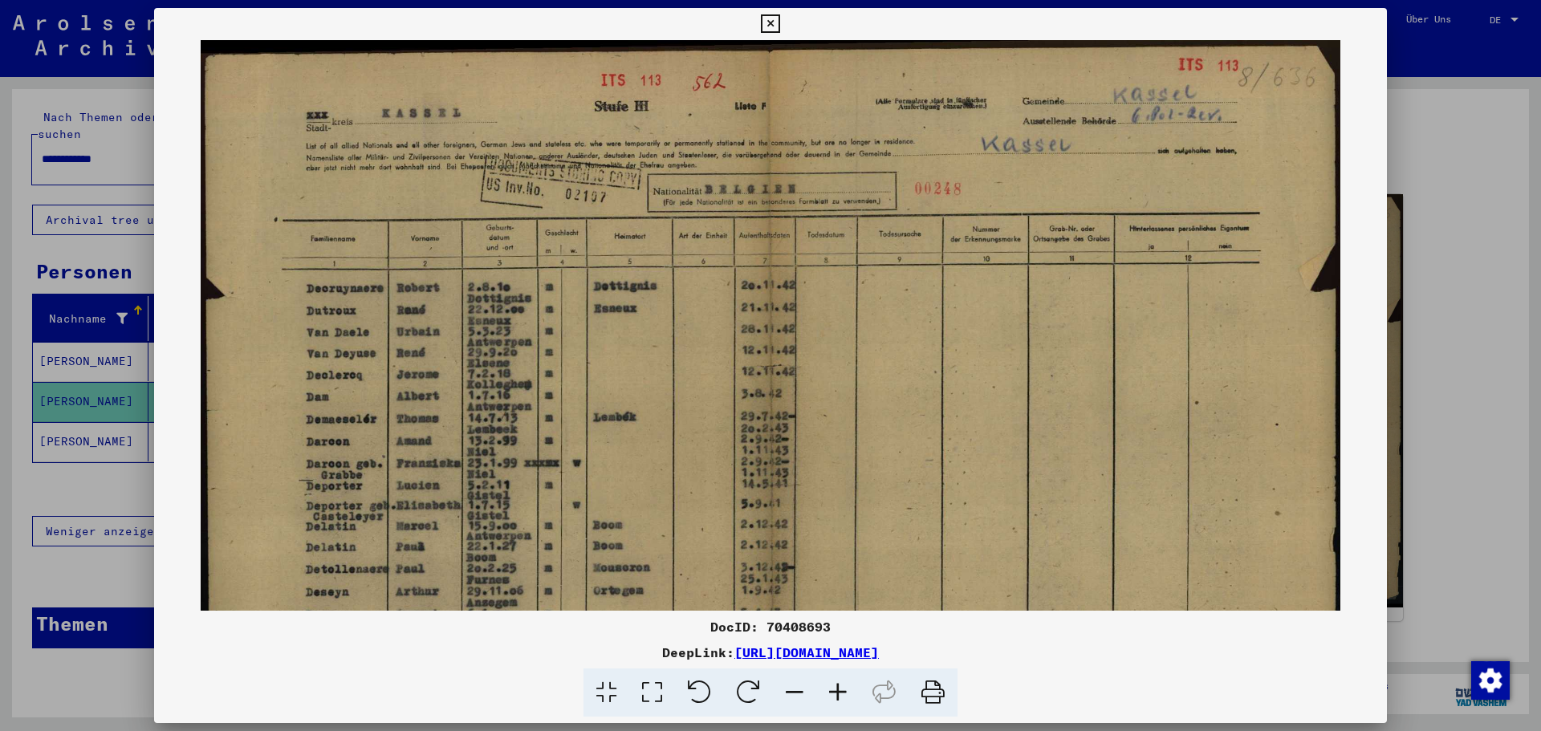
click at [841, 692] on icon at bounding box center [837, 693] width 43 height 49
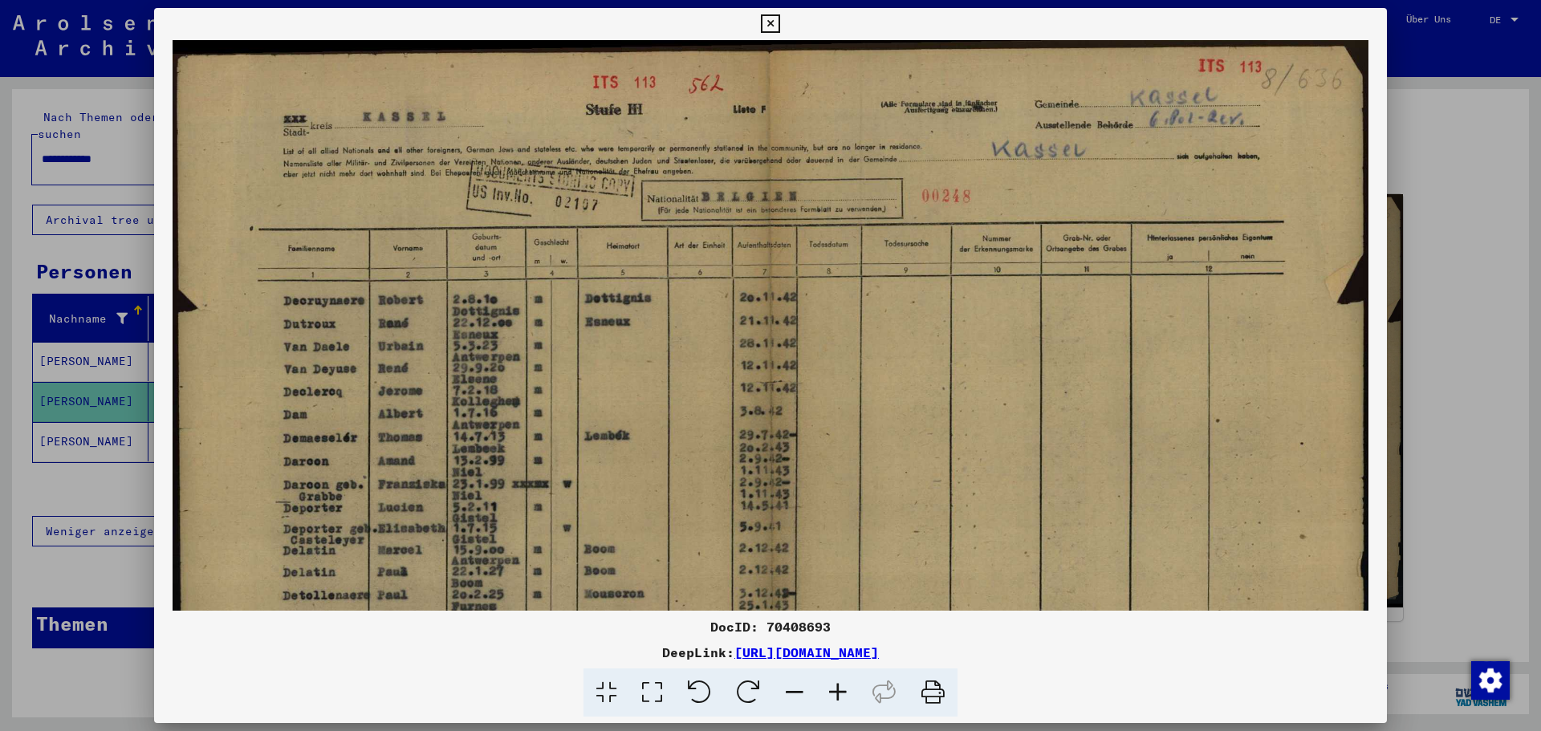
click at [841, 692] on icon at bounding box center [837, 693] width 43 height 49
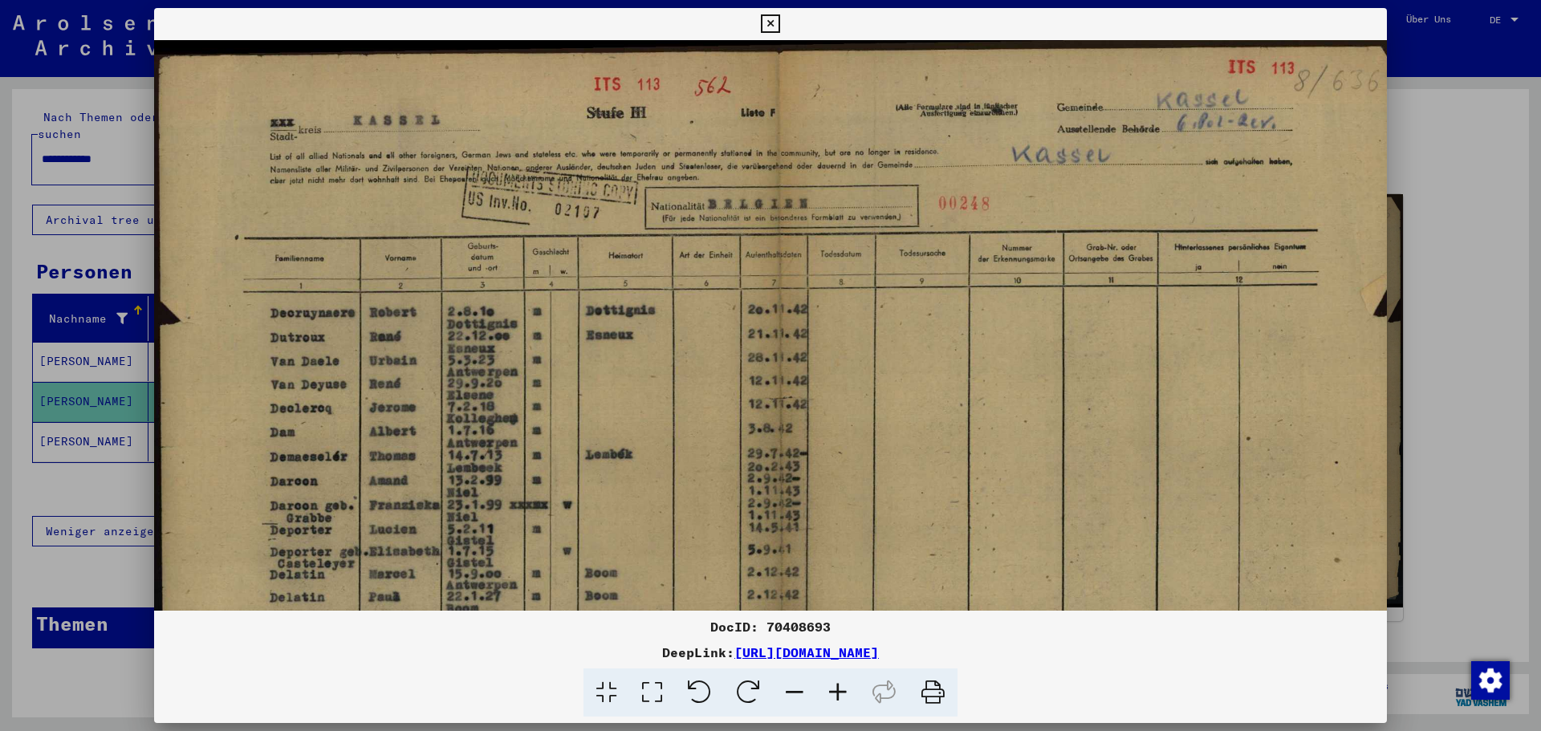
click at [840, 689] on icon at bounding box center [837, 693] width 43 height 49
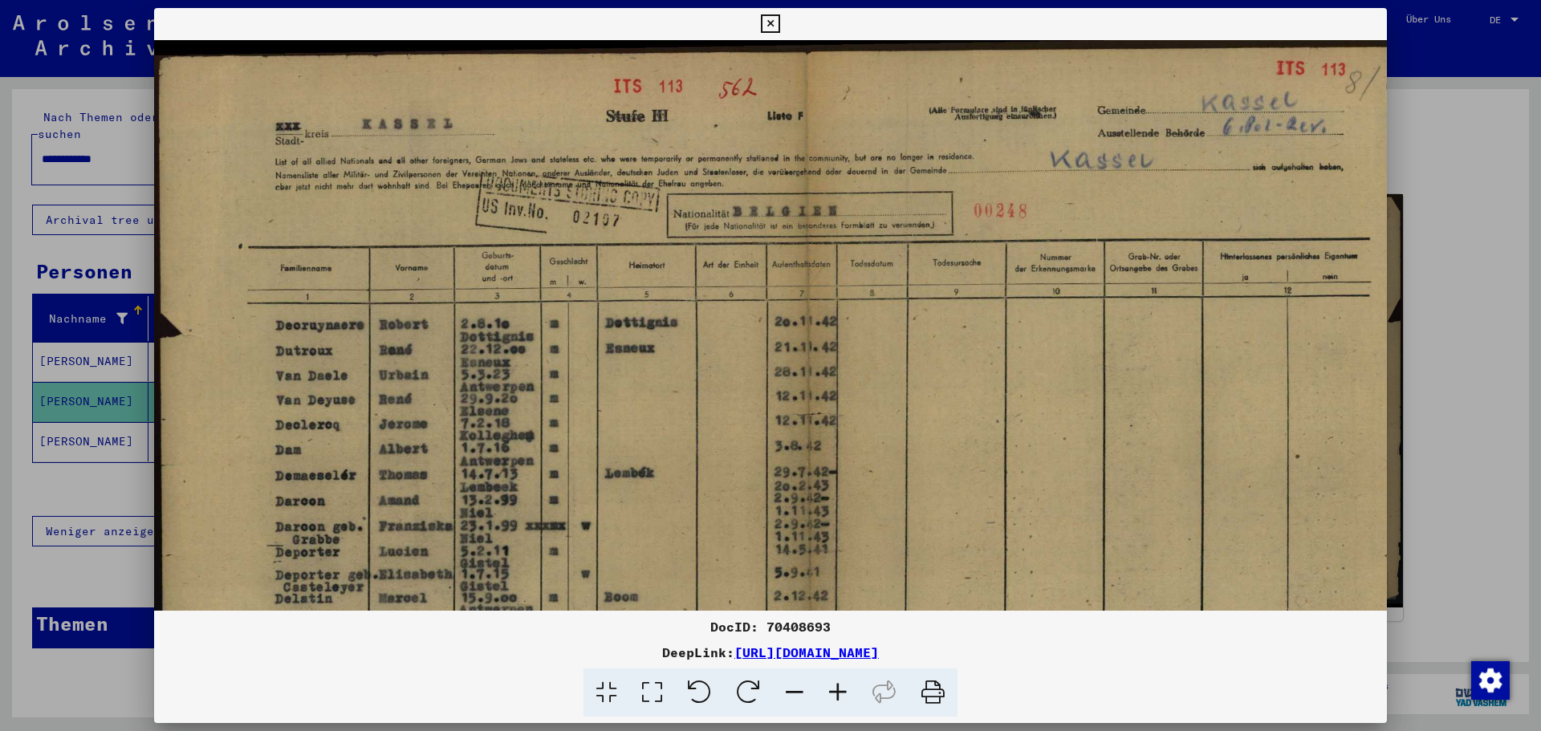
click at [840, 690] on icon at bounding box center [837, 693] width 43 height 49
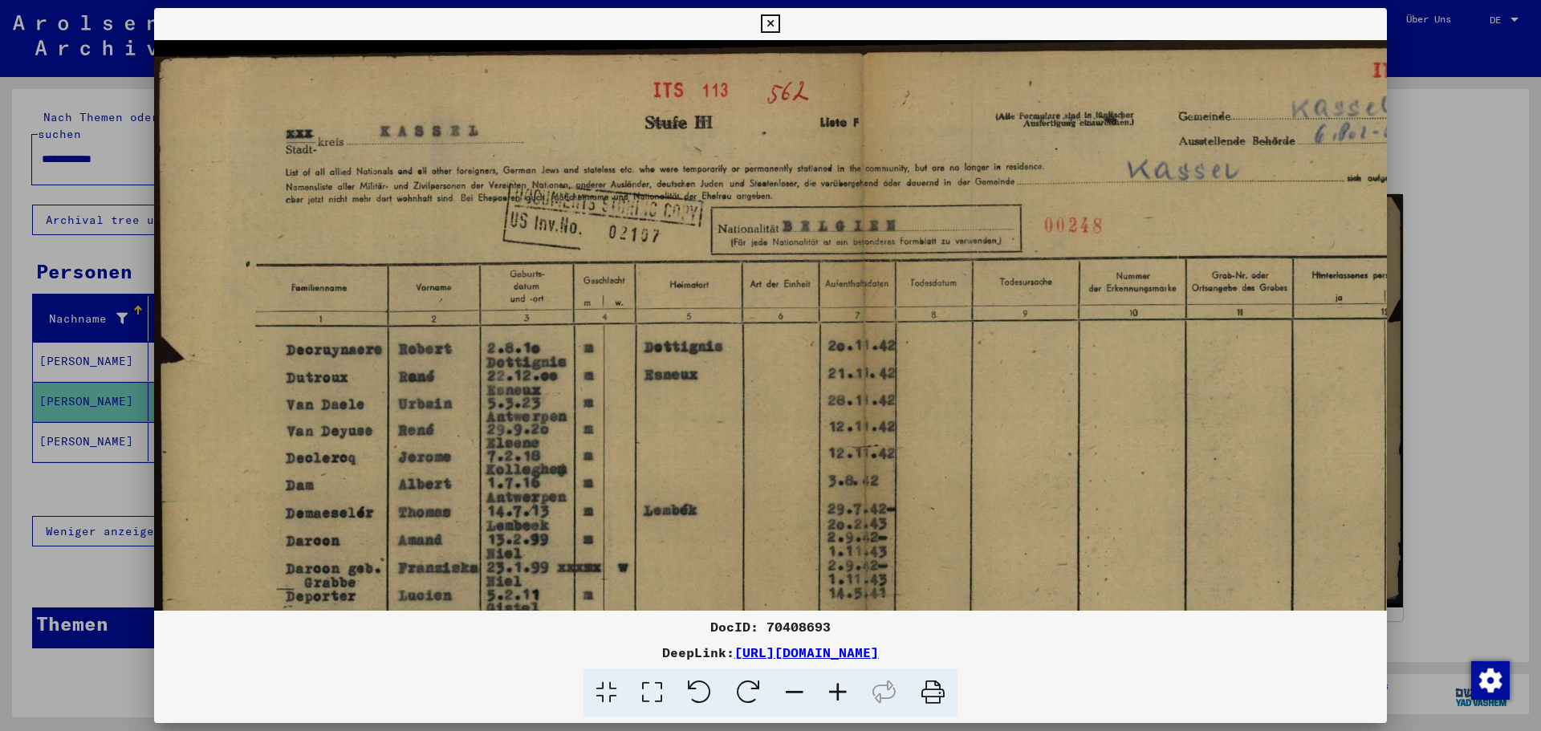
click at [840, 690] on icon at bounding box center [837, 693] width 43 height 49
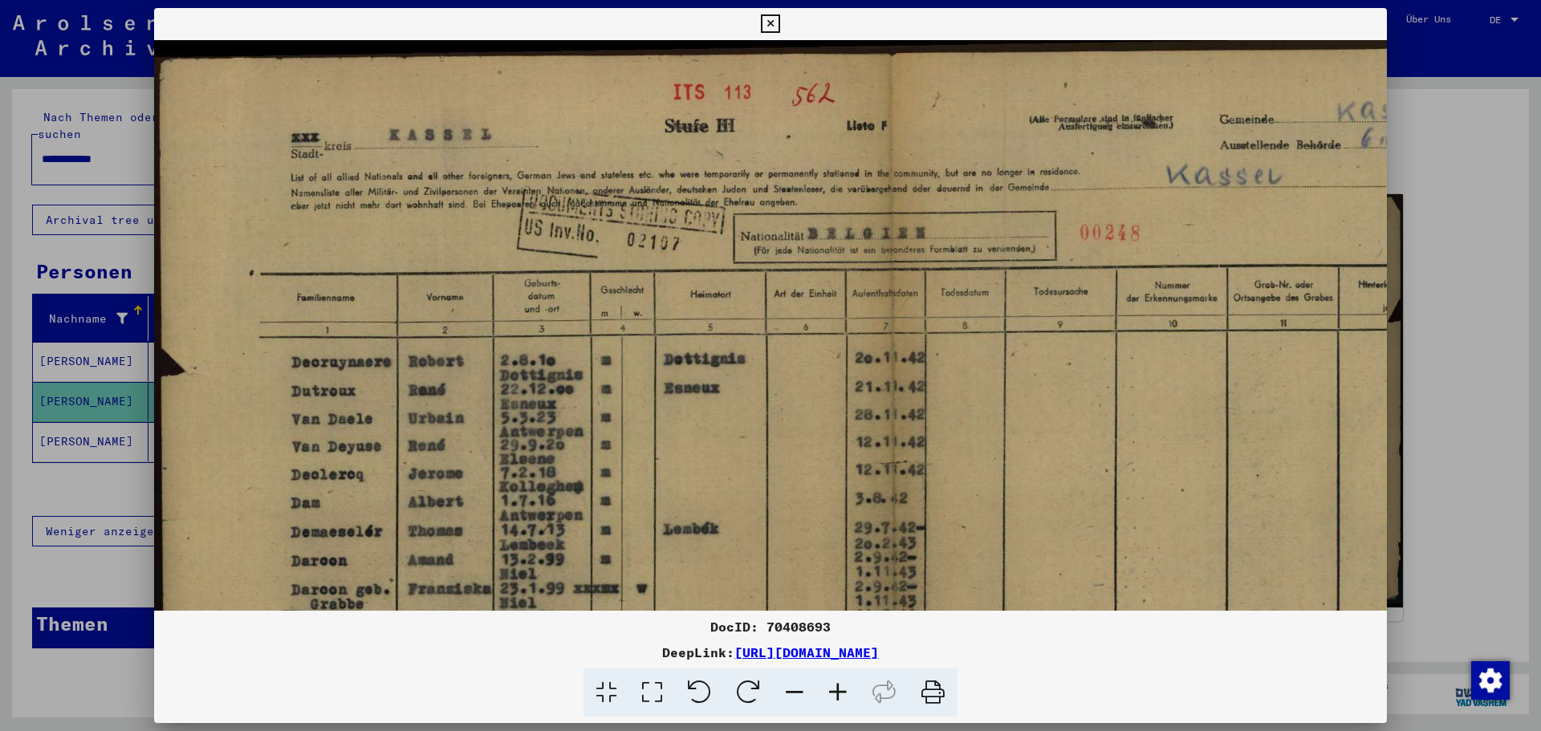
click at [840, 690] on icon at bounding box center [837, 693] width 43 height 49
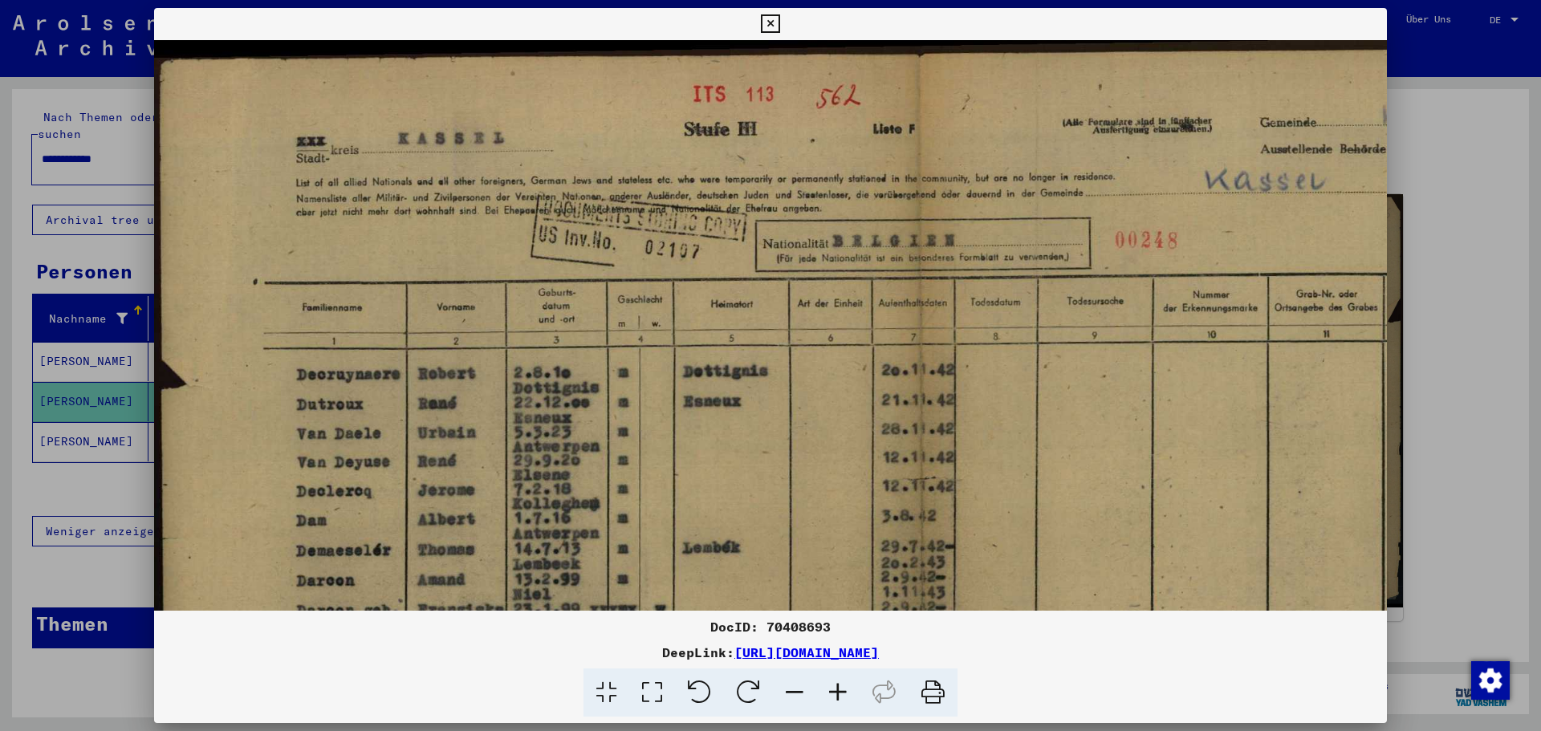
click at [838, 692] on icon at bounding box center [837, 693] width 43 height 49
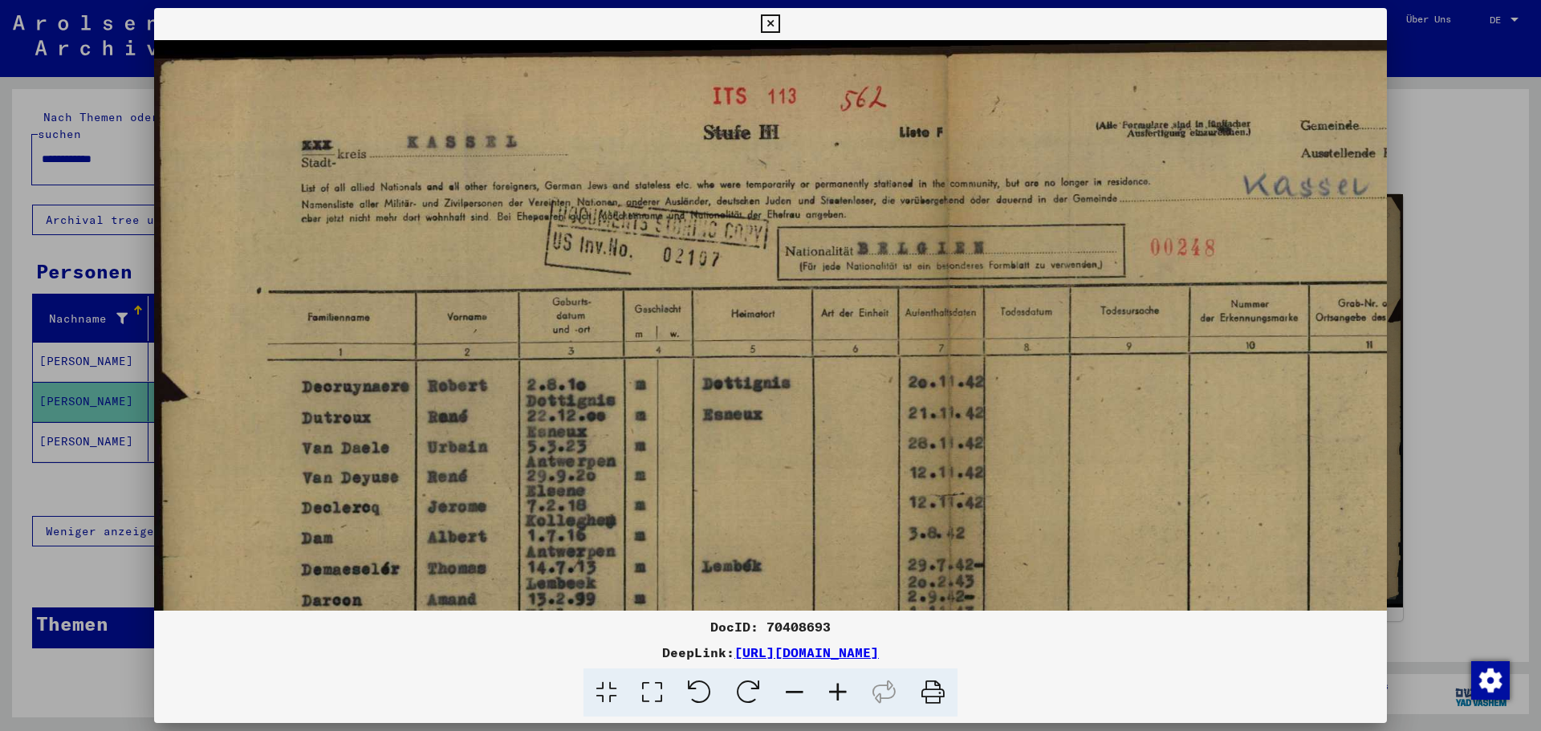
click at [838, 692] on icon at bounding box center [837, 693] width 43 height 49
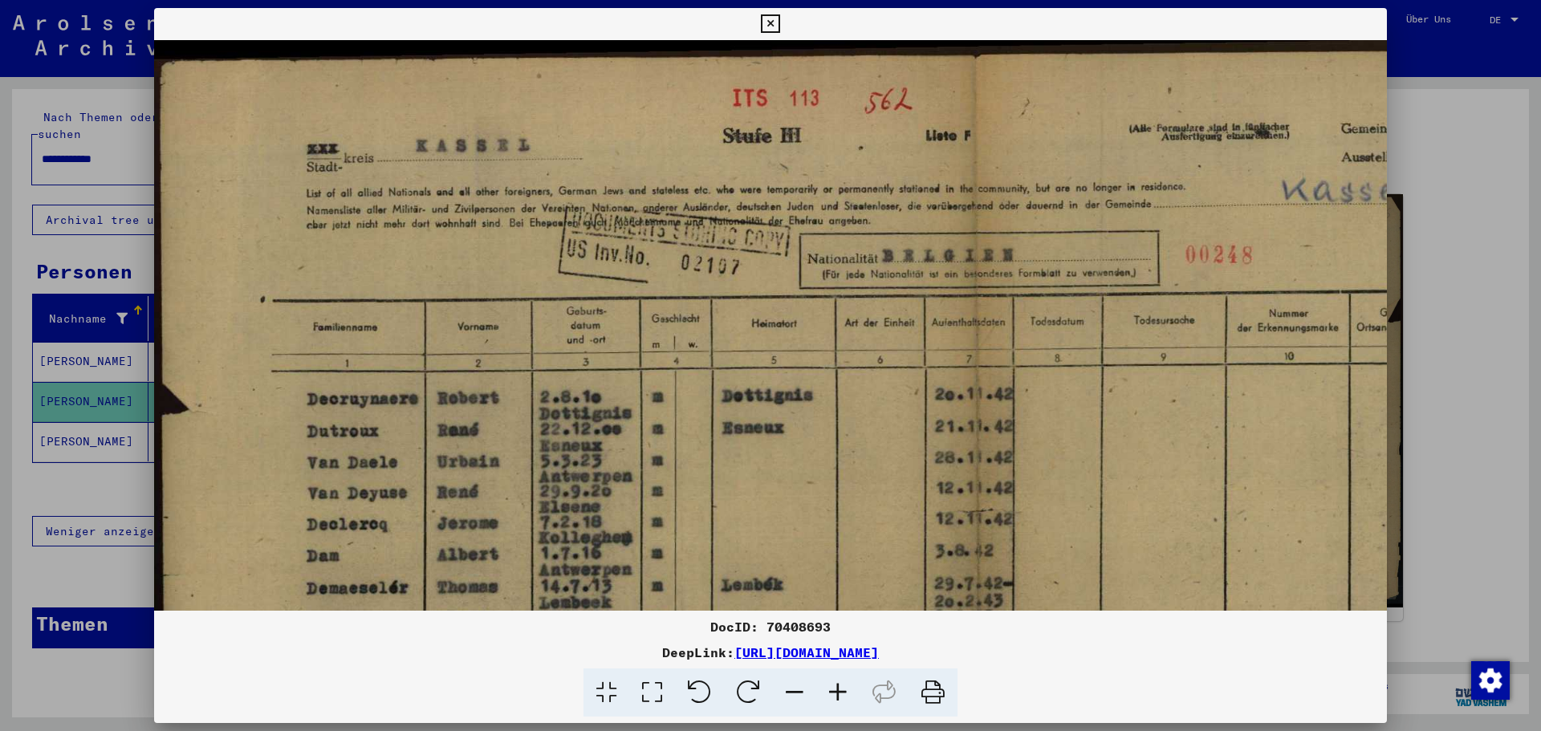
click at [838, 692] on icon at bounding box center [837, 693] width 43 height 49
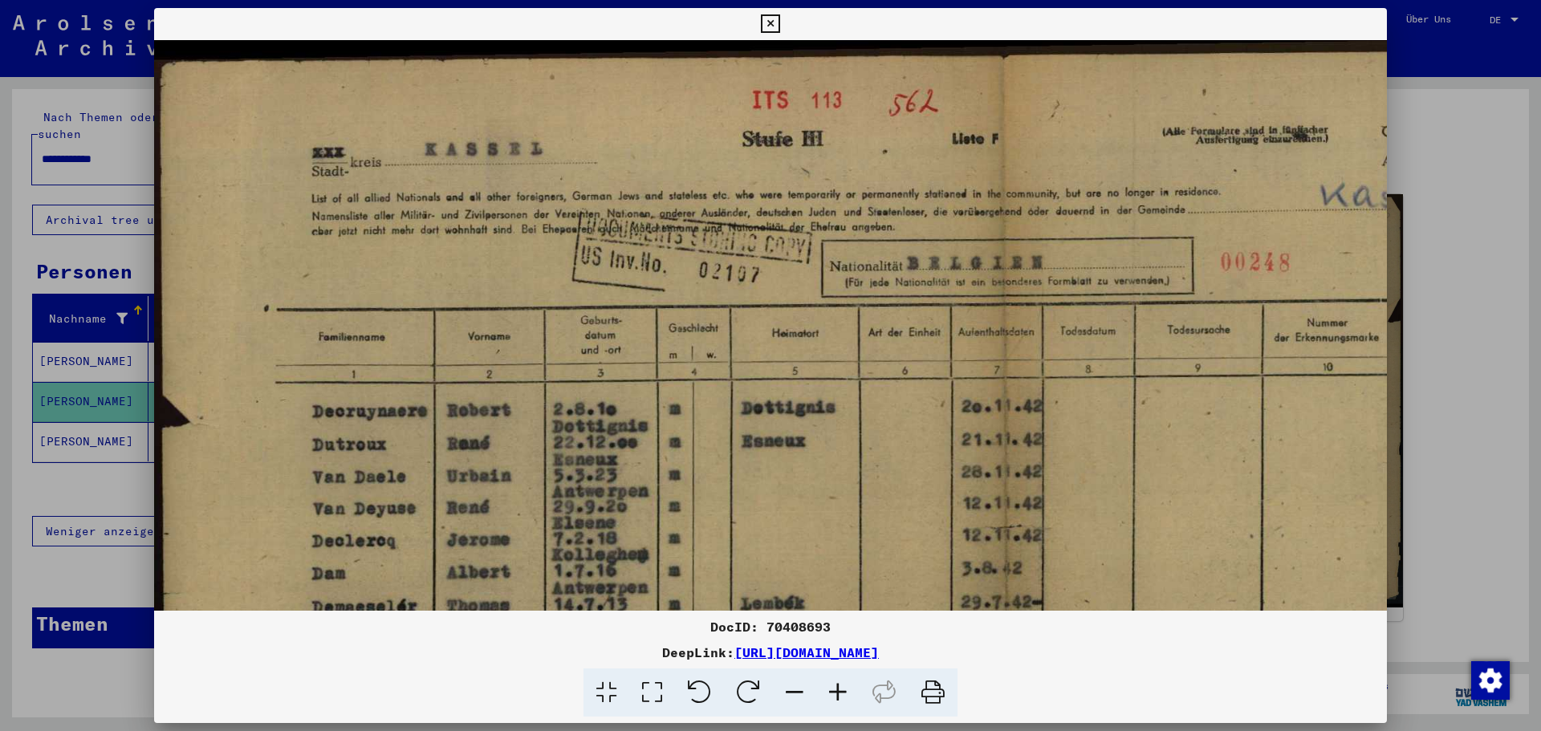
click at [838, 692] on icon at bounding box center [837, 693] width 43 height 49
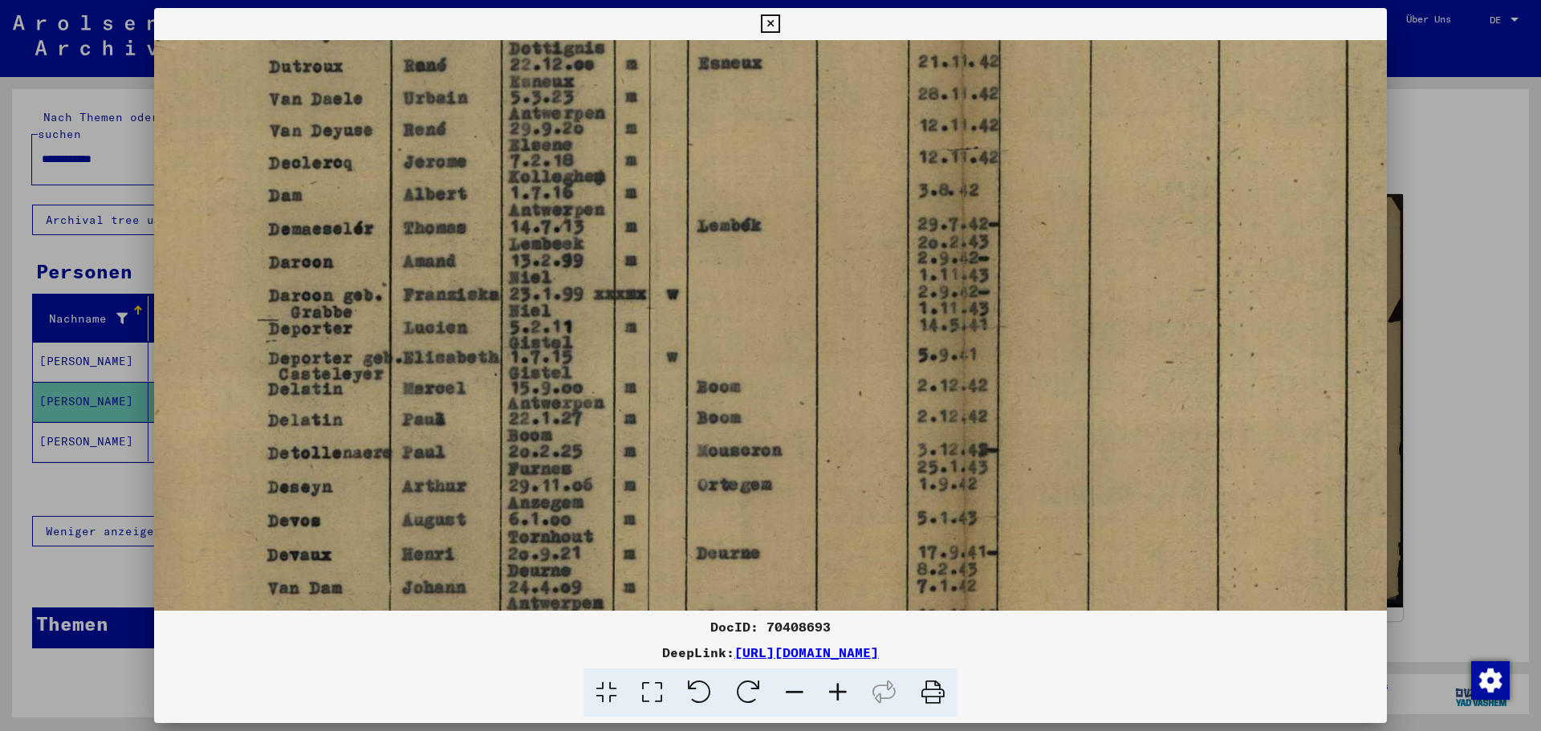
drag, startPoint x: 992, startPoint y: 482, endPoint x: 949, endPoint y: 104, distance: 380.5
click at [949, 104] on img at bounding box center [962, 268] width 1702 height 1213
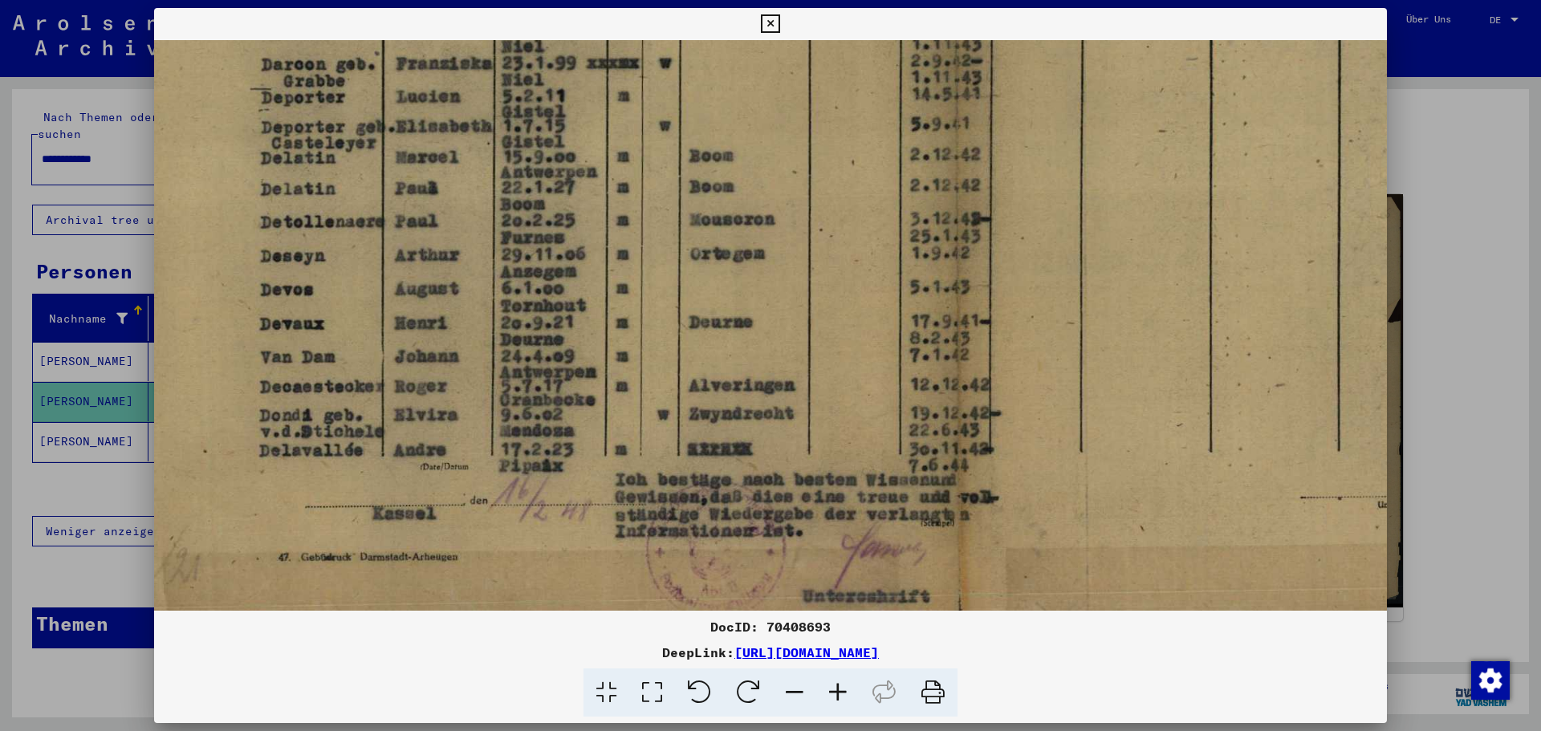
scroll to position [642, 57]
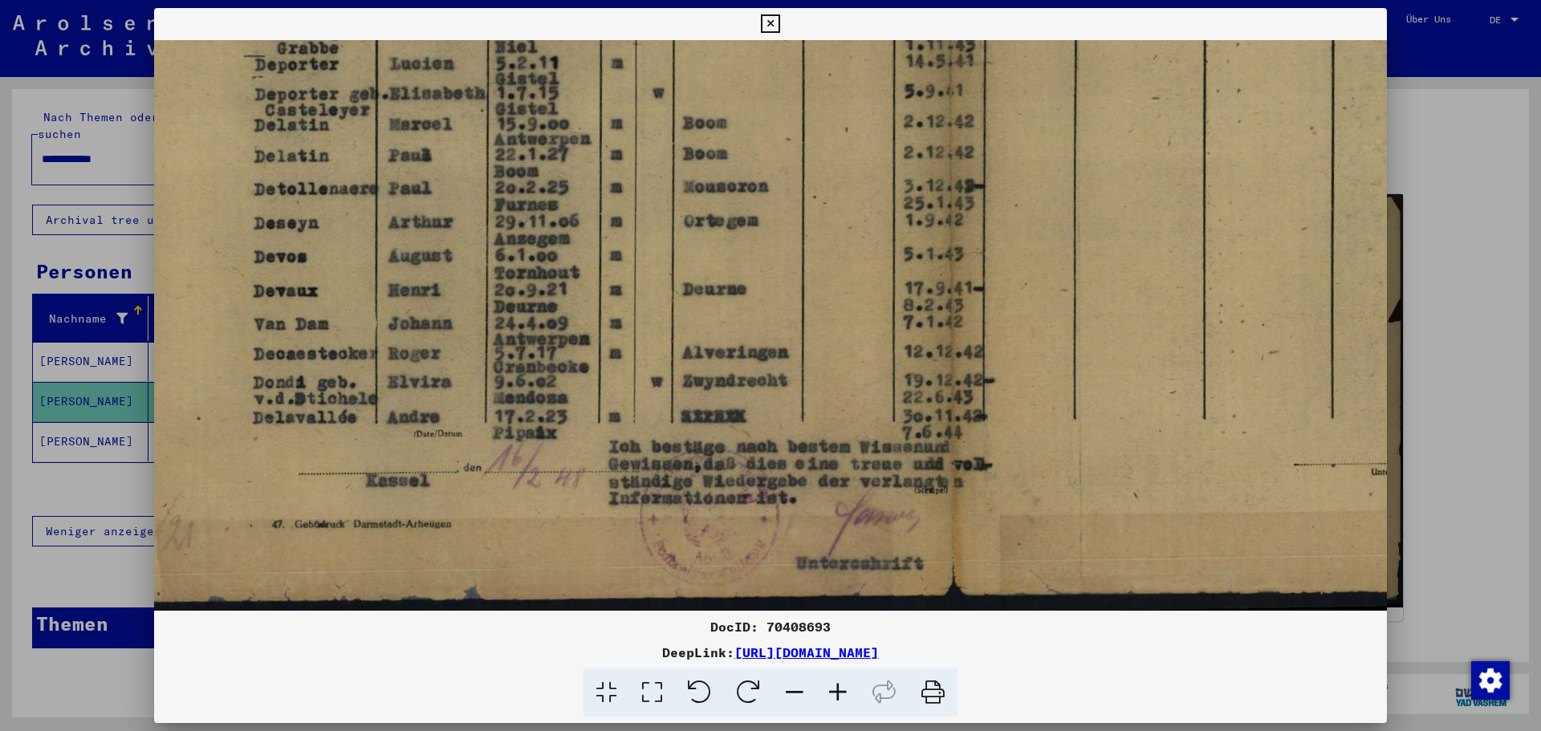
drag, startPoint x: 954, startPoint y: 442, endPoint x: 940, endPoint y: 106, distance: 336.6
click at [940, 106] on img at bounding box center [948, 4] width 1702 height 1213
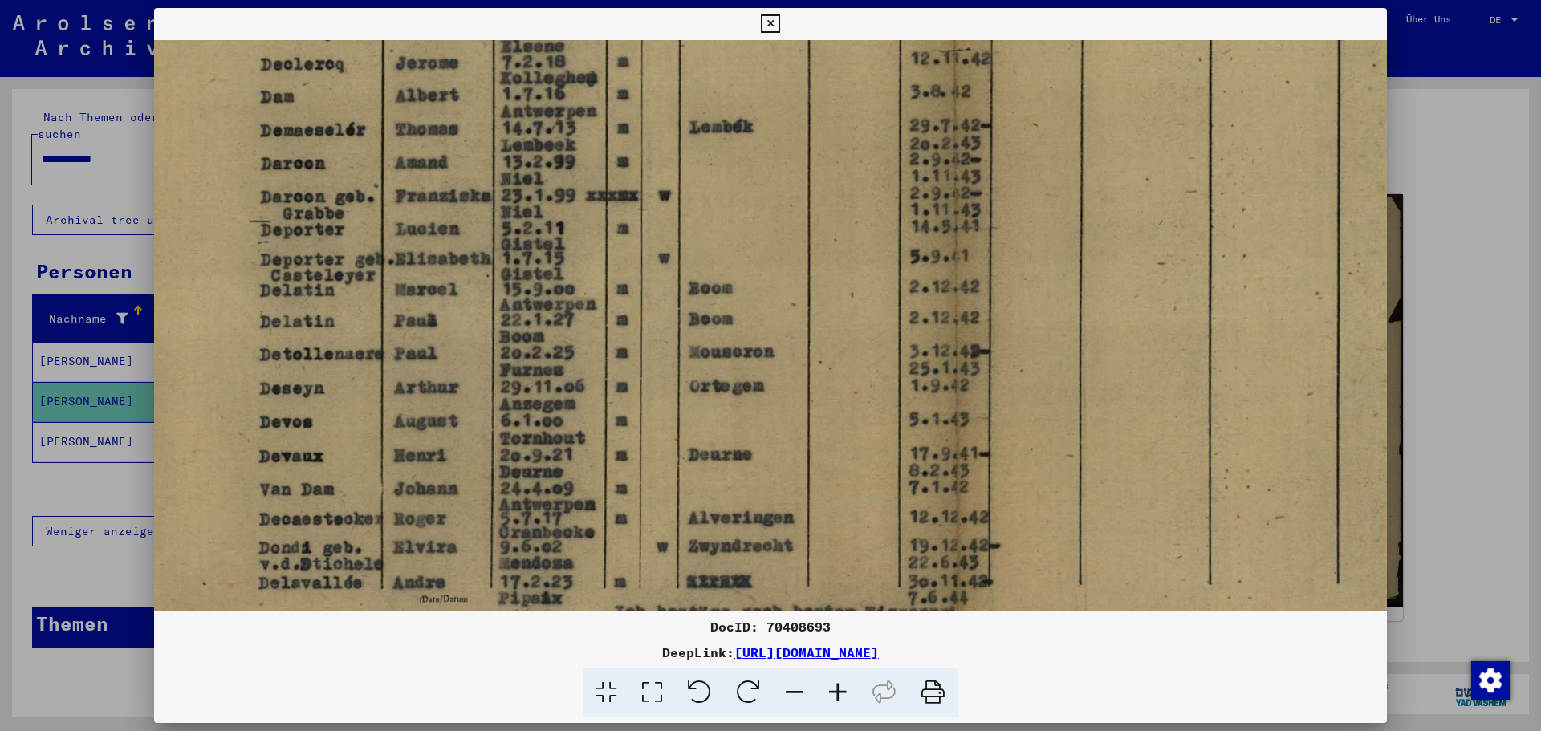
scroll to position [475, 51]
drag, startPoint x: 768, startPoint y: 263, endPoint x: 774, endPoint y: 430, distance: 167.0
click at [774, 430] on img at bounding box center [954, 171] width 1702 height 1213
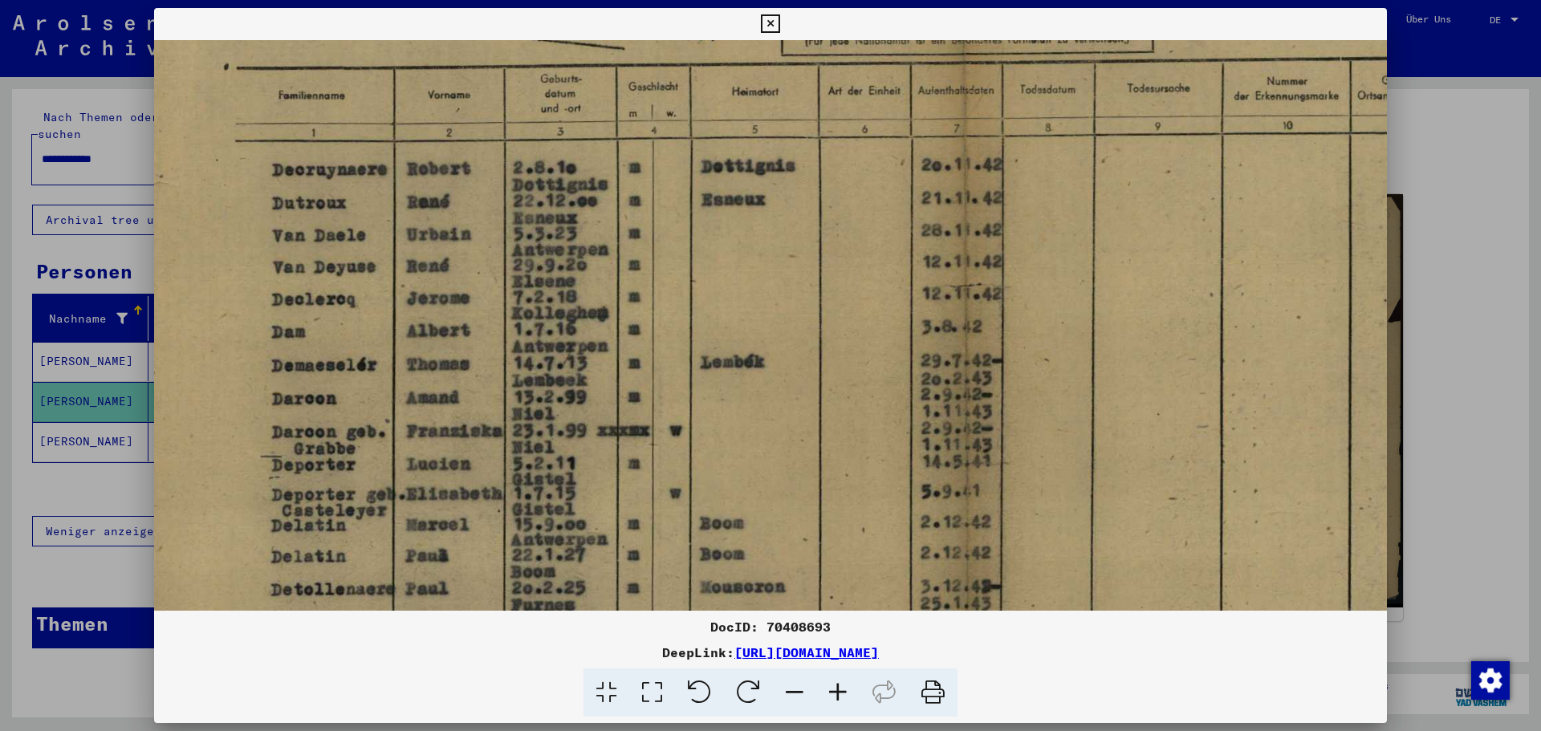
scroll to position [238, 40]
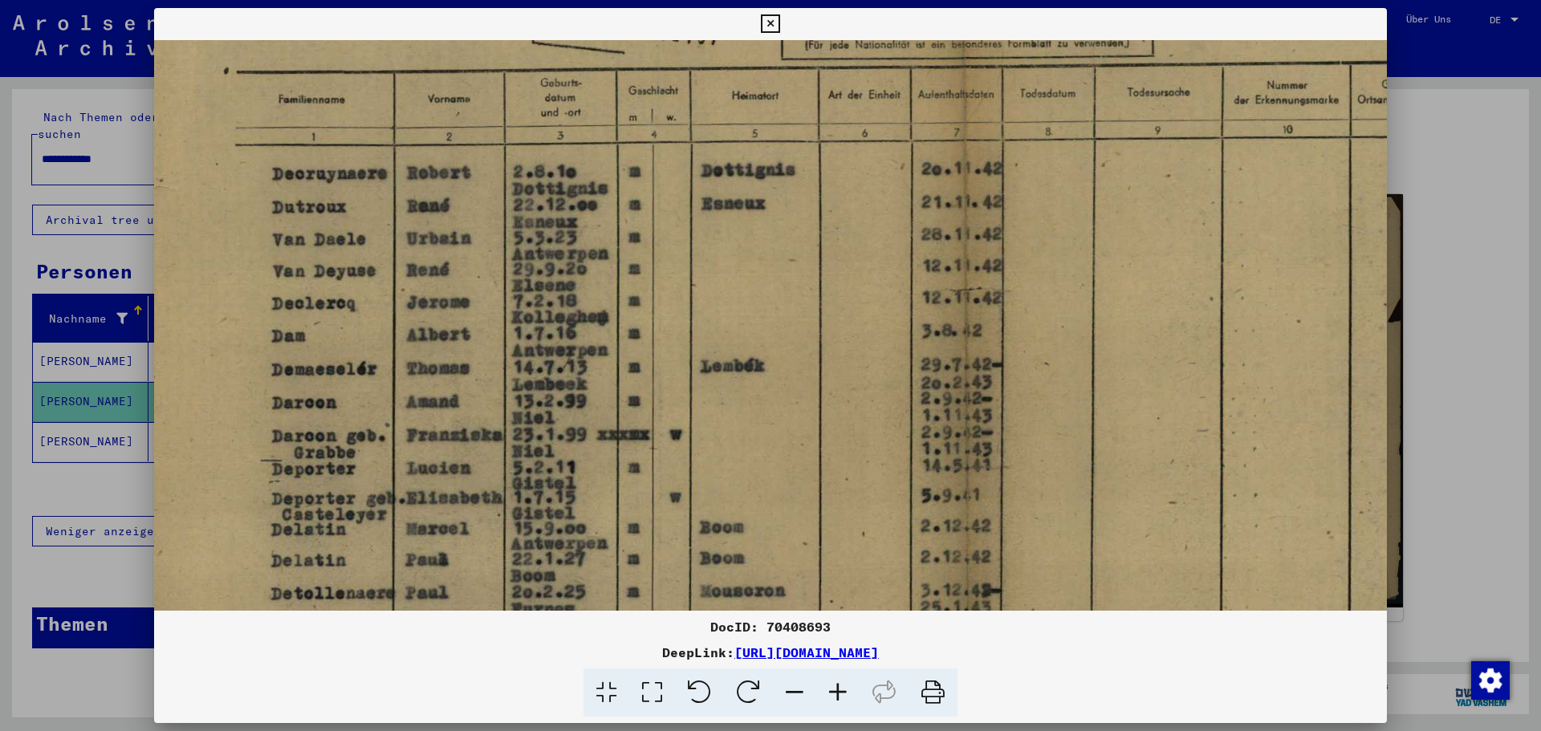
drag, startPoint x: 760, startPoint y: 195, endPoint x: 771, endPoint y: 433, distance: 237.8
click at [771, 433] on img at bounding box center [965, 409] width 1702 height 1213
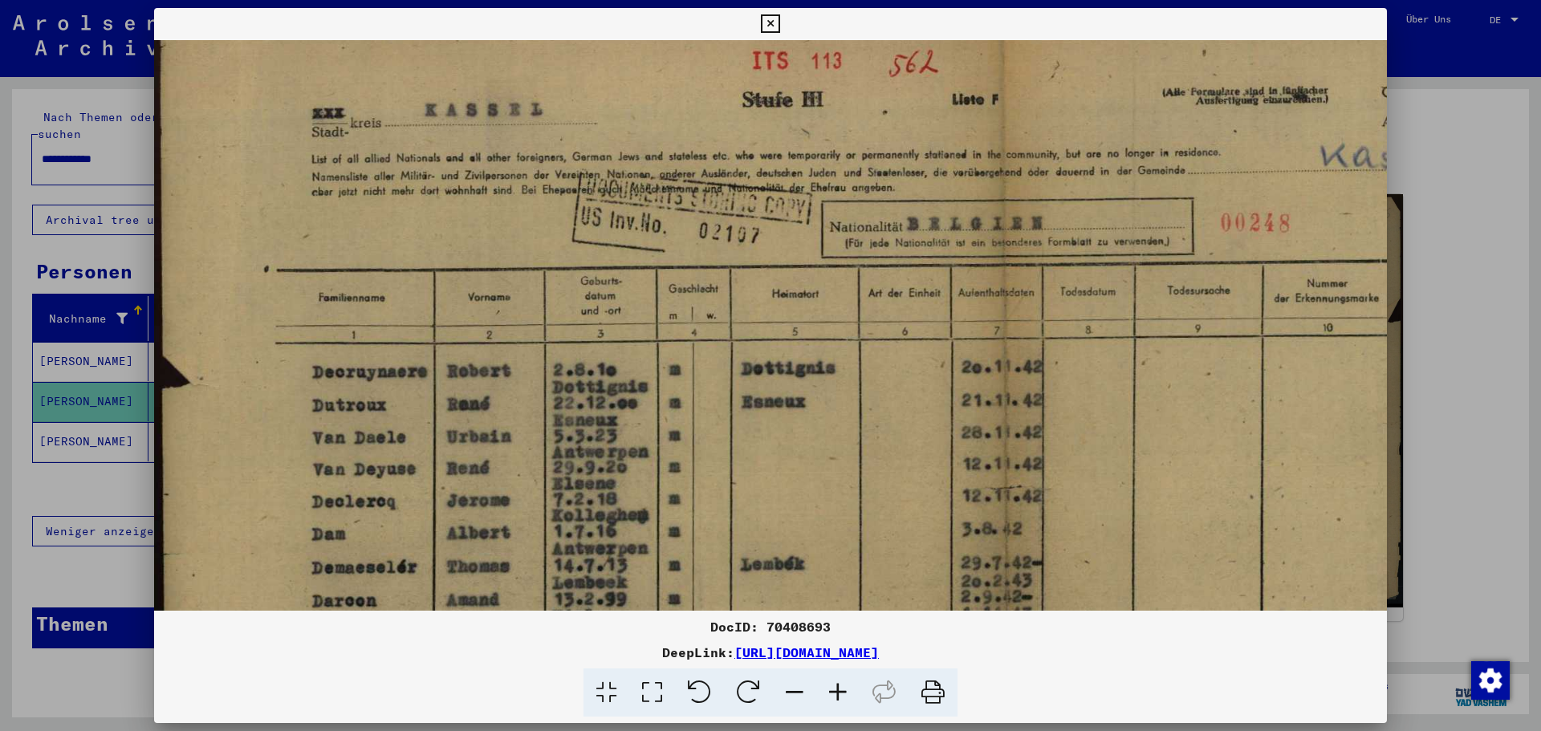
scroll to position [44, 0]
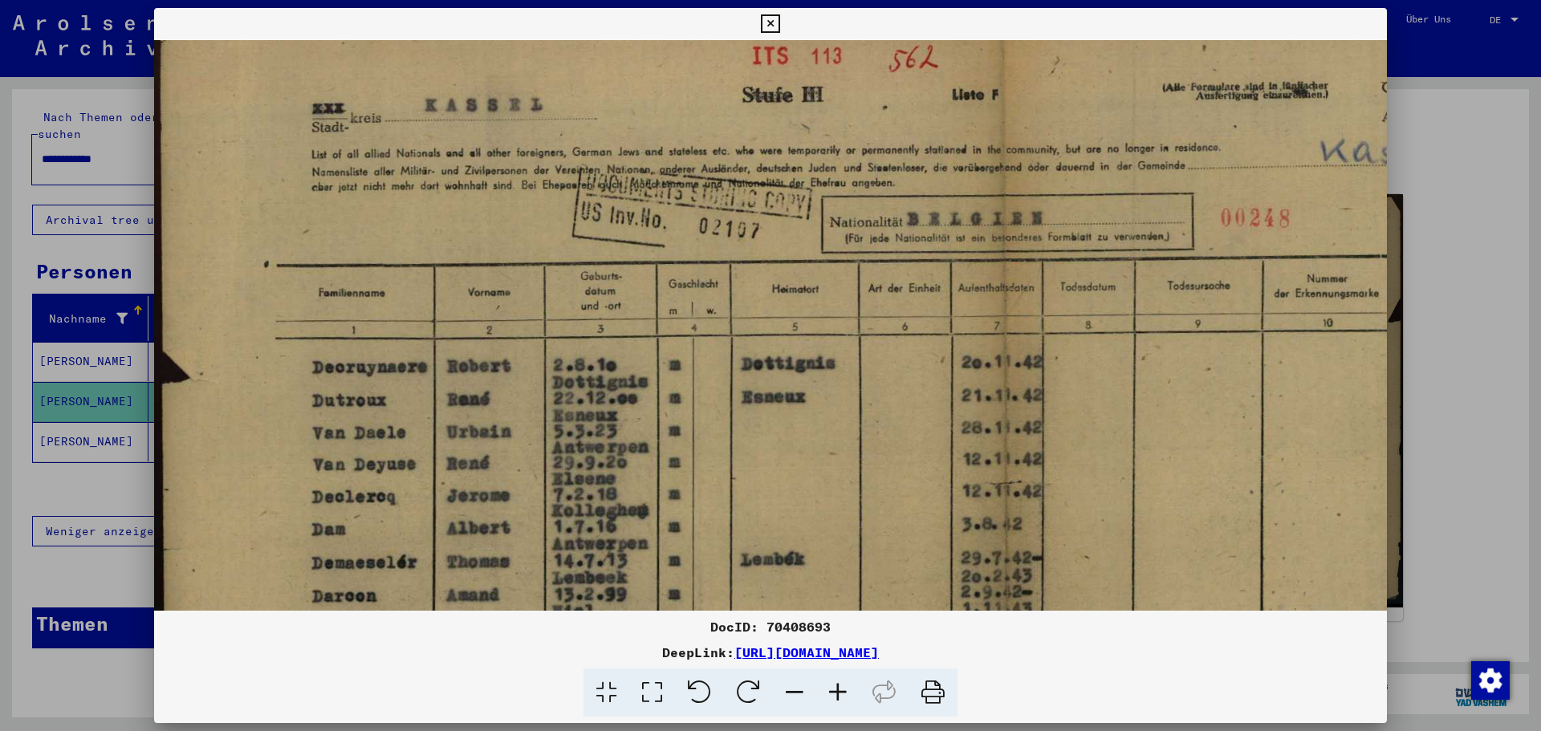
drag, startPoint x: 815, startPoint y: 211, endPoint x: 1144, endPoint y: 409, distance: 383.8
click at [1144, 409] on img at bounding box center [1005, 602] width 1702 height 1213
click at [767, 23] on icon at bounding box center [770, 23] width 18 height 19
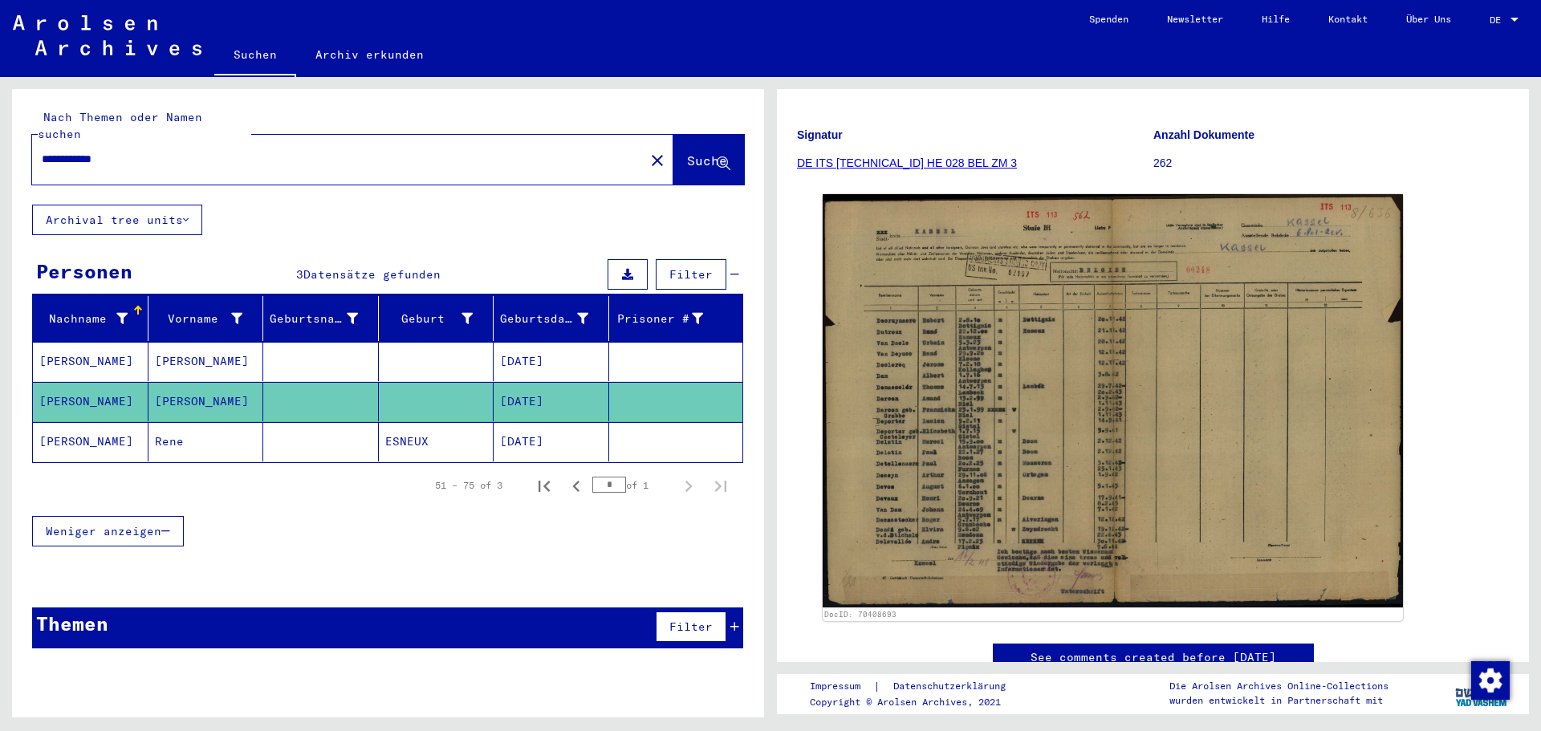
click at [303, 344] on mat-cell at bounding box center [321, 361] width 116 height 39
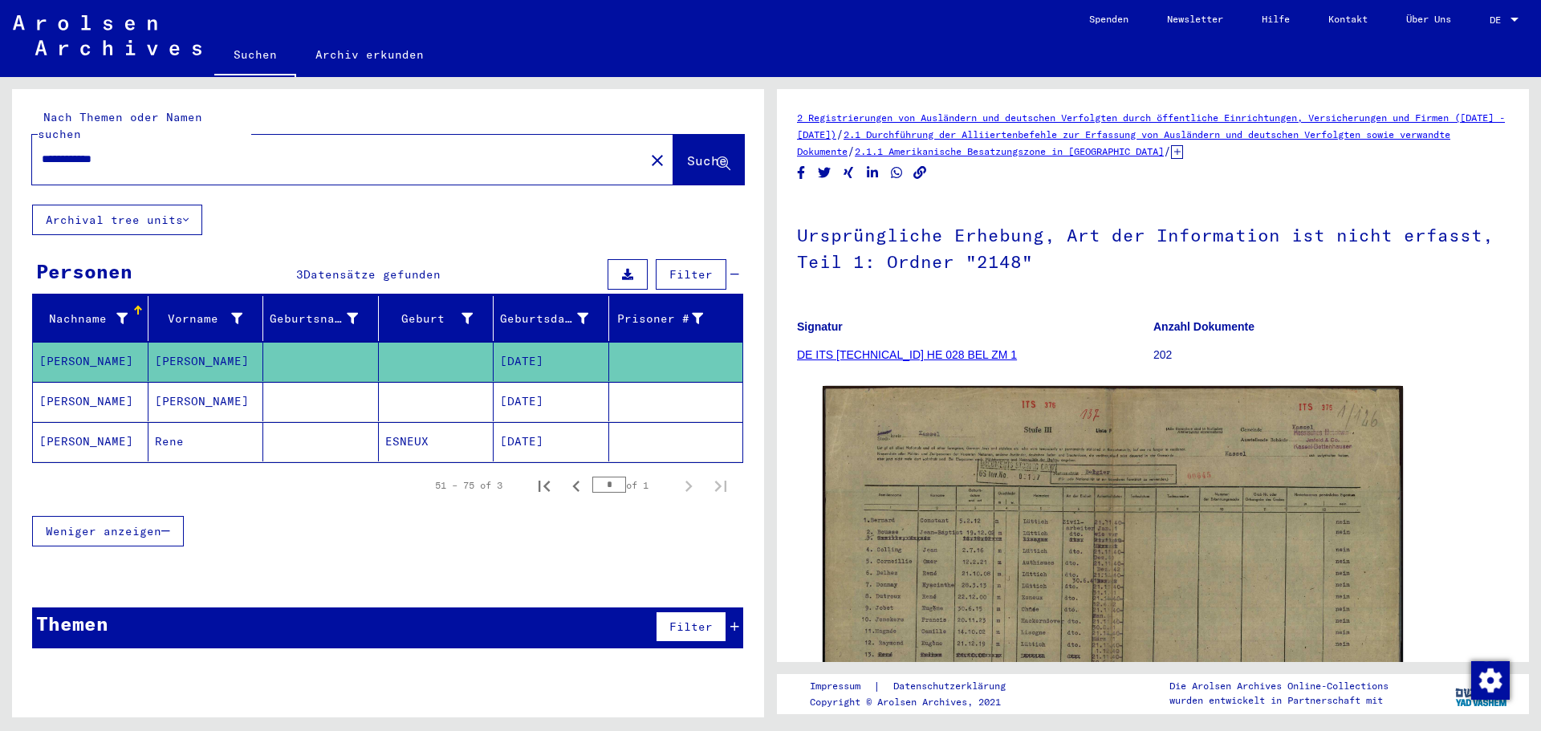
click at [299, 422] on mat-cell at bounding box center [321, 441] width 116 height 39
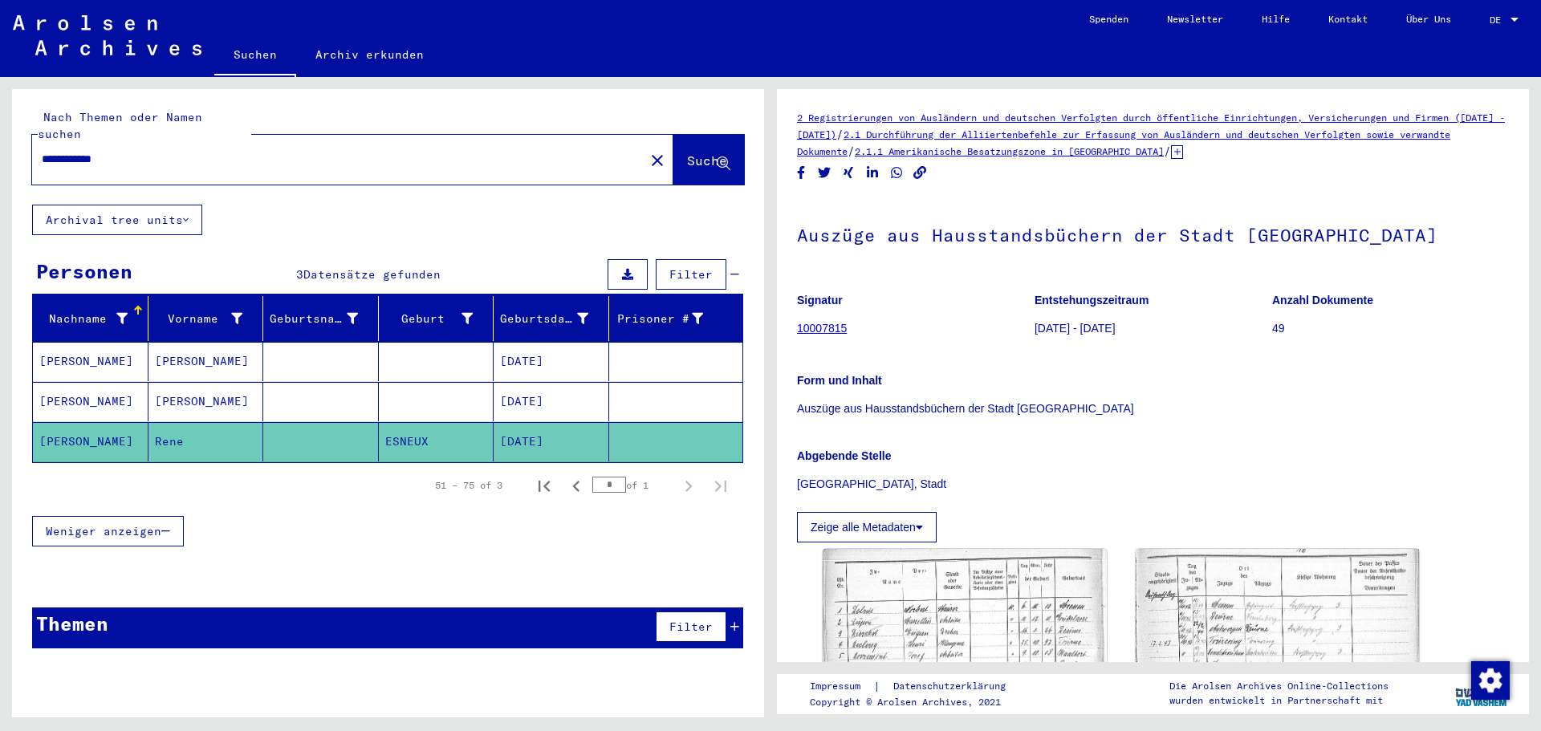
click at [313, 342] on mat-cell at bounding box center [321, 361] width 116 height 39
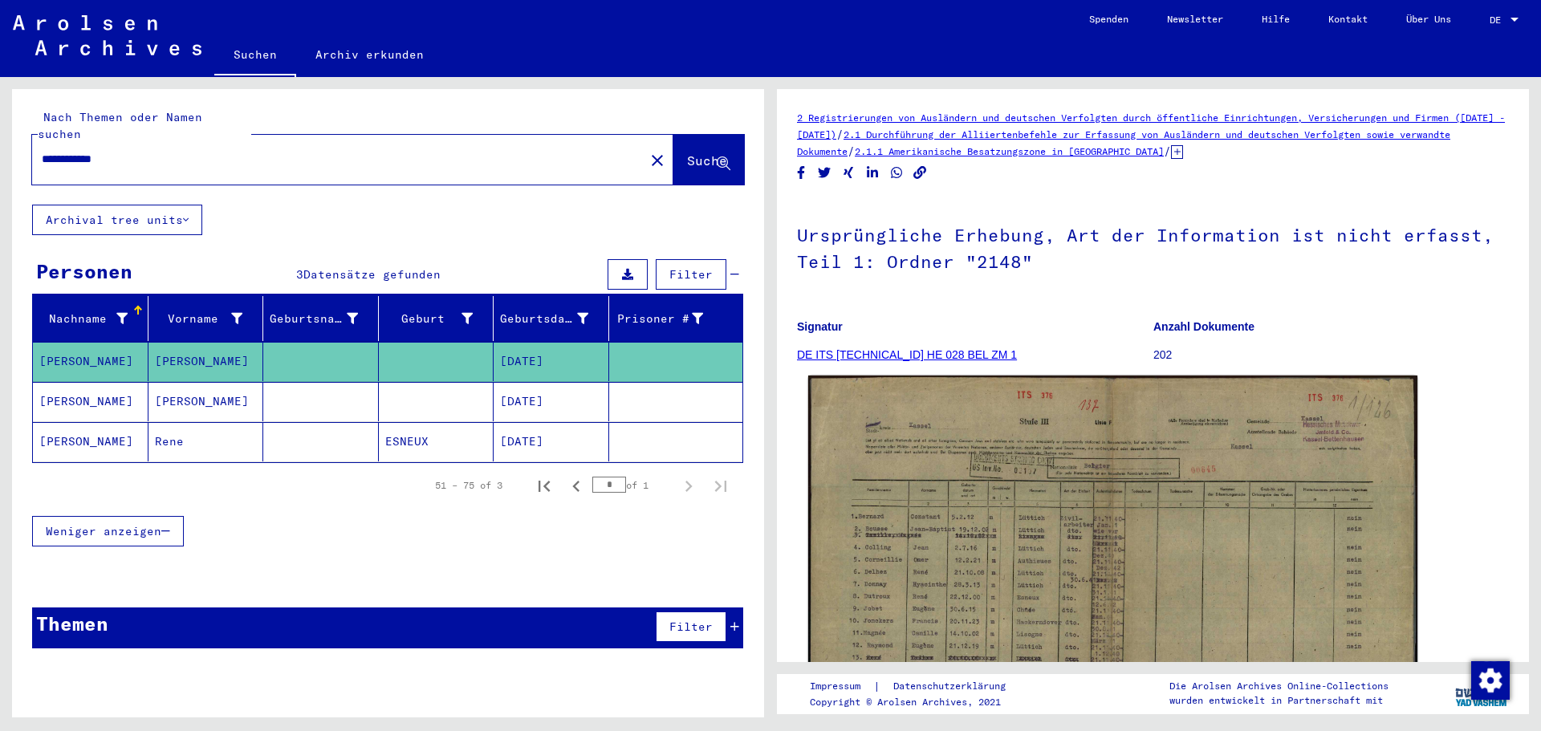
click at [1033, 516] on img at bounding box center [1112, 590] width 609 height 428
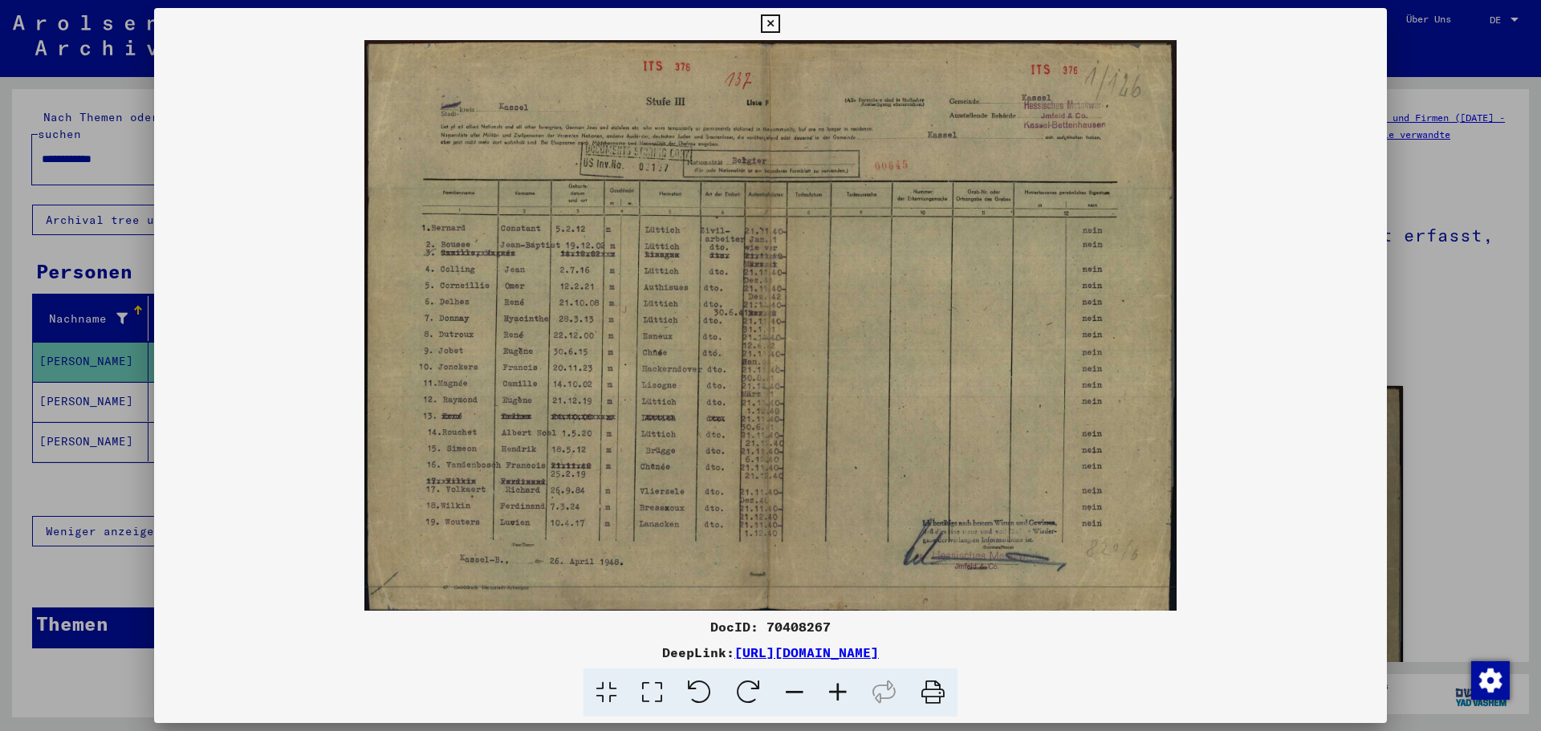
click at [835, 690] on icon at bounding box center [837, 693] width 43 height 49
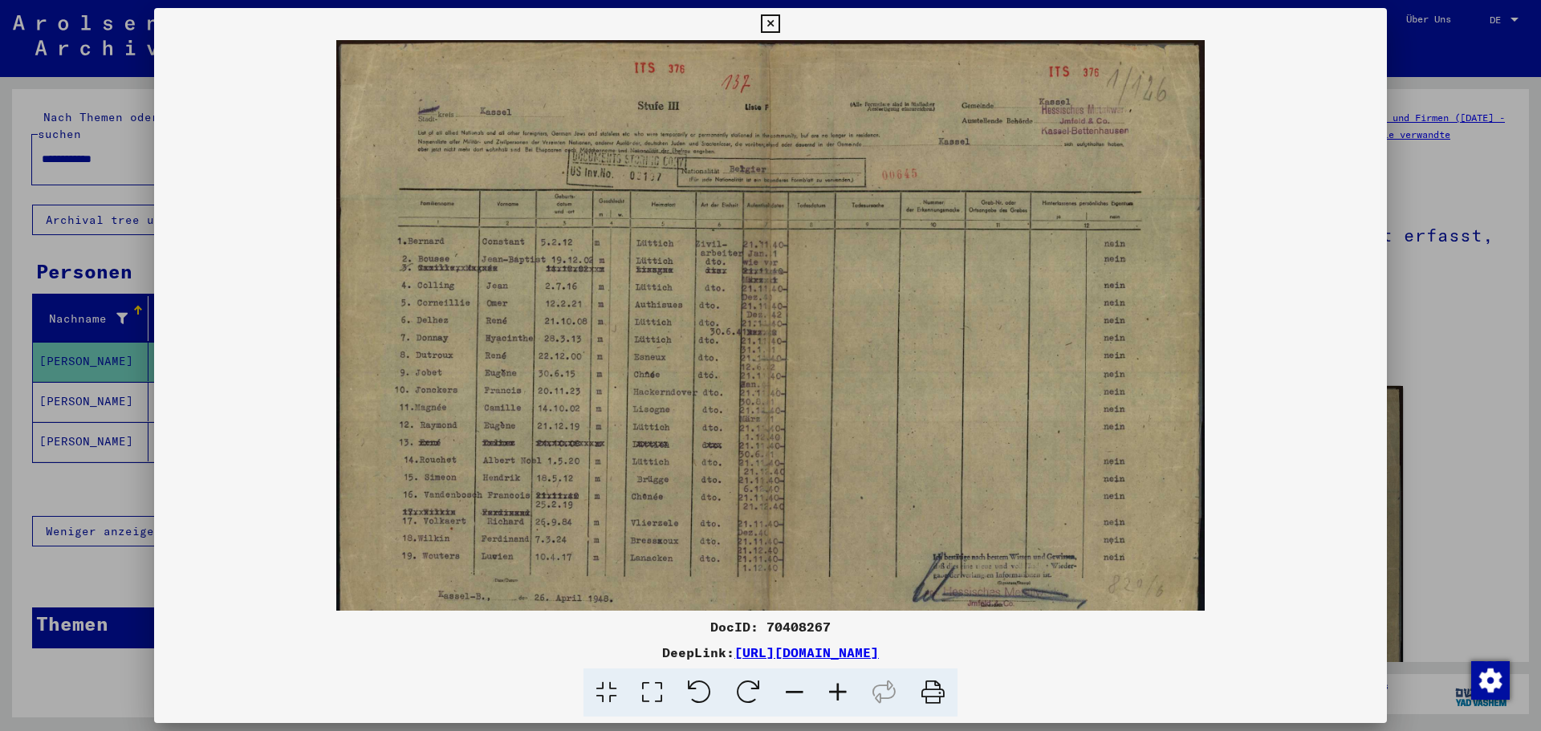
click at [835, 690] on icon at bounding box center [837, 693] width 43 height 49
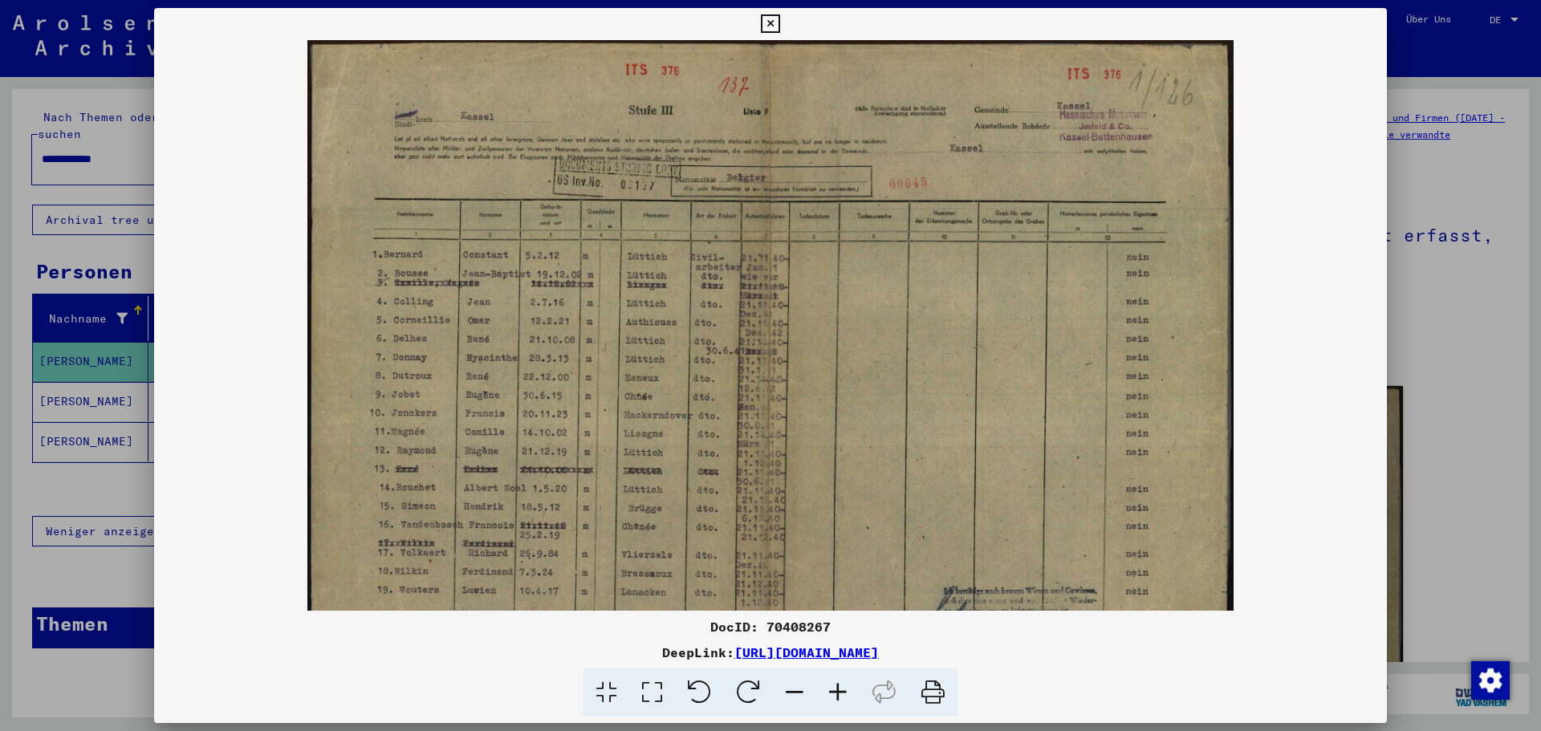
click at [835, 690] on icon at bounding box center [837, 693] width 43 height 49
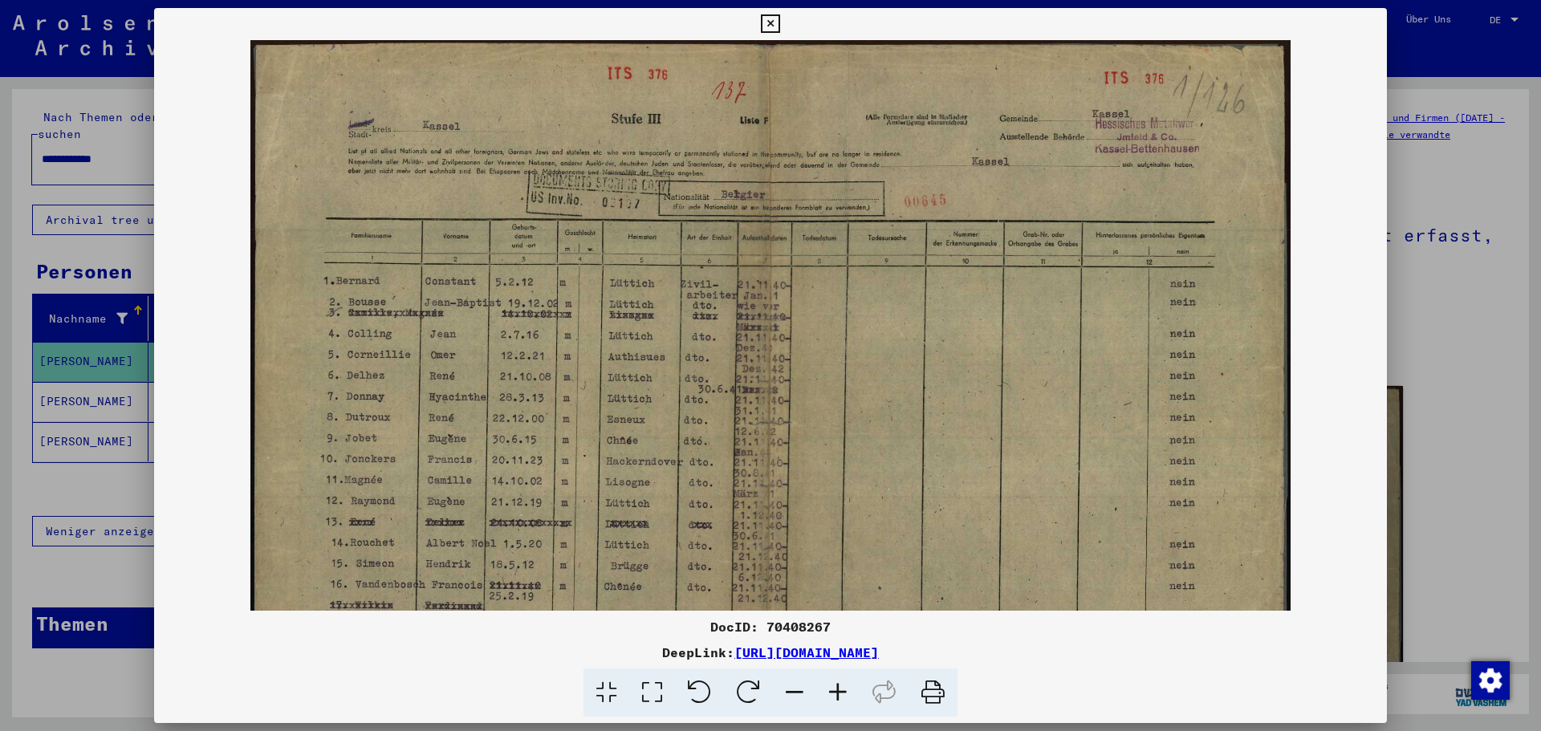
click at [835, 690] on icon at bounding box center [837, 693] width 43 height 49
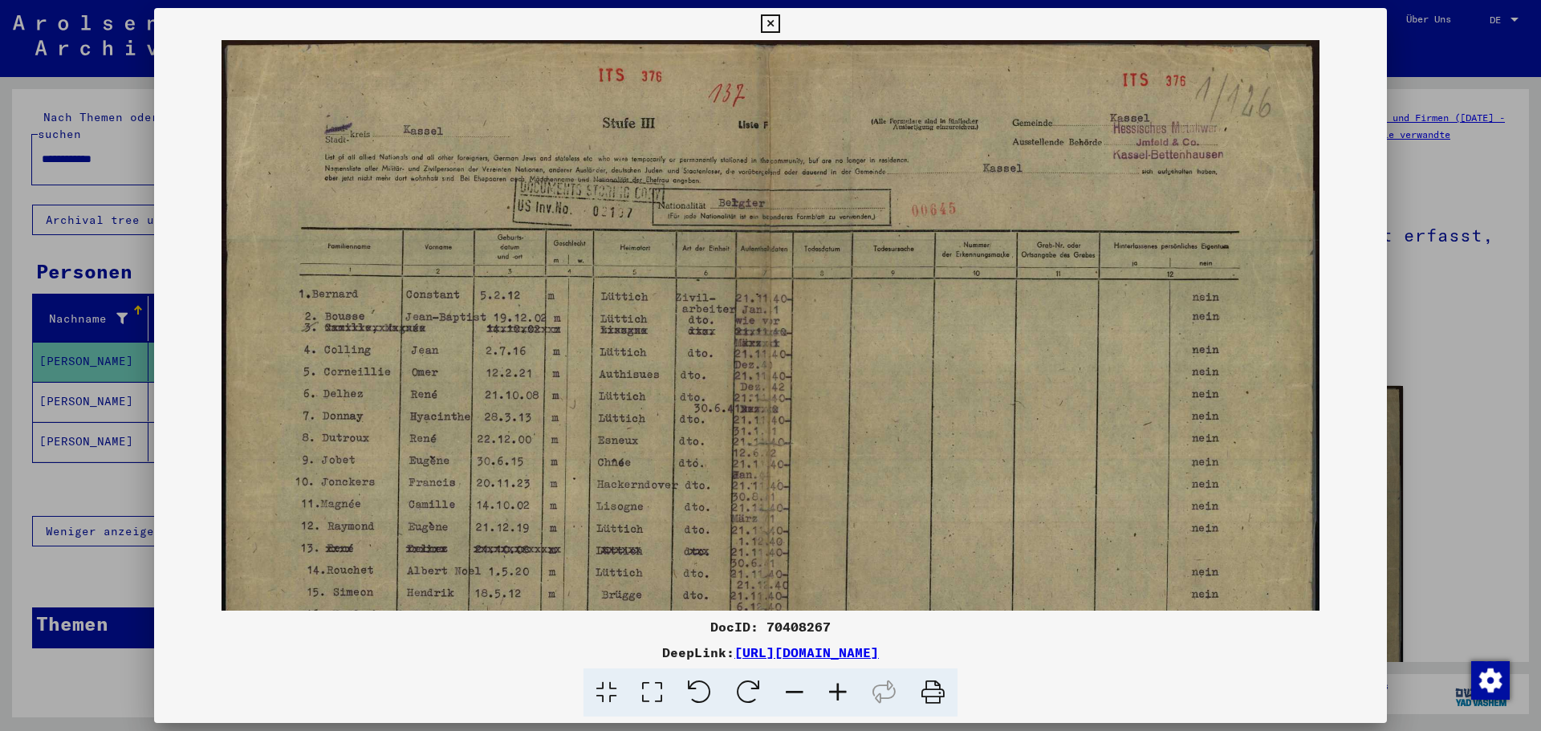
click at [835, 690] on icon at bounding box center [837, 693] width 43 height 49
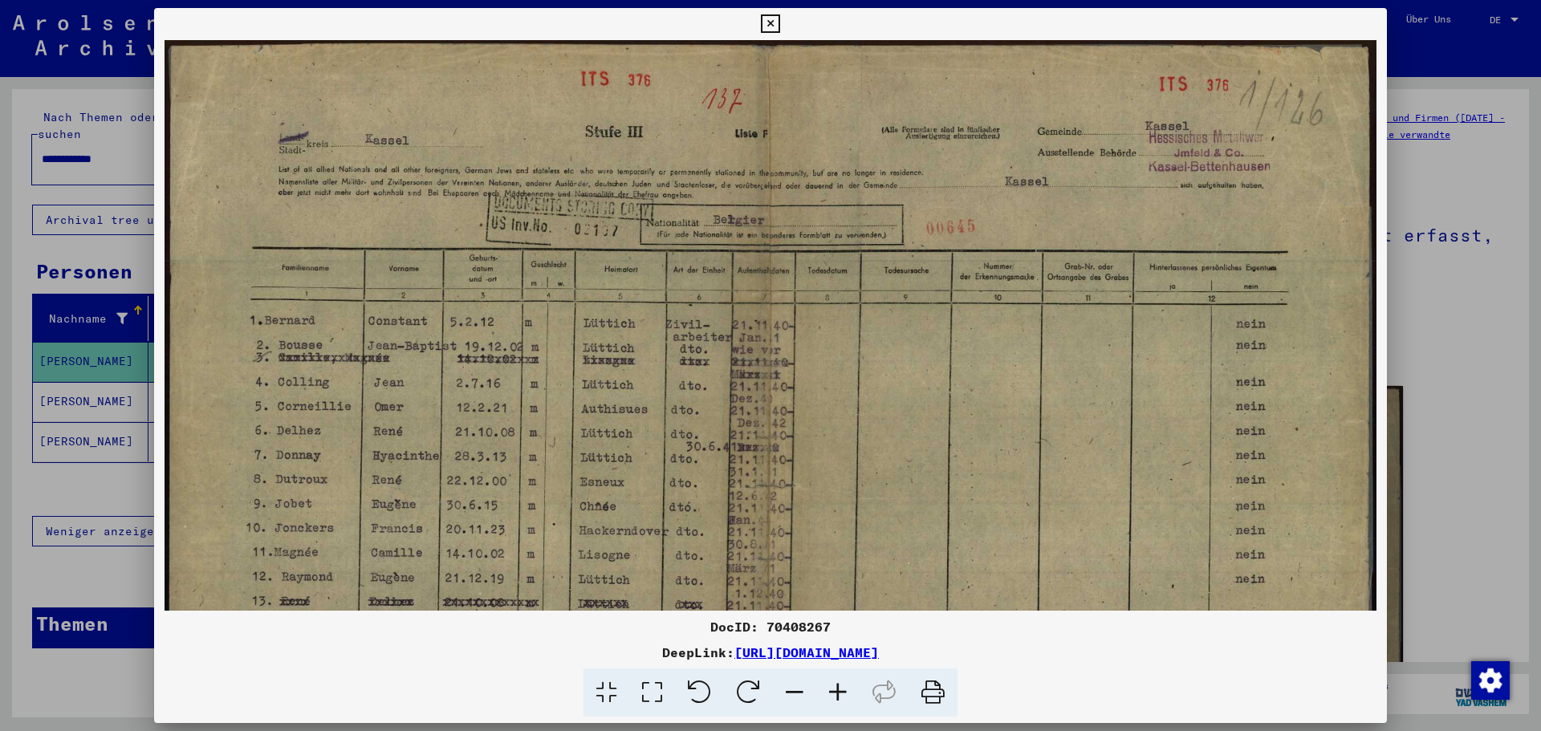
click at [772, 29] on icon at bounding box center [770, 23] width 18 height 19
